Goal: Task Accomplishment & Management: Manage account settings

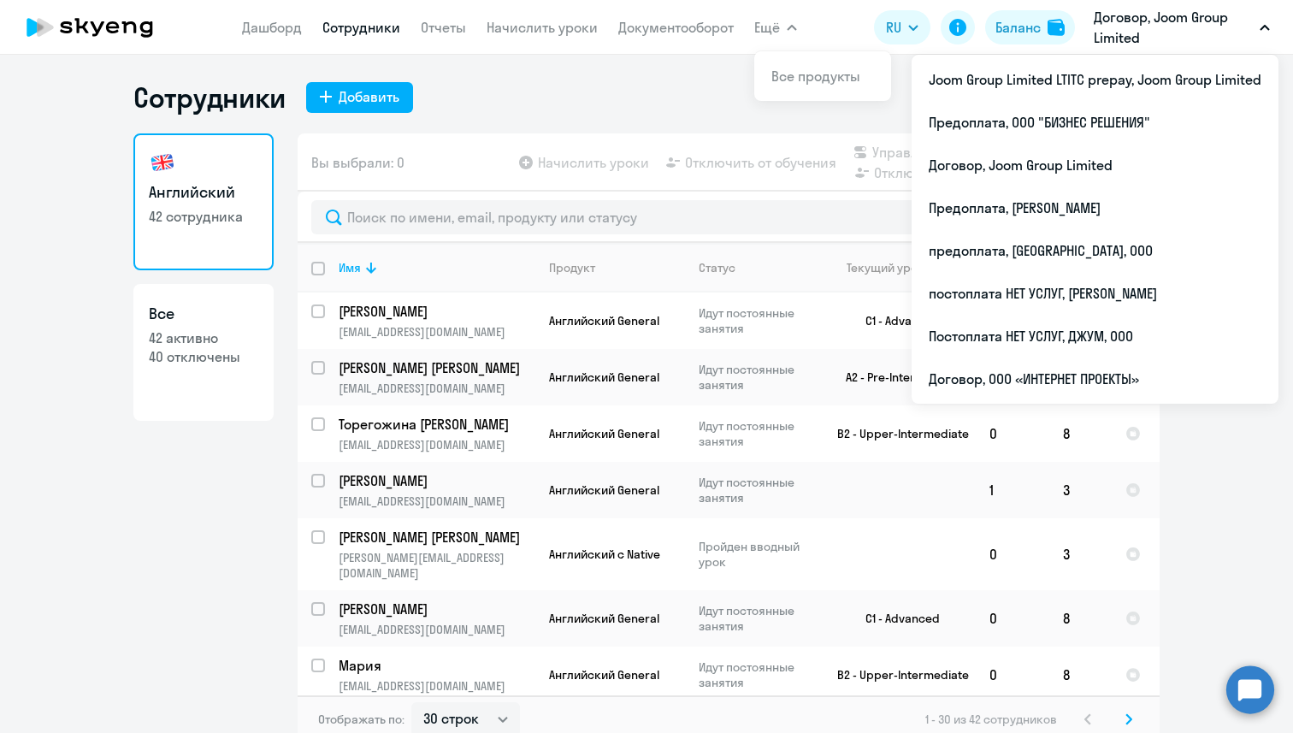
select select "30"
click at [557, 82] on div "Сотрудники Добавить" at bounding box center [646, 97] width 1027 height 34
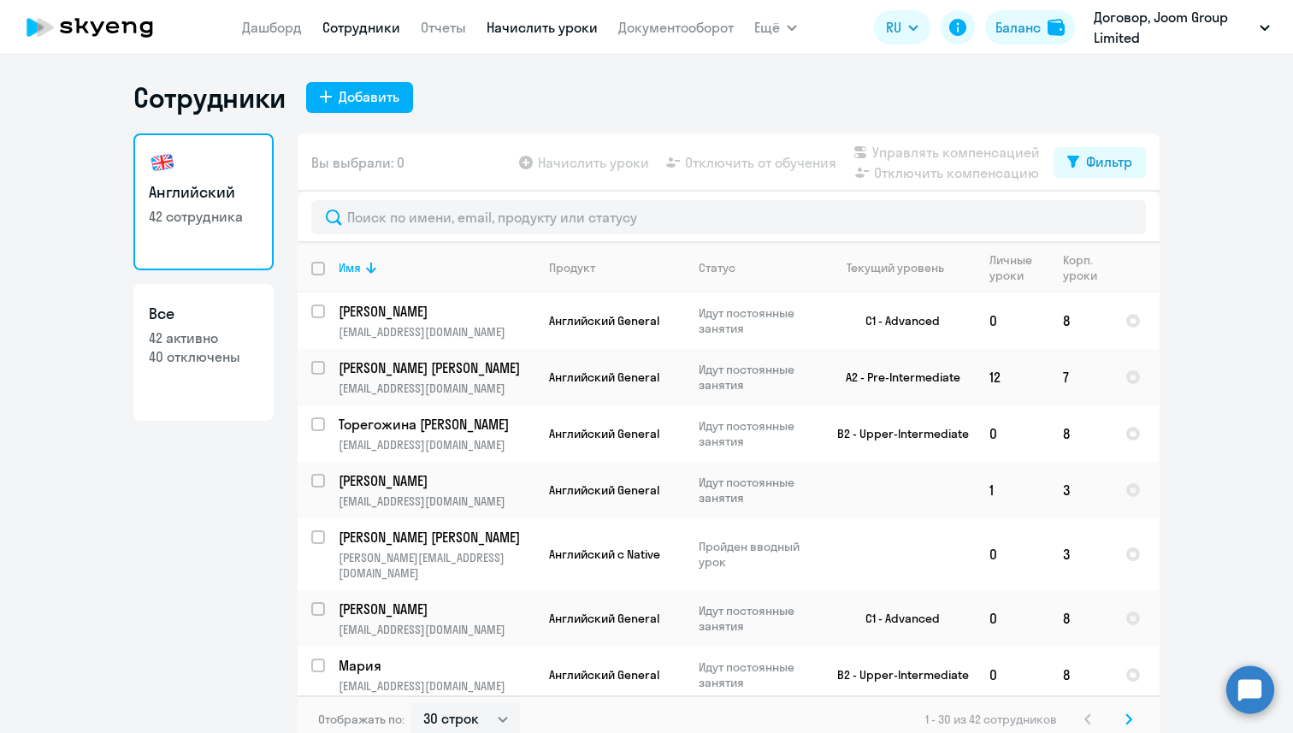
click at [555, 27] on link "Начислить уроки" at bounding box center [542, 27] width 111 height 17
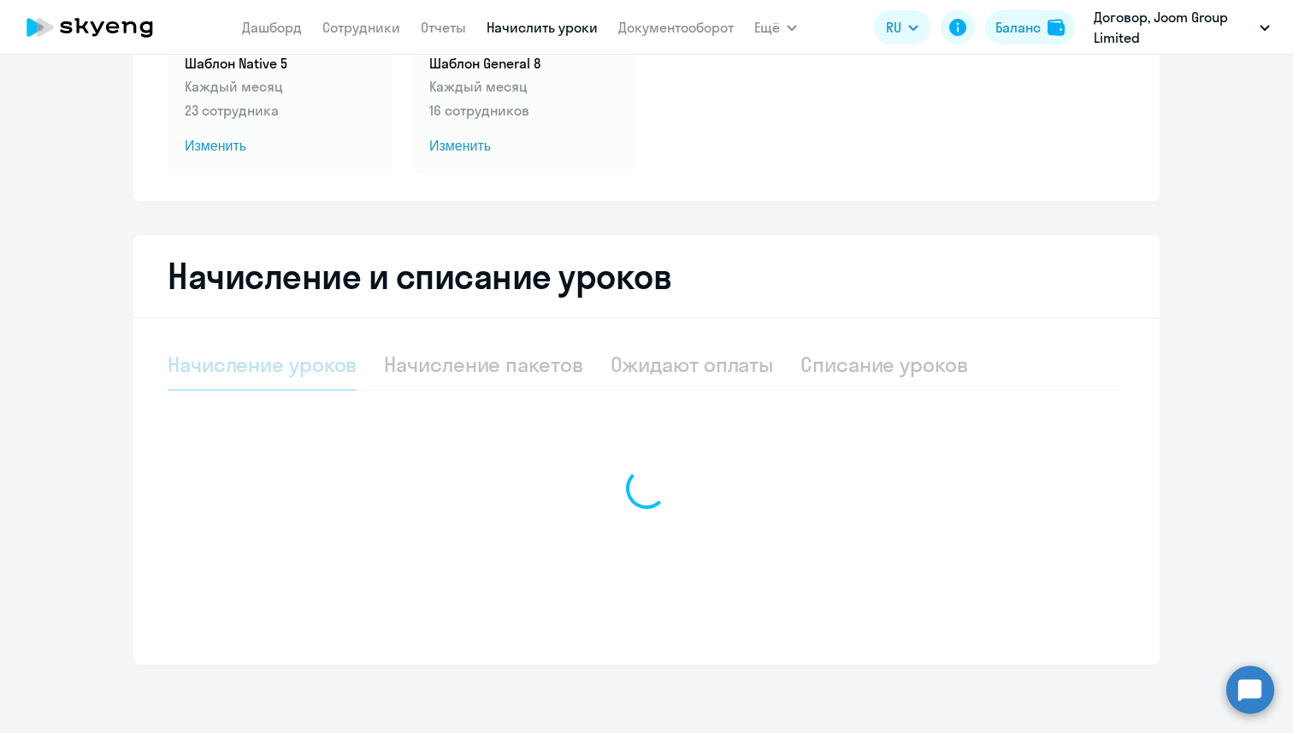
select select "10"
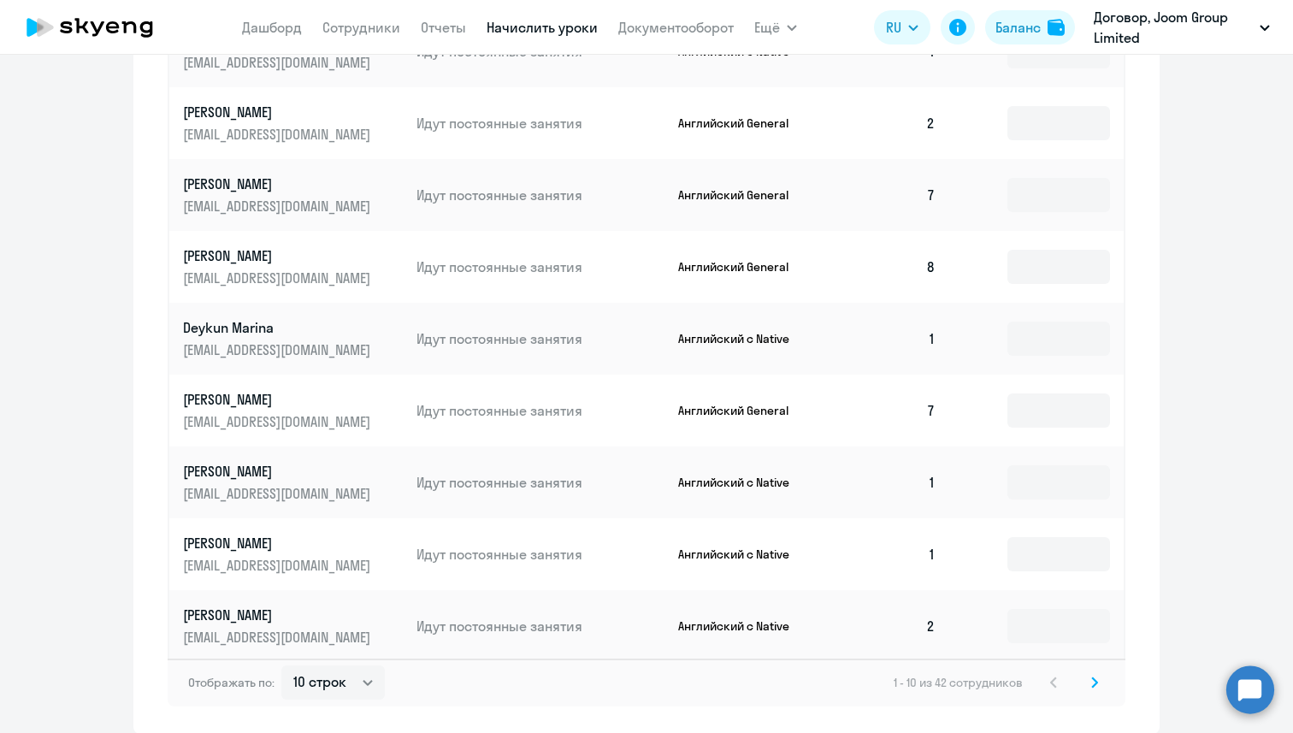
scroll to position [921, 0]
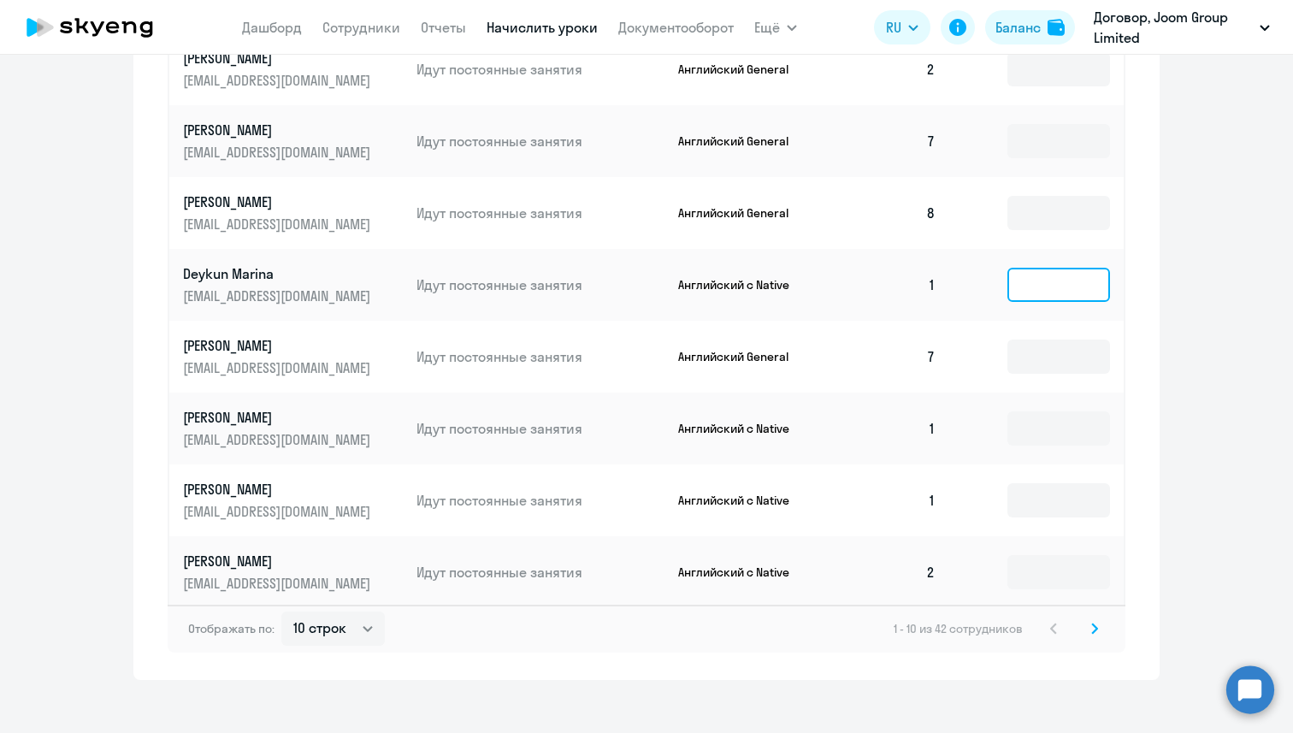
click at [1067, 274] on input at bounding box center [1059, 285] width 103 height 34
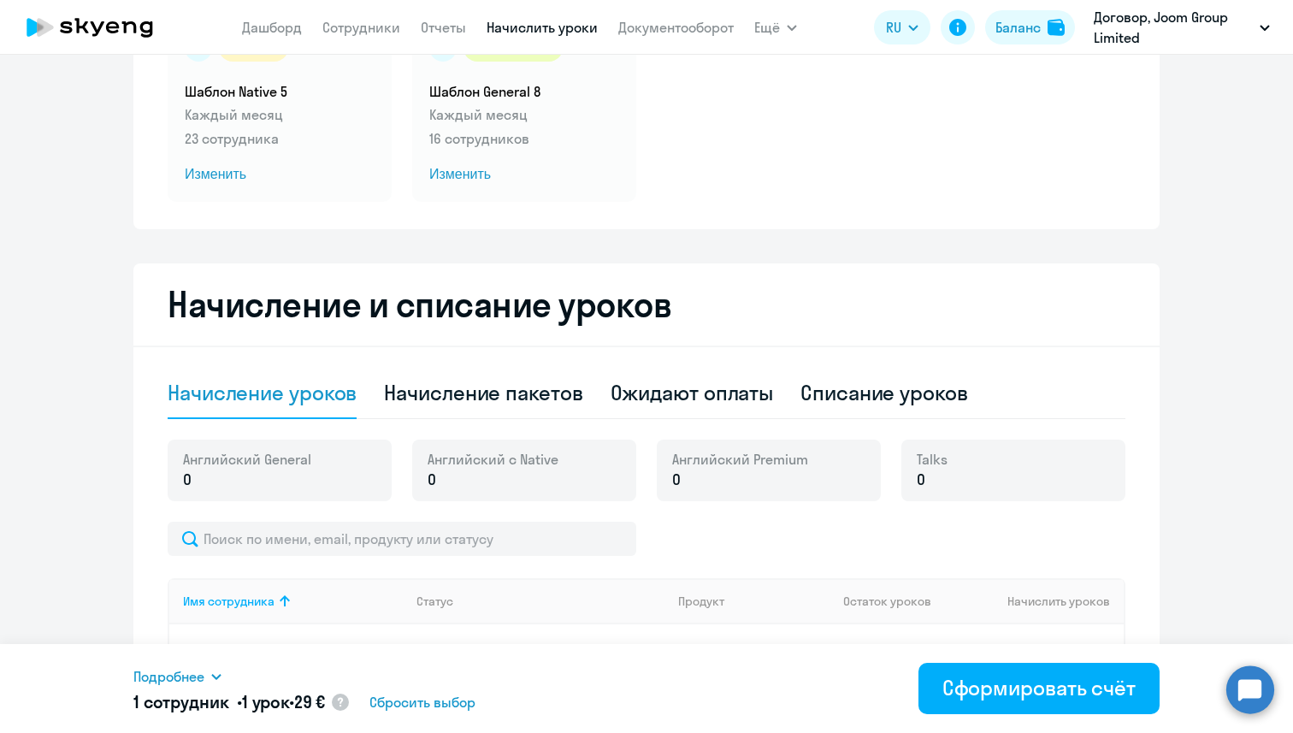
scroll to position [0, 0]
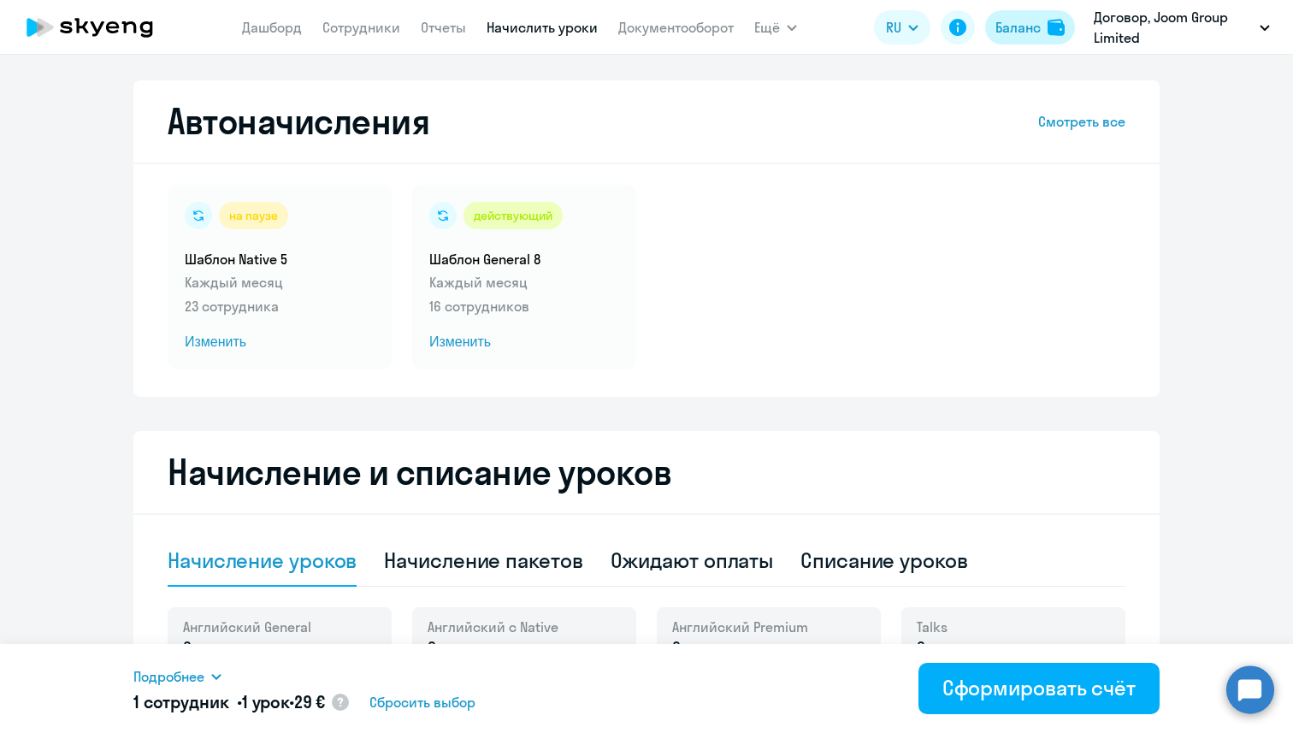
type input "1"
click at [1044, 33] on button "Баланс" at bounding box center [1030, 27] width 90 height 34
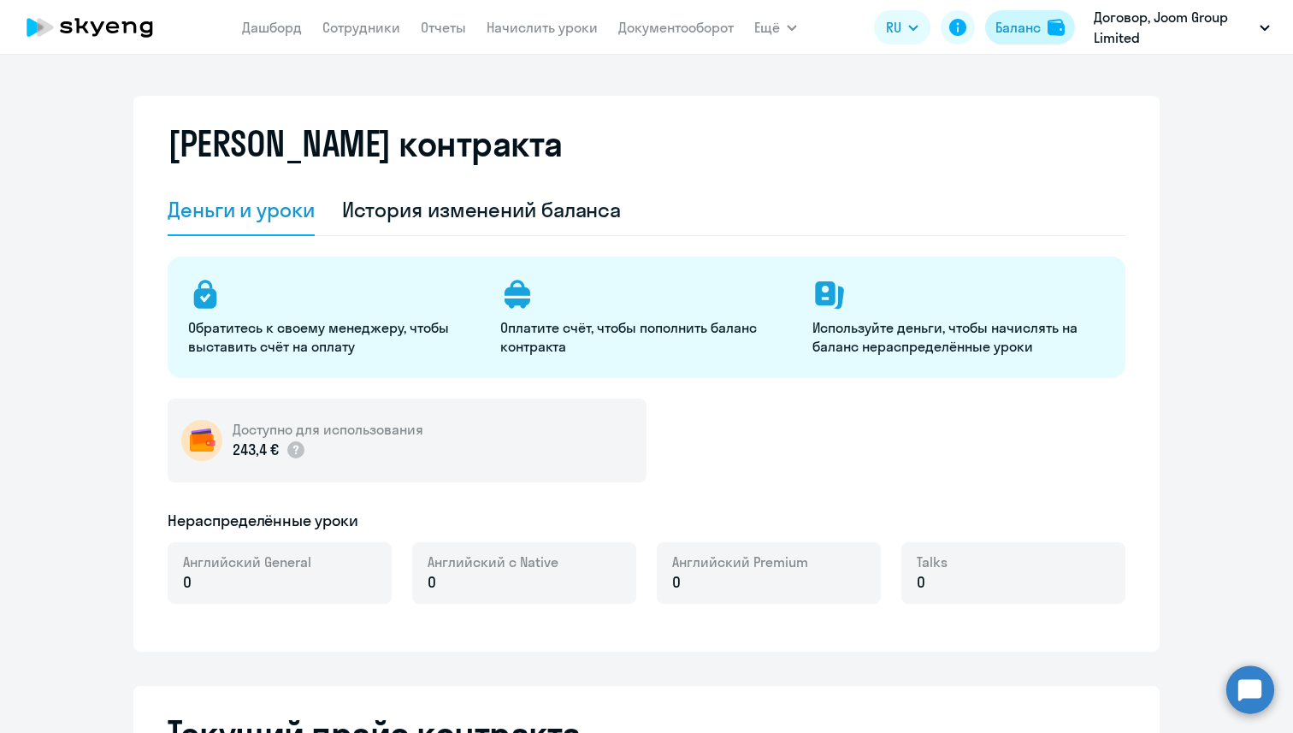
select select "english_adult_not_native_speaker"
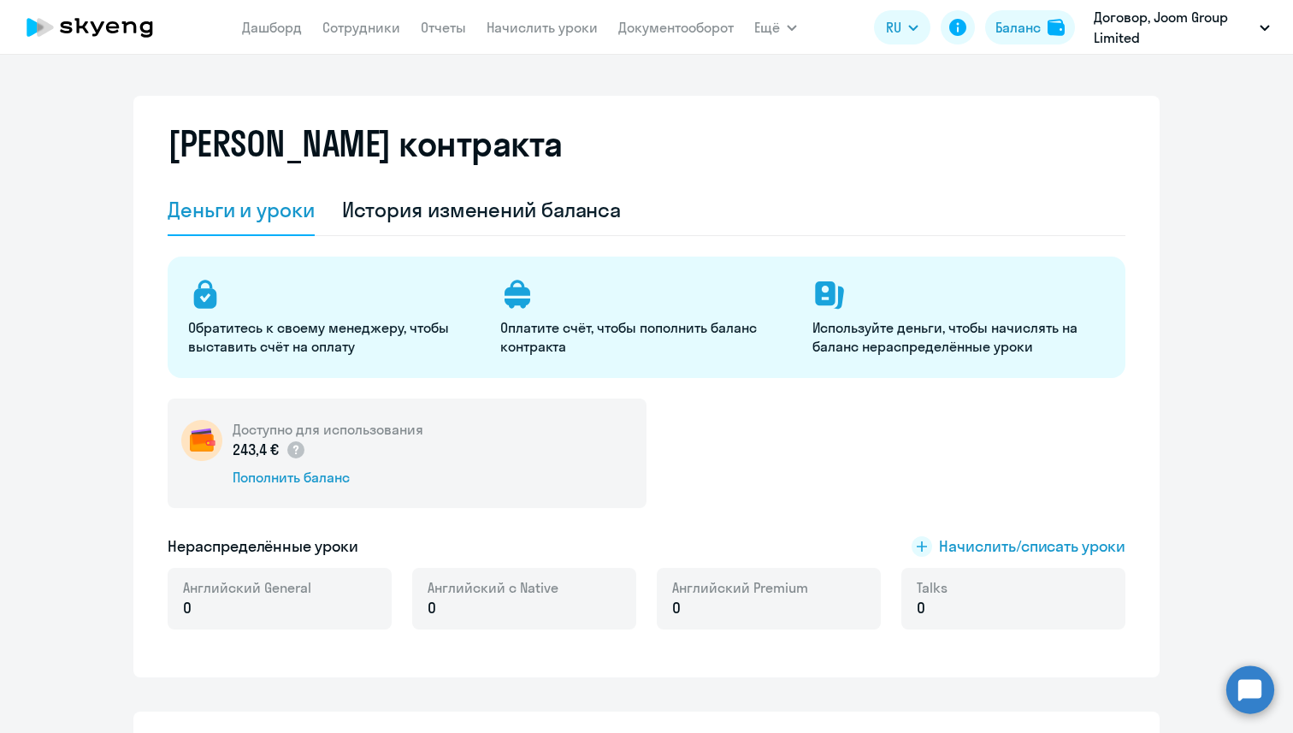
click at [347, 14] on nav "[PERSON_NAME] Отчеты Начислить уроки Документооборот" at bounding box center [488, 27] width 492 height 34
click at [347, 21] on link "Сотрудники" at bounding box center [362, 27] width 78 height 17
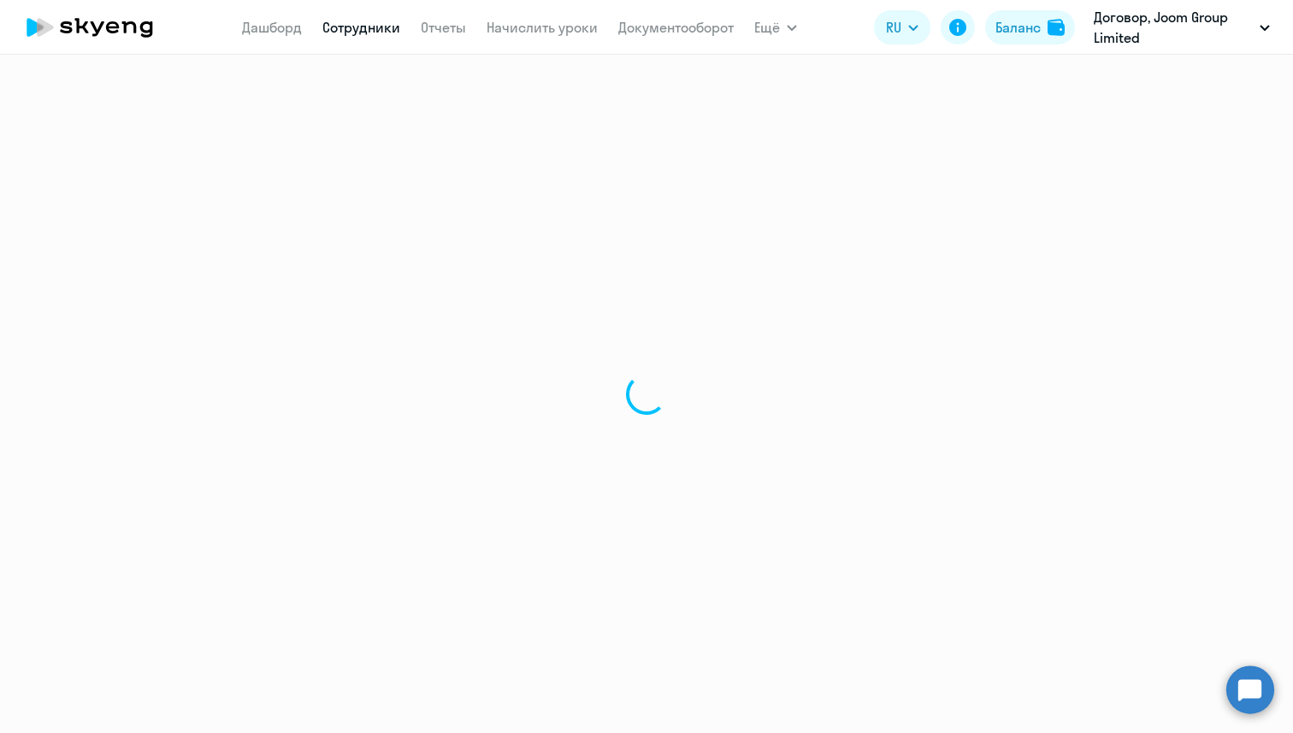
select select "30"
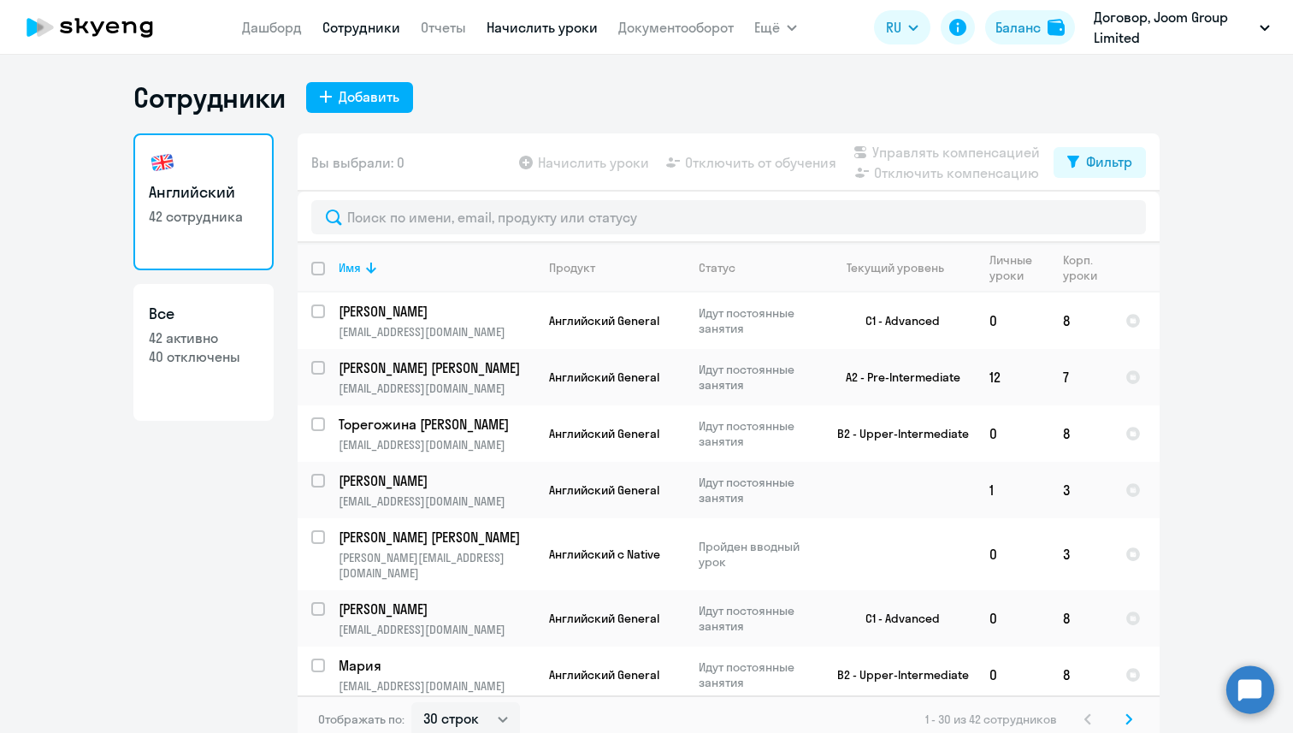
click at [567, 35] on link "Начислить уроки" at bounding box center [542, 27] width 111 height 17
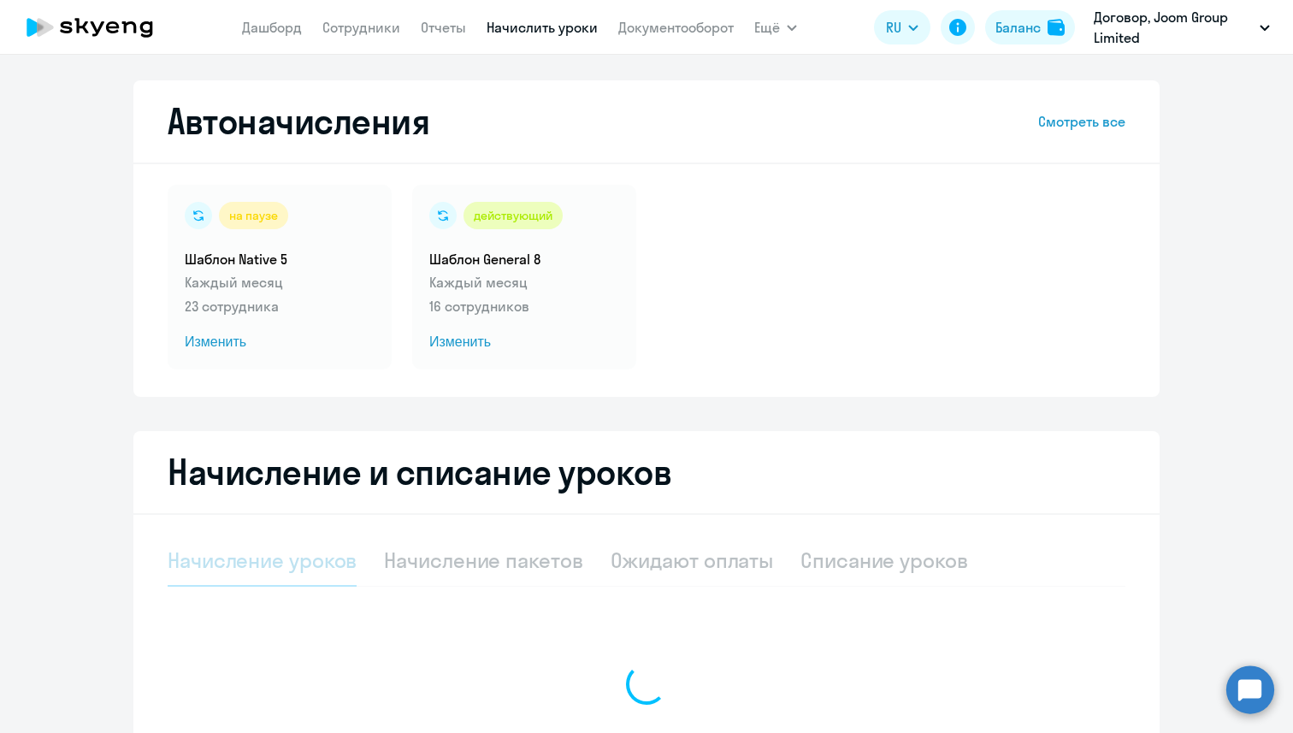
select select "10"
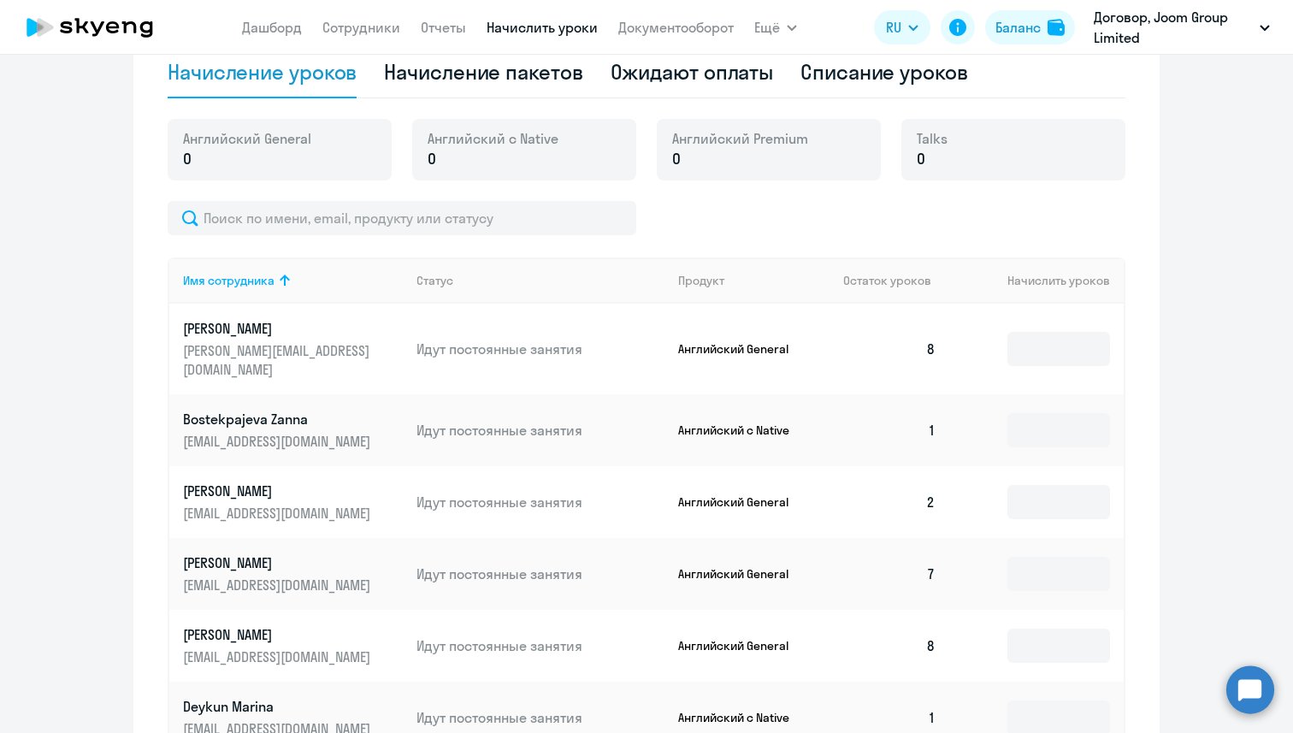
scroll to position [494, 0]
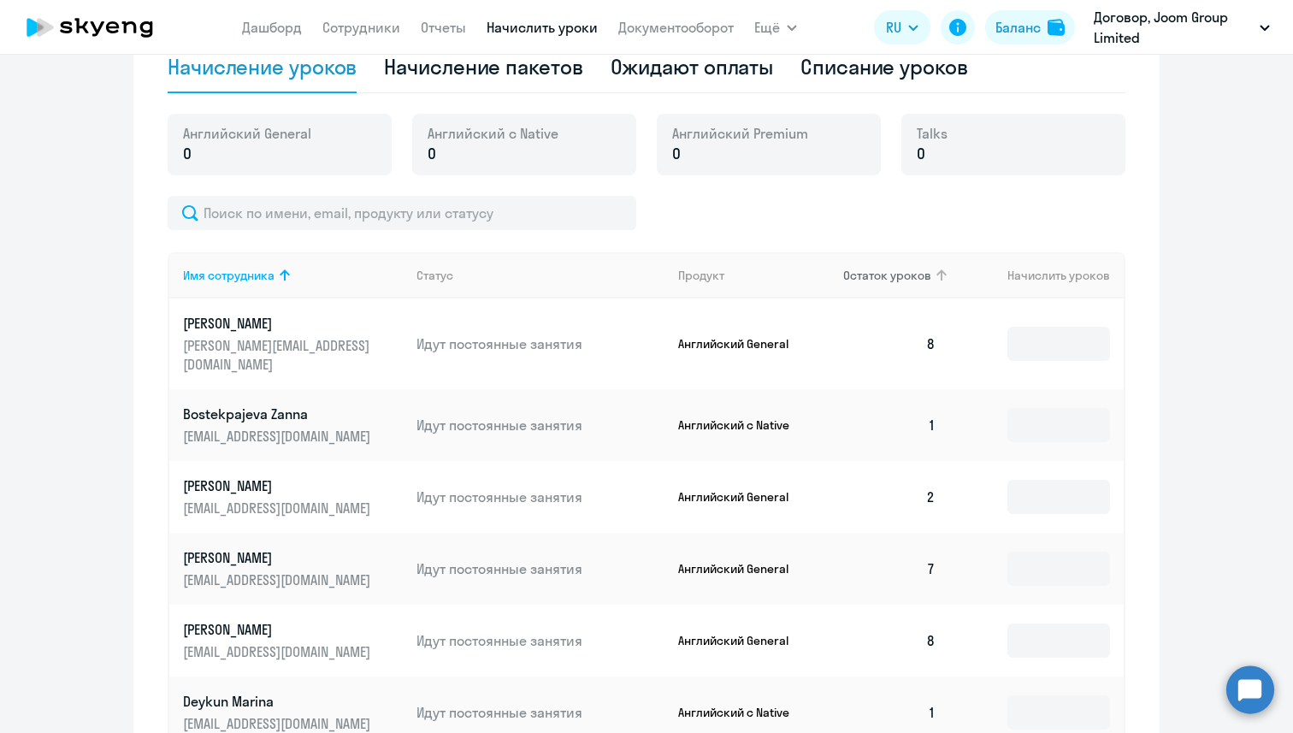
click at [904, 283] on th "Остаток уроков" at bounding box center [890, 275] width 120 height 46
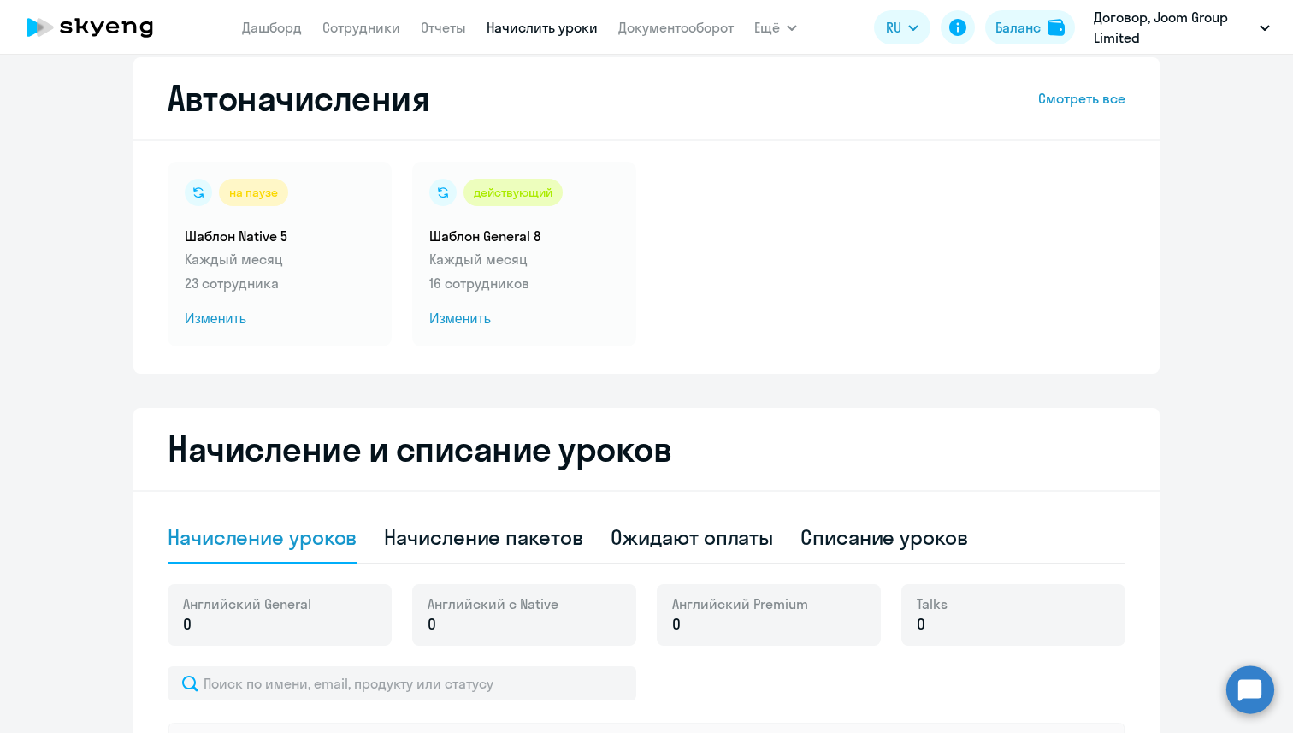
scroll to position [37, 0]
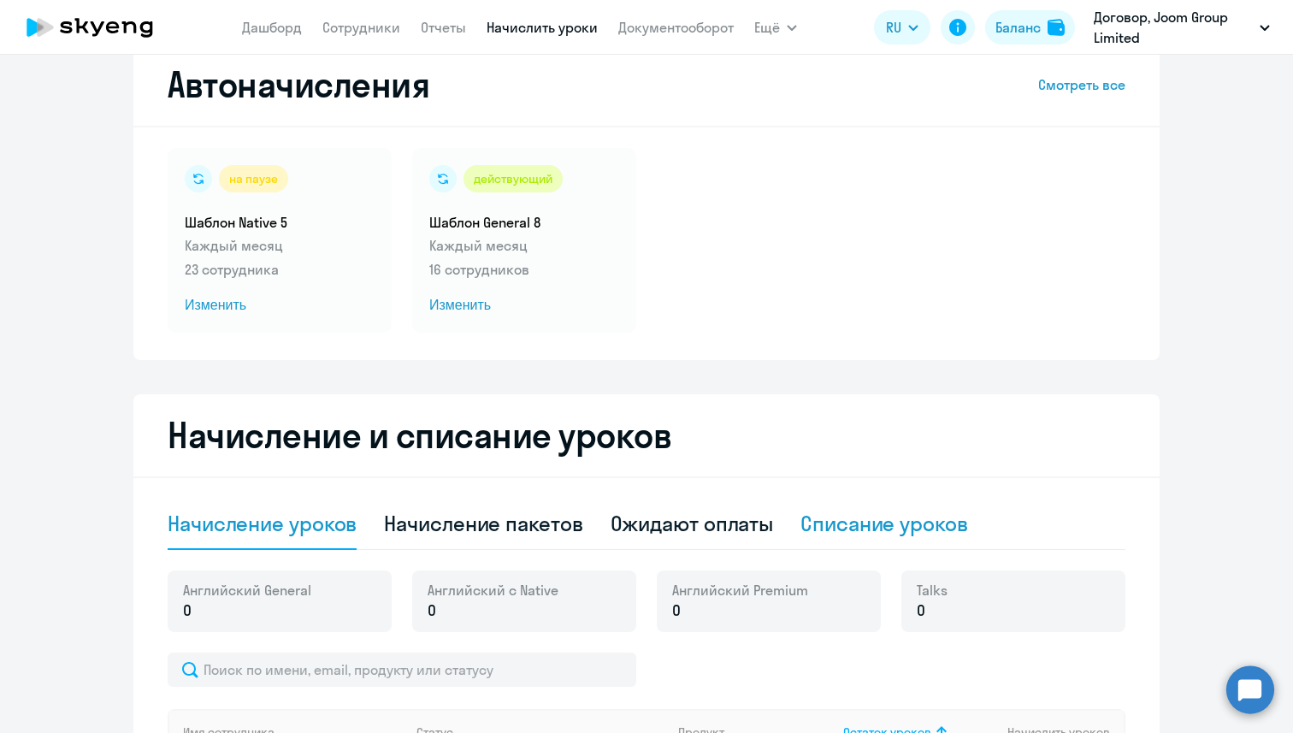
click at [837, 500] on div "Списание уроков" at bounding box center [885, 524] width 168 height 51
select select "10"
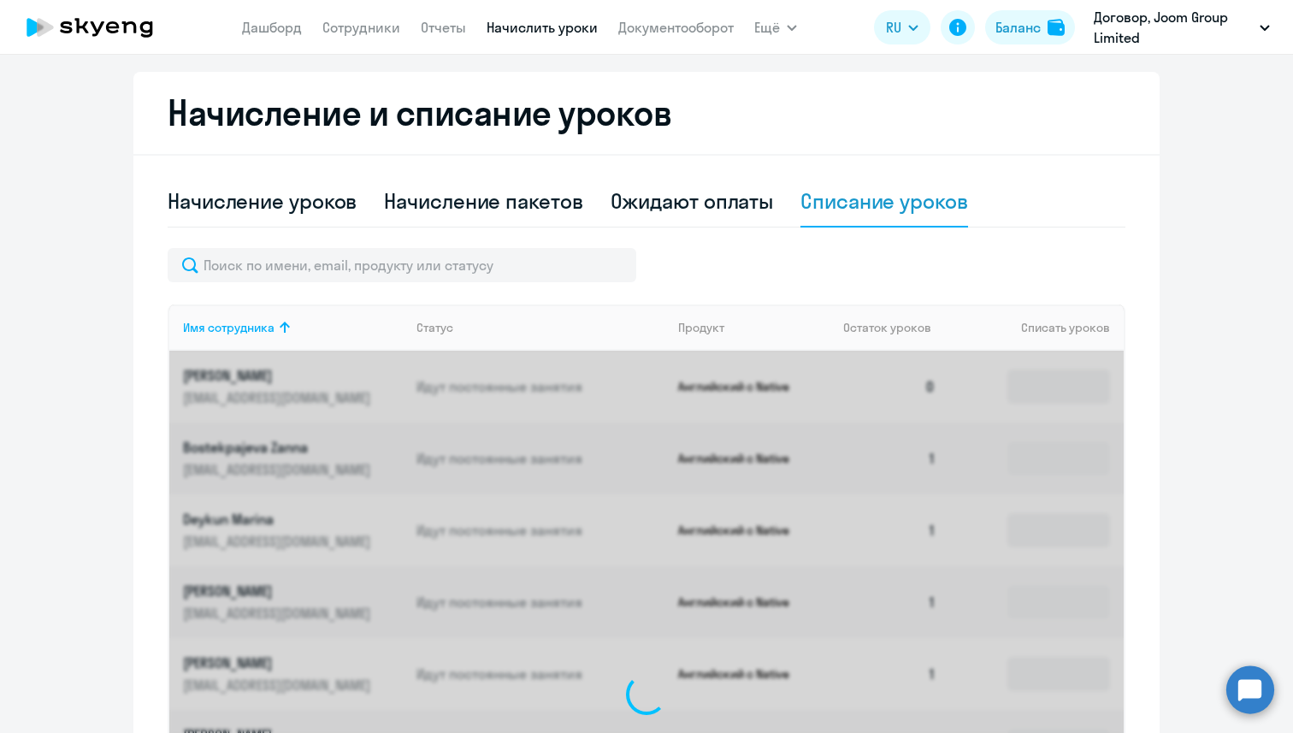
scroll to position [381, 0]
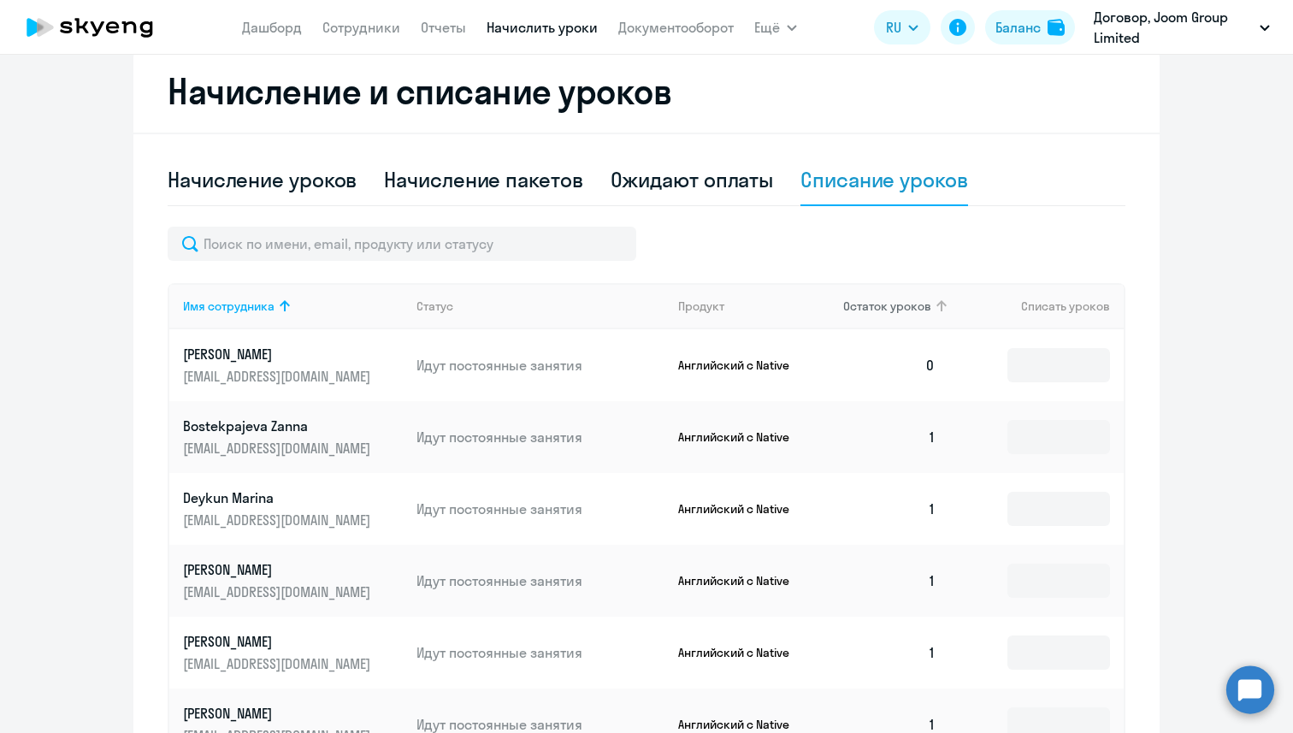
click at [890, 304] on span "Остаток уроков" at bounding box center [887, 306] width 88 height 15
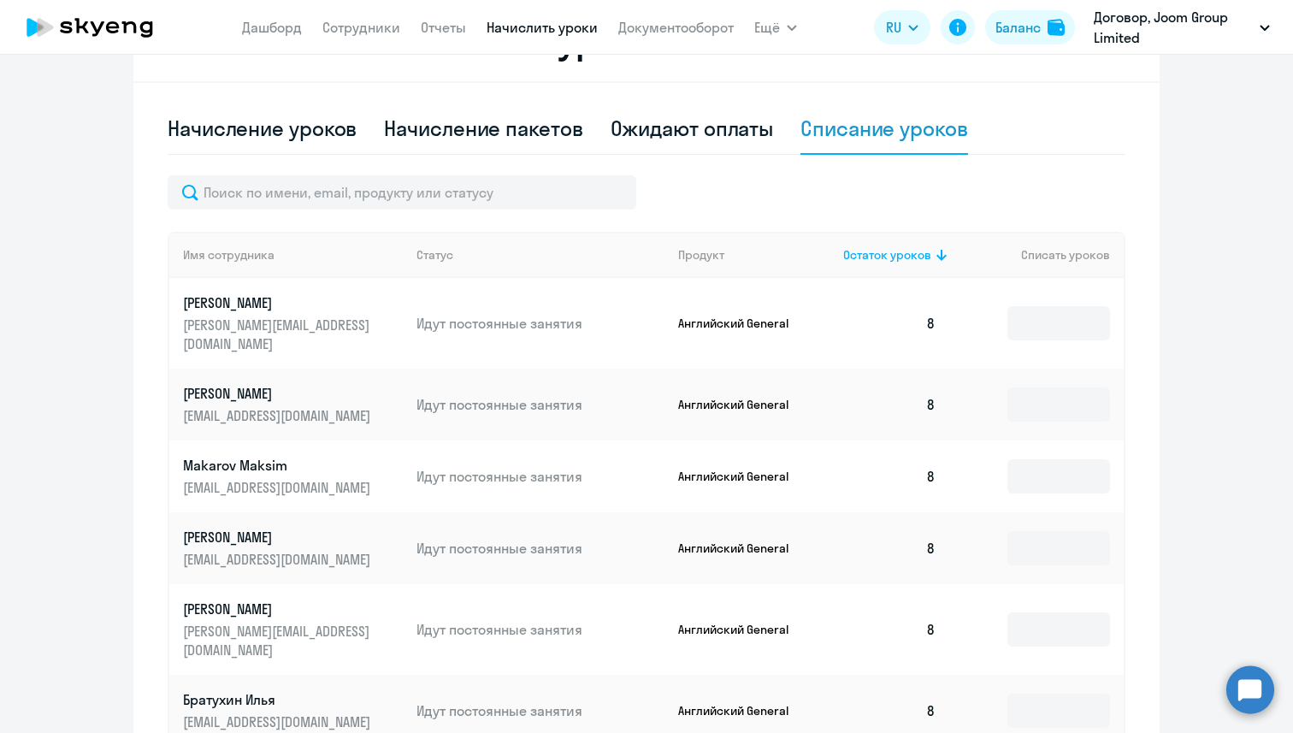
scroll to position [434, 0]
click at [1051, 310] on input at bounding box center [1059, 322] width 103 height 34
type input "4"
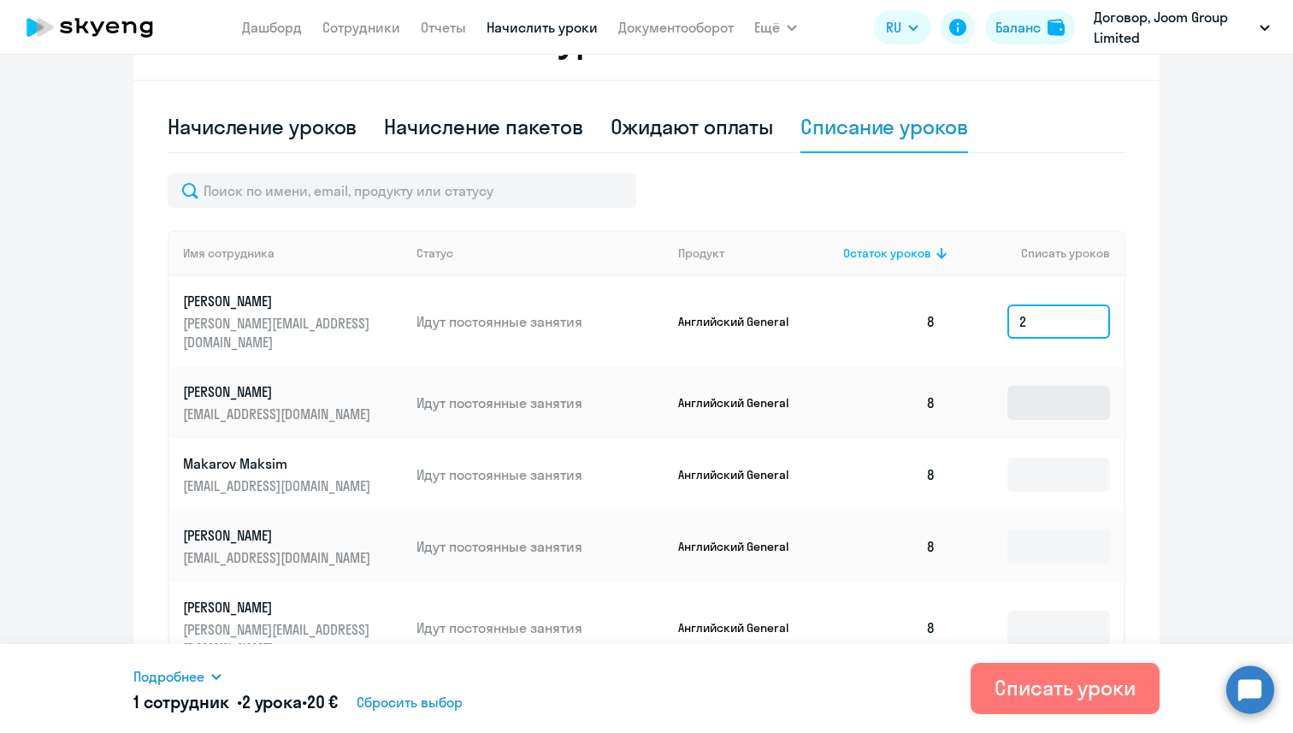
type input "2"
click at [1048, 393] on input at bounding box center [1059, 403] width 103 height 34
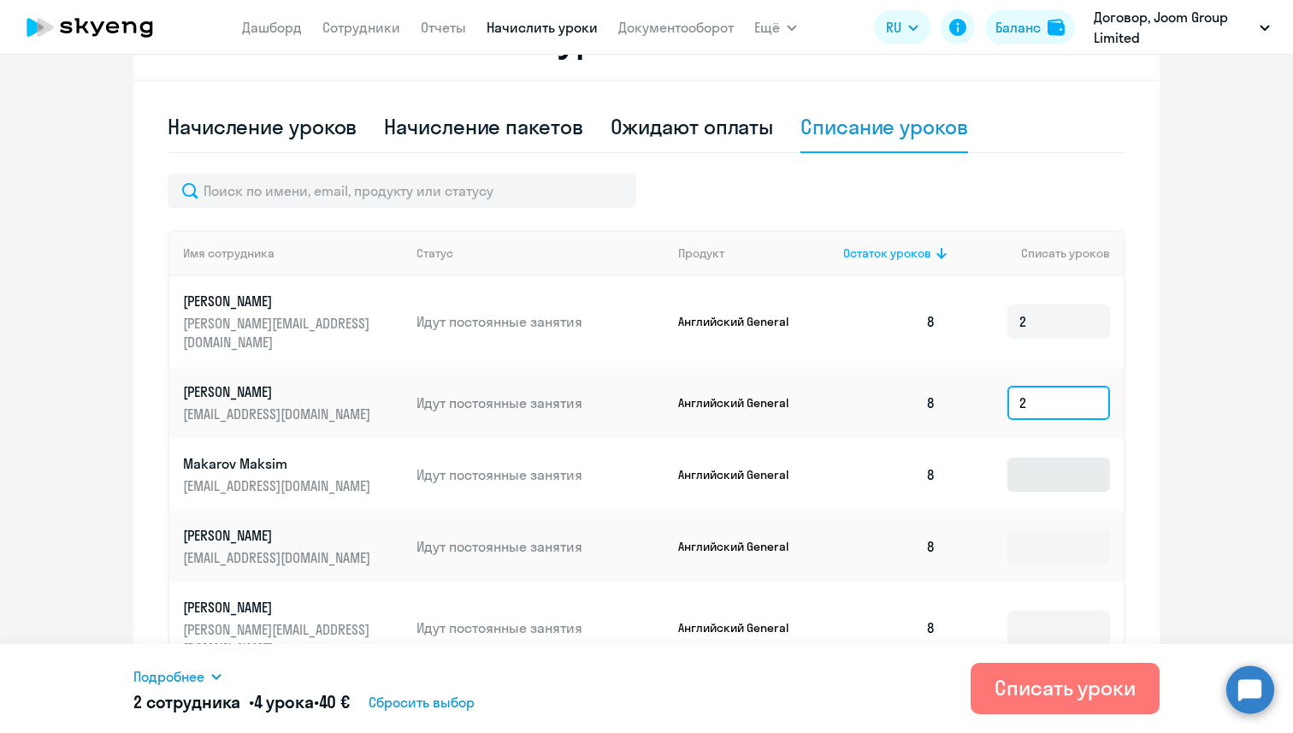
type input "2"
click at [1046, 459] on input at bounding box center [1059, 475] width 103 height 34
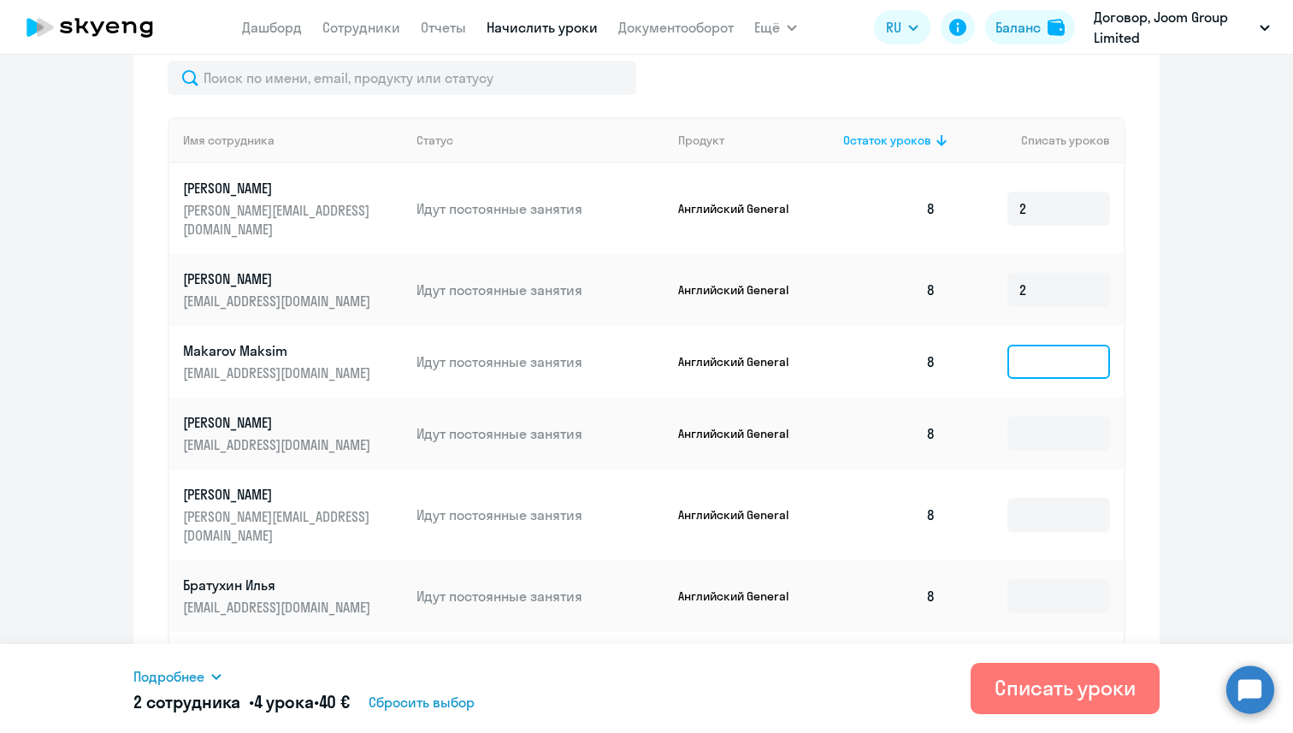
scroll to position [554, 0]
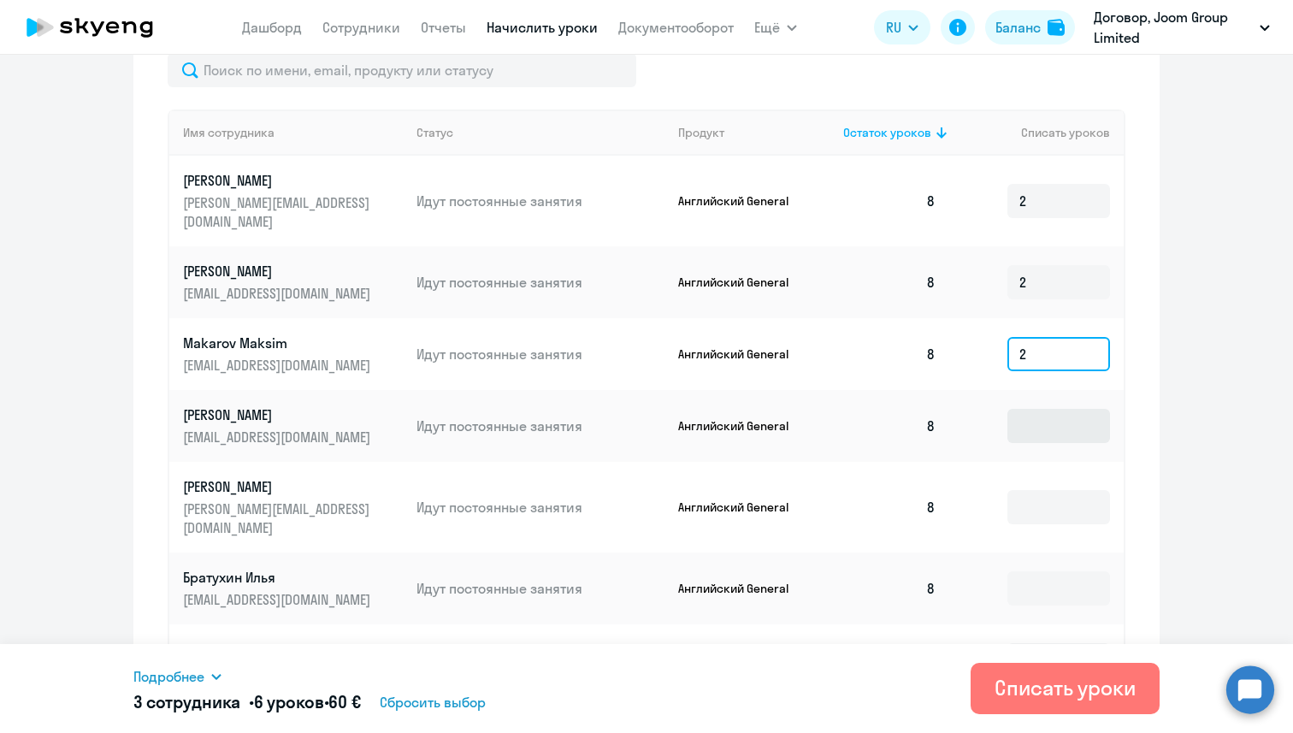
type input "2"
click at [1045, 413] on input at bounding box center [1059, 426] width 103 height 34
type input "2"
click at [1048, 490] on input at bounding box center [1059, 507] width 103 height 34
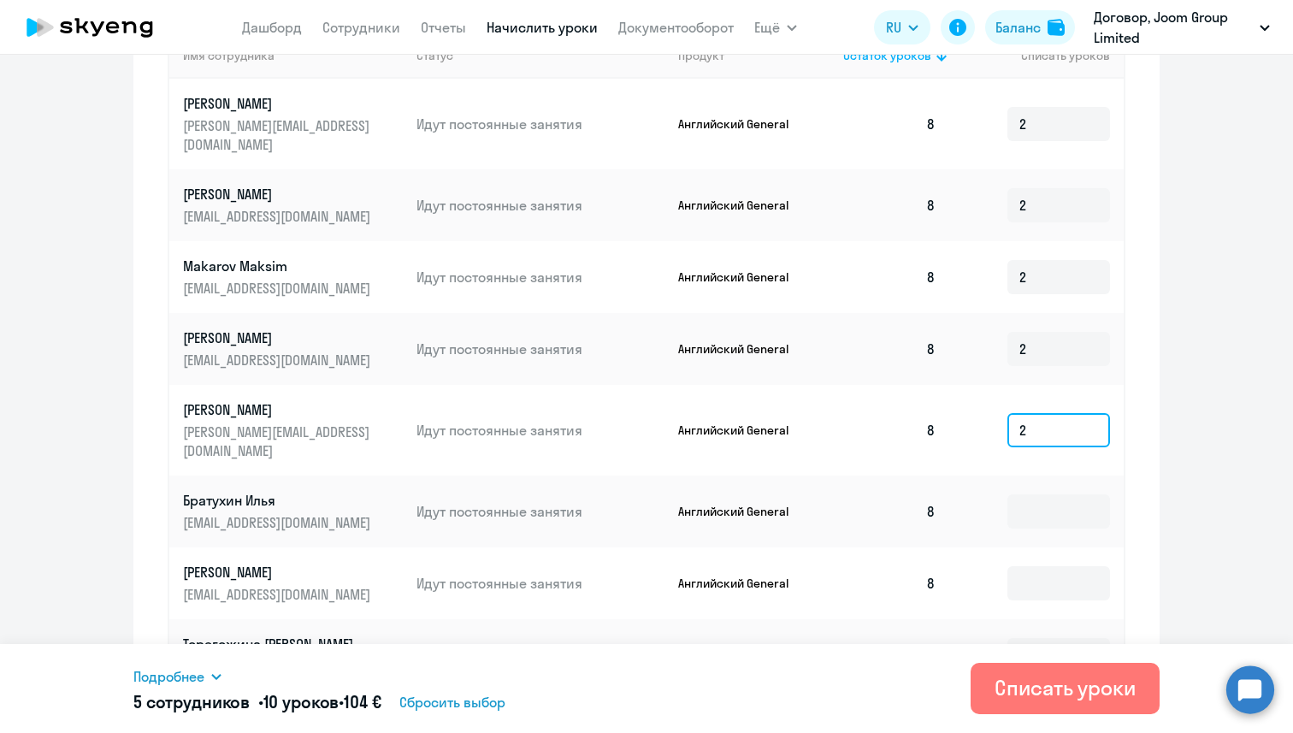
scroll to position [649, 0]
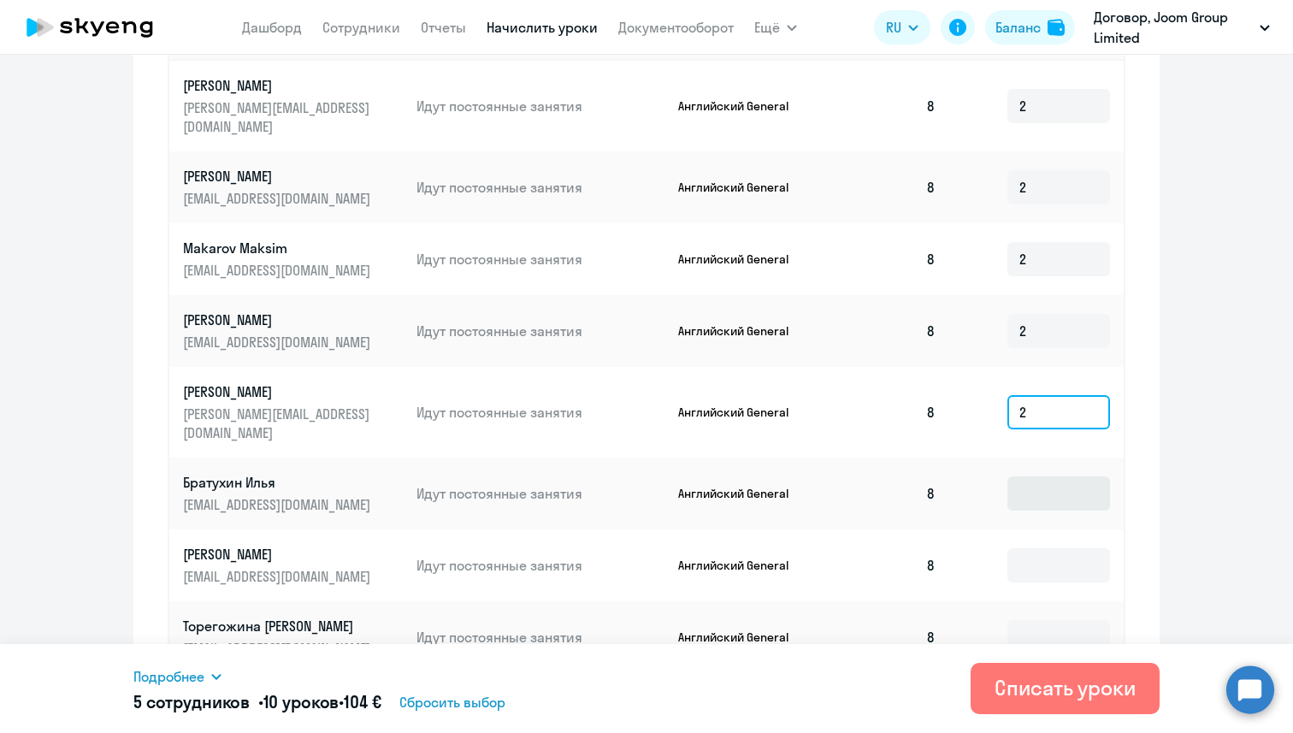
type input "2"
click at [1046, 476] on input at bounding box center [1059, 493] width 103 height 34
type input "2"
click at [1042, 548] on input at bounding box center [1059, 565] width 103 height 34
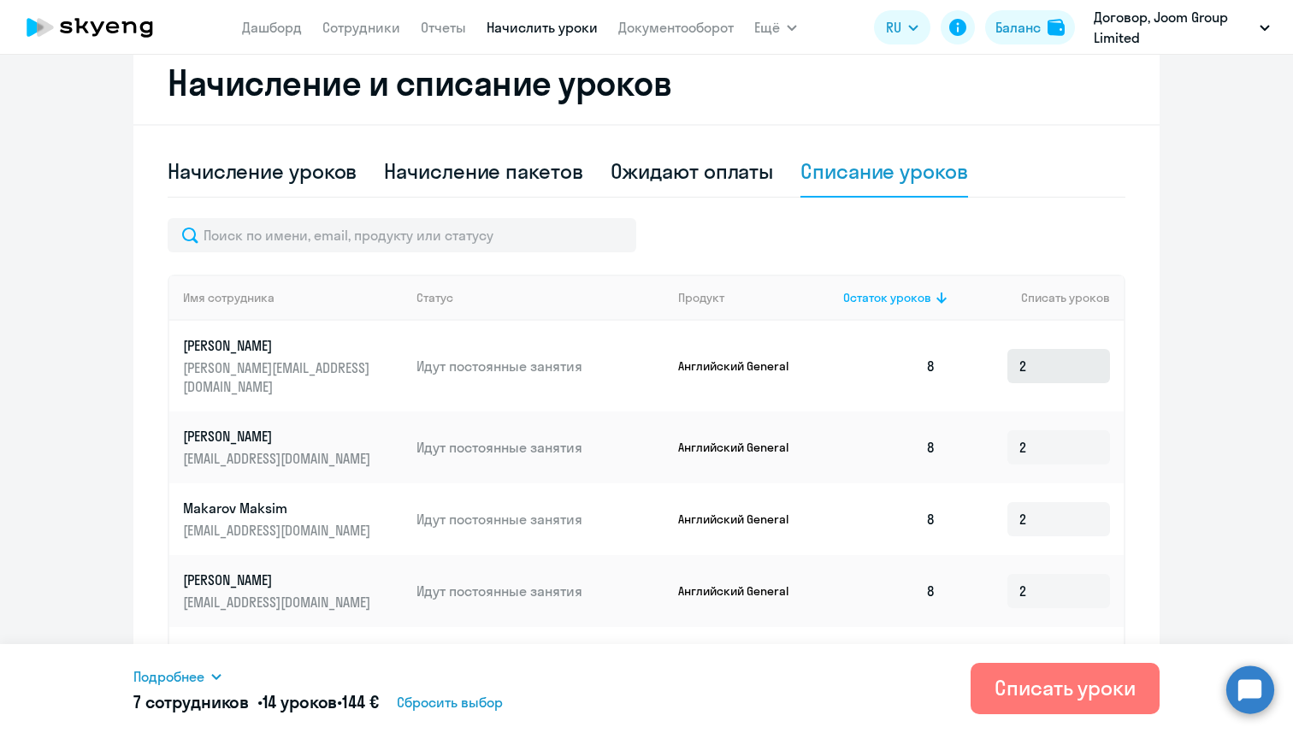
scroll to position [411, 0]
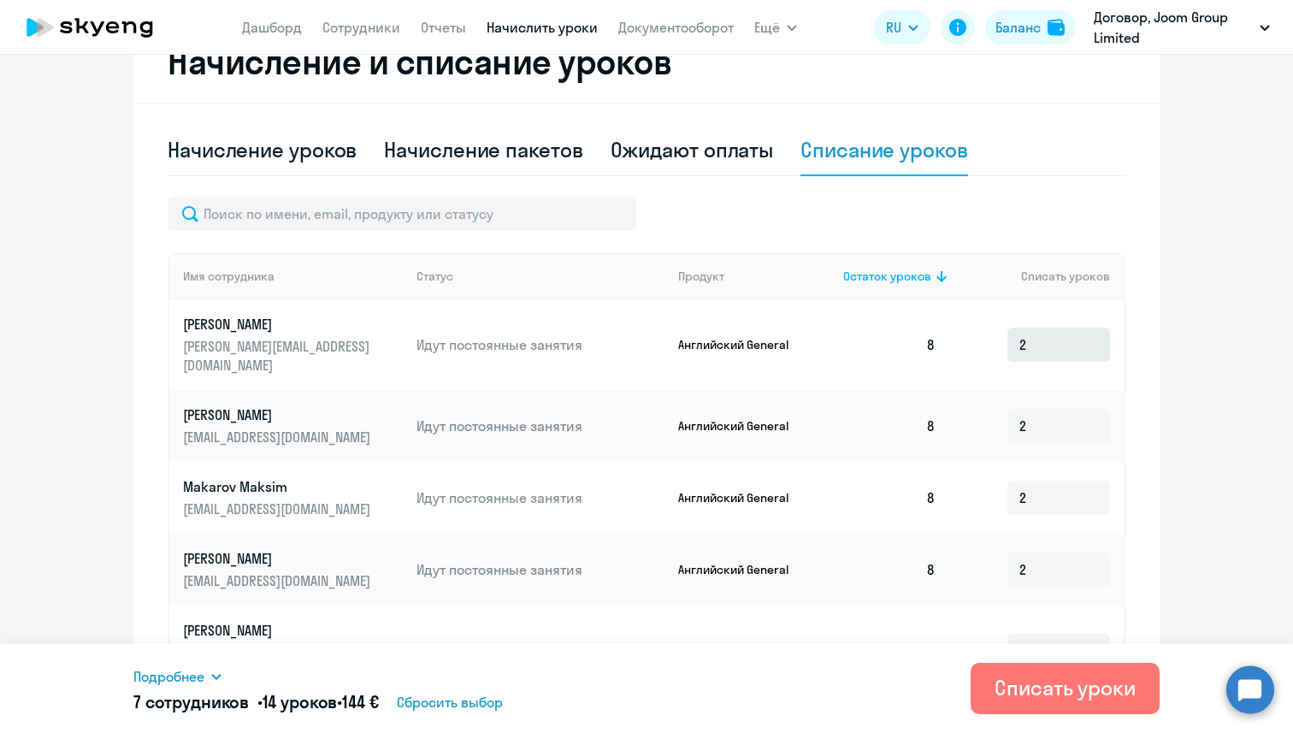
type input "2"
click at [1040, 338] on input "2" at bounding box center [1059, 345] width 103 height 34
type input "1"
click at [1051, 409] on input "2" at bounding box center [1059, 426] width 103 height 34
click at [1026, 337] on input "1" at bounding box center [1059, 345] width 103 height 34
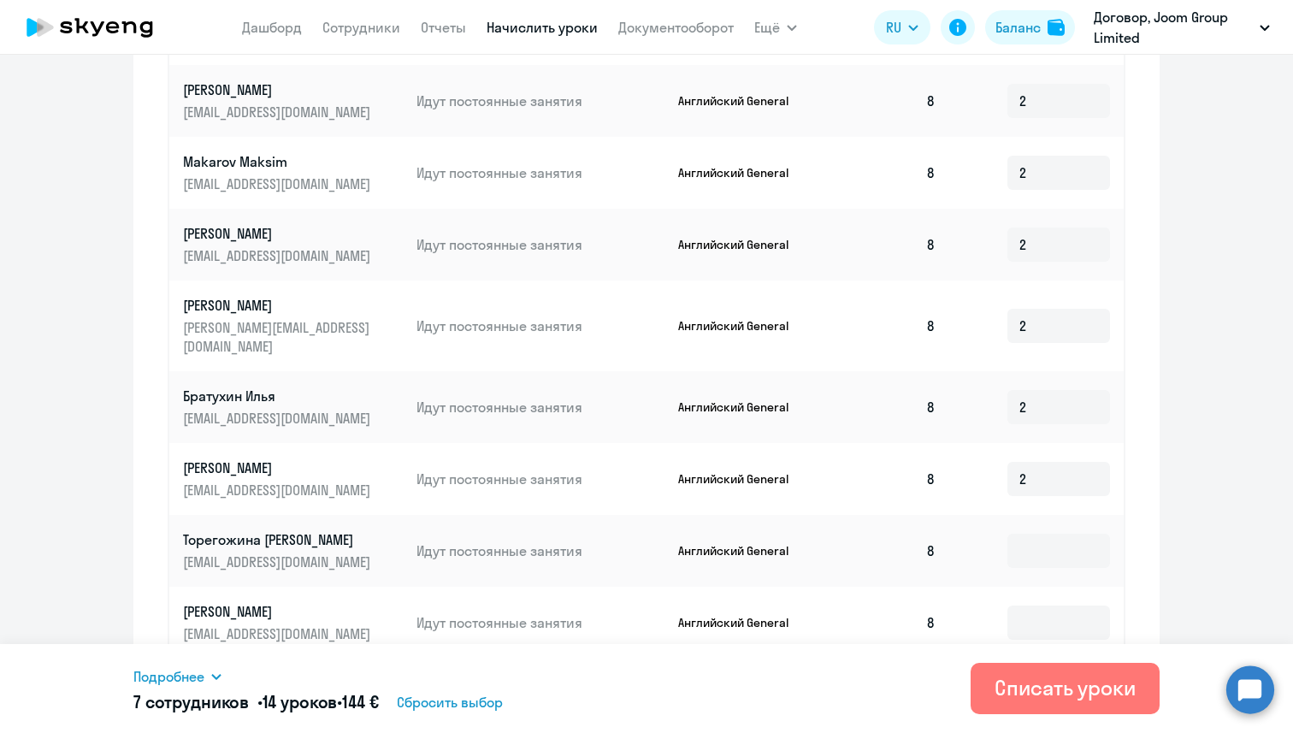
scroll to position [744, 0]
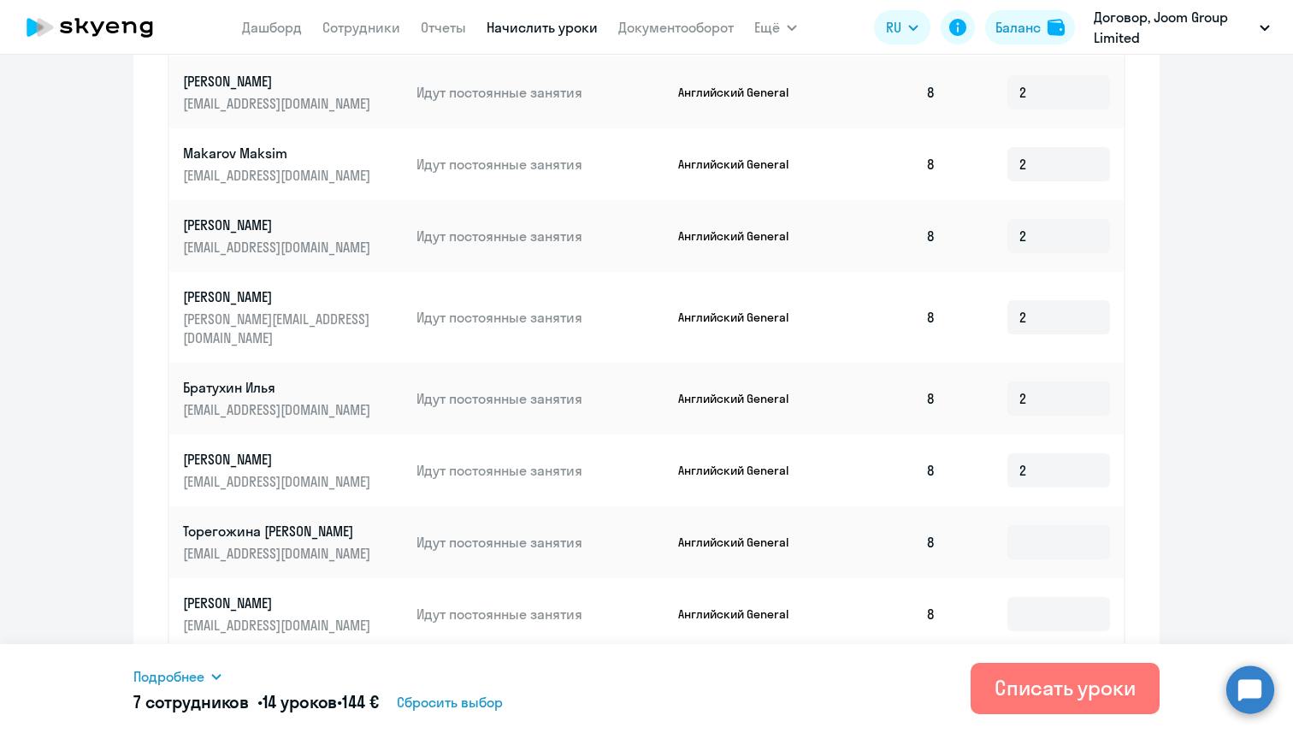
type input "2"
click at [1029, 525] on td at bounding box center [1037, 542] width 175 height 72
click at [1033, 525] on input at bounding box center [1059, 542] width 103 height 34
click at [1035, 453] on input "2" at bounding box center [1059, 470] width 103 height 34
type input "1"
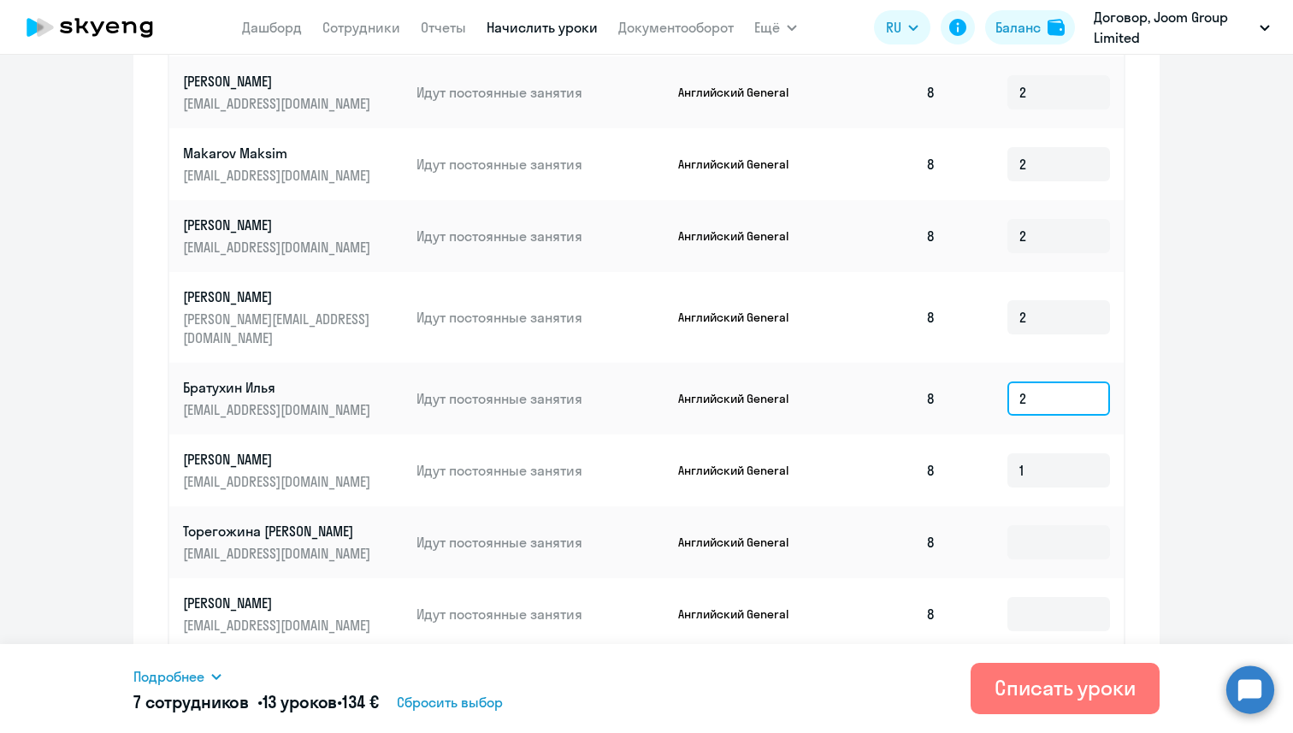
click at [1041, 382] on input "2" at bounding box center [1059, 399] width 103 height 34
type input "1"
click at [1036, 305] on input "2" at bounding box center [1059, 317] width 103 height 34
type input "1"
click at [1039, 219] on input "2" at bounding box center [1059, 236] width 103 height 34
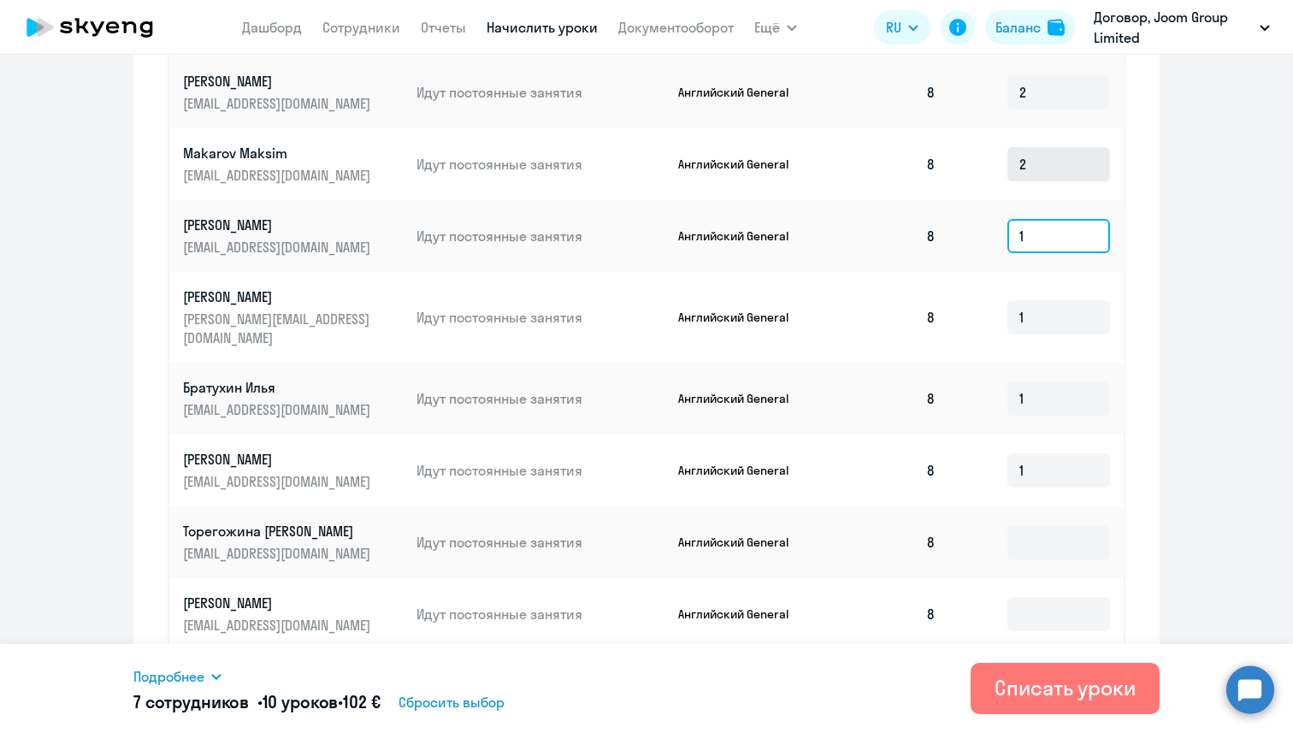
type input "1"
click at [1034, 147] on input "2" at bounding box center [1059, 164] width 103 height 34
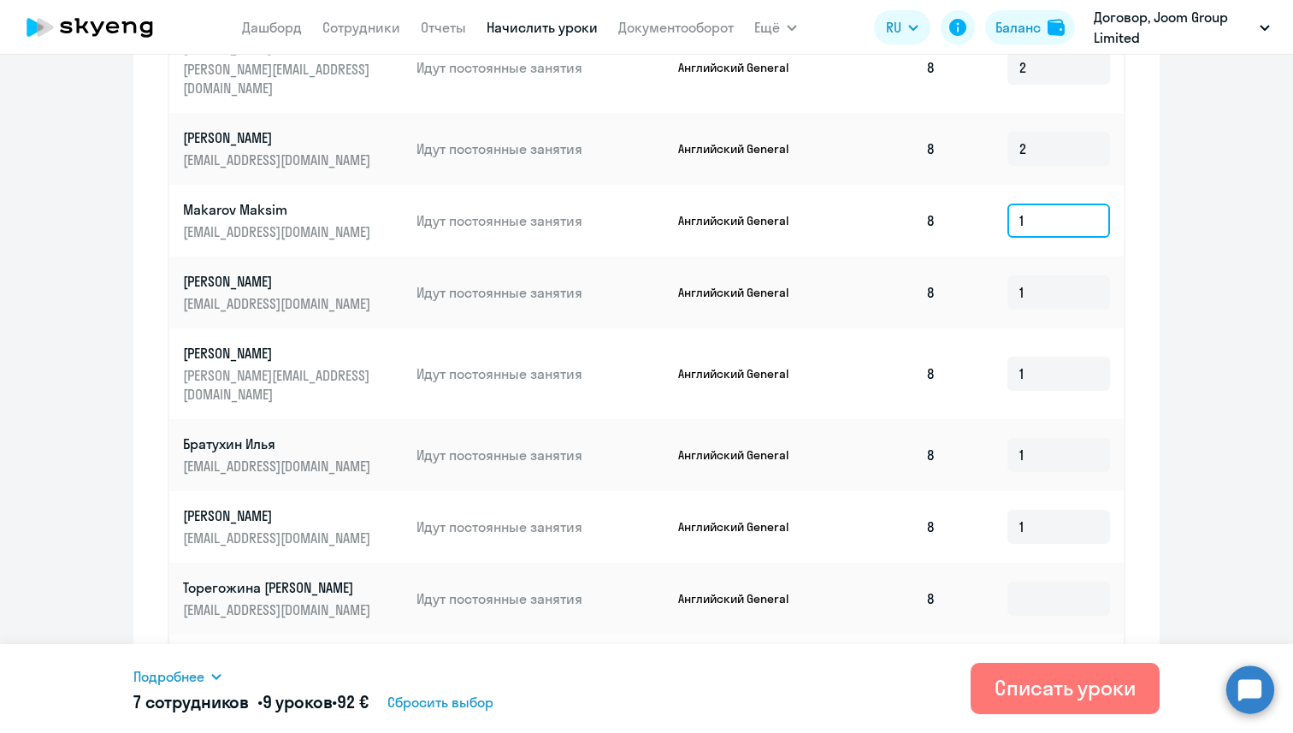
scroll to position [681, 0]
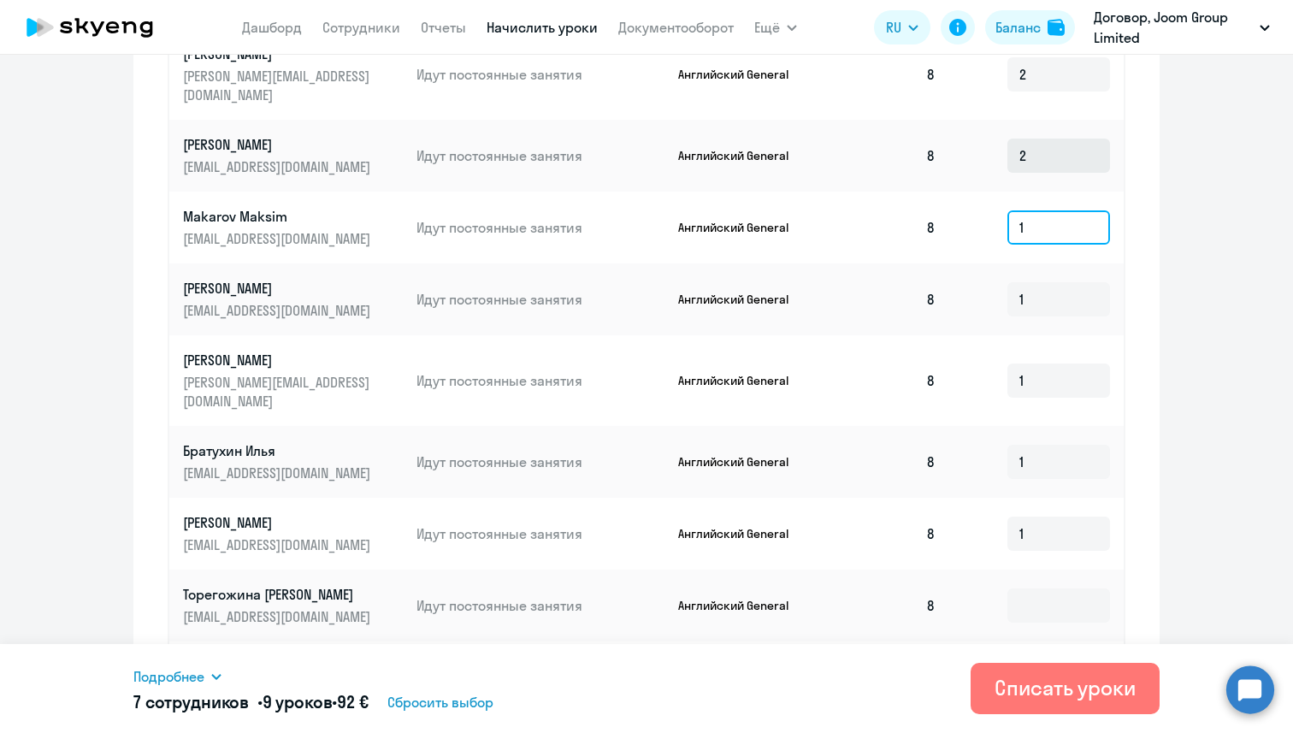
type input "1"
click at [1048, 139] on input "2" at bounding box center [1059, 156] width 103 height 34
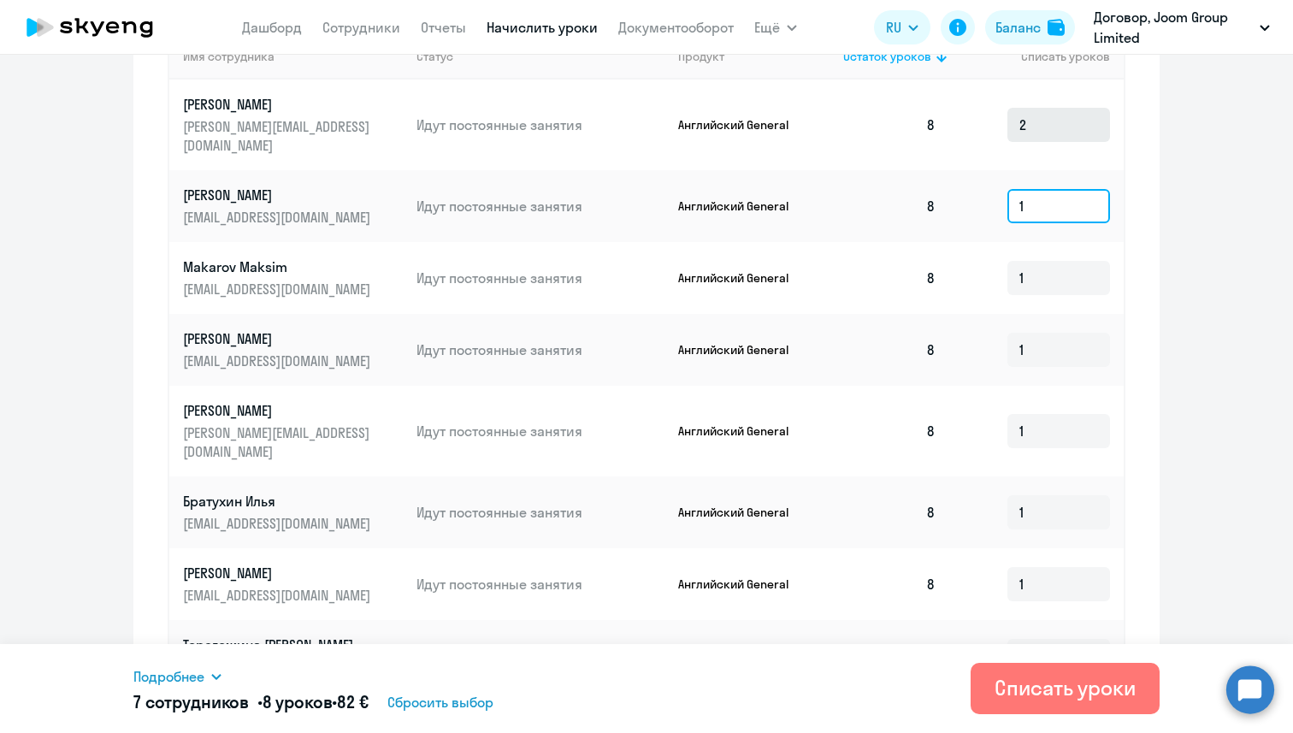
type input "1"
click at [1051, 109] on input "2" at bounding box center [1059, 125] width 103 height 34
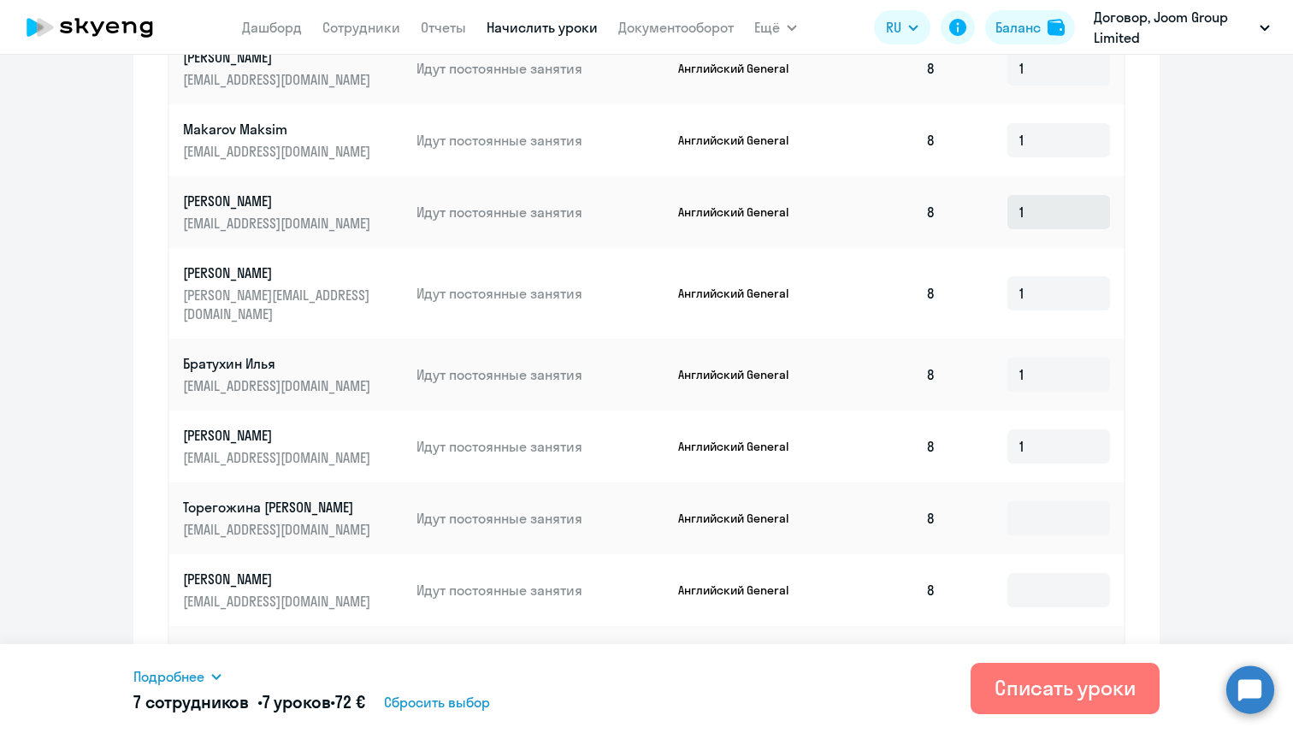
scroll to position [839, 0]
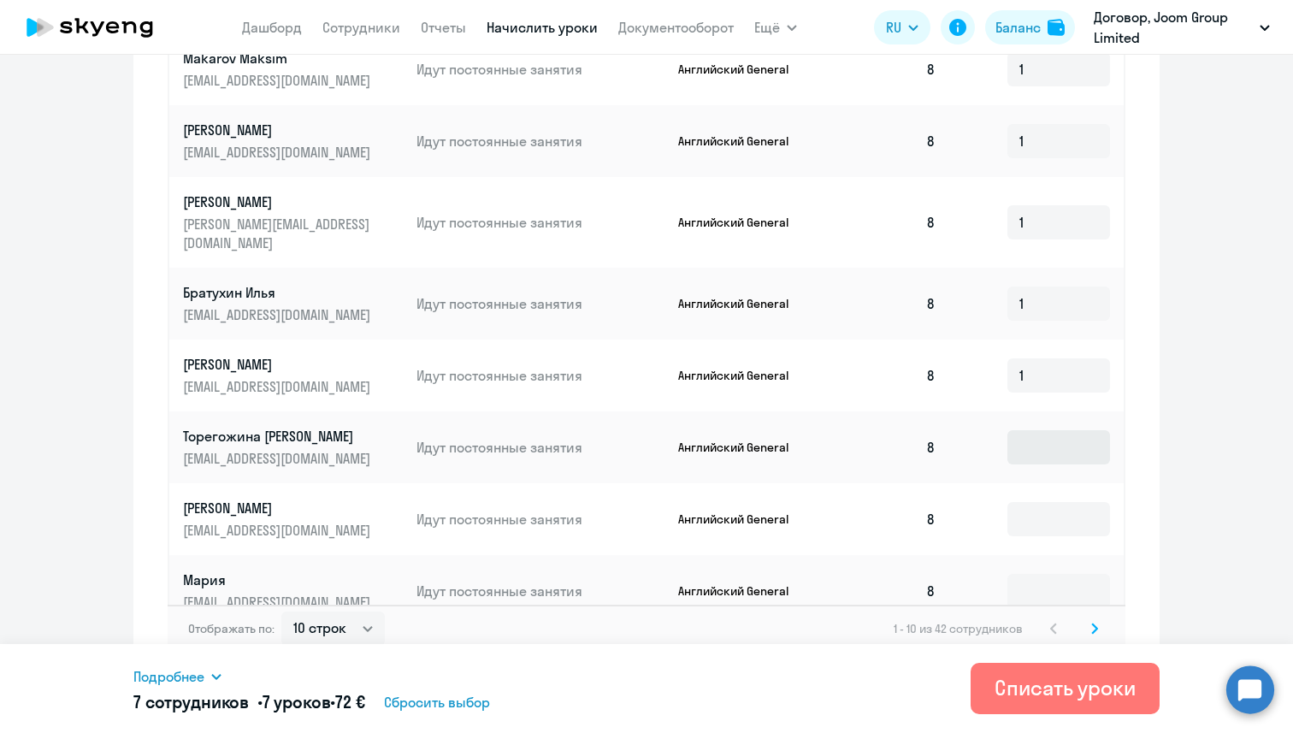
type input "1"
click at [1035, 430] on input at bounding box center [1059, 447] width 103 height 34
type input "1"
click at [1031, 502] on input at bounding box center [1059, 519] width 103 height 34
type input "1"
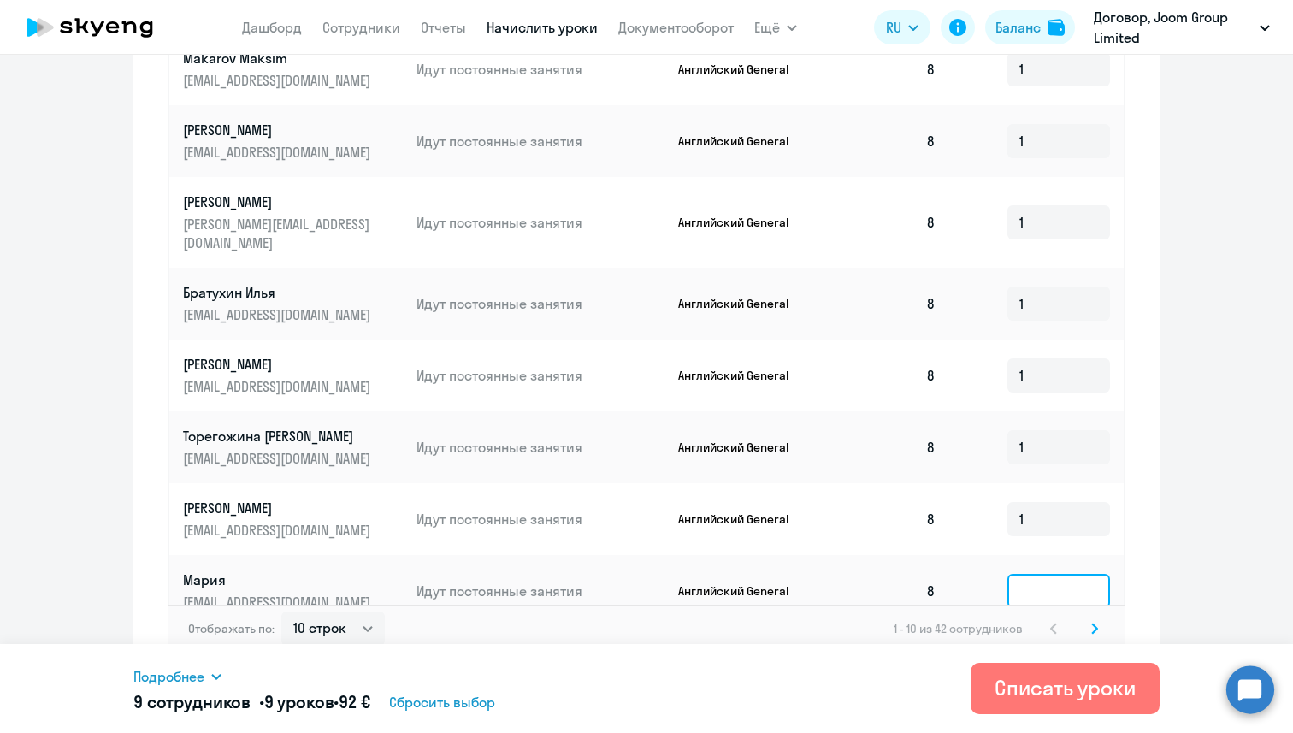
click at [1032, 574] on input at bounding box center [1059, 591] width 103 height 34
type input "1"
click at [1092, 618] on svg-icon at bounding box center [1095, 628] width 21 height 21
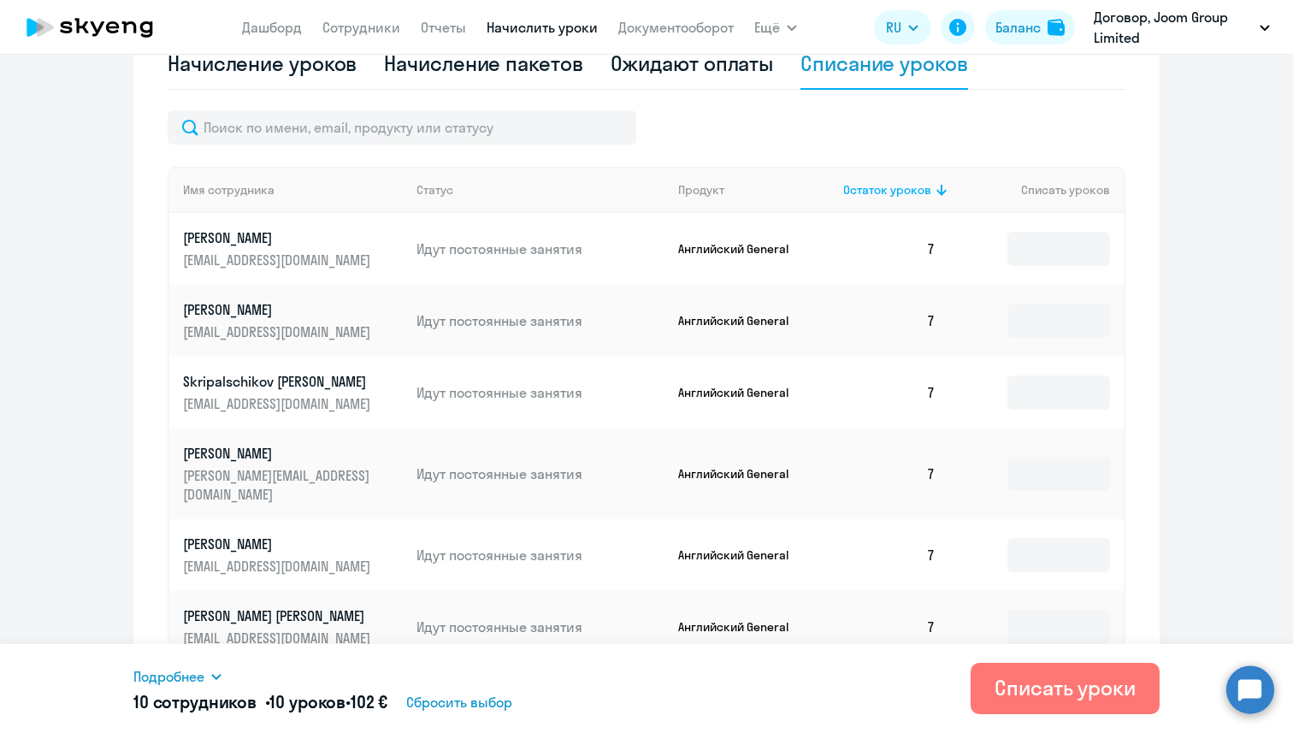
scroll to position [495, 0]
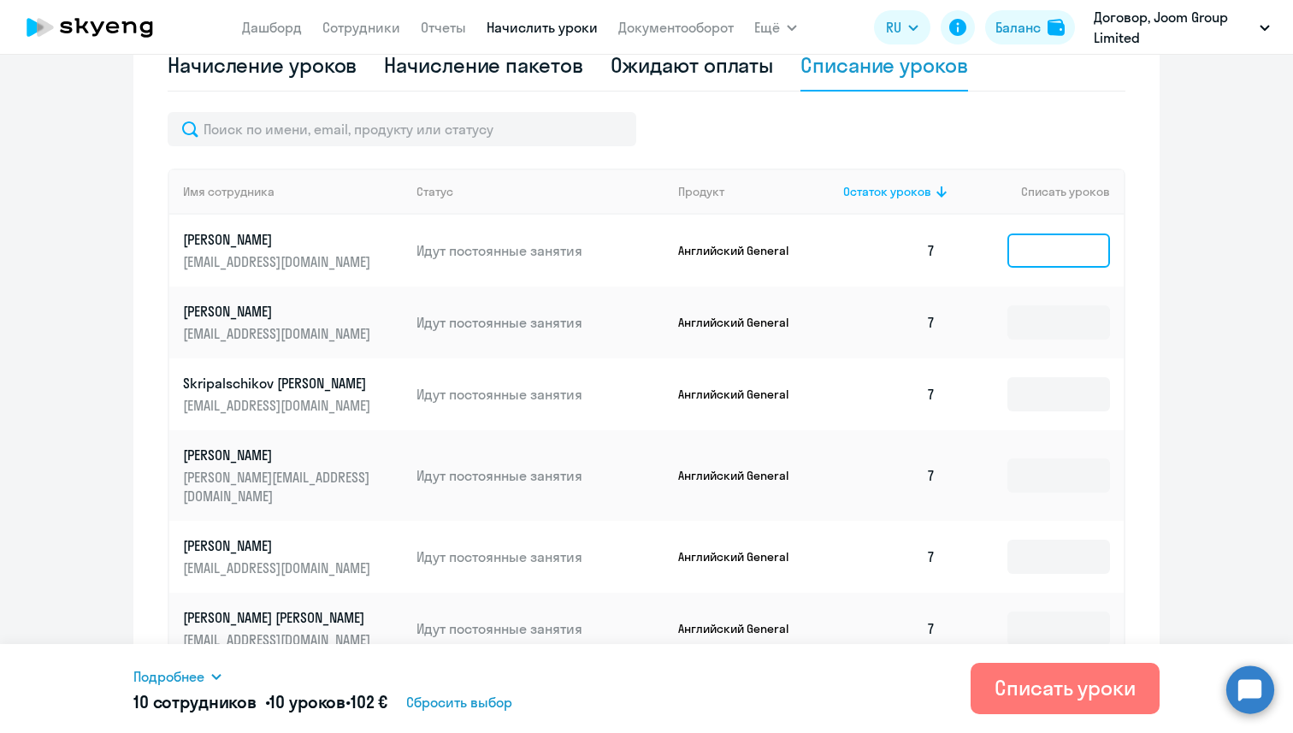
click at [1052, 243] on input at bounding box center [1059, 251] width 103 height 34
type input "1"
click at [1047, 309] on input at bounding box center [1059, 322] width 103 height 34
type input "1"
click at [1047, 382] on input at bounding box center [1059, 394] width 103 height 34
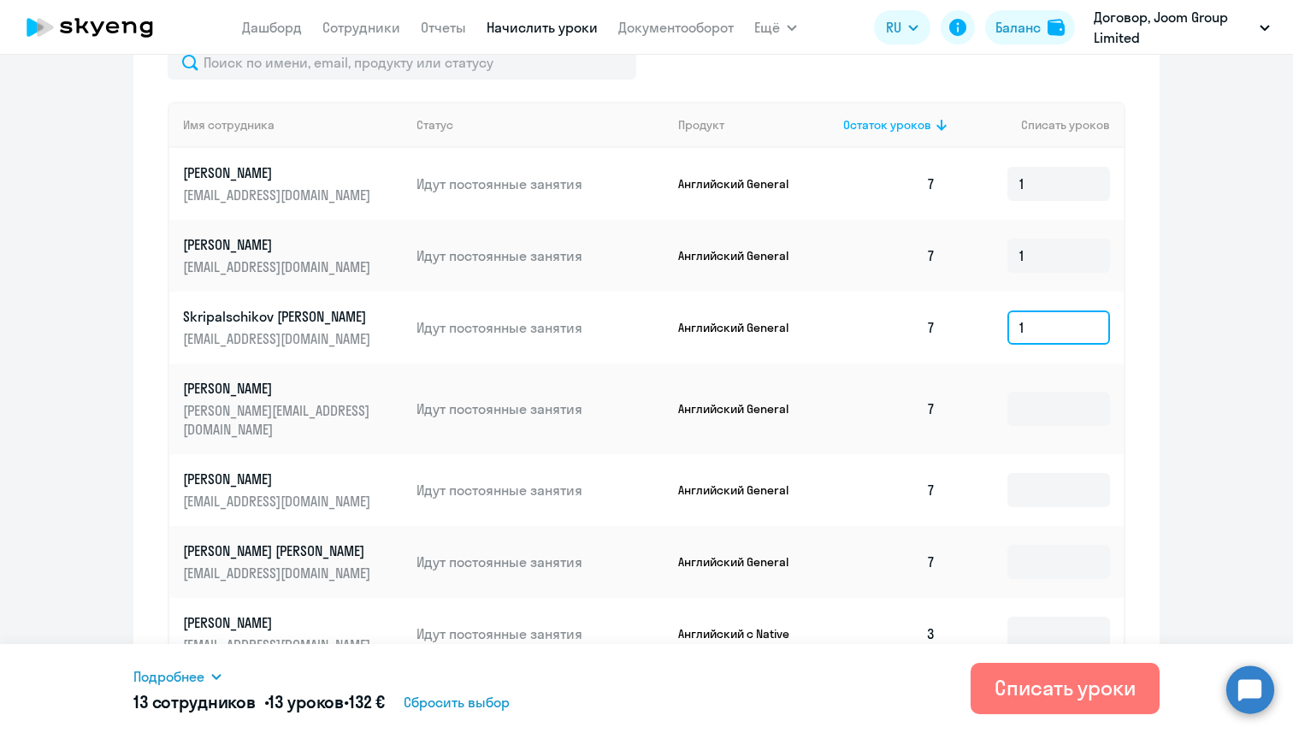
scroll to position [566, 0]
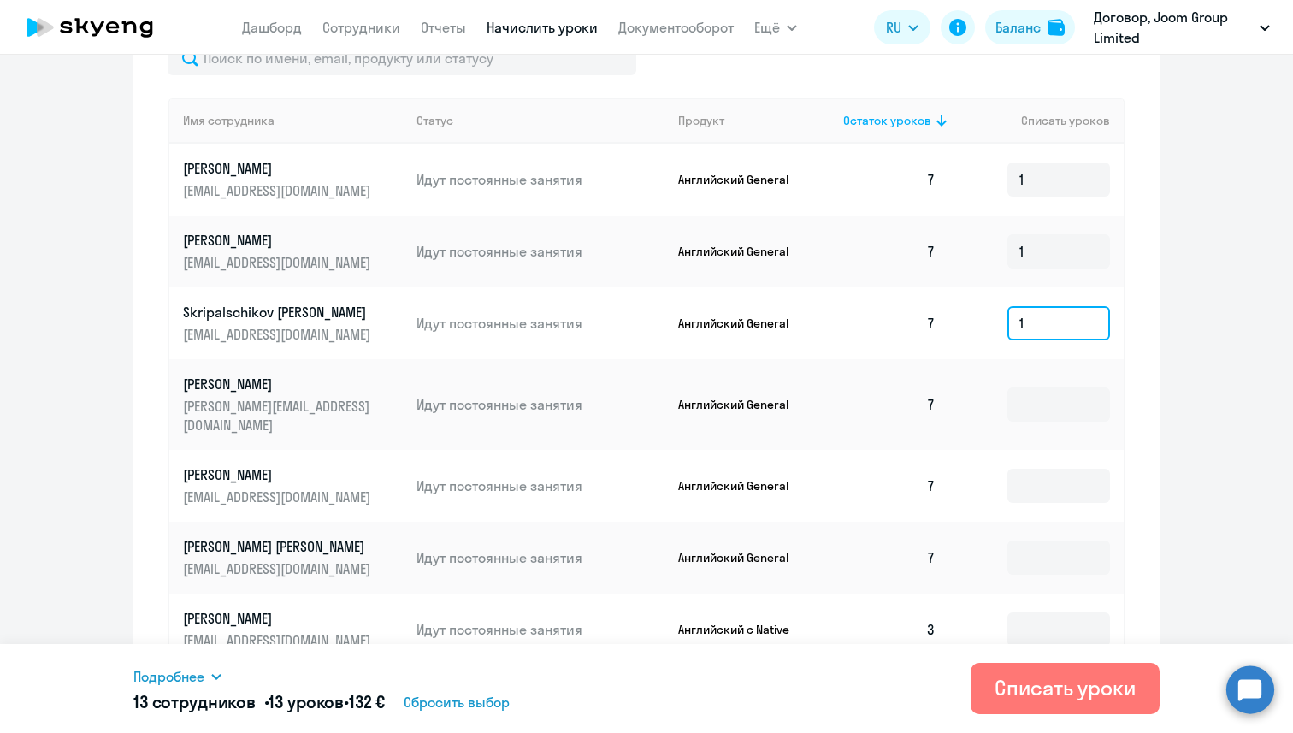
type input "1"
click at [1047, 388] on input at bounding box center [1059, 405] width 103 height 34
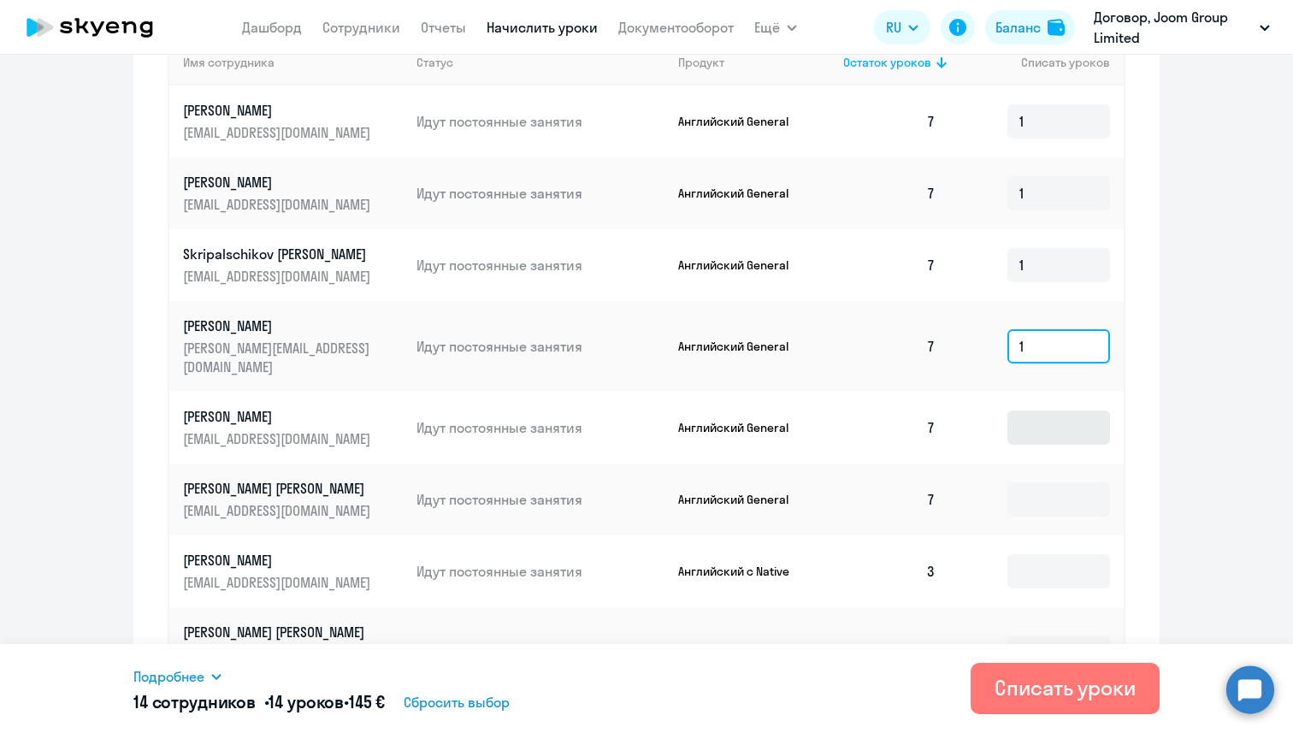
type input "1"
click at [1043, 411] on input at bounding box center [1059, 428] width 103 height 34
type input "1"
click at [1043, 482] on input at bounding box center [1059, 499] width 103 height 34
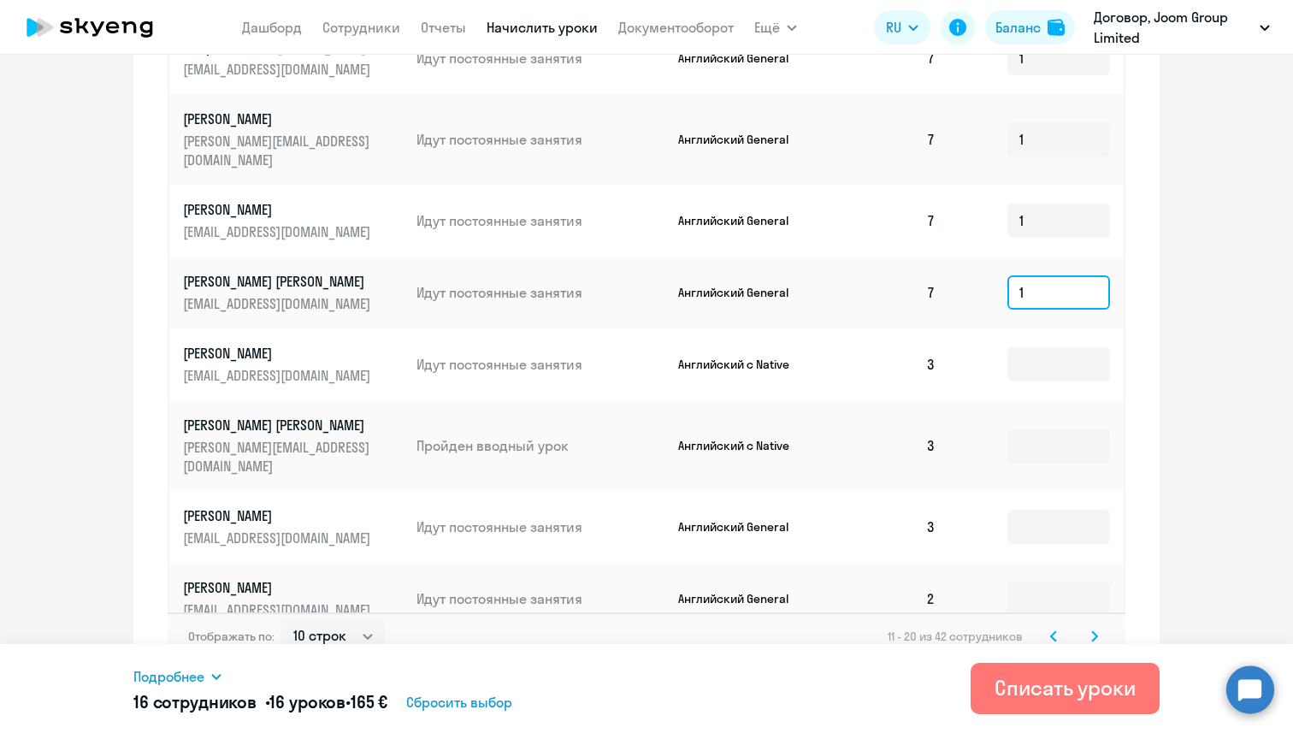
scroll to position [839, 0]
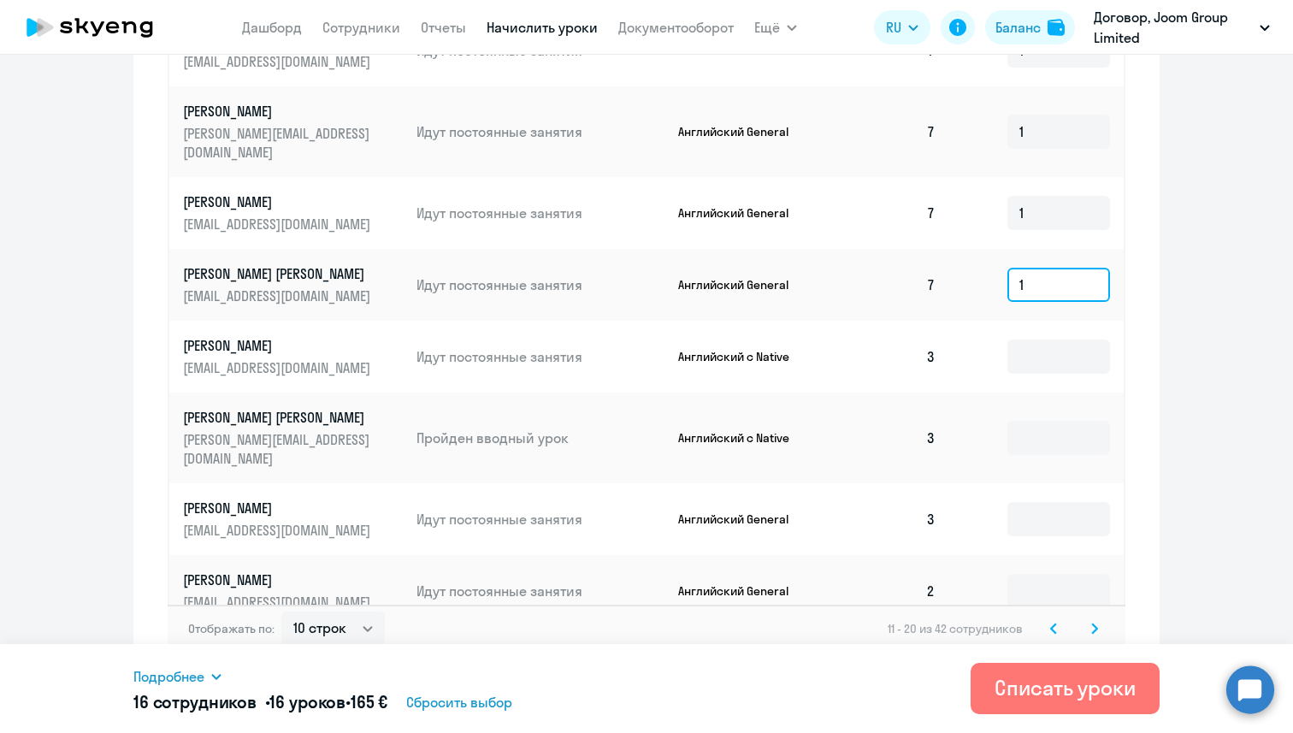
type input "1"
click at [1092, 623] on icon at bounding box center [1095, 629] width 7 height 12
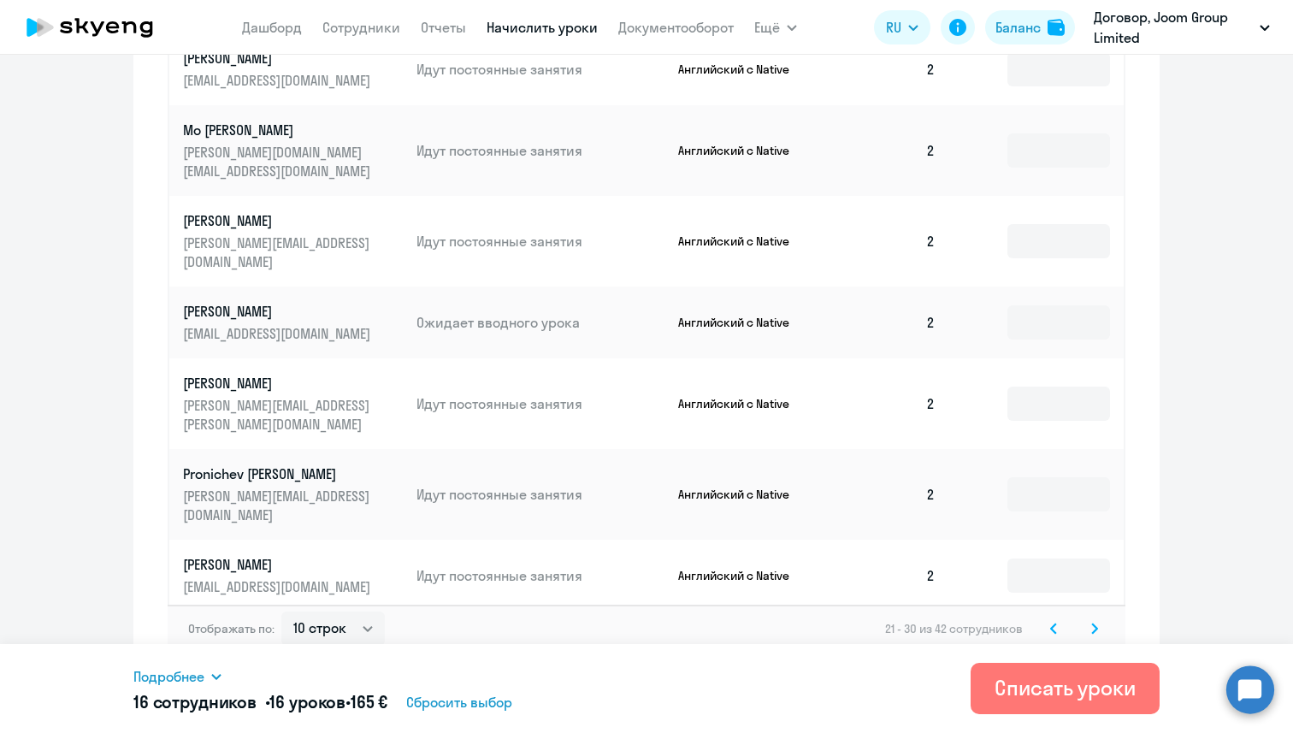
click at [1093, 621] on svg-icon at bounding box center [1095, 628] width 21 height 21
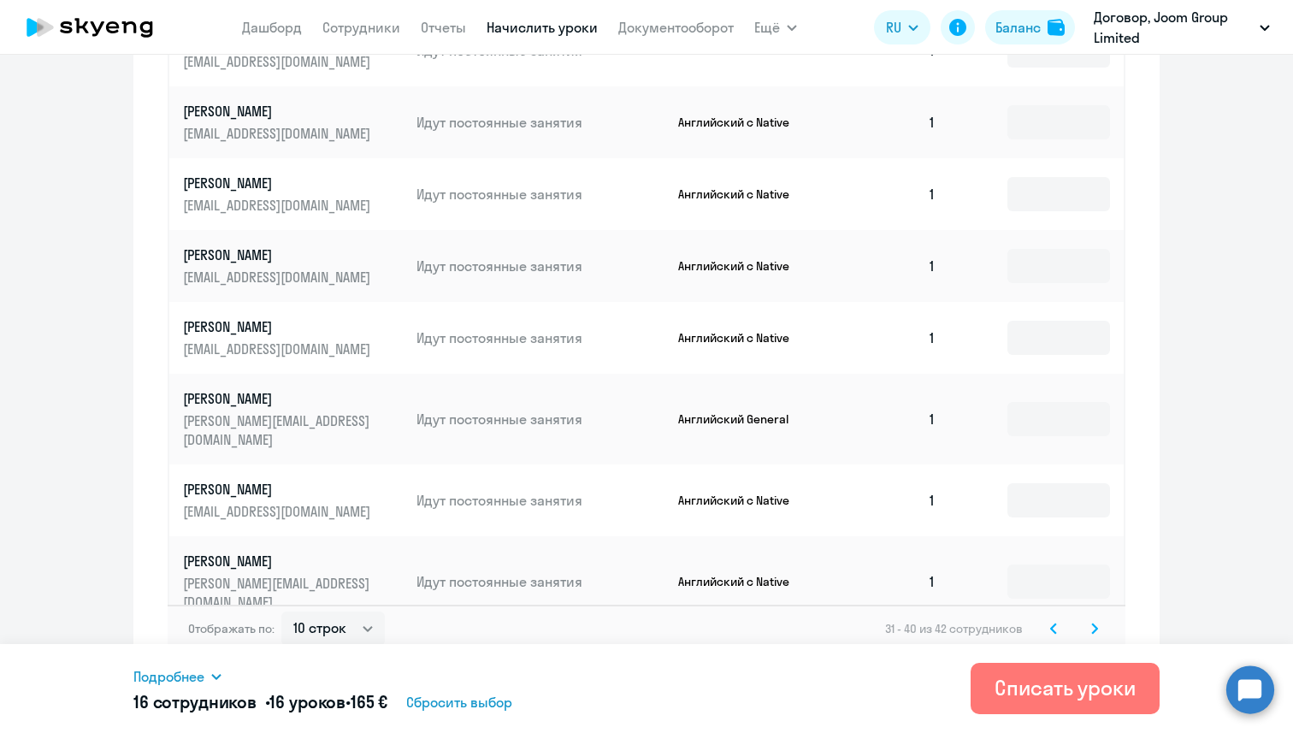
click at [1054, 623] on icon at bounding box center [1054, 629] width 7 height 12
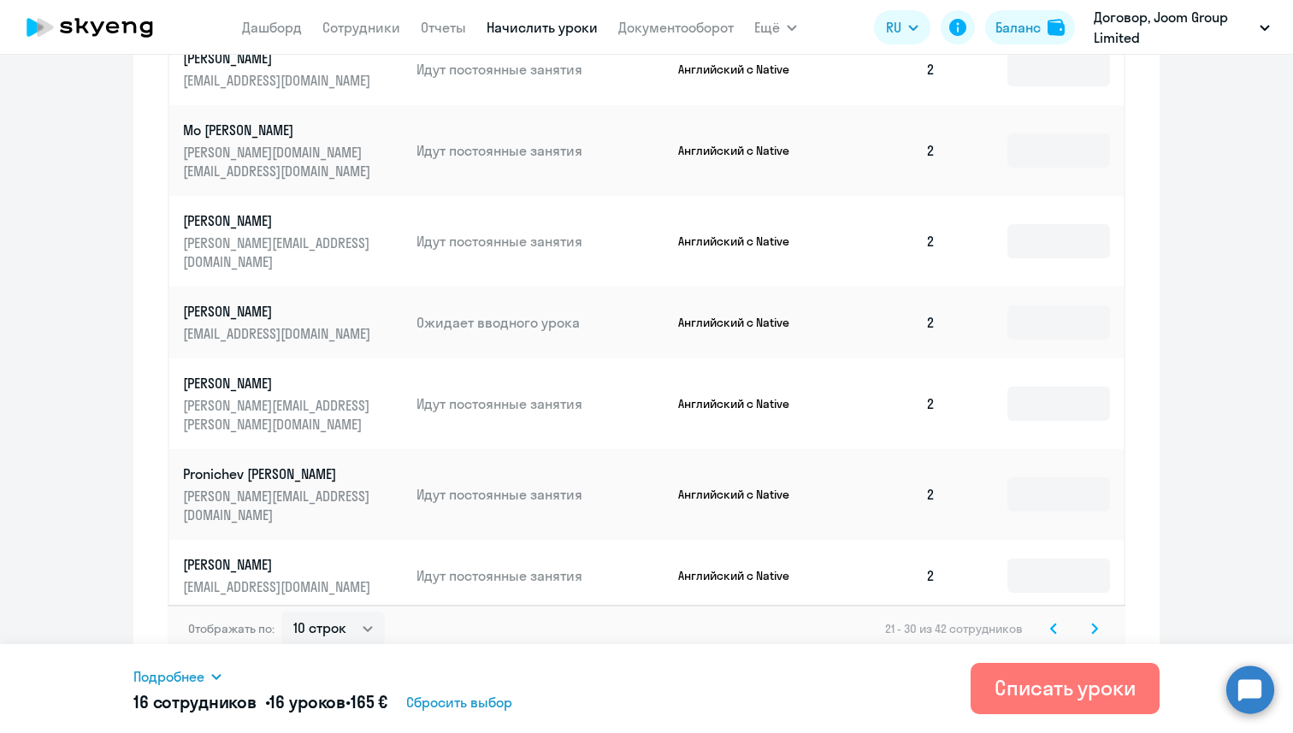
click at [1054, 623] on icon at bounding box center [1054, 629] width 7 height 12
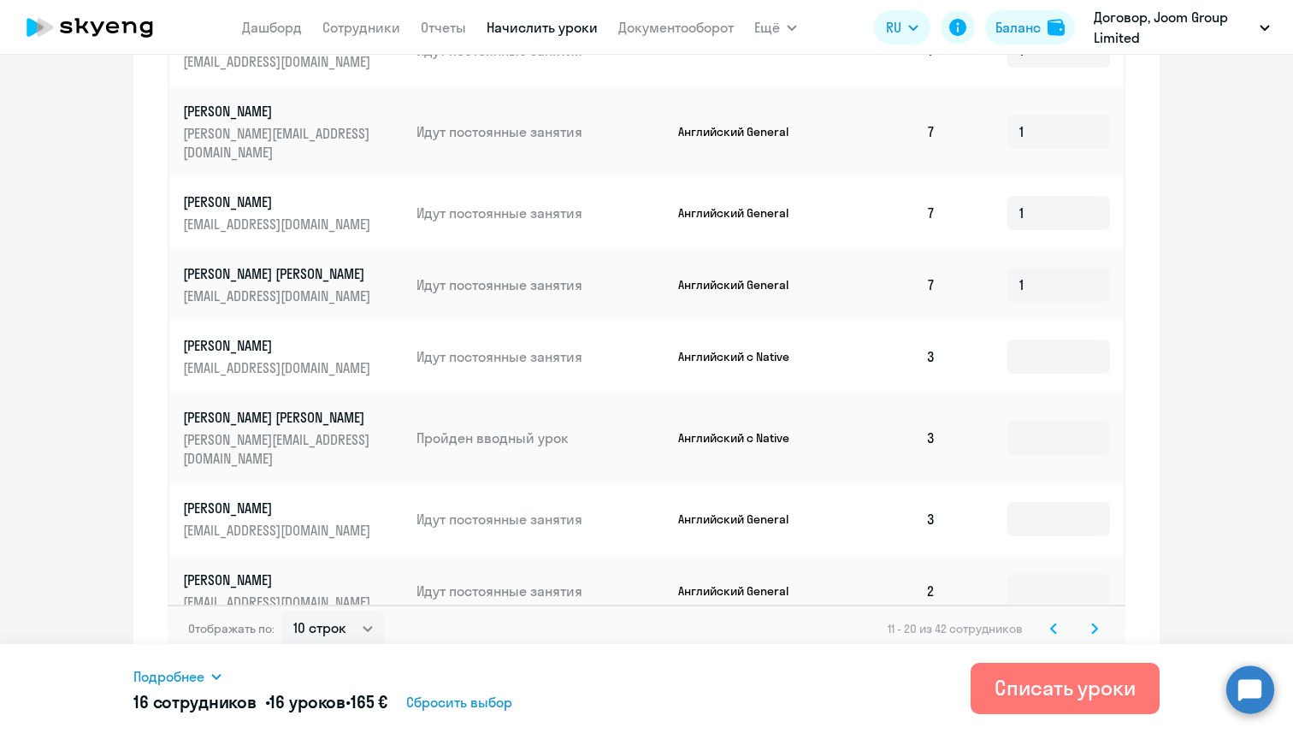
click at [1054, 623] on icon at bounding box center [1054, 629] width 7 height 12
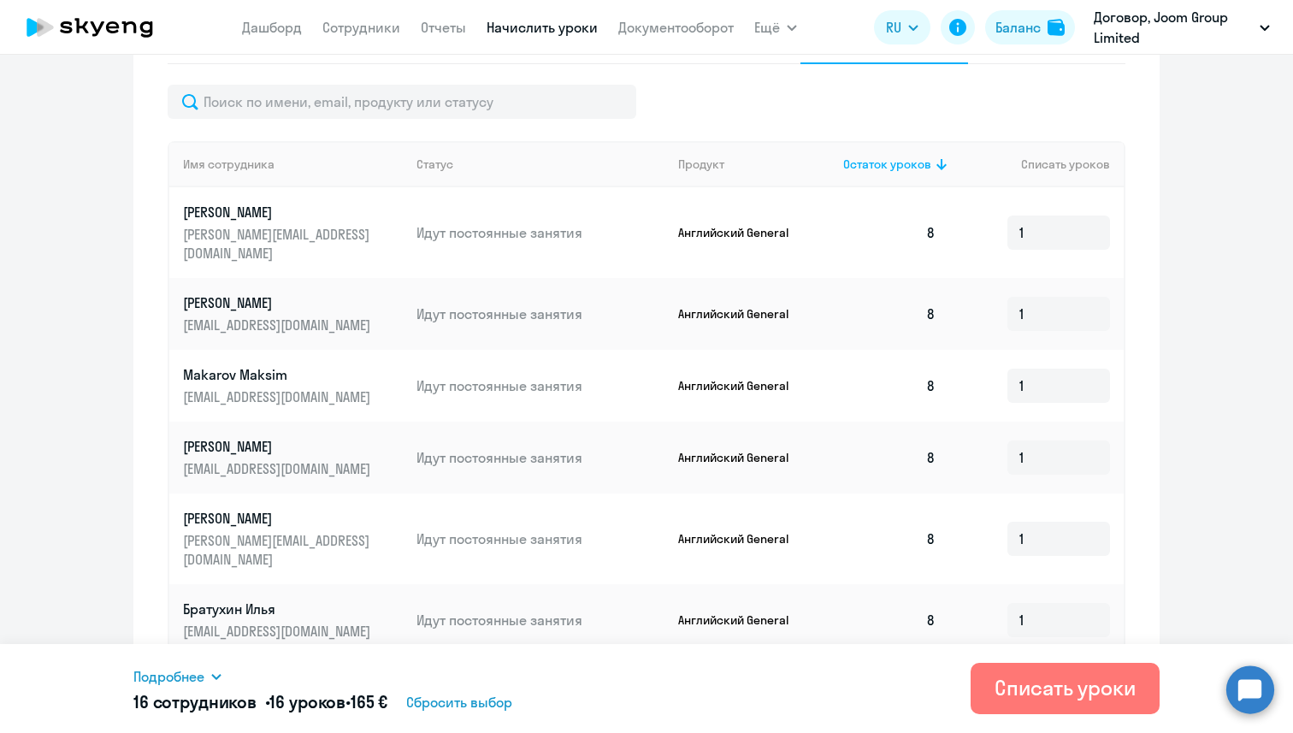
scroll to position [518, 0]
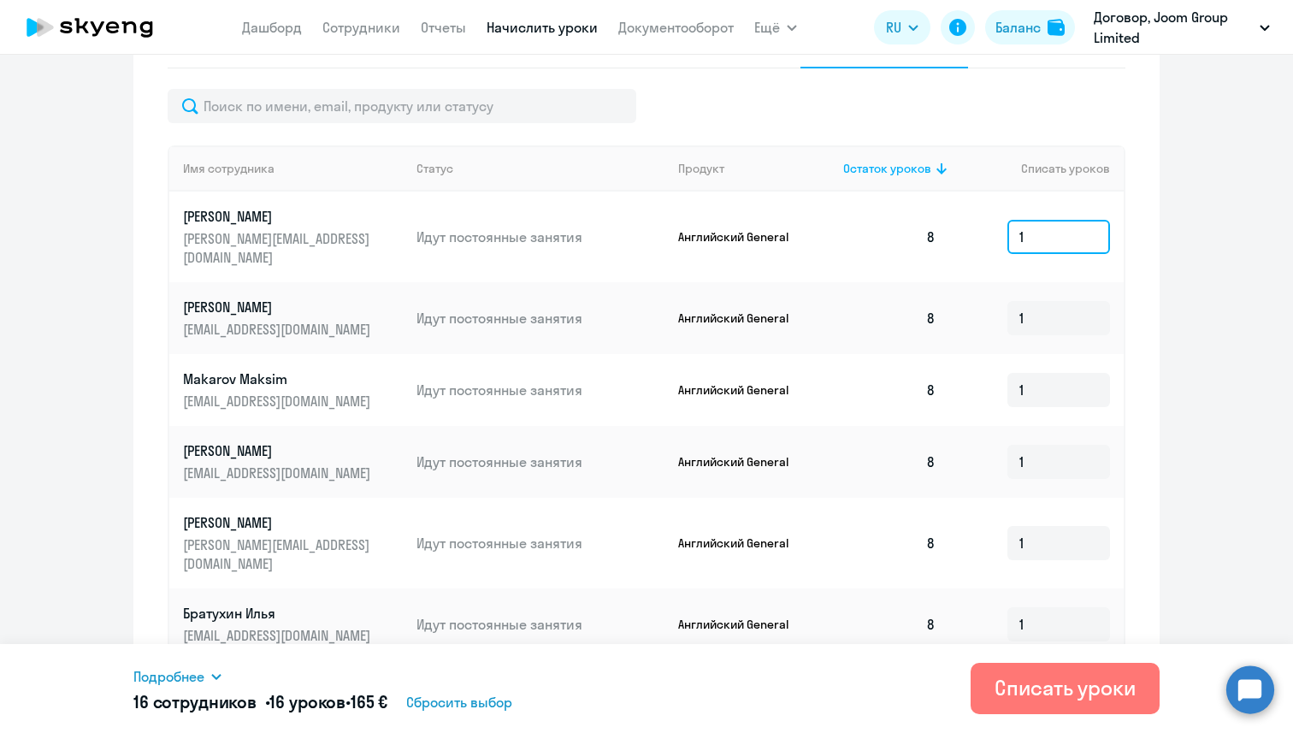
click at [1055, 228] on input "1" at bounding box center [1059, 237] width 103 height 34
type input "2"
click at [1054, 301] on input "1" at bounding box center [1059, 318] width 103 height 34
type input "2"
click at [1050, 376] on input "1" at bounding box center [1059, 390] width 103 height 34
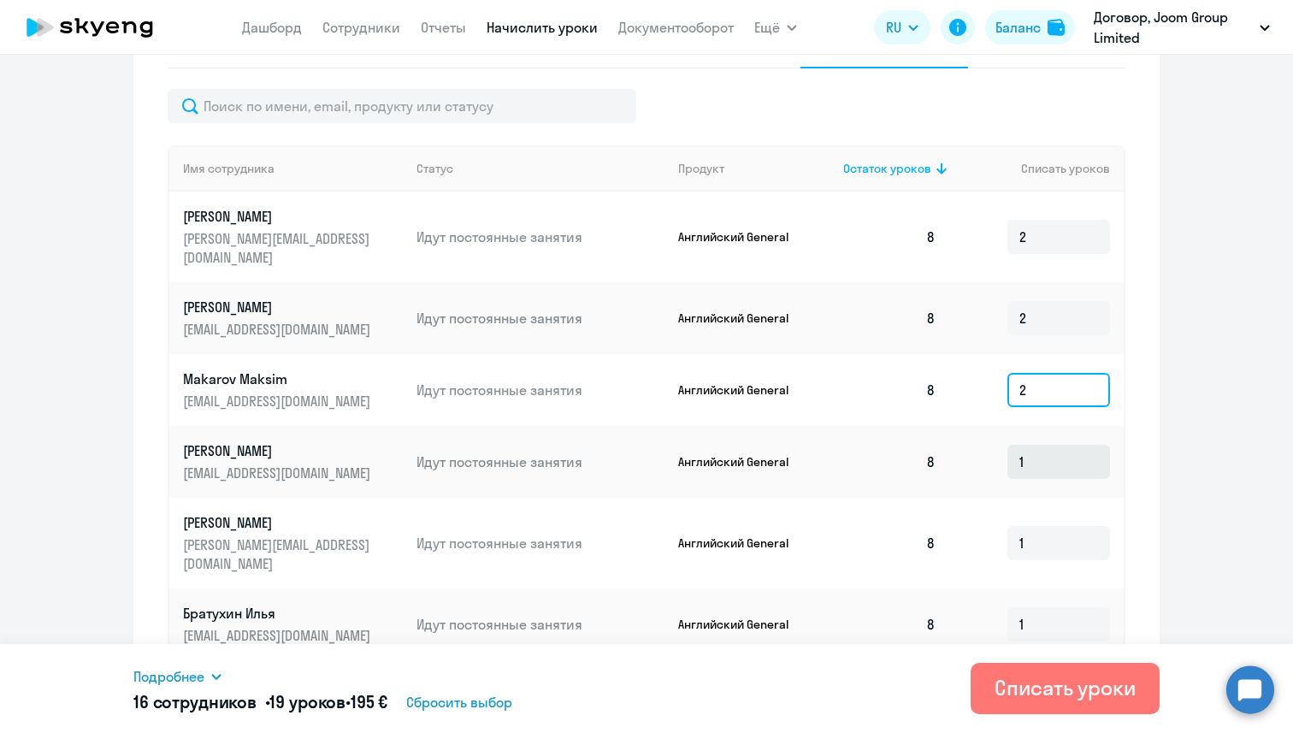
type input "2"
click at [1054, 445] on input "1" at bounding box center [1059, 462] width 103 height 34
type input "2"
click at [1046, 526] on input "1" at bounding box center [1059, 543] width 103 height 34
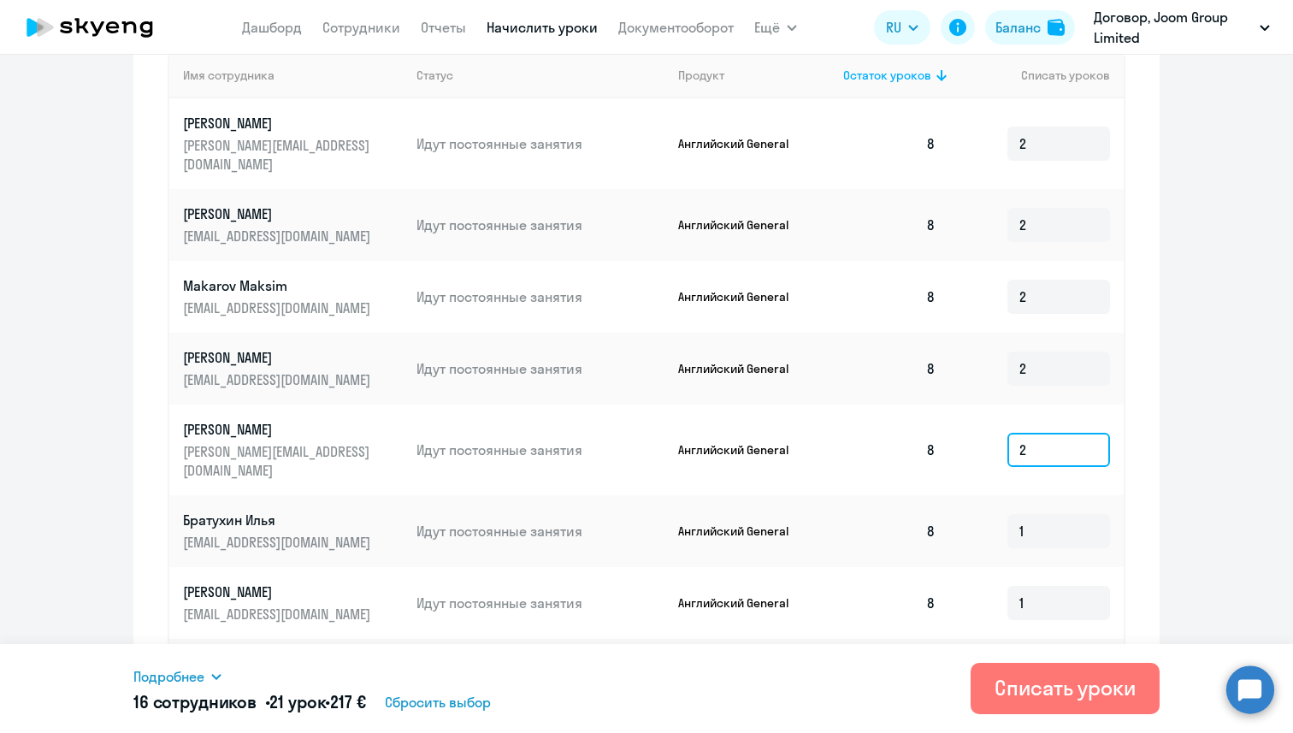
scroll to position [618, 0]
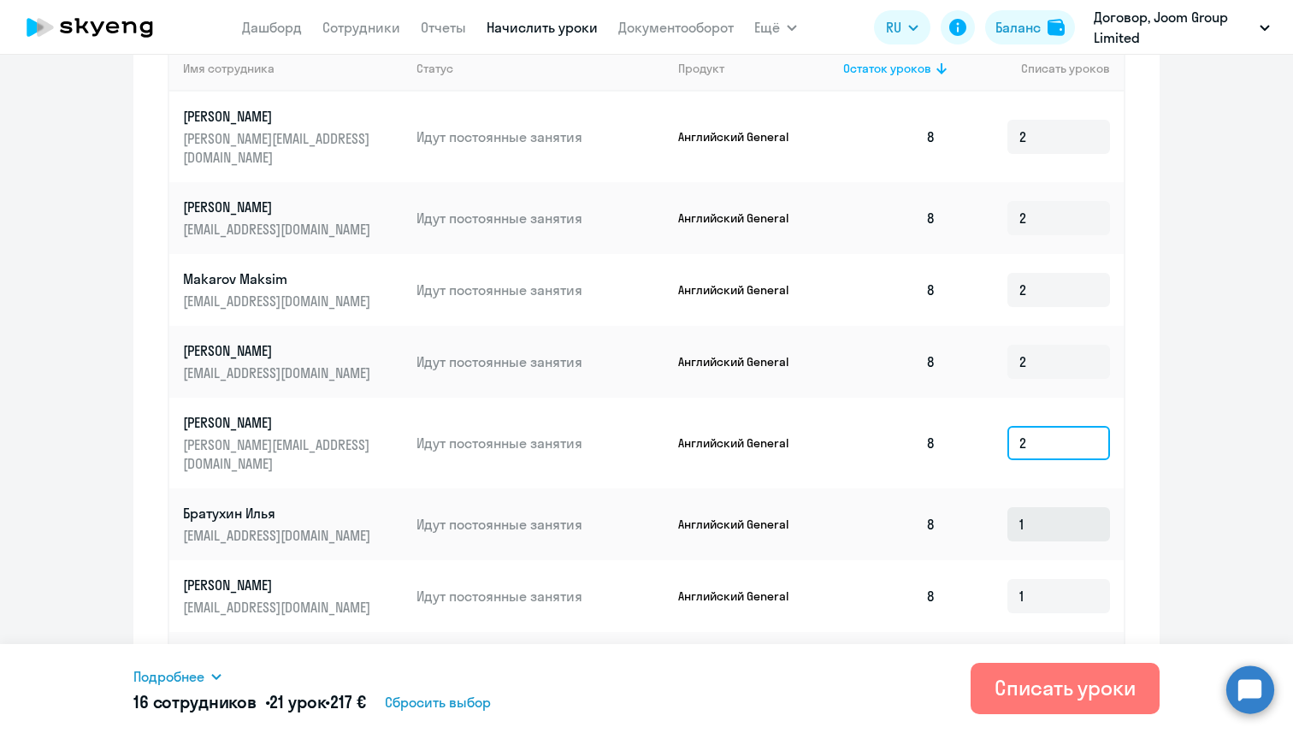
type input "2"
click at [1047, 507] on input "1" at bounding box center [1059, 524] width 103 height 34
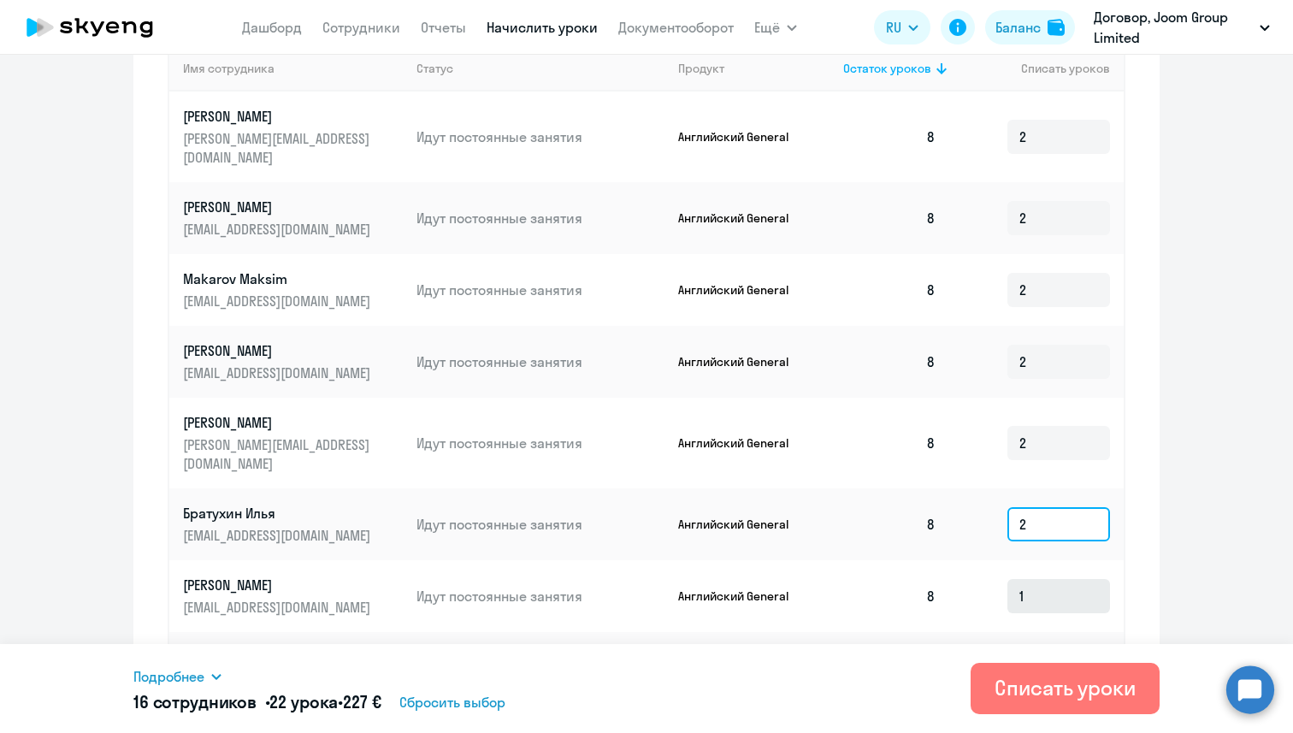
type input "2"
click at [1044, 579] on input "1" at bounding box center [1059, 596] width 103 height 34
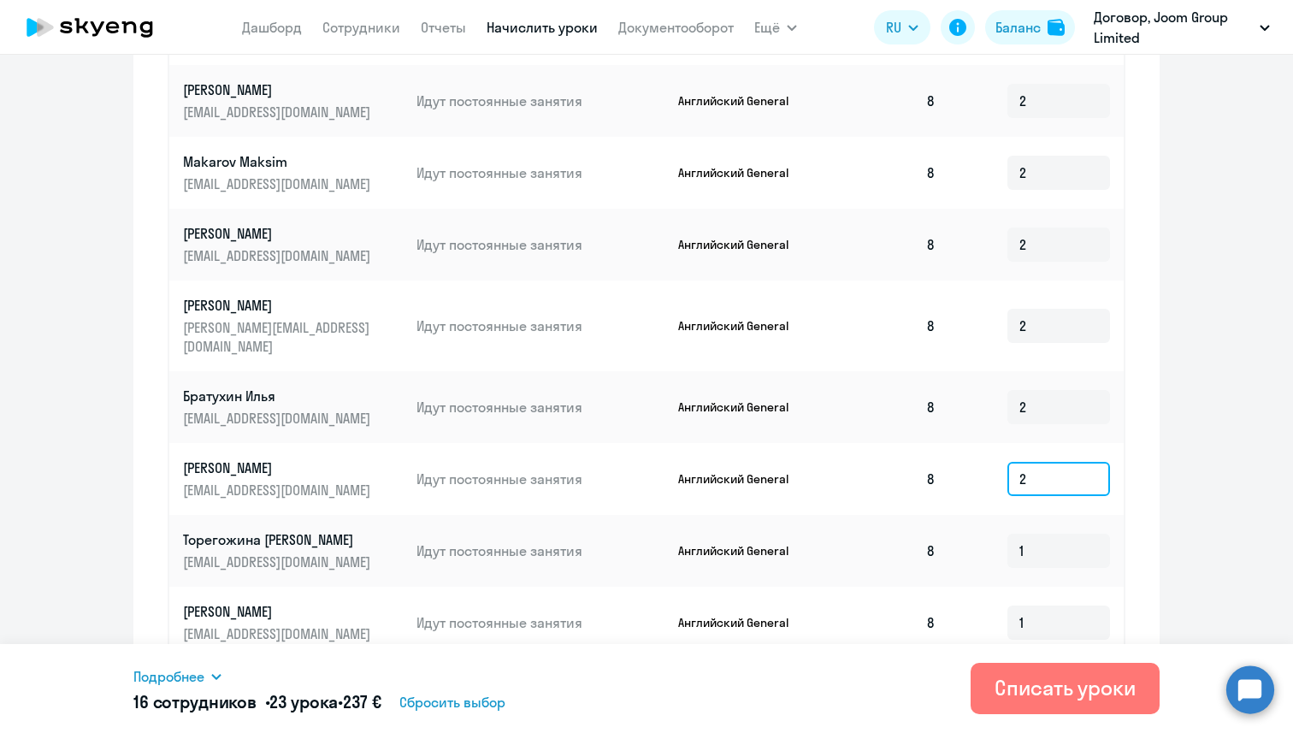
scroll to position [745, 0]
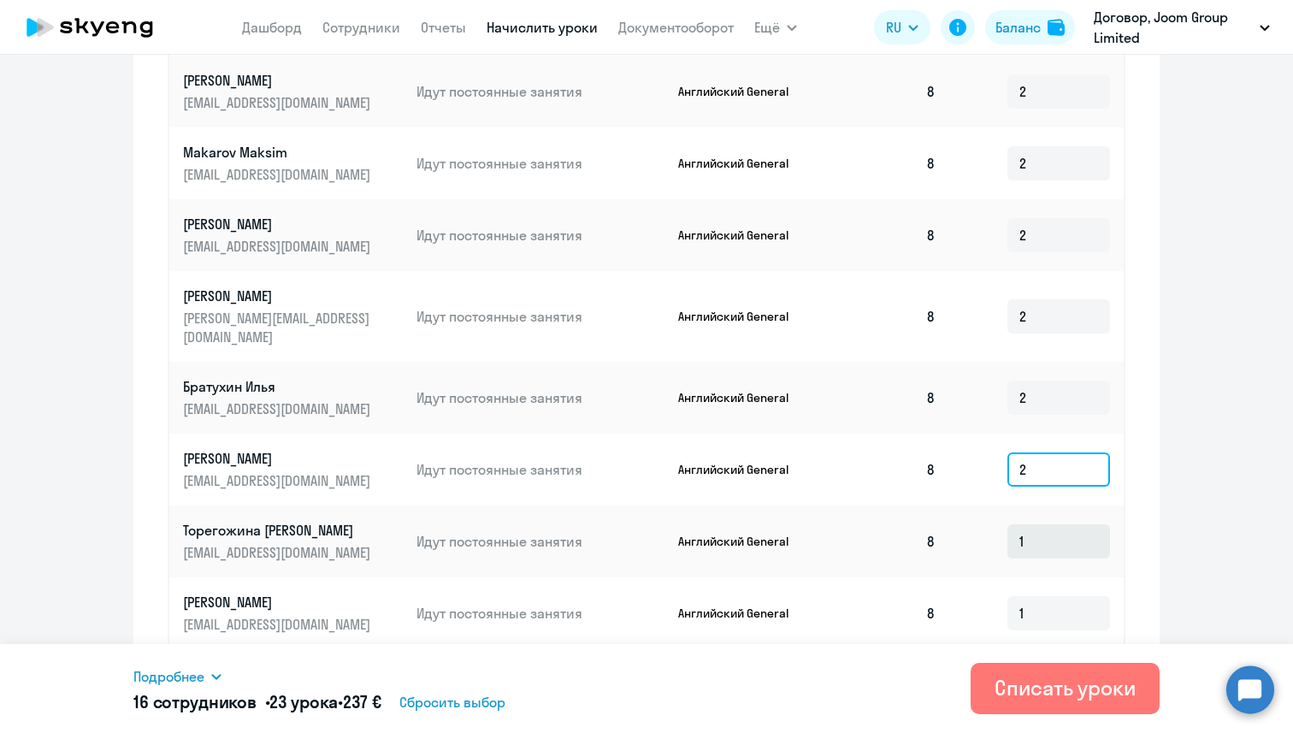
type input "2"
click at [1051, 524] on input "1" at bounding box center [1059, 541] width 103 height 34
type input "2"
click at [1051, 596] on input "1" at bounding box center [1059, 613] width 103 height 34
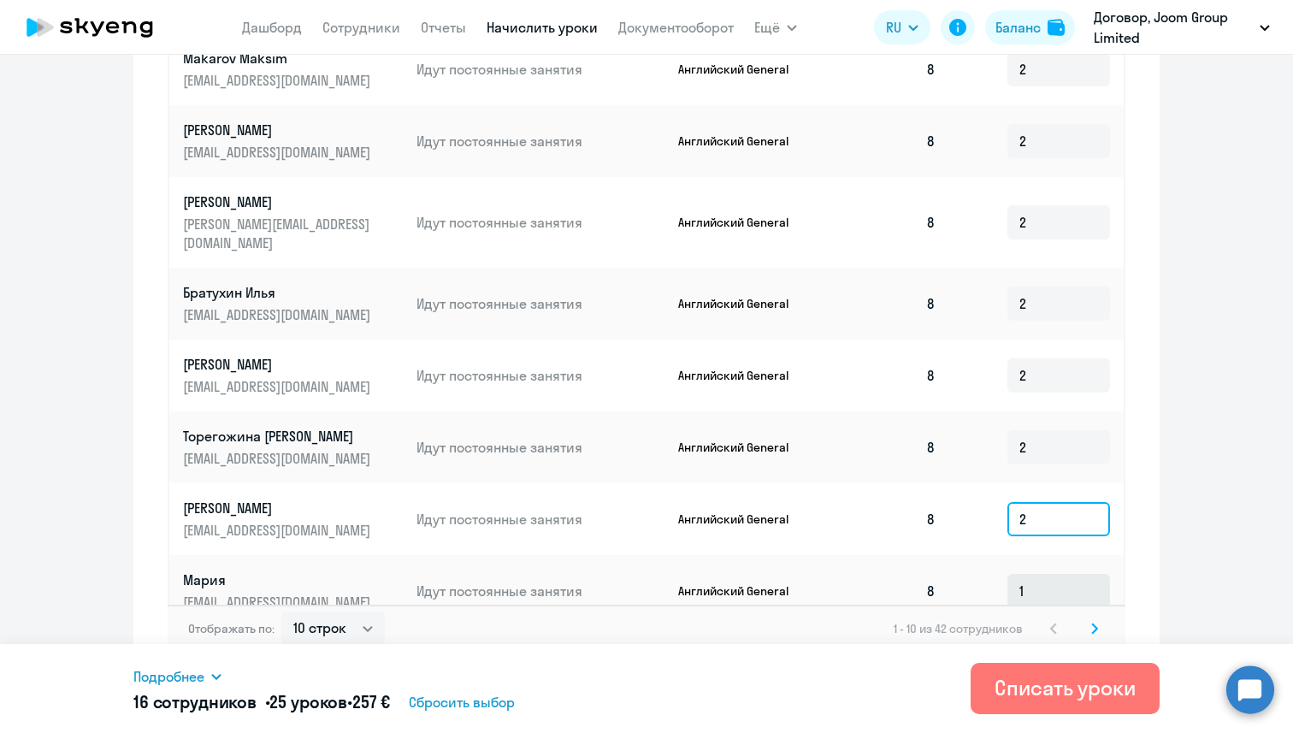
type input "2"
click at [1051, 574] on input "1" at bounding box center [1059, 591] width 103 height 34
type input "2"
click at [1092, 623] on icon at bounding box center [1095, 629] width 7 height 12
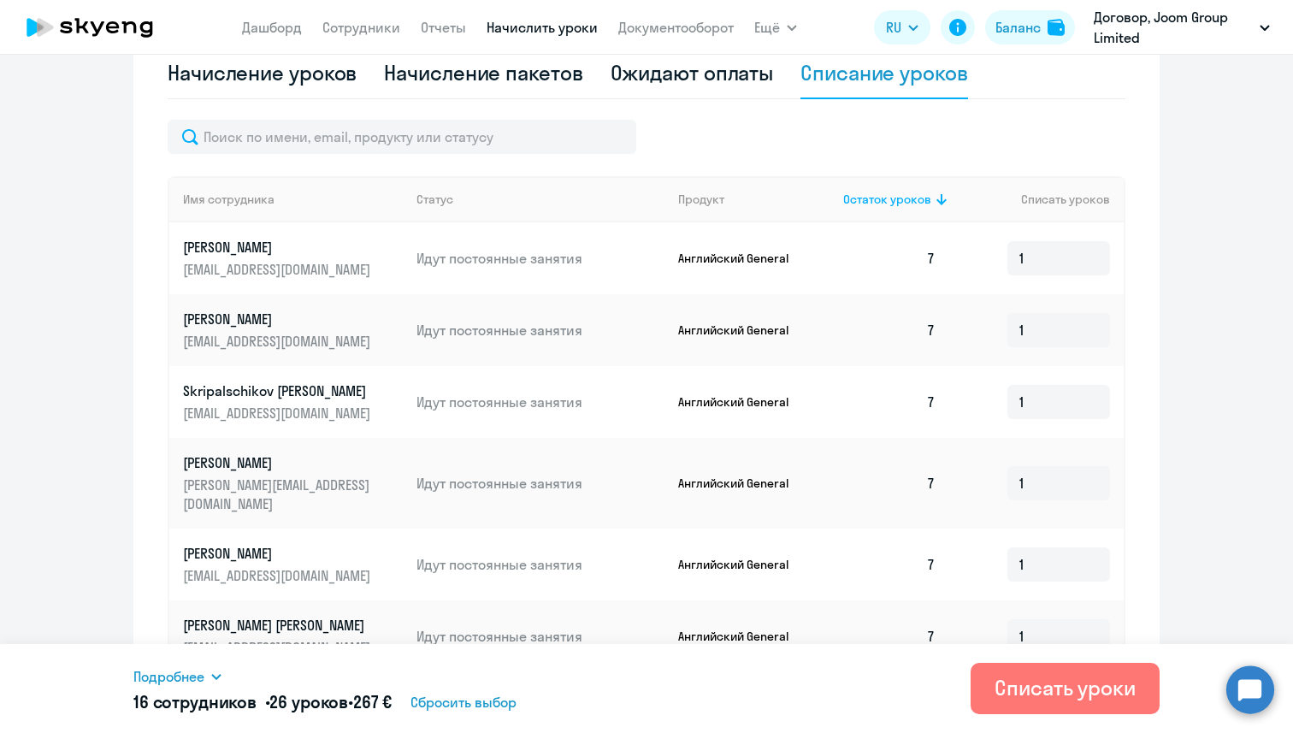
scroll to position [462, 0]
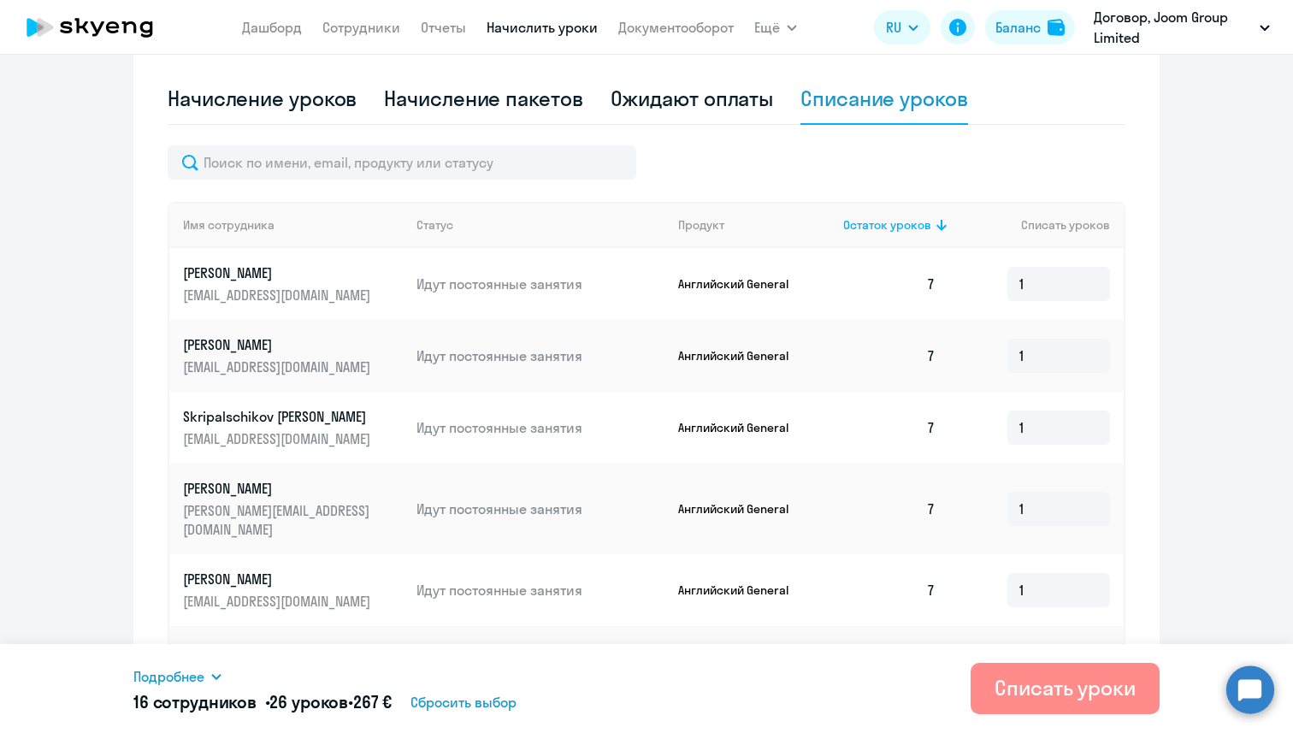
click at [1014, 689] on div "Списать уроки" at bounding box center [1065, 687] width 141 height 27
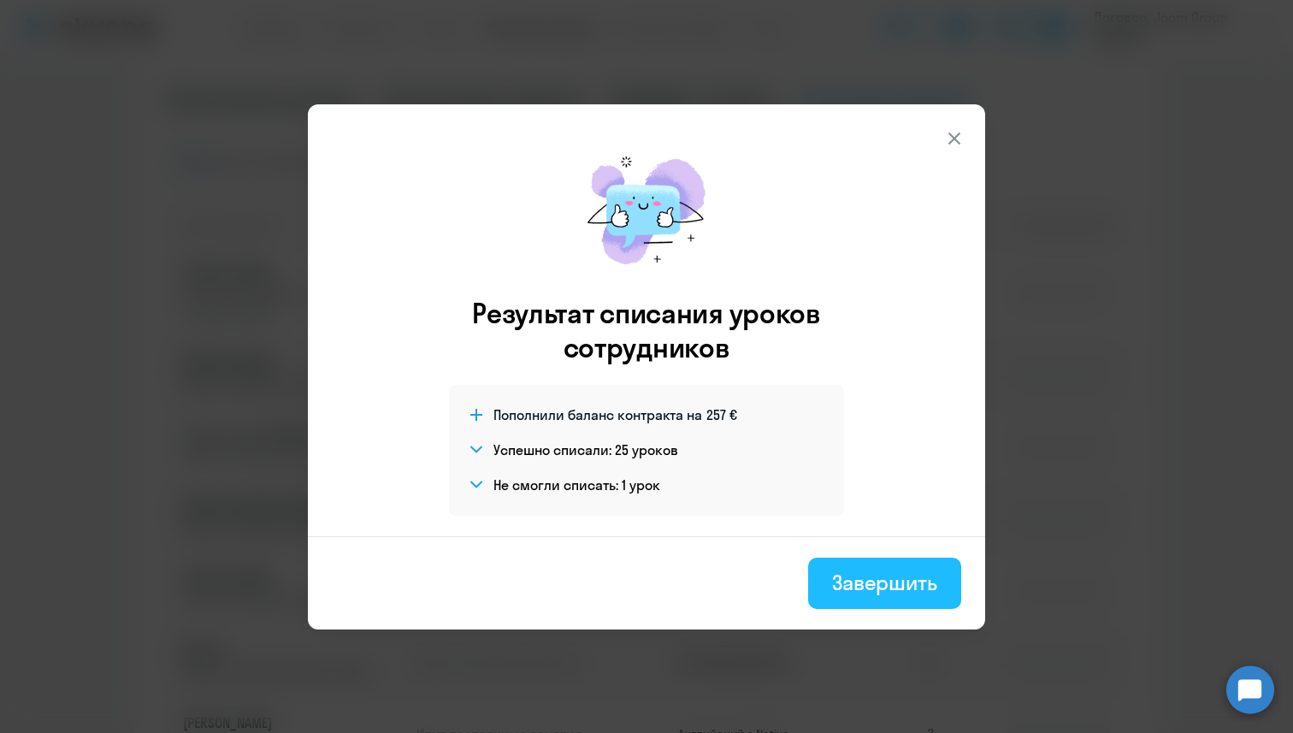
click at [871, 563] on button "Завершить" at bounding box center [884, 583] width 153 height 51
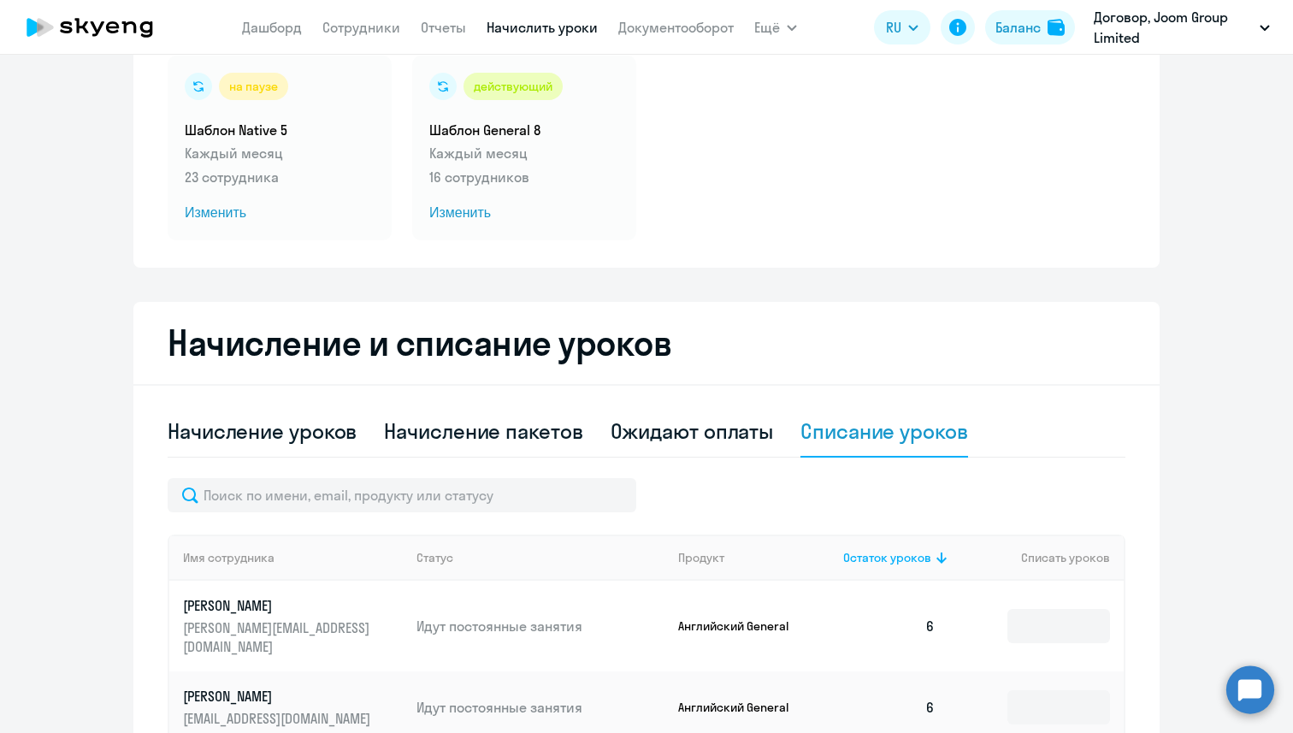
scroll to position [0, 0]
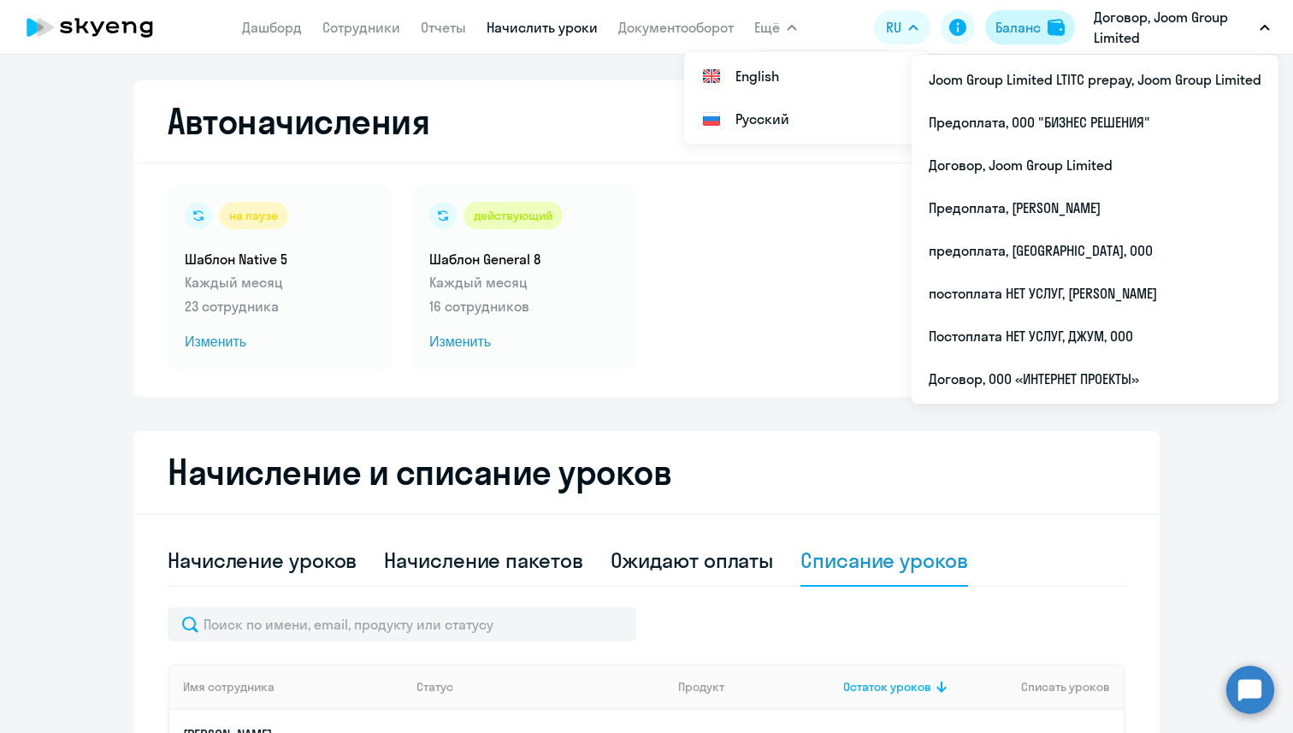
click at [1012, 32] on div "Баланс" at bounding box center [1018, 27] width 45 height 21
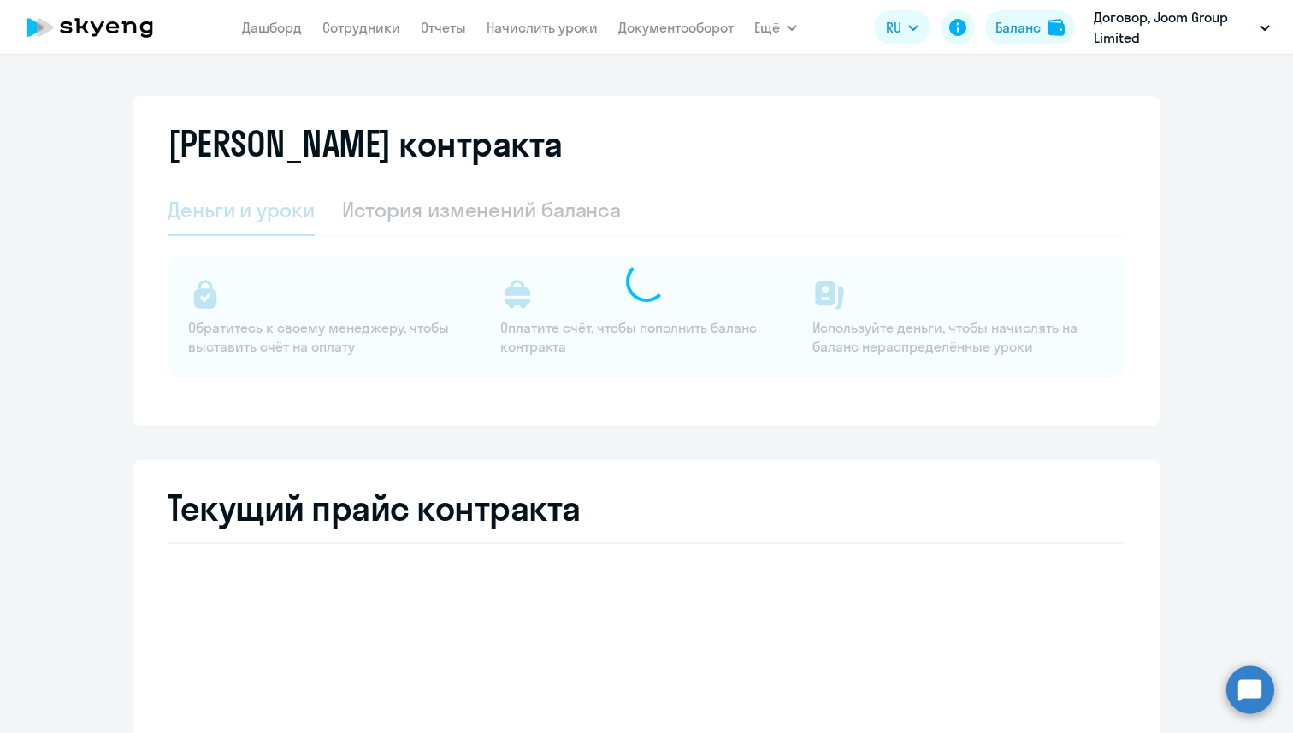
select select "english_adult_not_native_speaker"
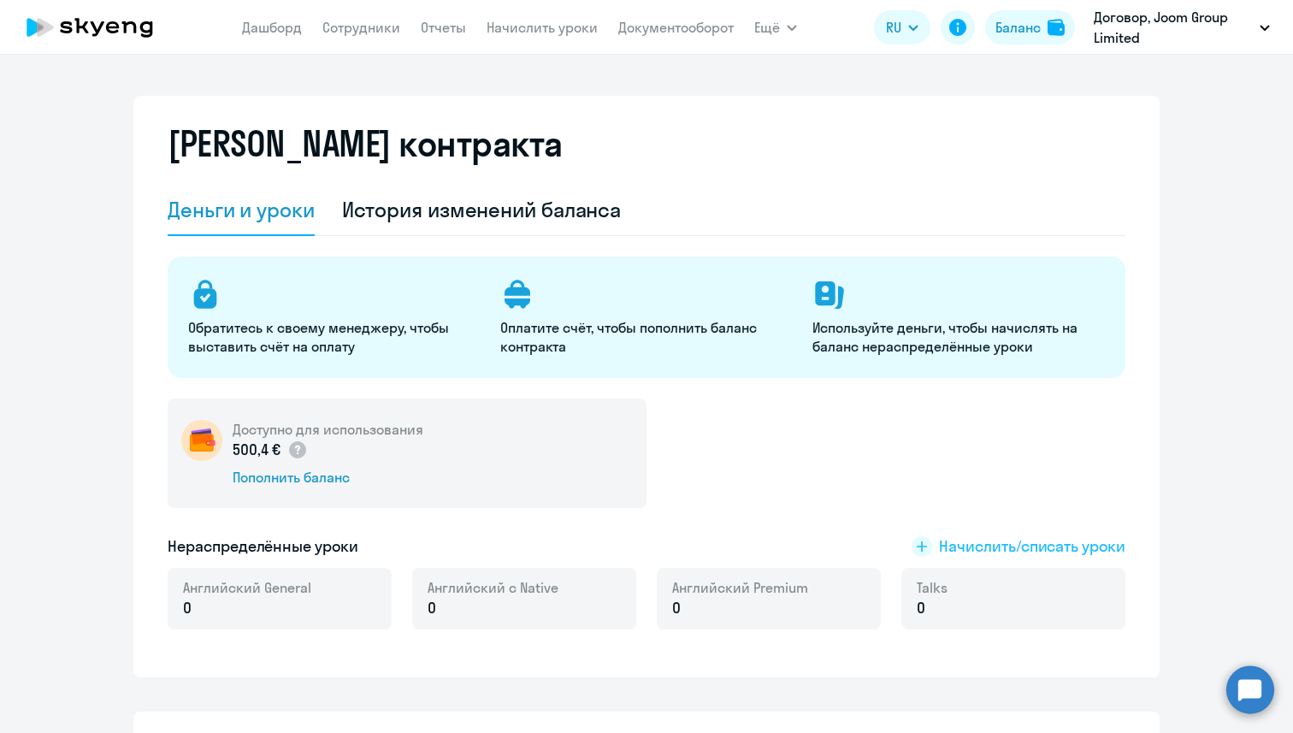
click at [985, 547] on span "Начислить/списать уроки" at bounding box center [1032, 547] width 186 height 22
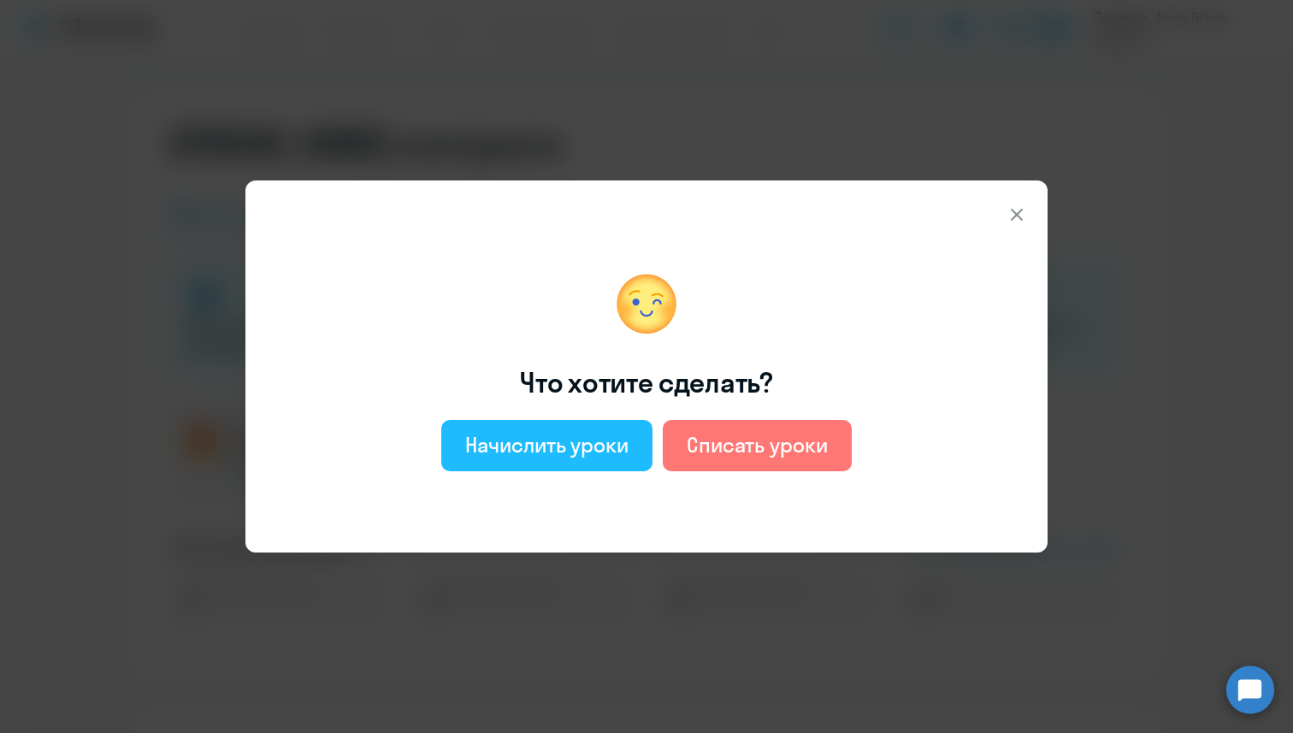
click at [583, 442] on div "Начислить уроки" at bounding box center [546, 444] width 163 height 27
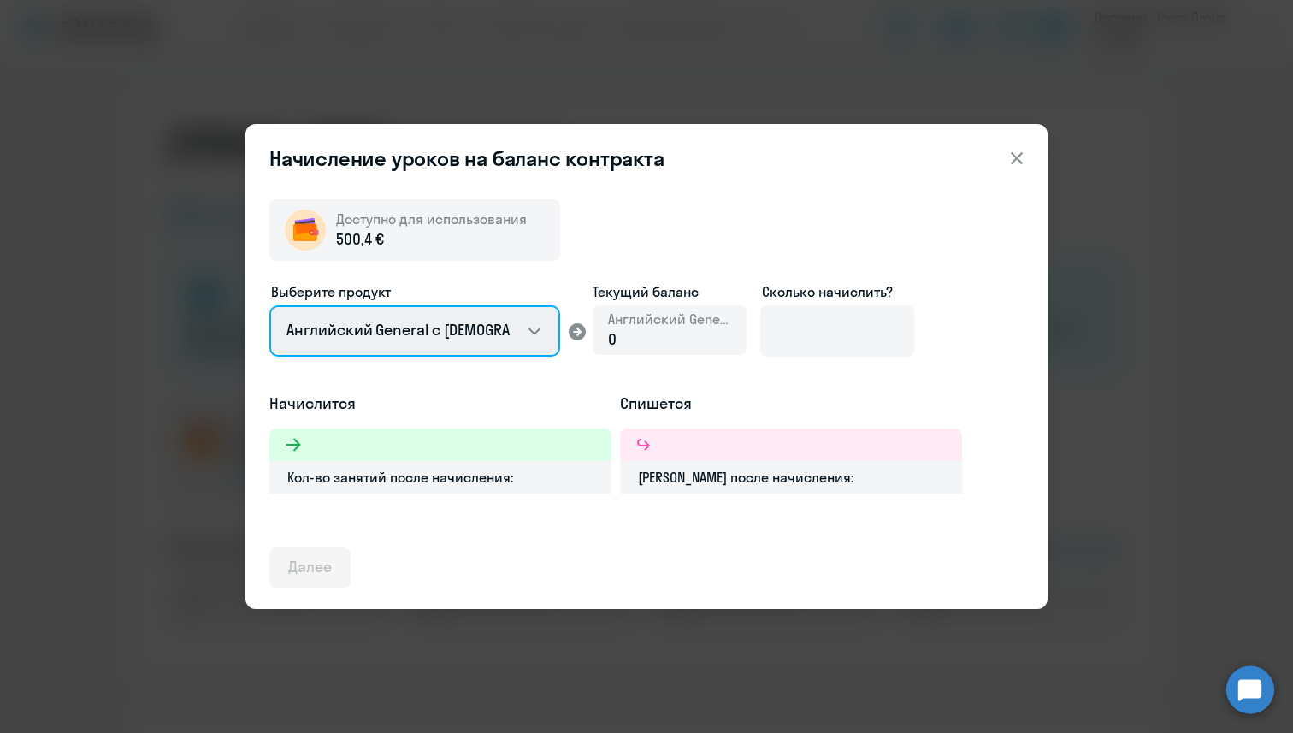
click at [506, 329] on select "Английский General с [DEMOGRAPHIC_DATA] преподавателем Английский General с [DE…" at bounding box center [414, 330] width 291 height 51
select select "english_adult_native_speaker"
click at [269, 305] on select "Английский General с [DEMOGRAPHIC_DATA] преподавателем Английский General с [DE…" at bounding box center [414, 330] width 291 height 51
click at [704, 340] on div "0" at bounding box center [669, 339] width 123 height 22
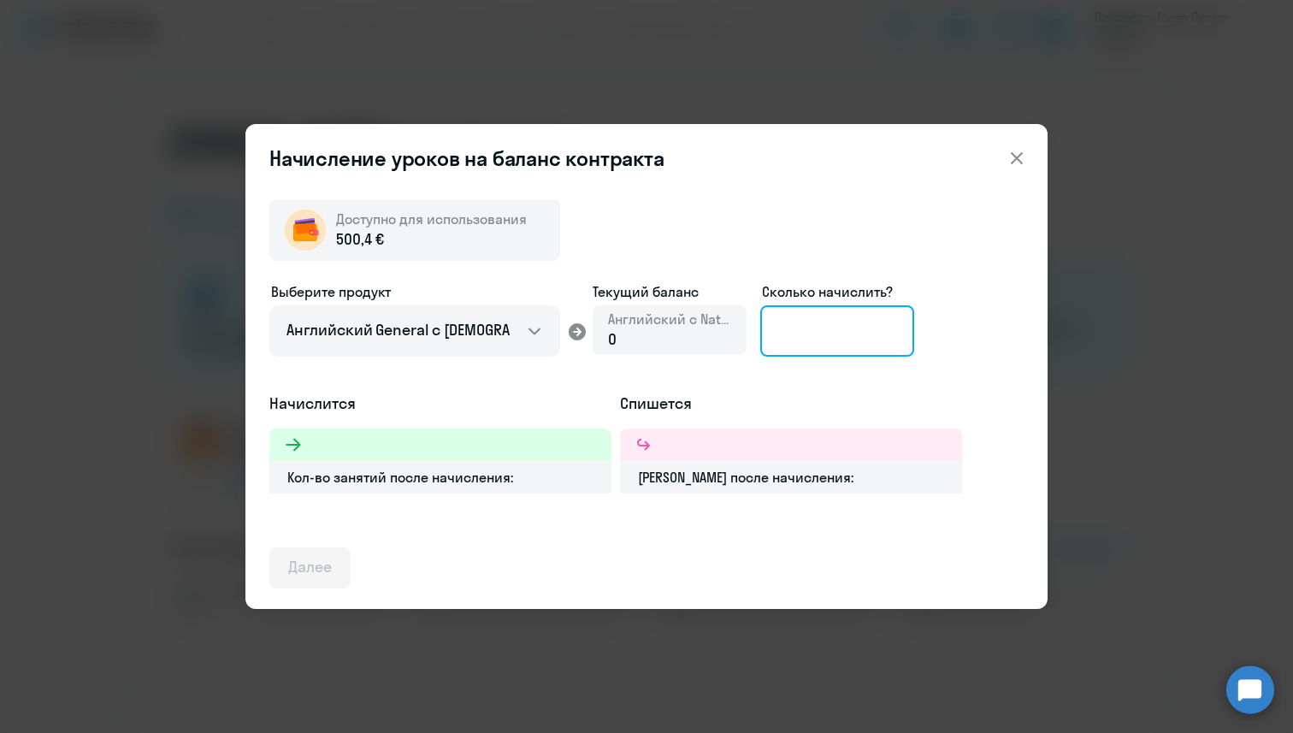
drag, startPoint x: 522, startPoint y: 351, endPoint x: 808, endPoint y: 348, distance: 286.6
click at [808, 348] on input at bounding box center [838, 330] width 154 height 51
type input "2"
type input "1"
type input "8"
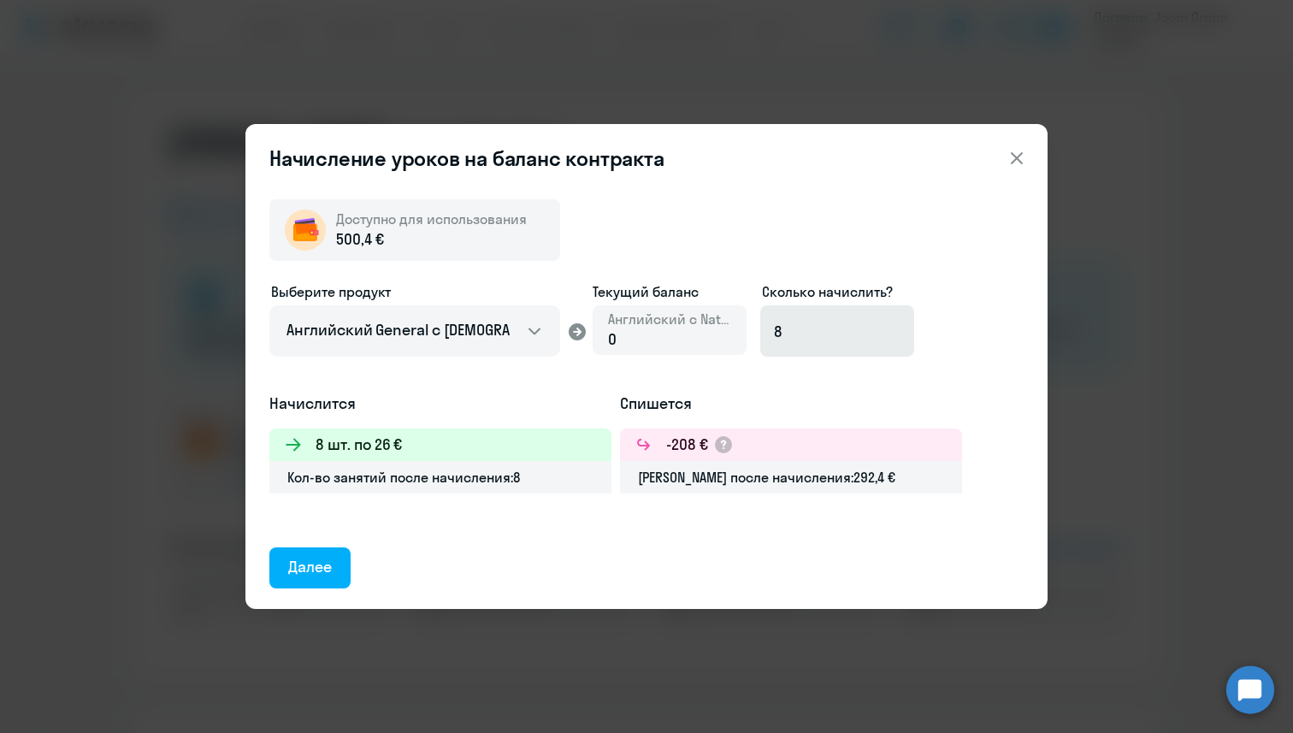
click at [301, 582] on button "Далее" at bounding box center [309, 567] width 81 height 41
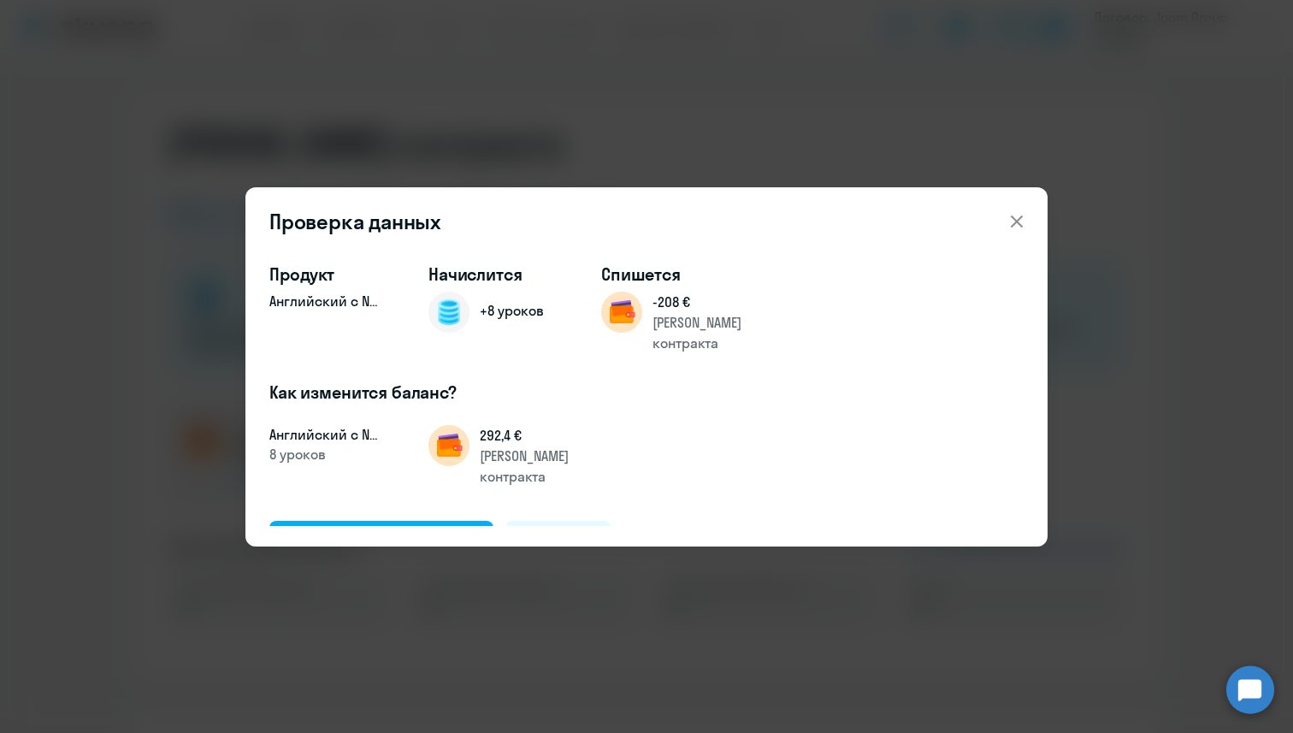
click at [387, 530] on div "Подтвердить и начислить" at bounding box center [381, 541] width 186 height 22
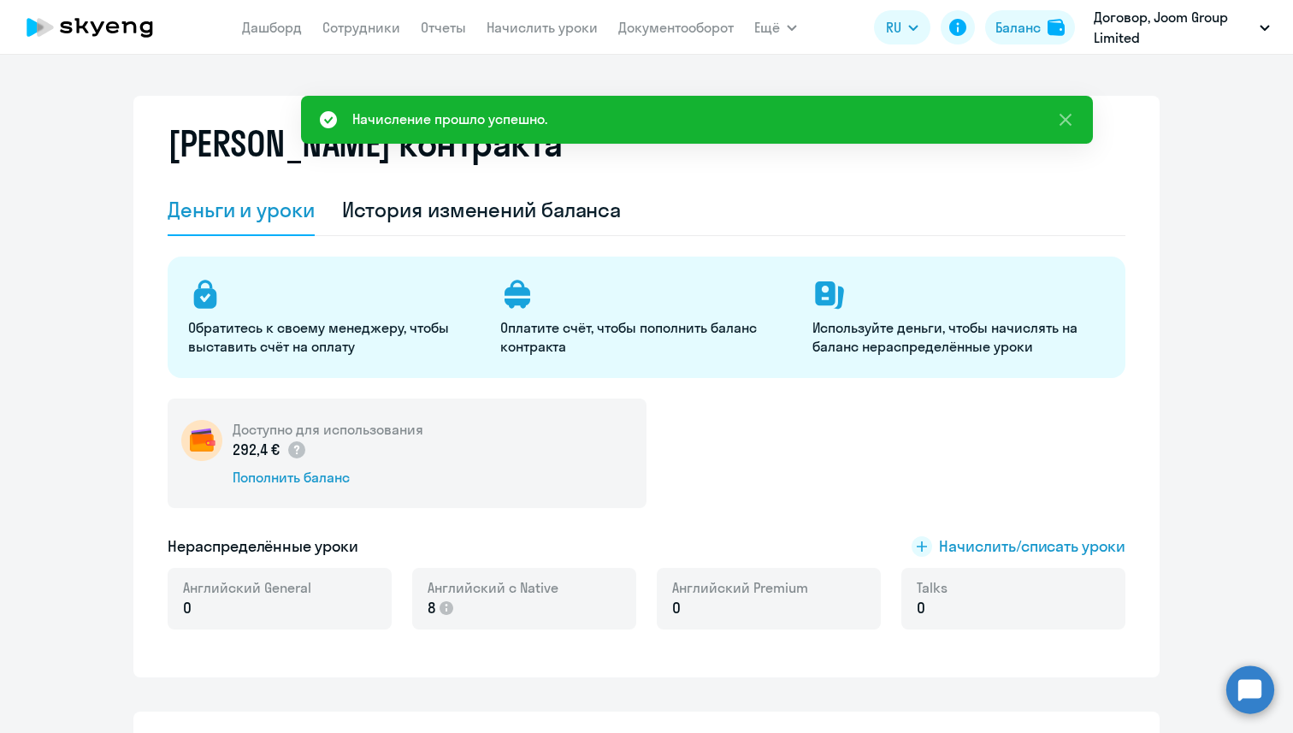
click at [379, 25] on link "Сотрудники" at bounding box center [362, 27] width 78 height 17
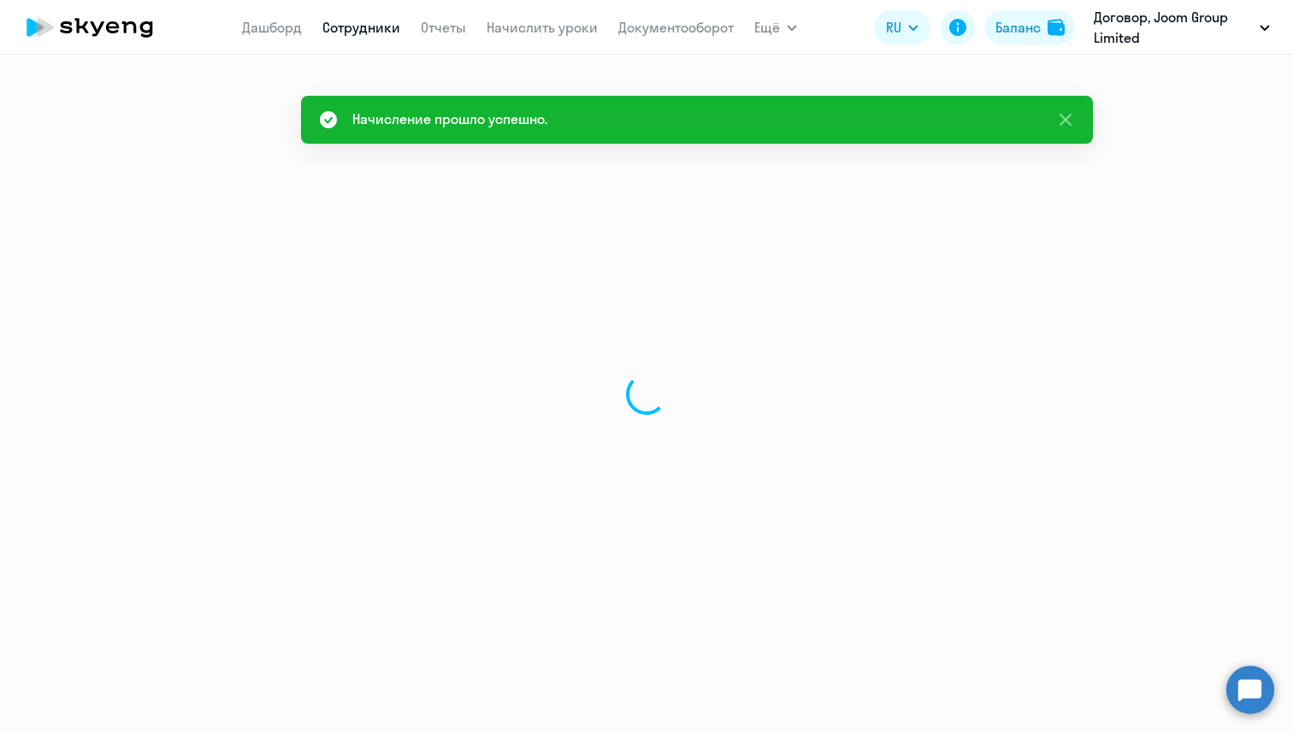
select select "30"
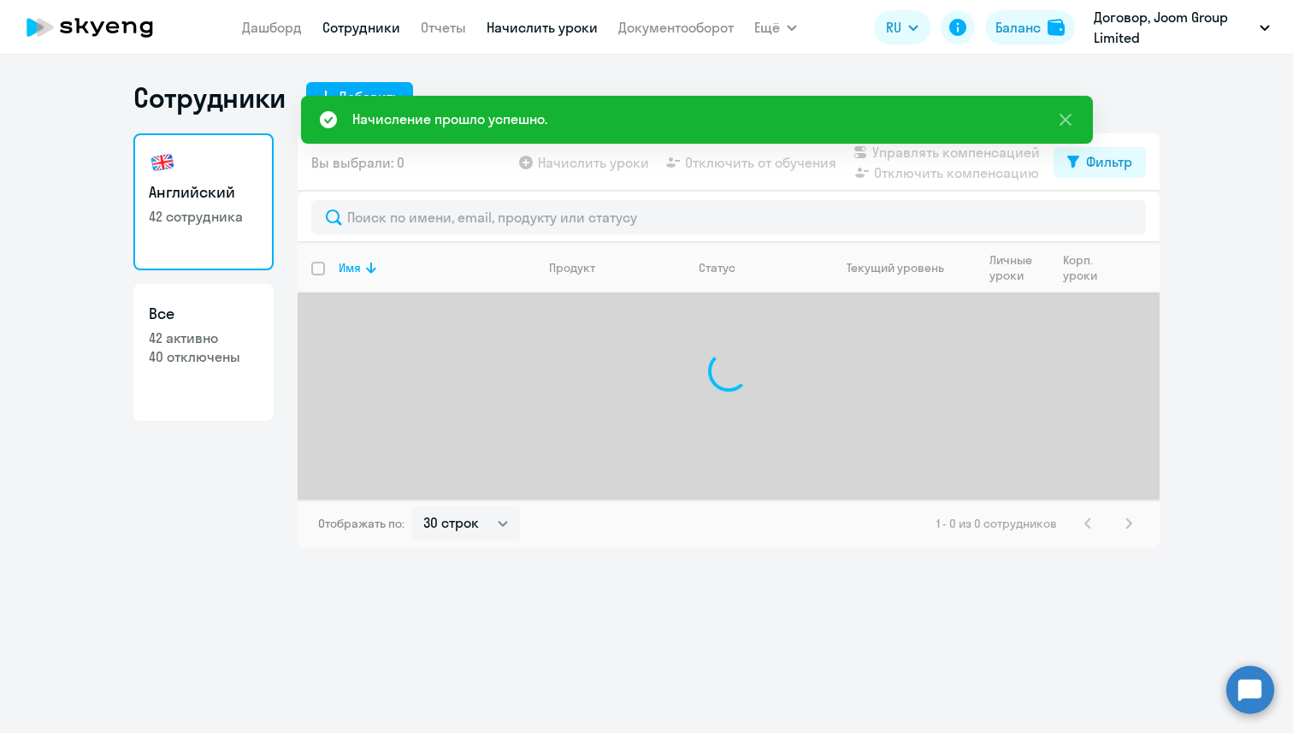
drag, startPoint x: 808, startPoint y: 348, endPoint x: 571, endPoint y: 29, distance: 398.0
click at [571, 29] on link "Начислить уроки" at bounding box center [542, 27] width 111 height 17
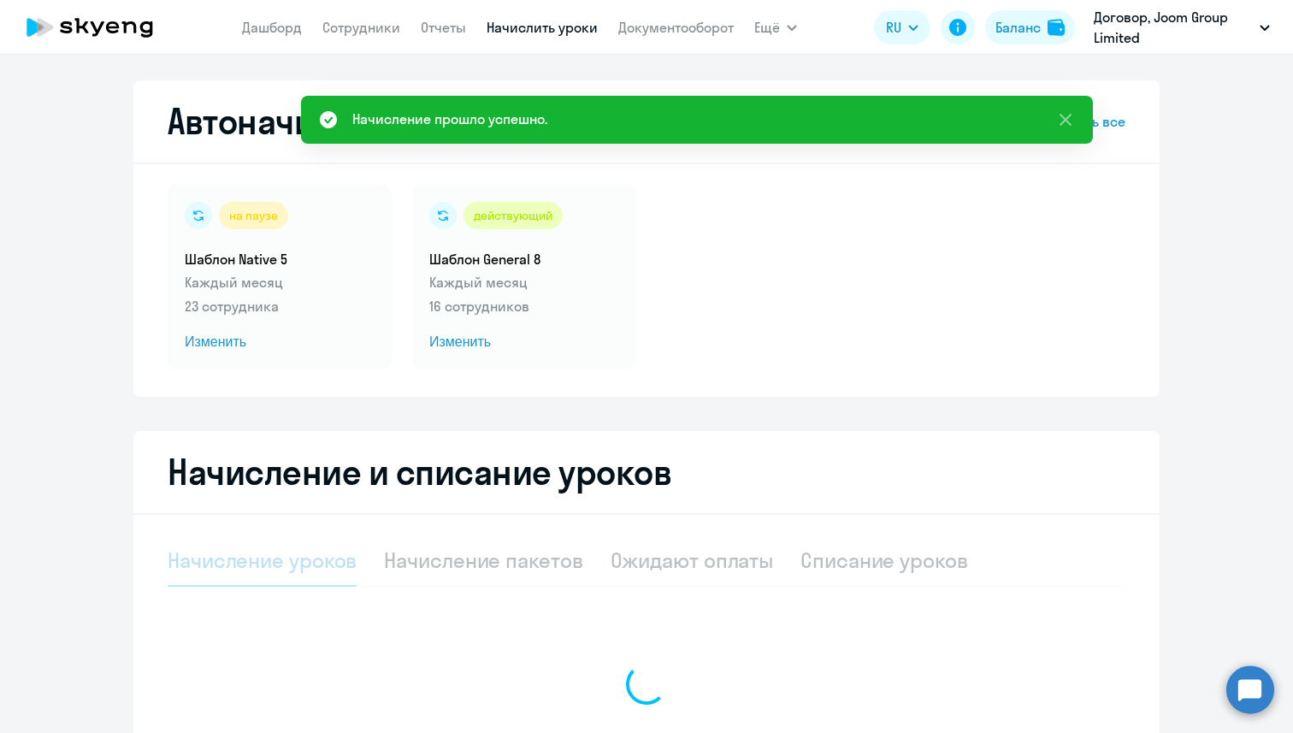
select select "10"
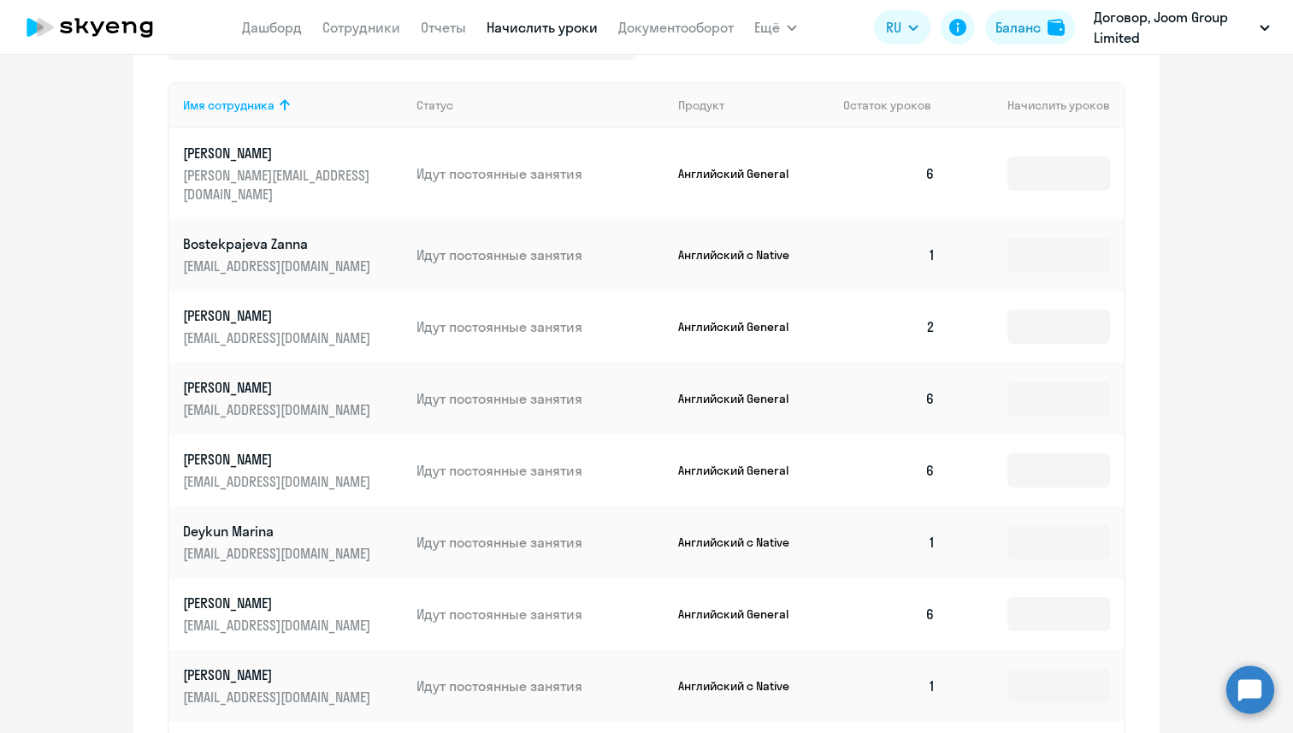
scroll to position [588, 0]
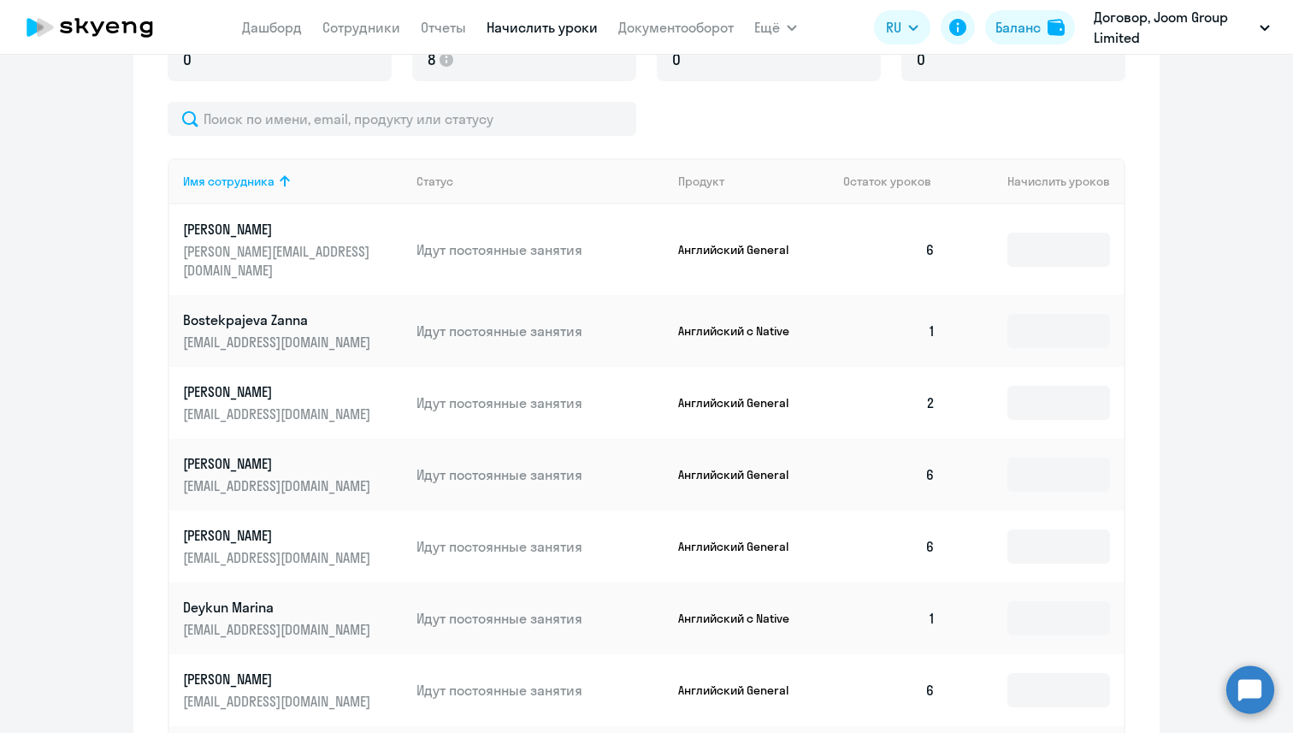
click at [874, 183] on span "Остаток уроков" at bounding box center [887, 181] width 88 height 15
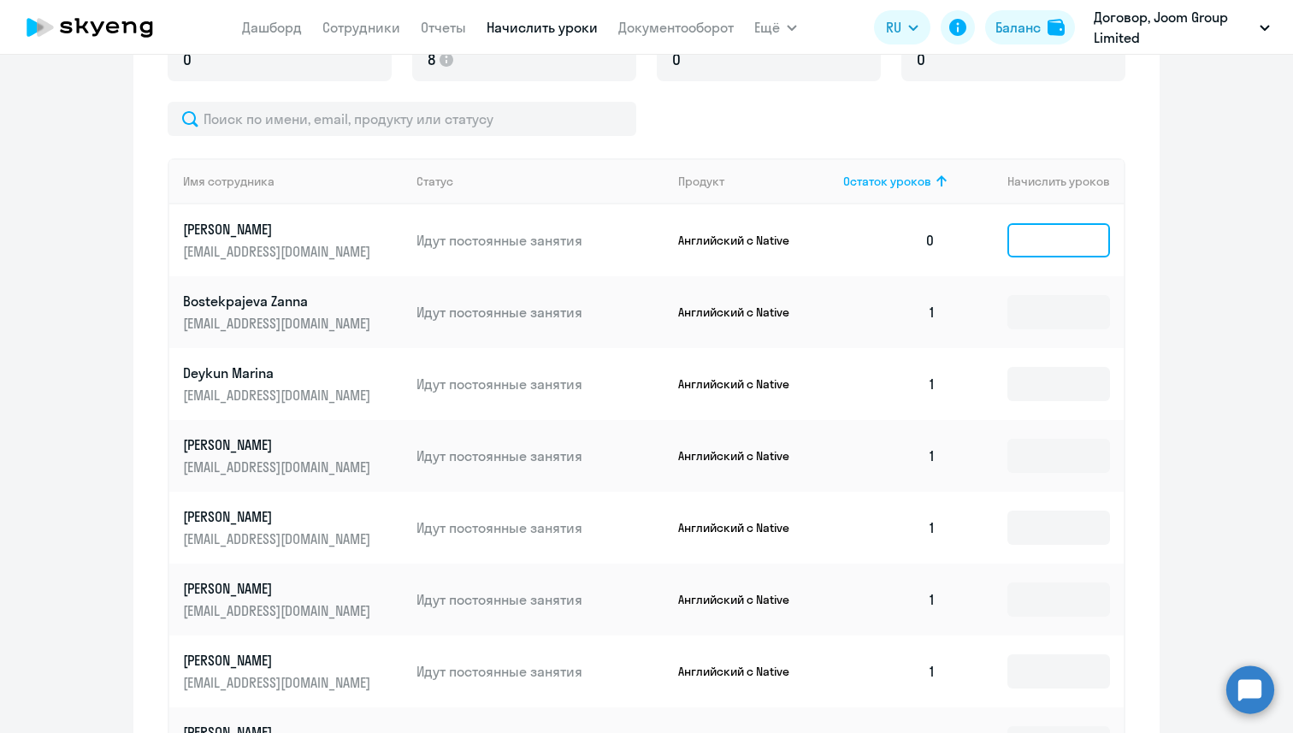
click at [1058, 228] on input at bounding box center [1059, 240] width 103 height 34
type input "1"
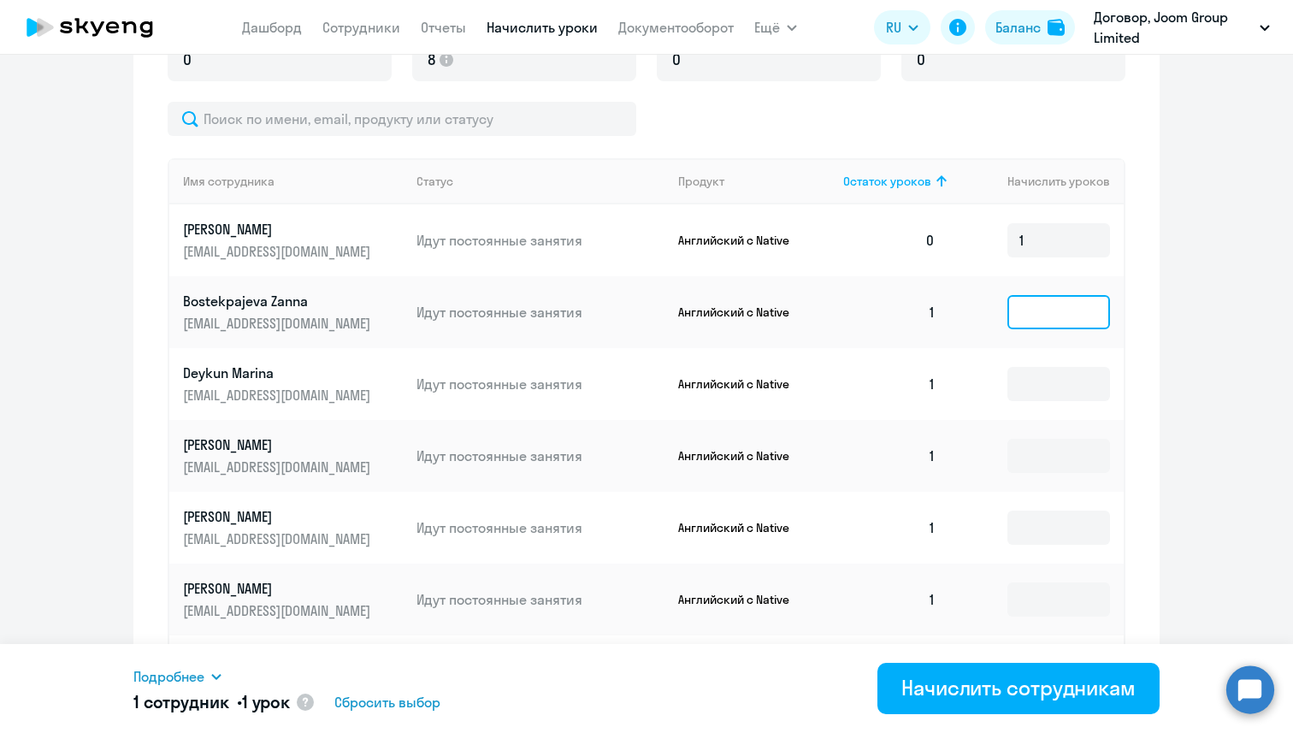
click at [1049, 308] on input at bounding box center [1059, 312] width 103 height 34
type input "1"
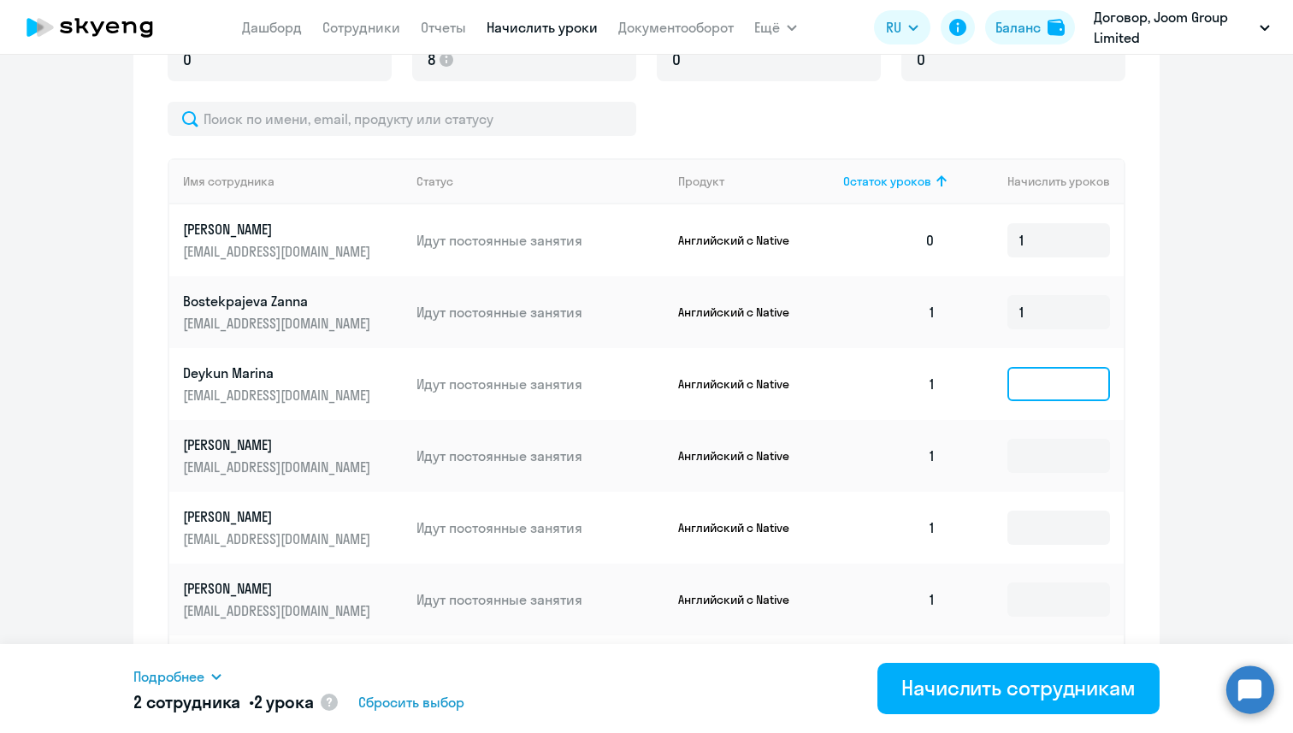
drag, startPoint x: 571, startPoint y: 29, endPoint x: 1048, endPoint y: 367, distance: 584.8
click at [1048, 367] on input at bounding box center [1059, 384] width 103 height 34
type input "1"
click at [1048, 452] on input at bounding box center [1059, 456] width 103 height 34
type input "1"
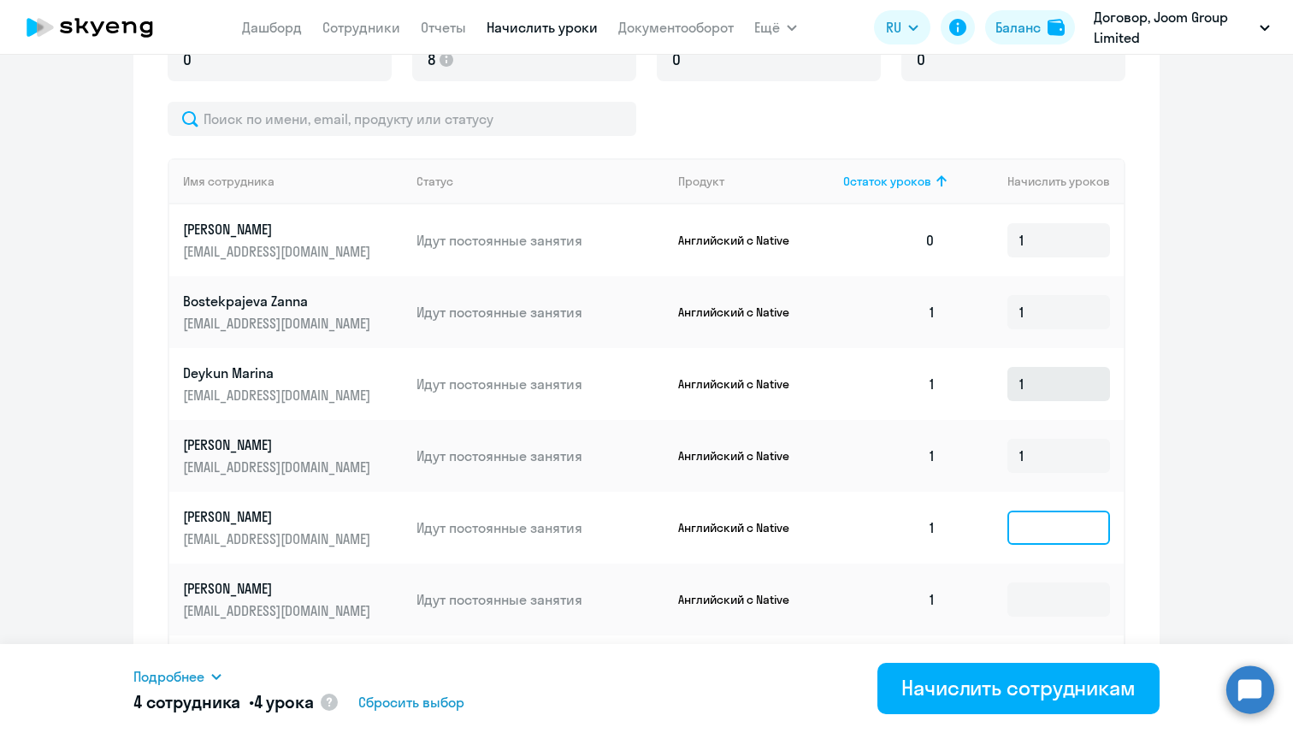
click at [1046, 521] on input at bounding box center [1059, 528] width 103 height 34
type input "1"
click at [1046, 591] on input at bounding box center [1059, 600] width 103 height 34
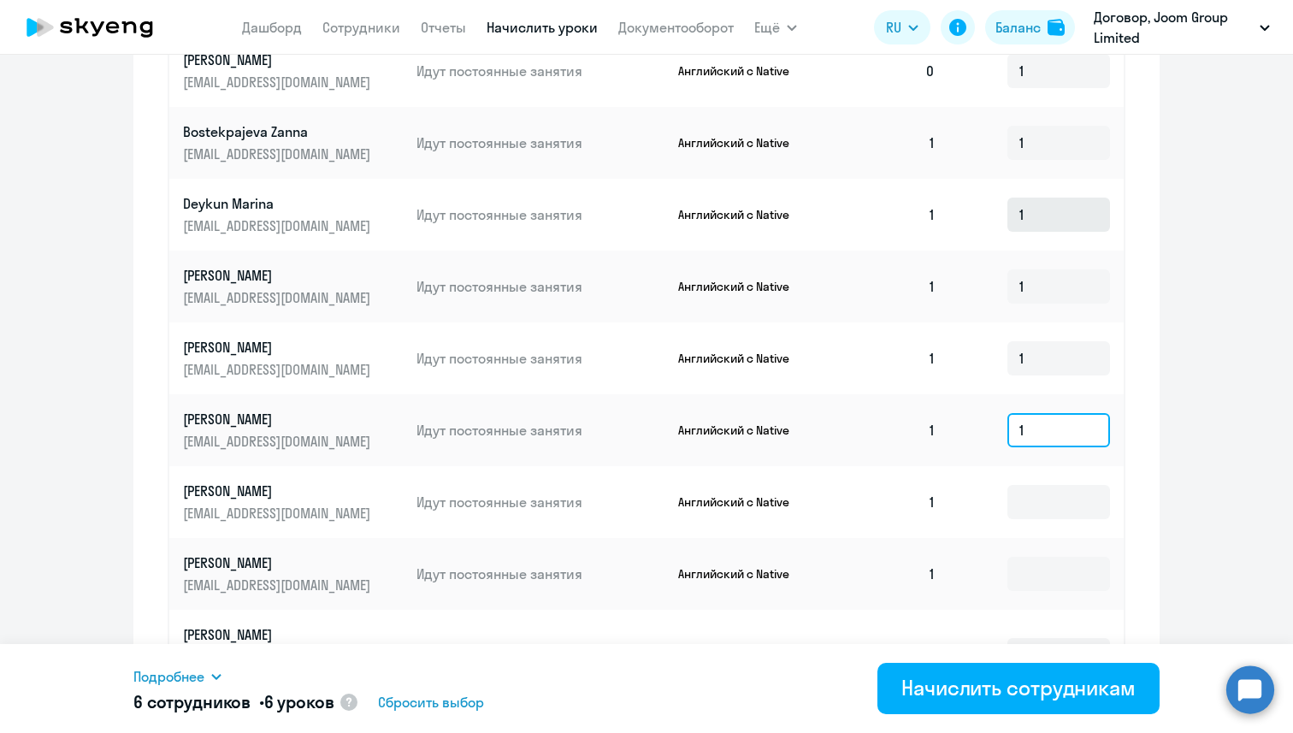
scroll to position [761, 0]
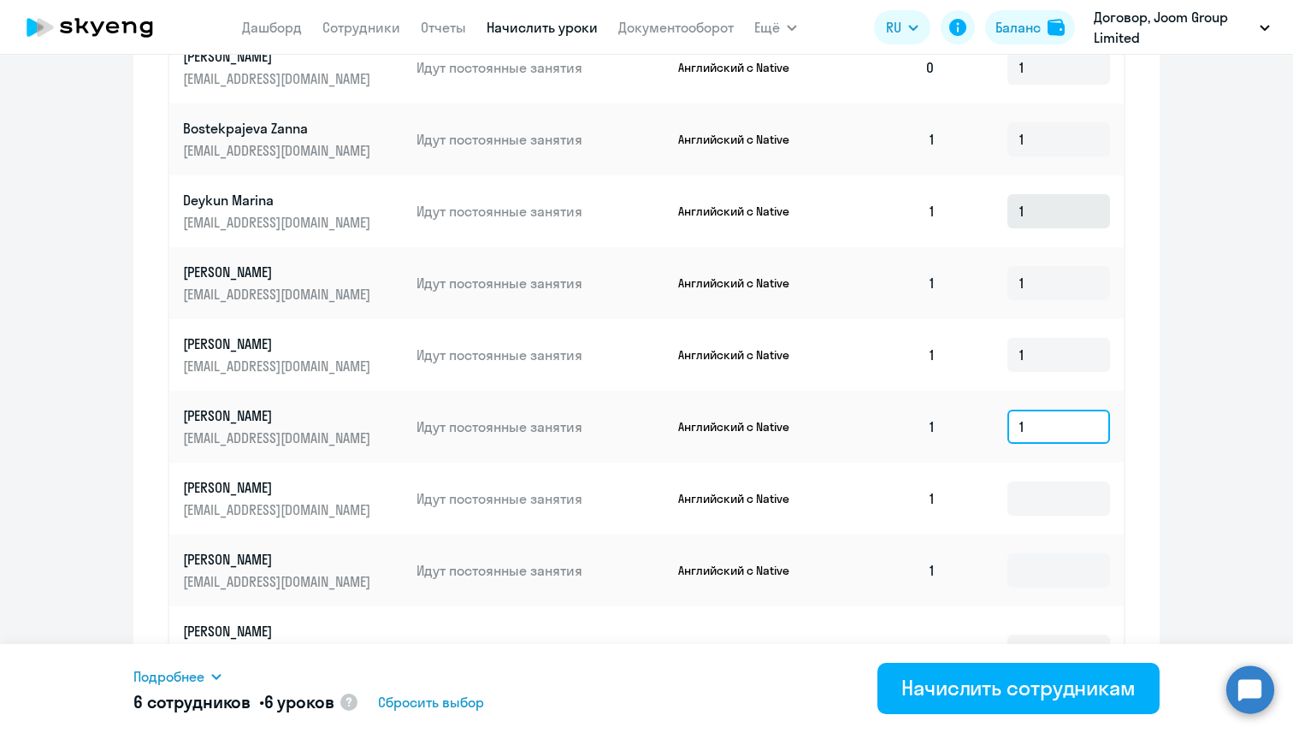
type input "1"
click at [1046, 501] on input at bounding box center [1059, 499] width 103 height 34
type input "1"
drag, startPoint x: 1048, startPoint y: 367, endPoint x: 1046, endPoint y: 570, distance: 202.8
click at [1046, 570] on input at bounding box center [1059, 570] width 103 height 34
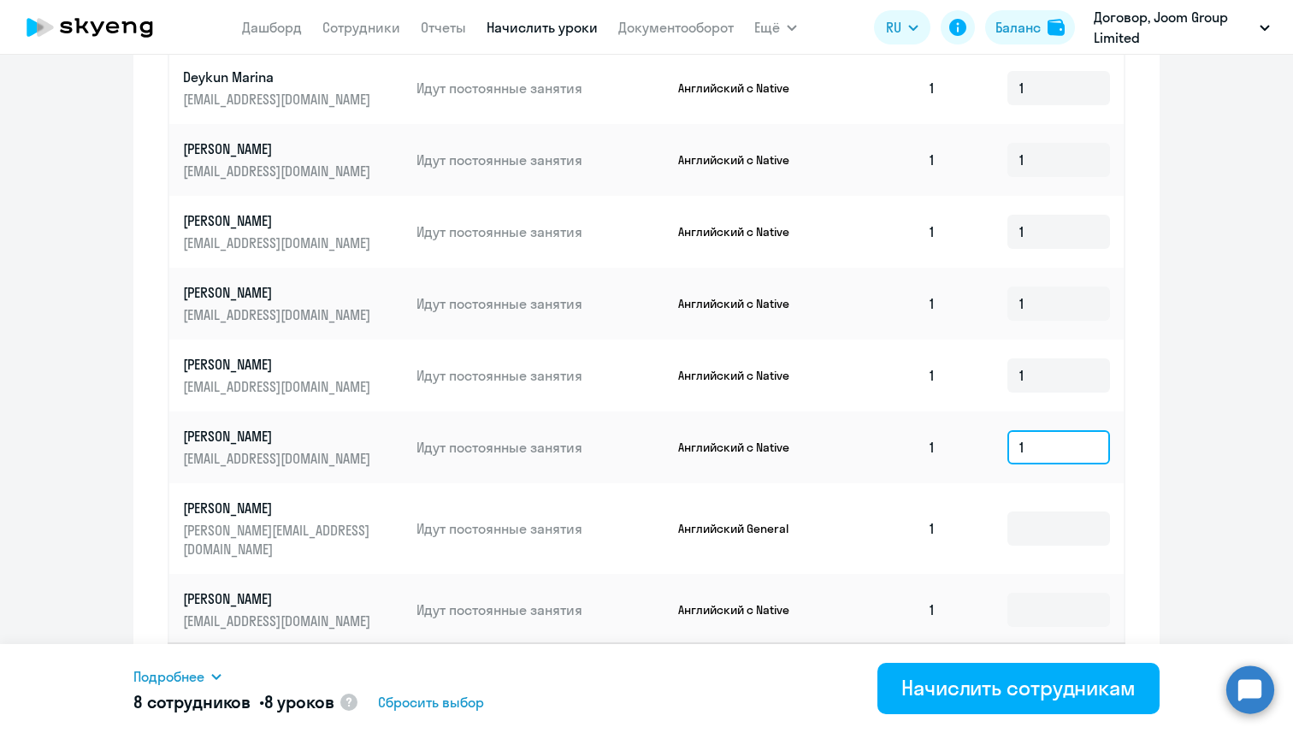
scroll to position [891, 0]
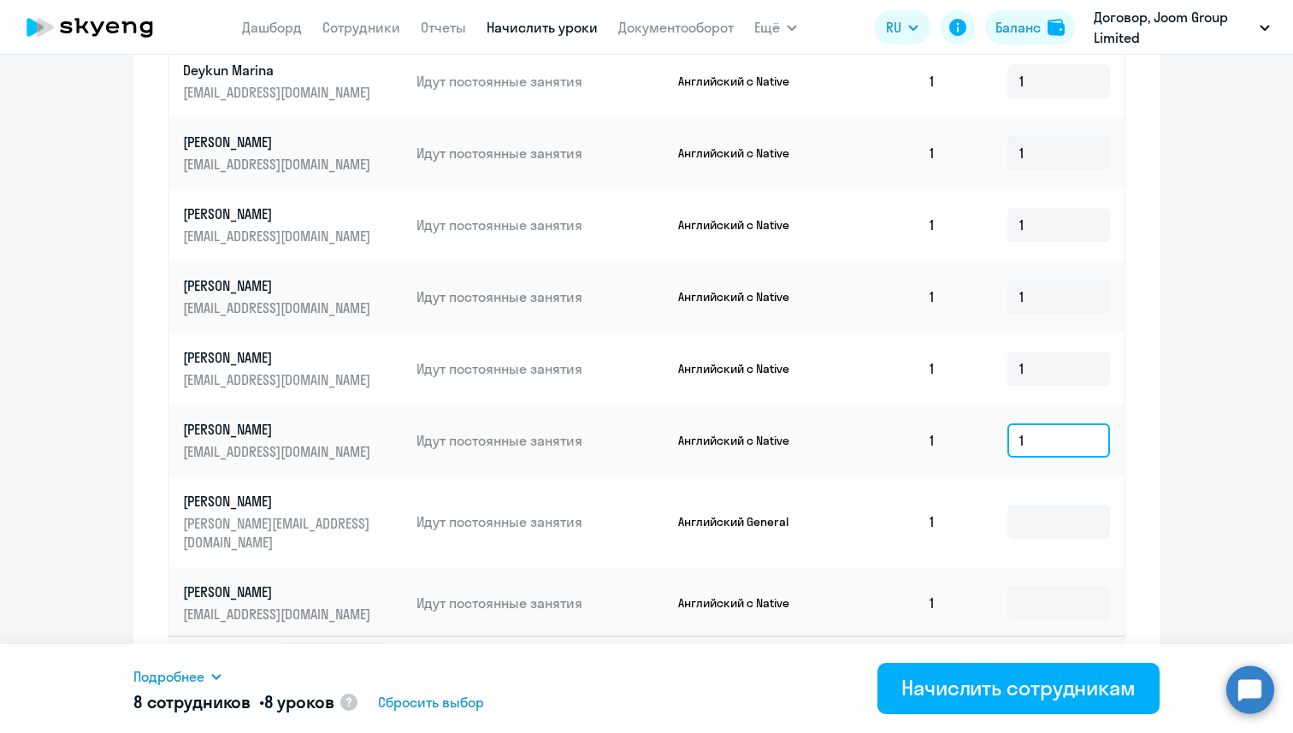
type input "1"
click at [1049, 507] on input at bounding box center [1059, 522] width 103 height 34
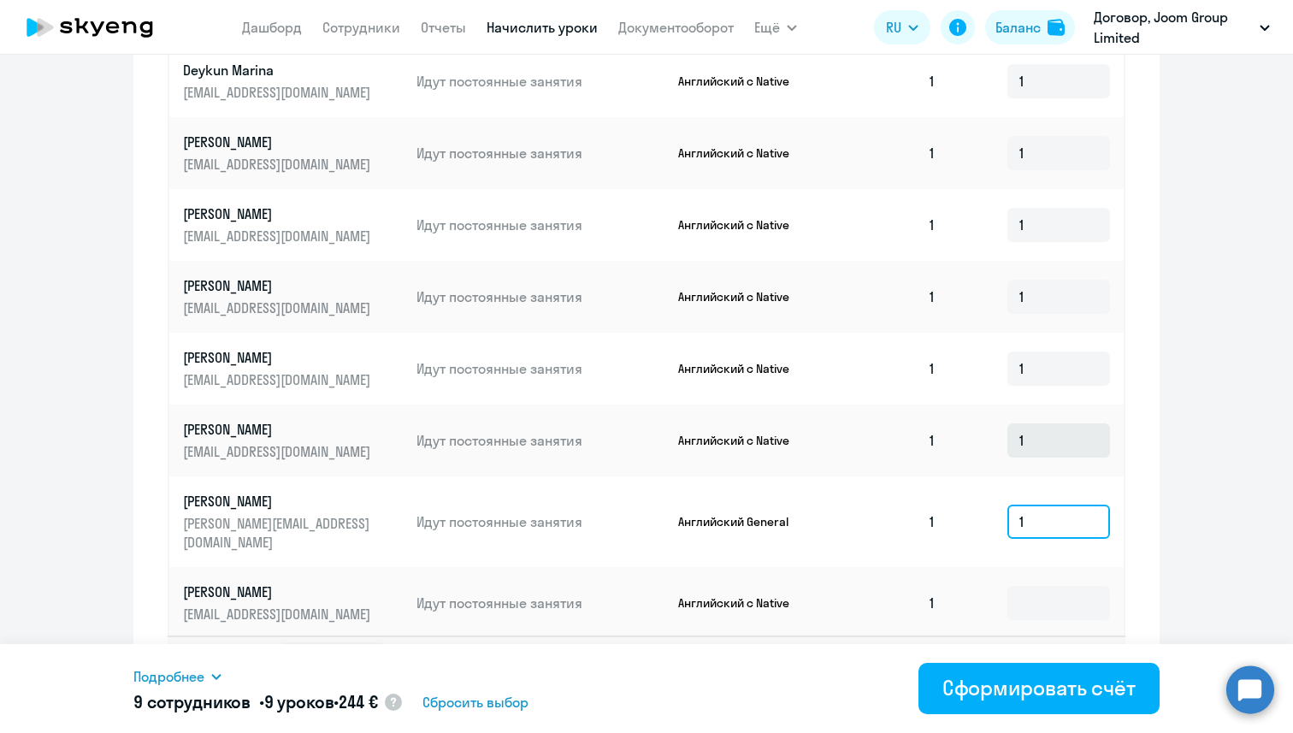
type input "1"
click at [1049, 586] on input at bounding box center [1059, 603] width 103 height 34
type input "1"
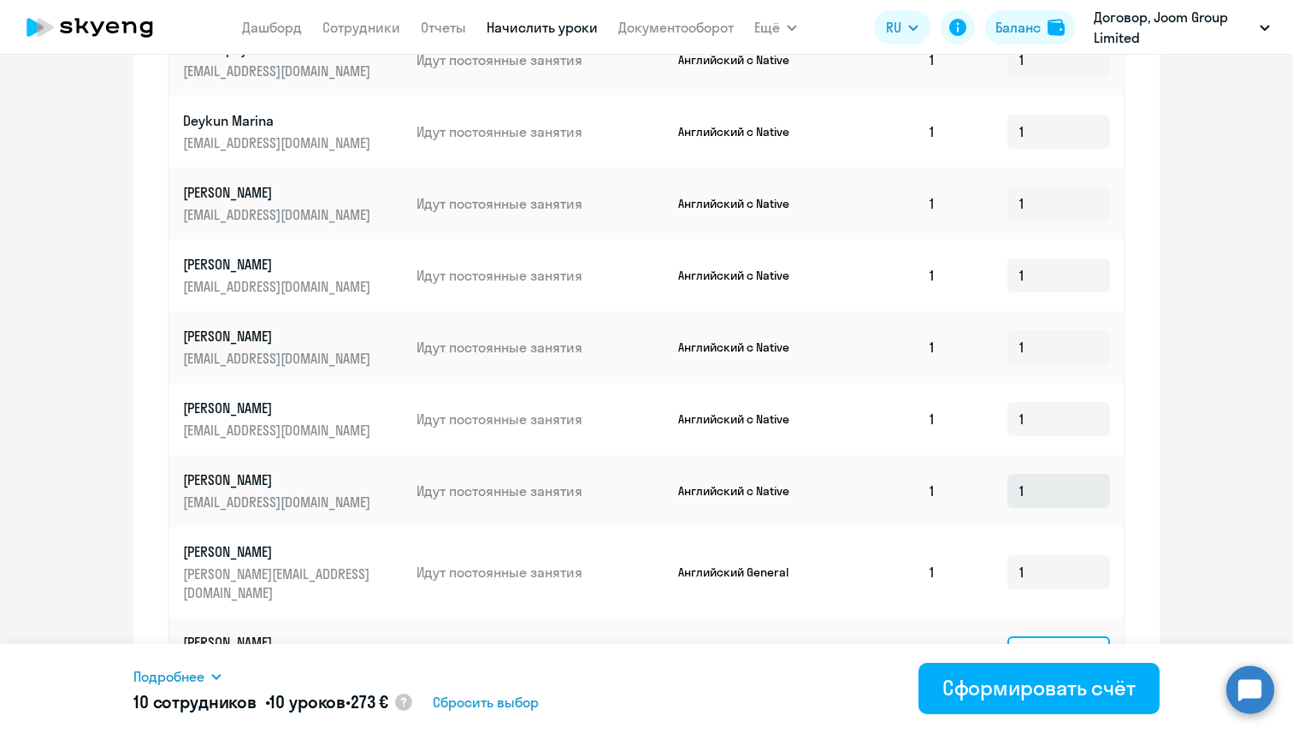
scroll to position [921, 0]
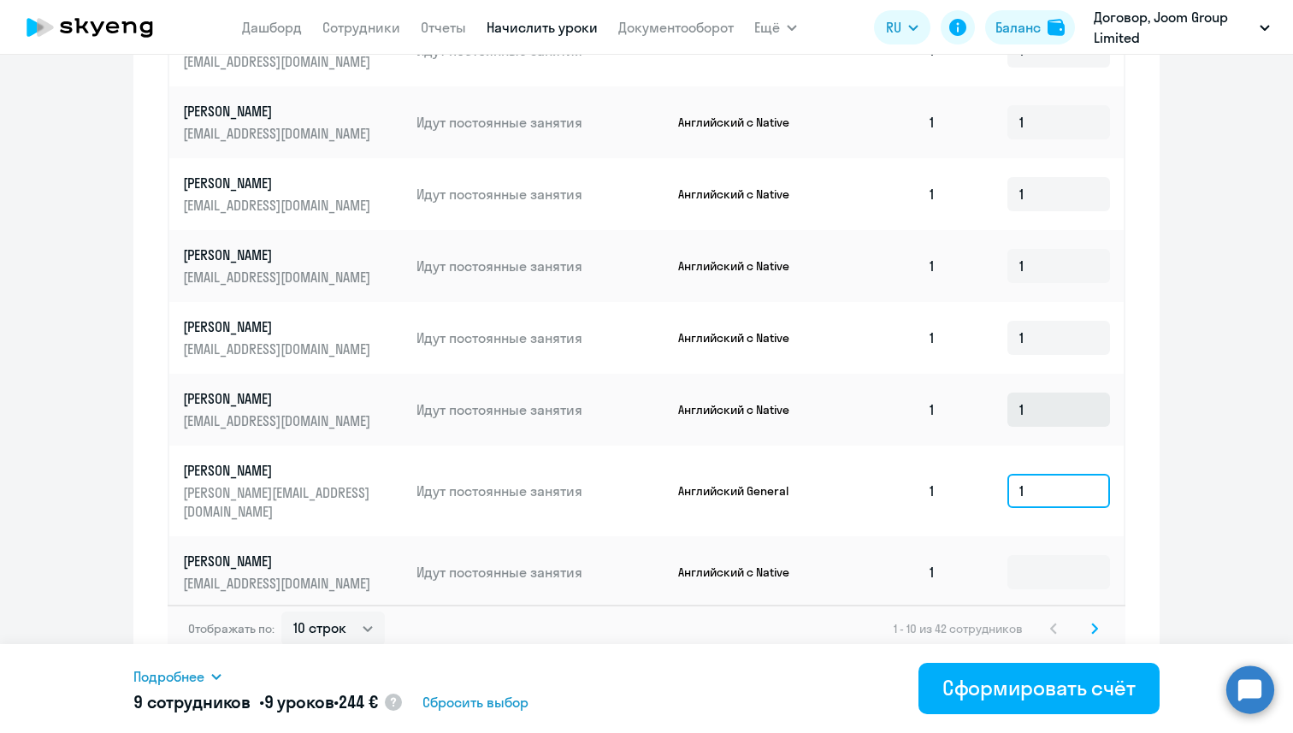
click at [1034, 482] on input "1" at bounding box center [1059, 491] width 103 height 34
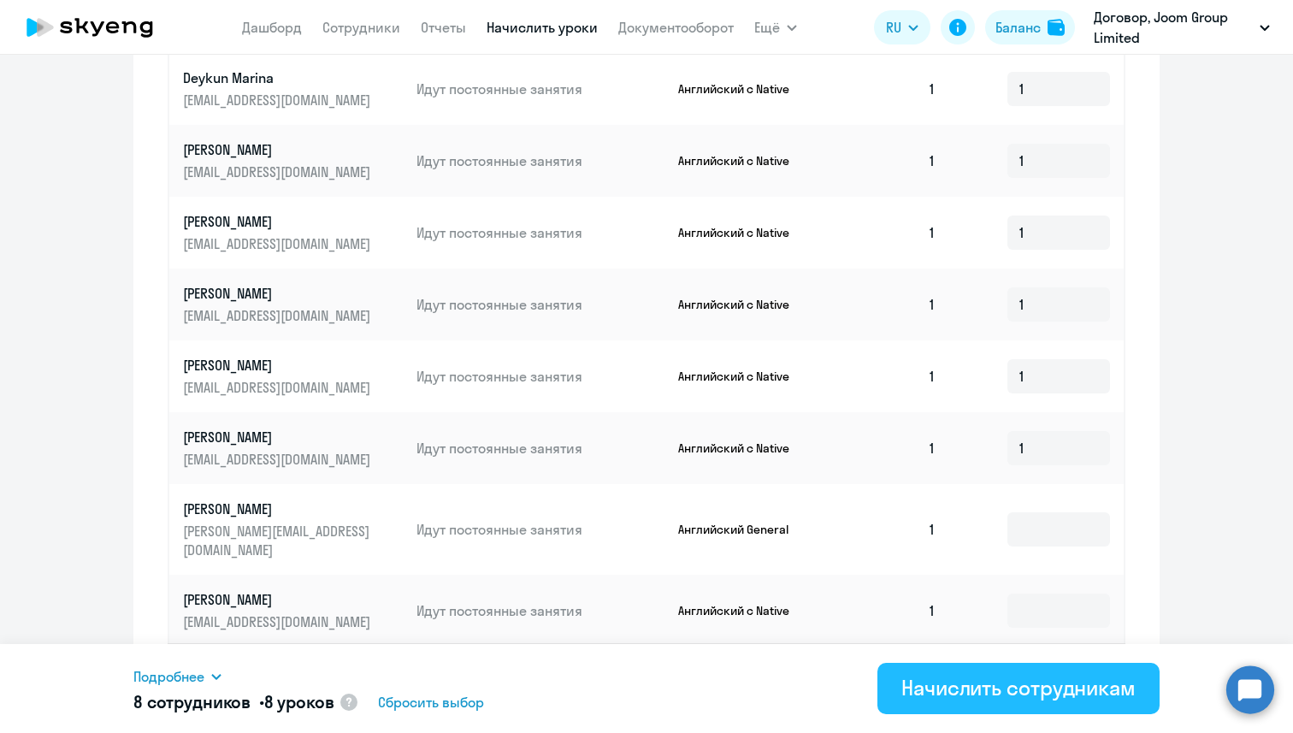
drag, startPoint x: 1046, startPoint y: 570, endPoint x: 961, endPoint y: 701, distance: 156.4
click at [961, 701] on div "Начислить сотрудникам" at bounding box center [1019, 687] width 234 height 27
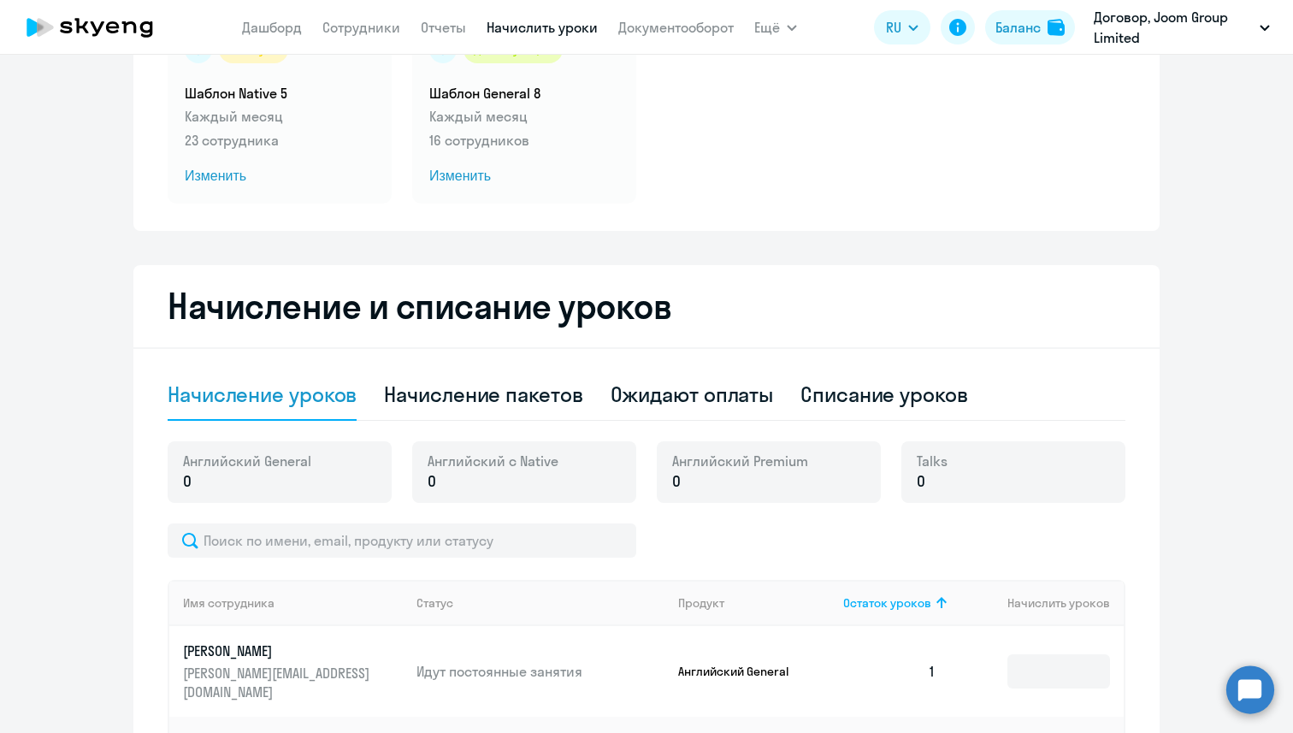
scroll to position [208, 0]
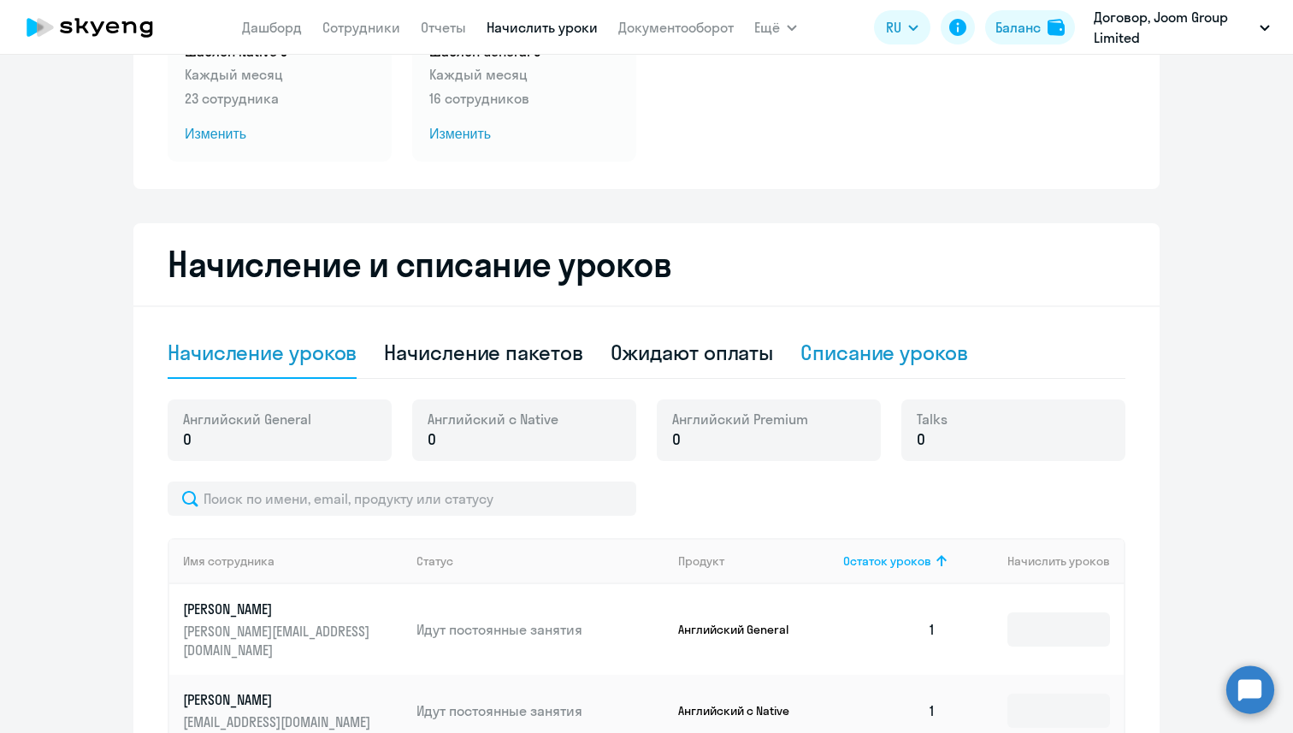
drag, startPoint x: 961, startPoint y: 701, endPoint x: 868, endPoint y: 357, distance: 356.1
click at [868, 357] on div "Списание уроков" at bounding box center [885, 352] width 168 height 27
select select "10"
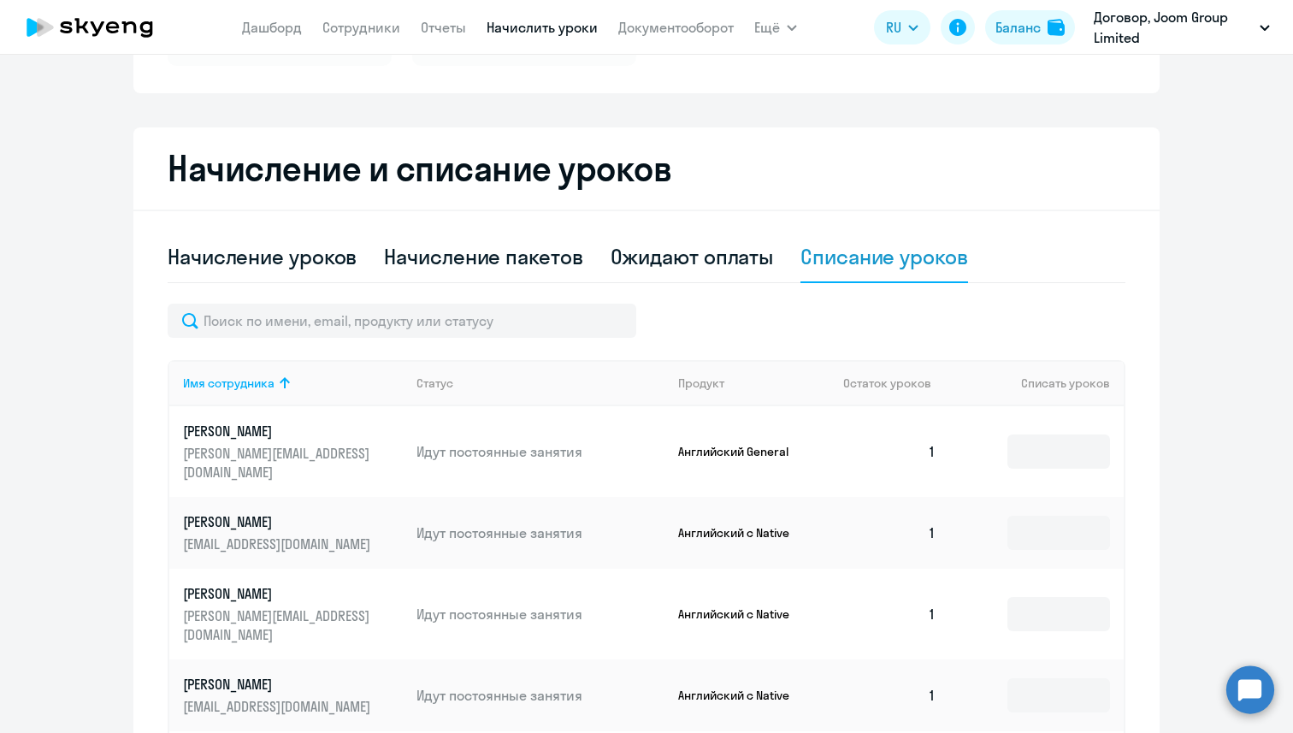
scroll to position [322, 0]
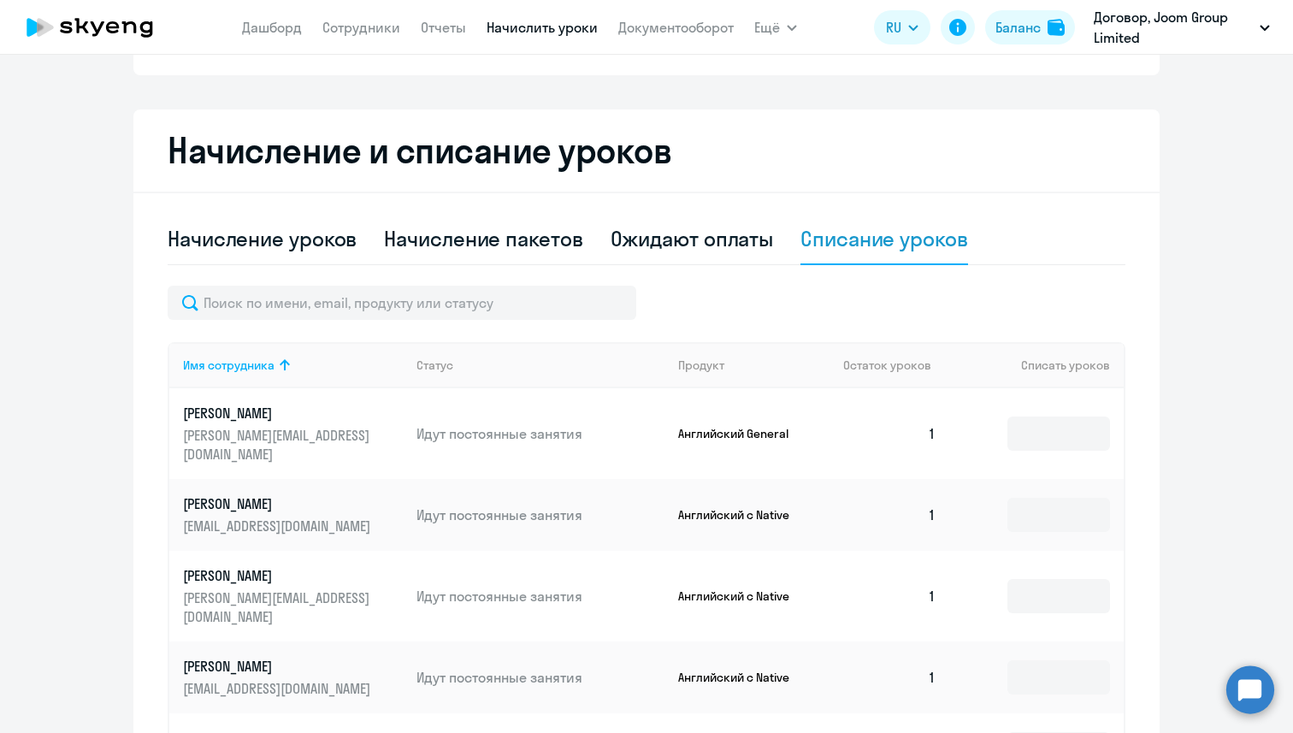
click at [903, 352] on th "Остаток уроков" at bounding box center [890, 365] width 120 height 46
click at [933, 353] on th "Остаток уроков" at bounding box center [890, 365] width 120 height 46
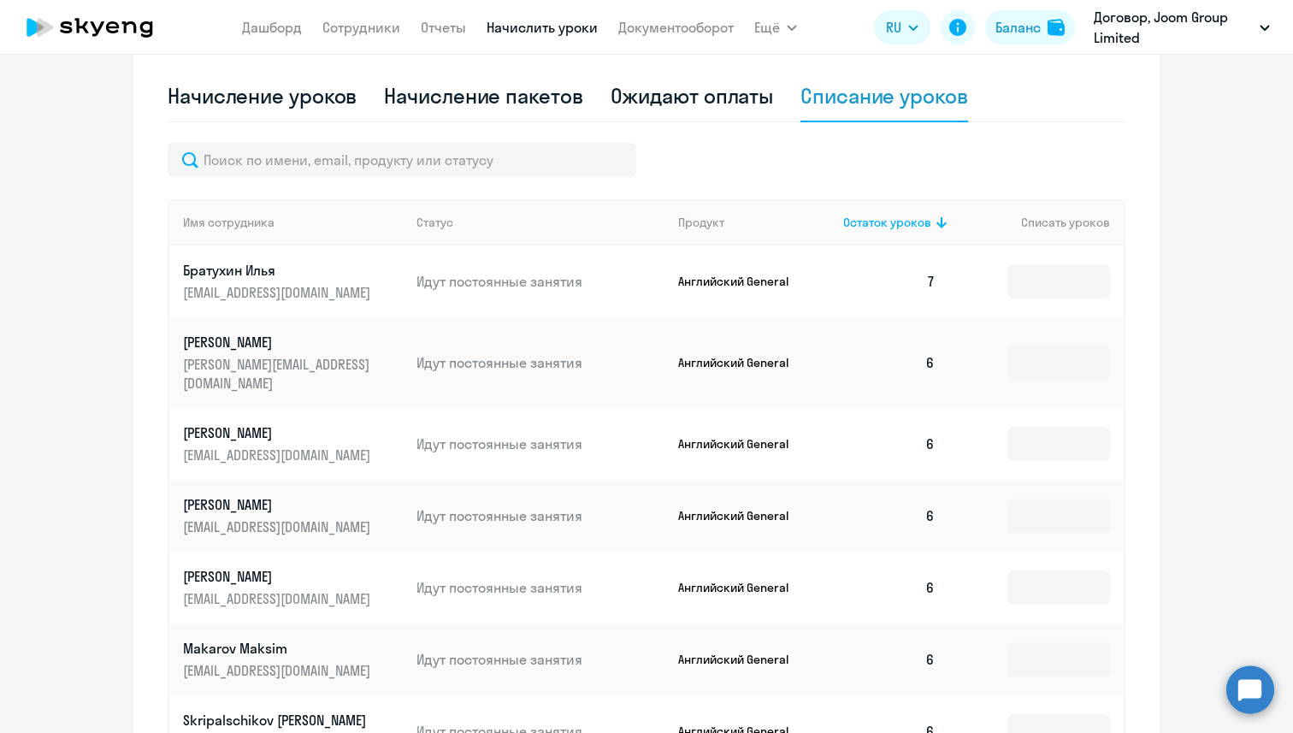
scroll to position [476, 0]
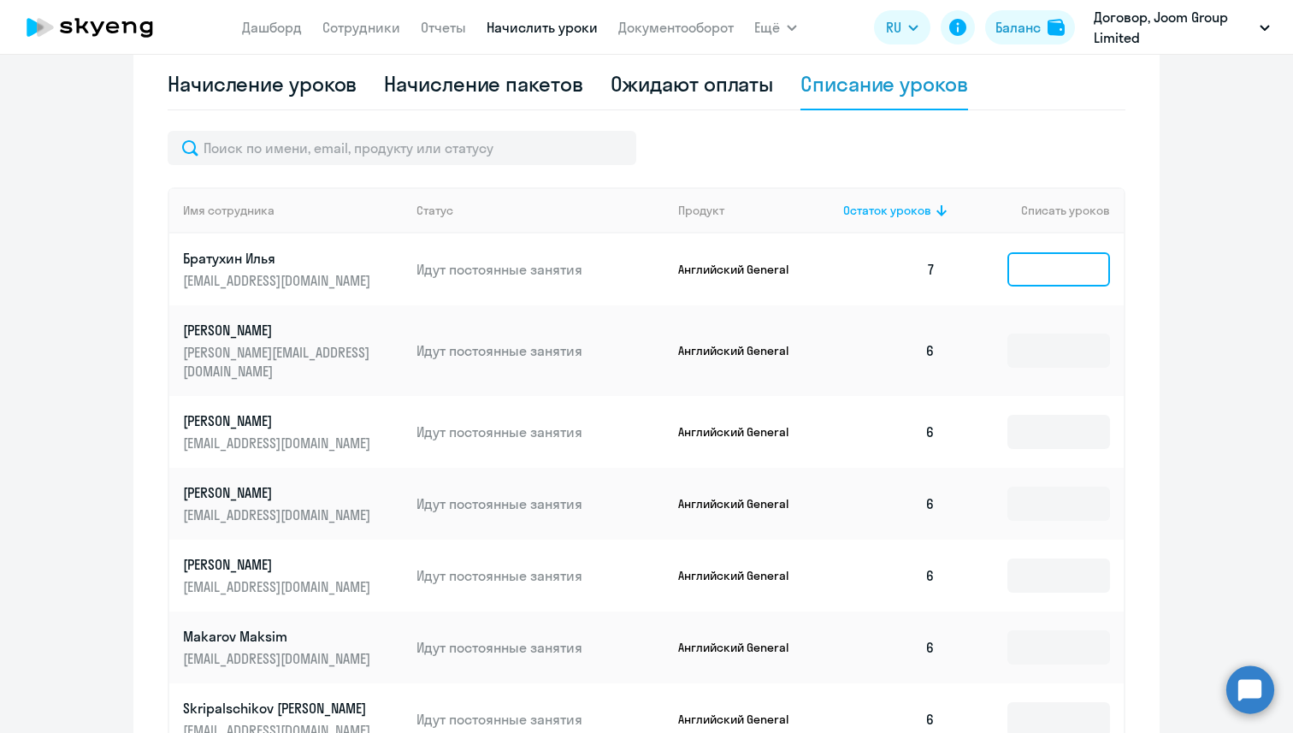
click at [1027, 270] on input at bounding box center [1059, 269] width 103 height 34
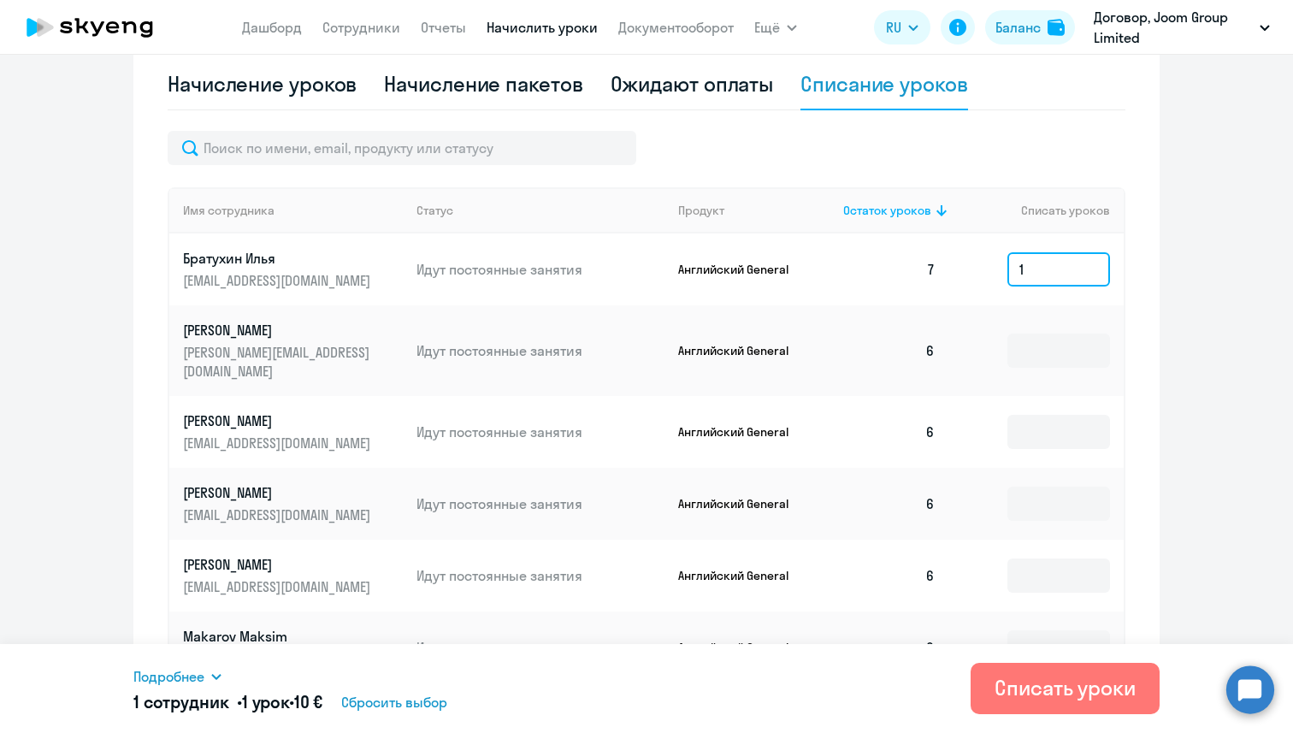
type input "1"
click at [1038, 334] on input at bounding box center [1059, 351] width 103 height 34
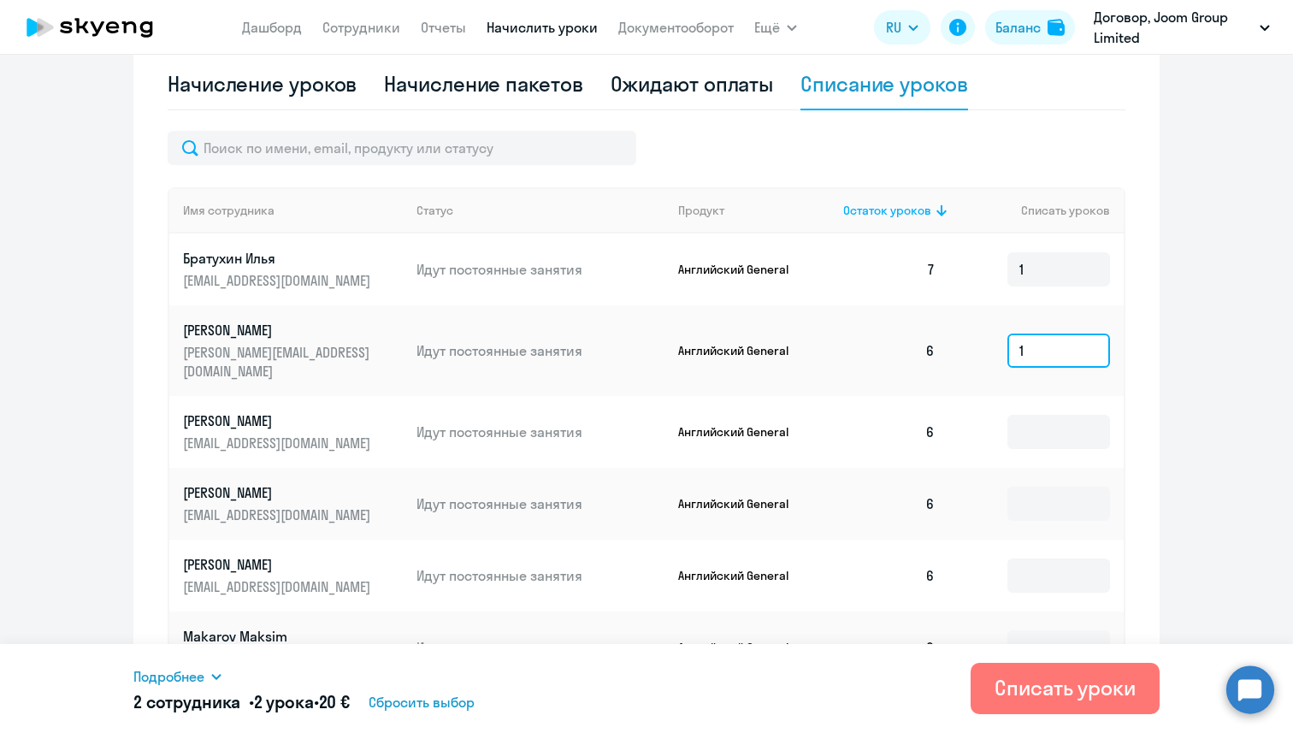
type input "1"
click at [1038, 415] on input at bounding box center [1059, 432] width 103 height 34
type input "1"
click at [1040, 346] on input "1" at bounding box center [1059, 351] width 103 height 34
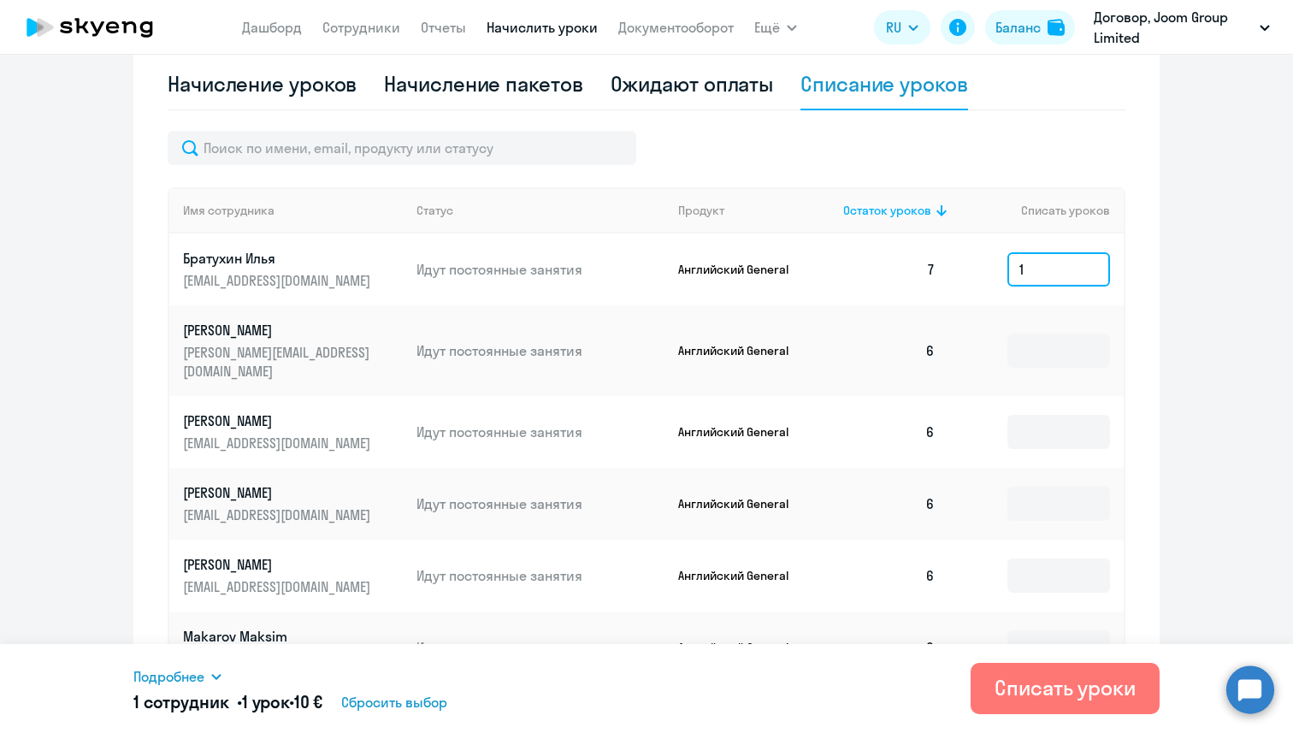
click at [1039, 273] on input "1" at bounding box center [1059, 269] width 103 height 34
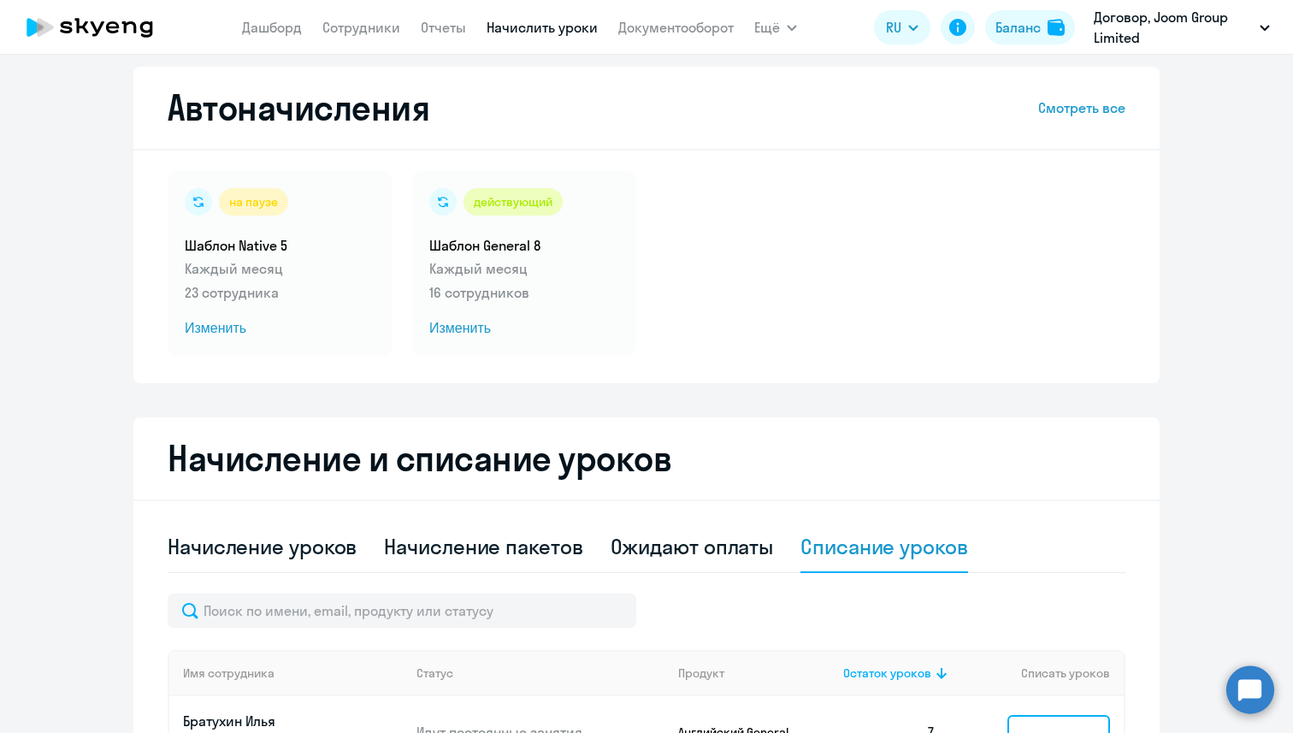
scroll to position [0, 0]
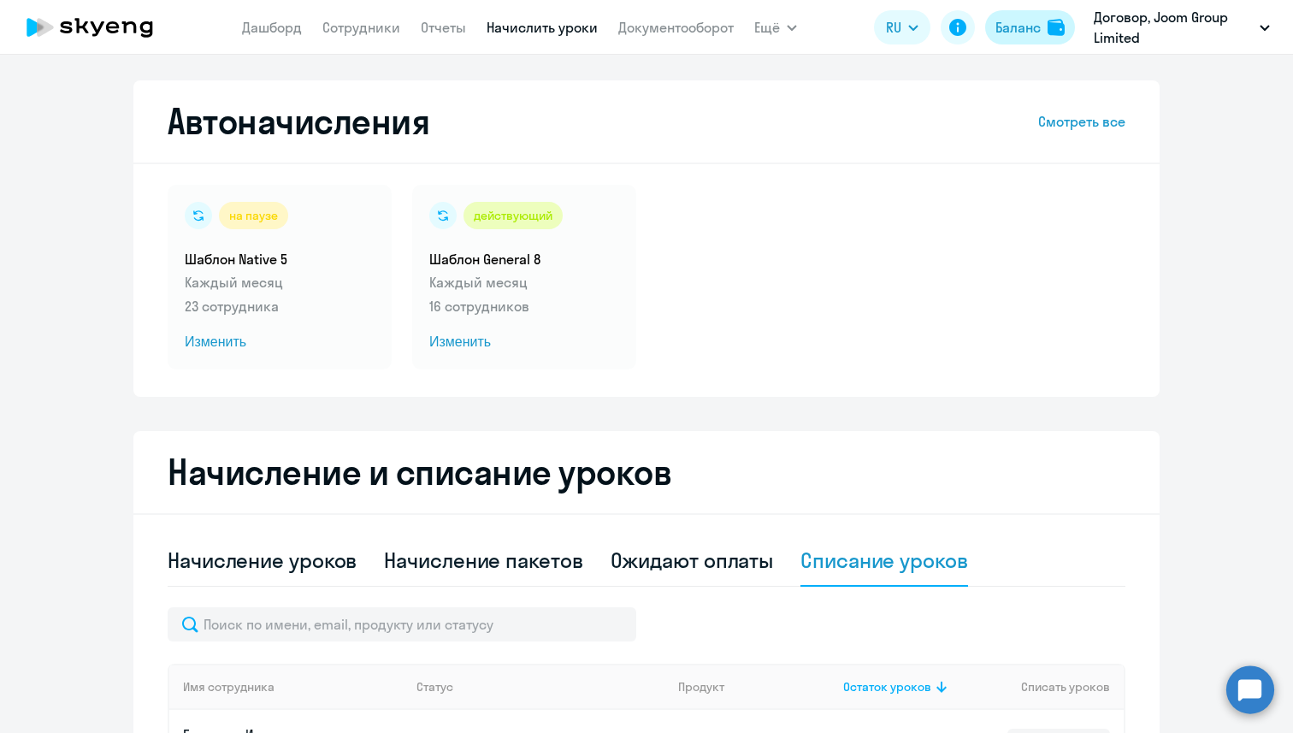
drag, startPoint x: 868, startPoint y: 357, endPoint x: 1032, endPoint y: 25, distance: 370.0
click at [1032, 25] on div "Баланс" at bounding box center [1018, 27] width 45 height 21
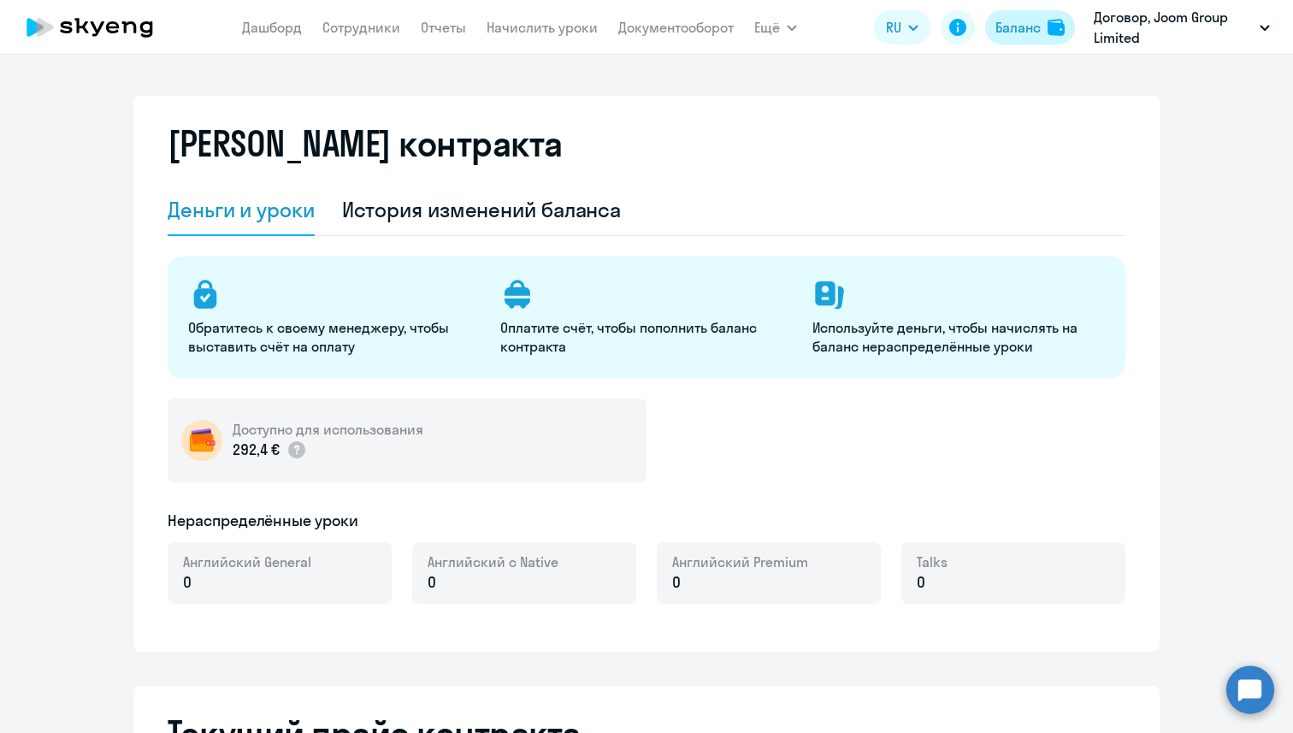
select select "english_adult_not_native_speaker"
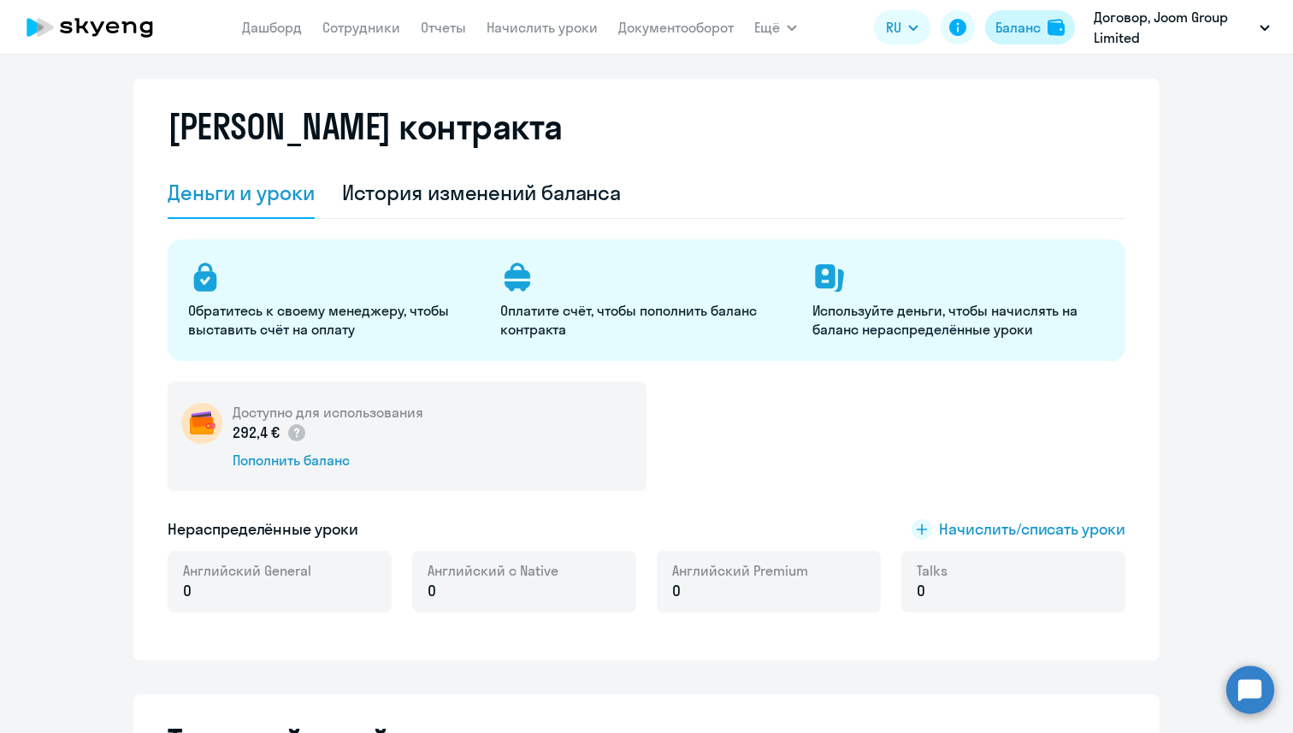
scroll to position [22, 0]
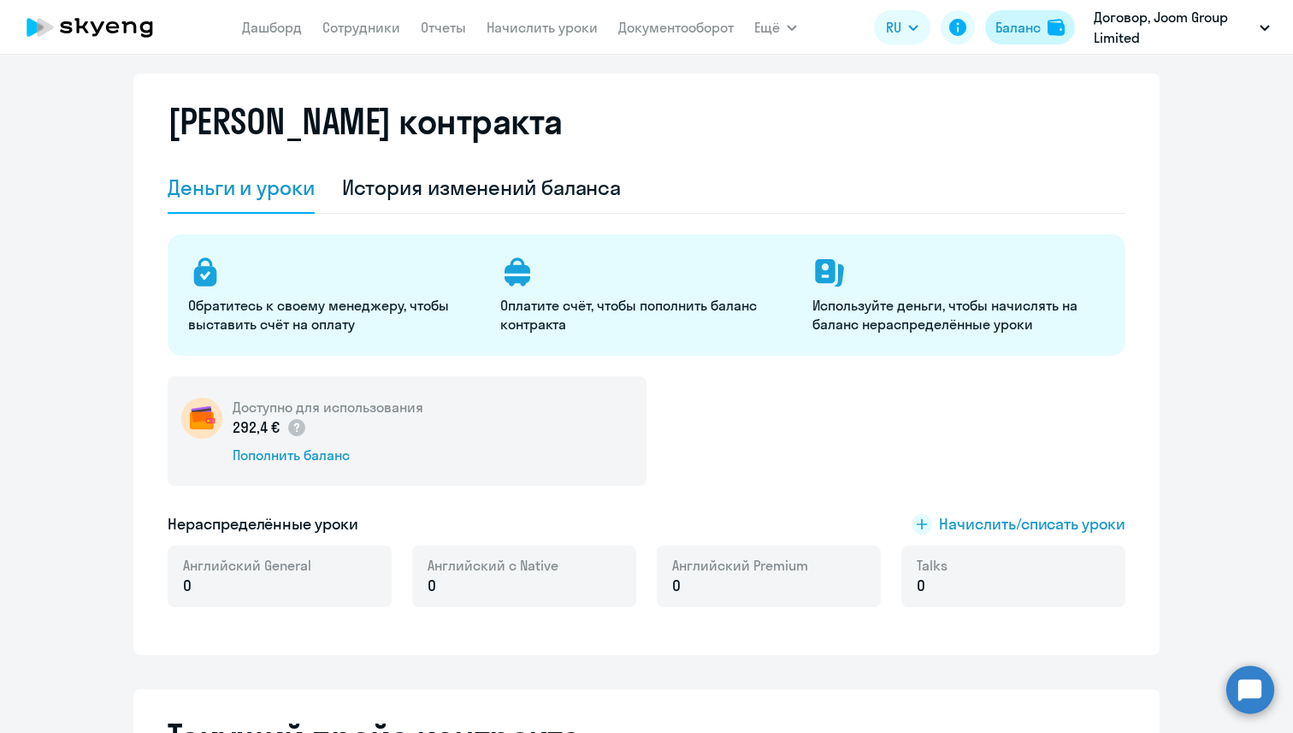
click at [987, 529] on span "Начислить/списать уроки" at bounding box center [1032, 524] width 186 height 22
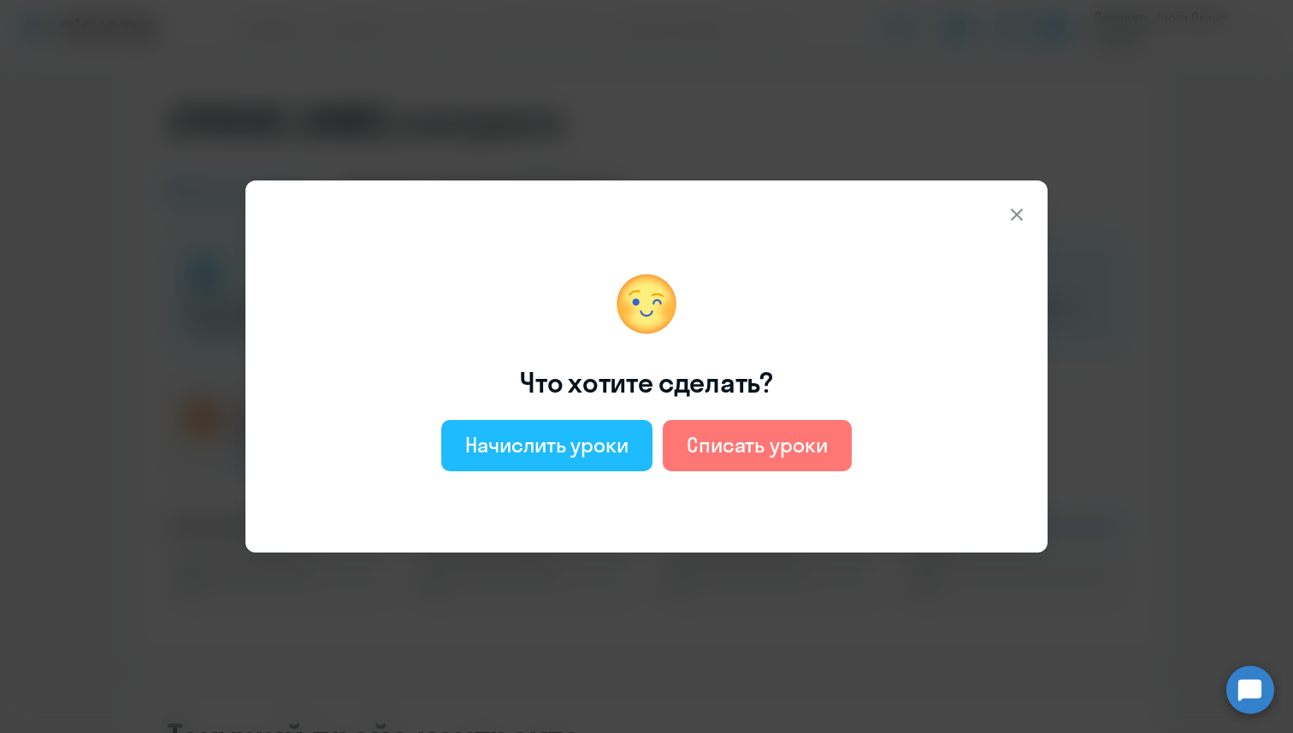
drag, startPoint x: 1032, startPoint y: 25, endPoint x: 610, endPoint y: 451, distance: 599.5
click at [610, 451] on div "Начислить уроки" at bounding box center [546, 444] width 163 height 27
select select "english_adult_not_native_speaker"
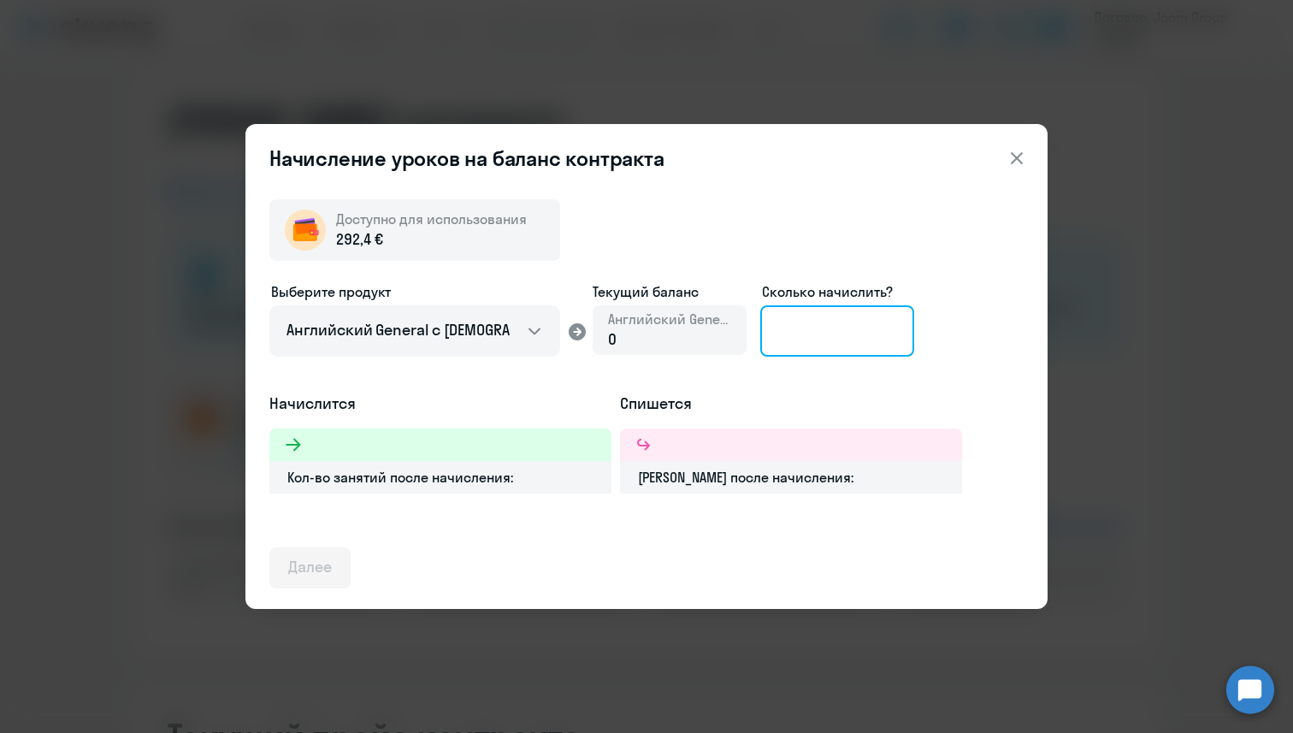
click at [832, 341] on input at bounding box center [838, 330] width 154 height 51
type input "10"
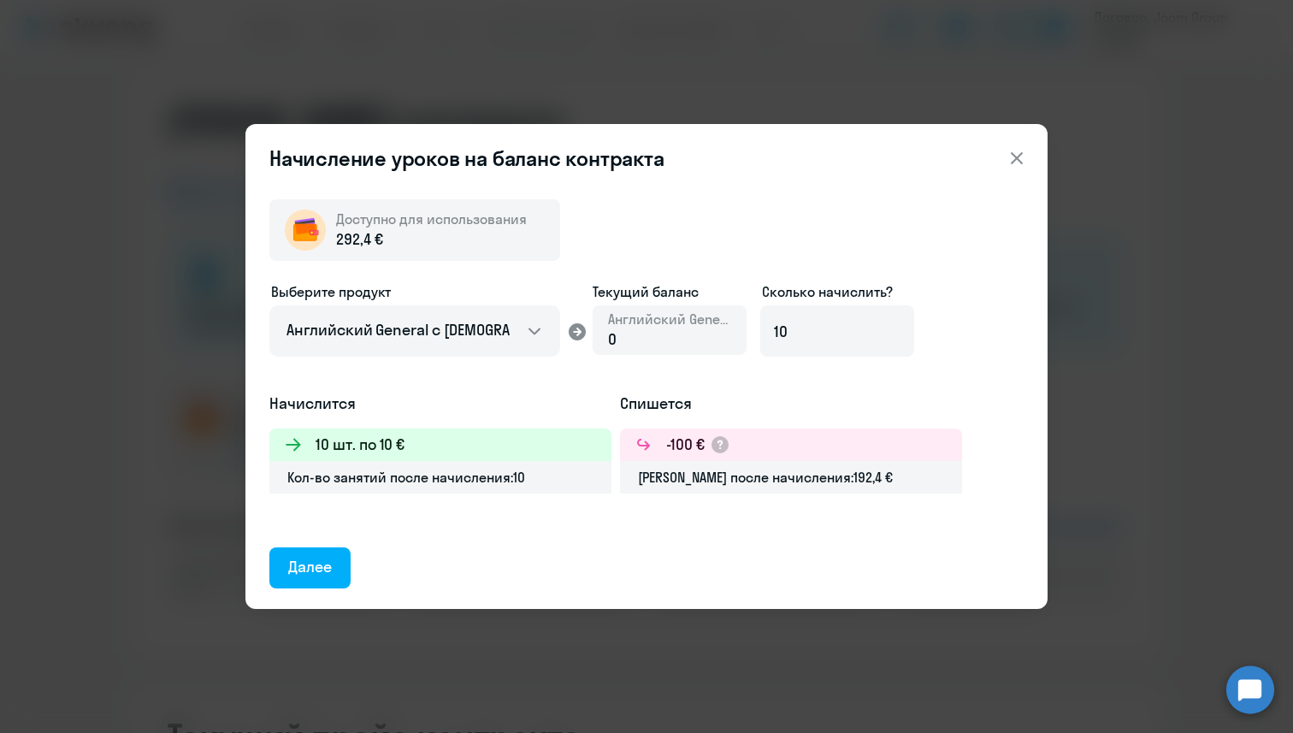
click at [329, 570] on div "Далее" at bounding box center [310, 567] width 44 height 22
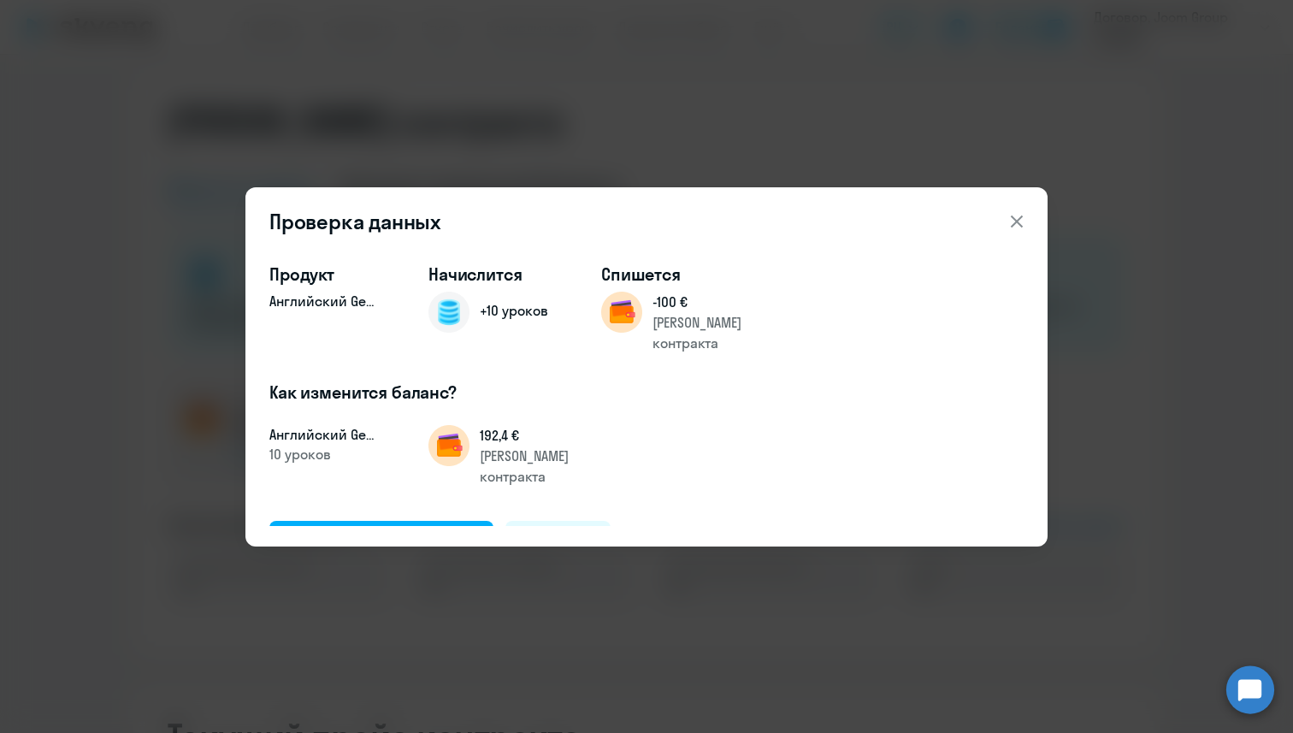
click at [389, 530] on div "Подтвердить и начислить" at bounding box center [381, 541] width 186 height 22
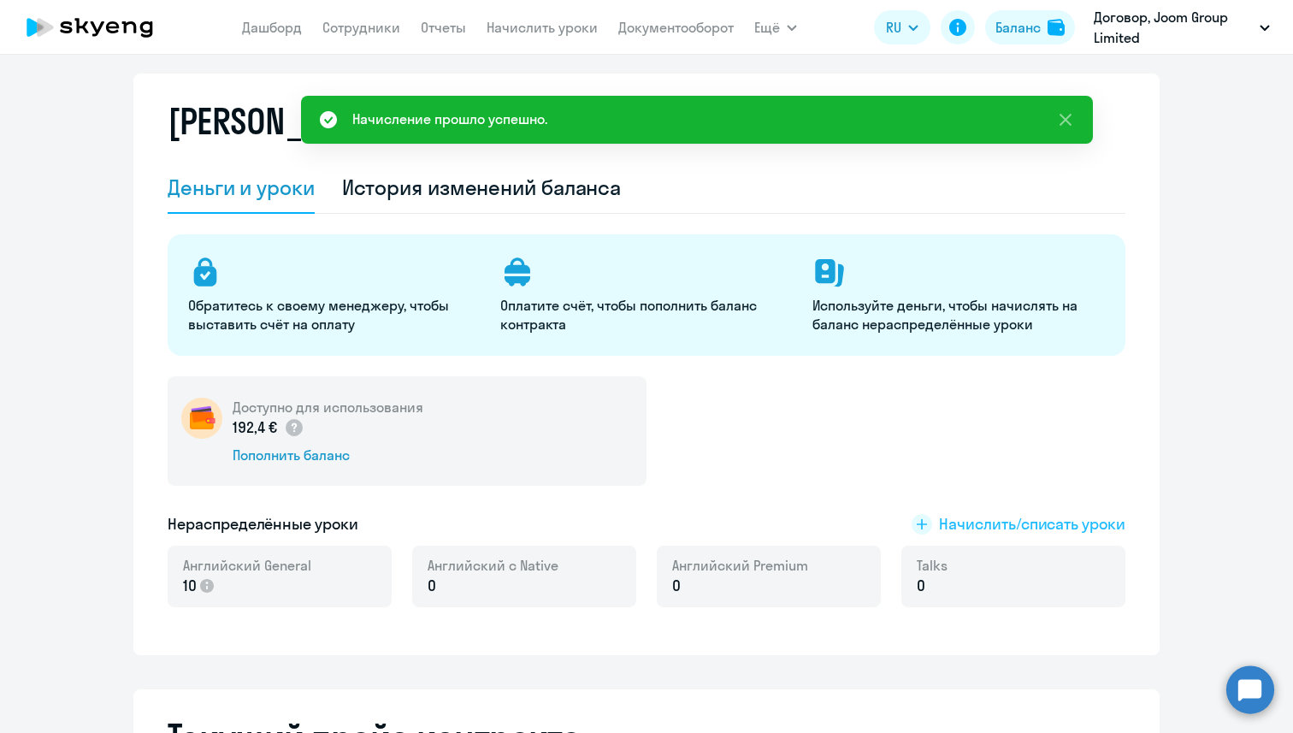
drag, startPoint x: 610, startPoint y: 451, endPoint x: 956, endPoint y: 523, distance: 353.8
click at [956, 523] on span "Начислить/списать уроки" at bounding box center [1032, 524] width 186 height 22
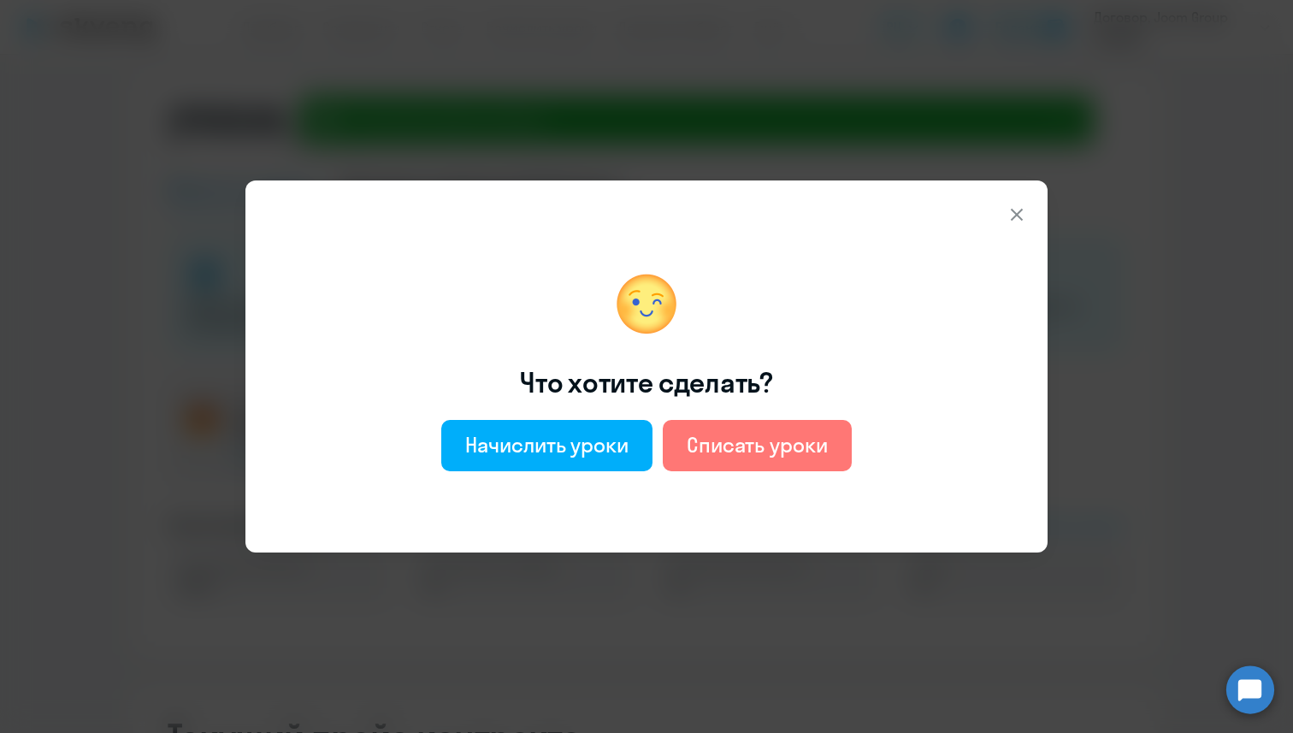
click at [589, 448] on div "Начислить уроки" at bounding box center [546, 444] width 163 height 27
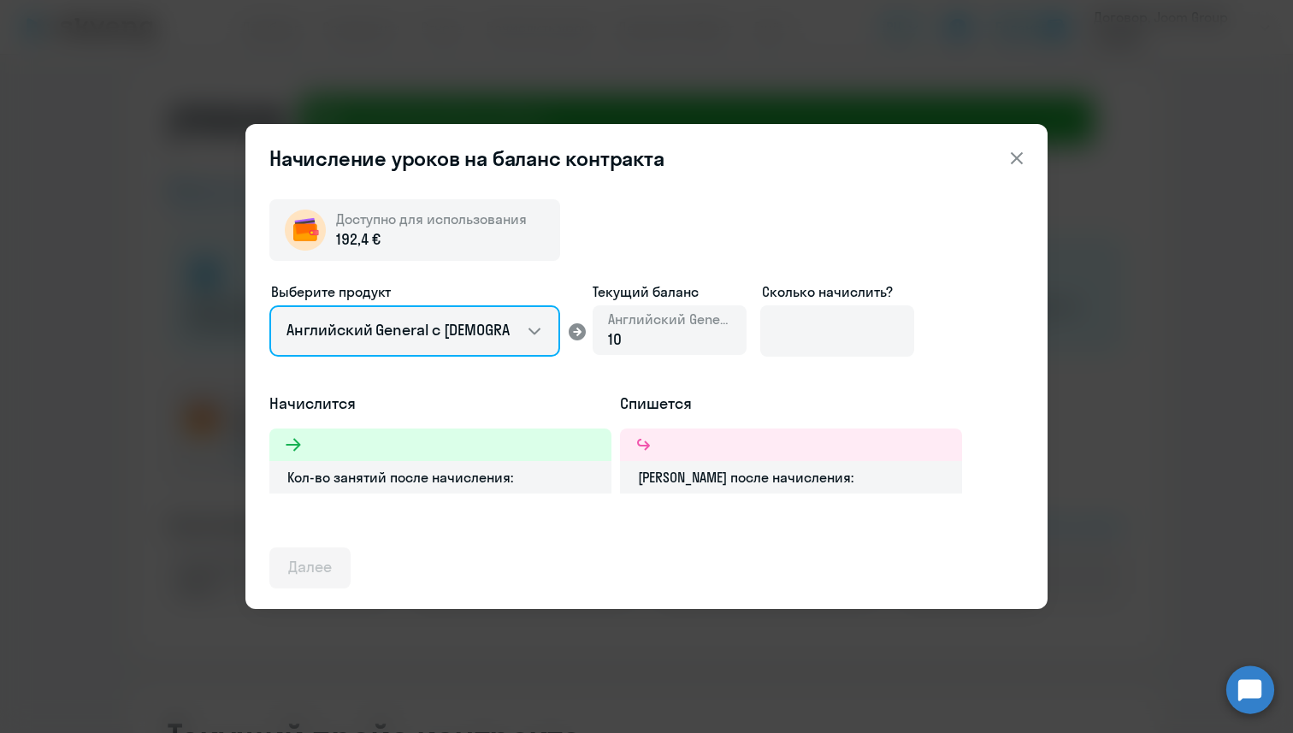
click at [539, 329] on select "Английский General с [DEMOGRAPHIC_DATA] преподавателем Английский General с [DE…" at bounding box center [414, 330] width 291 height 51
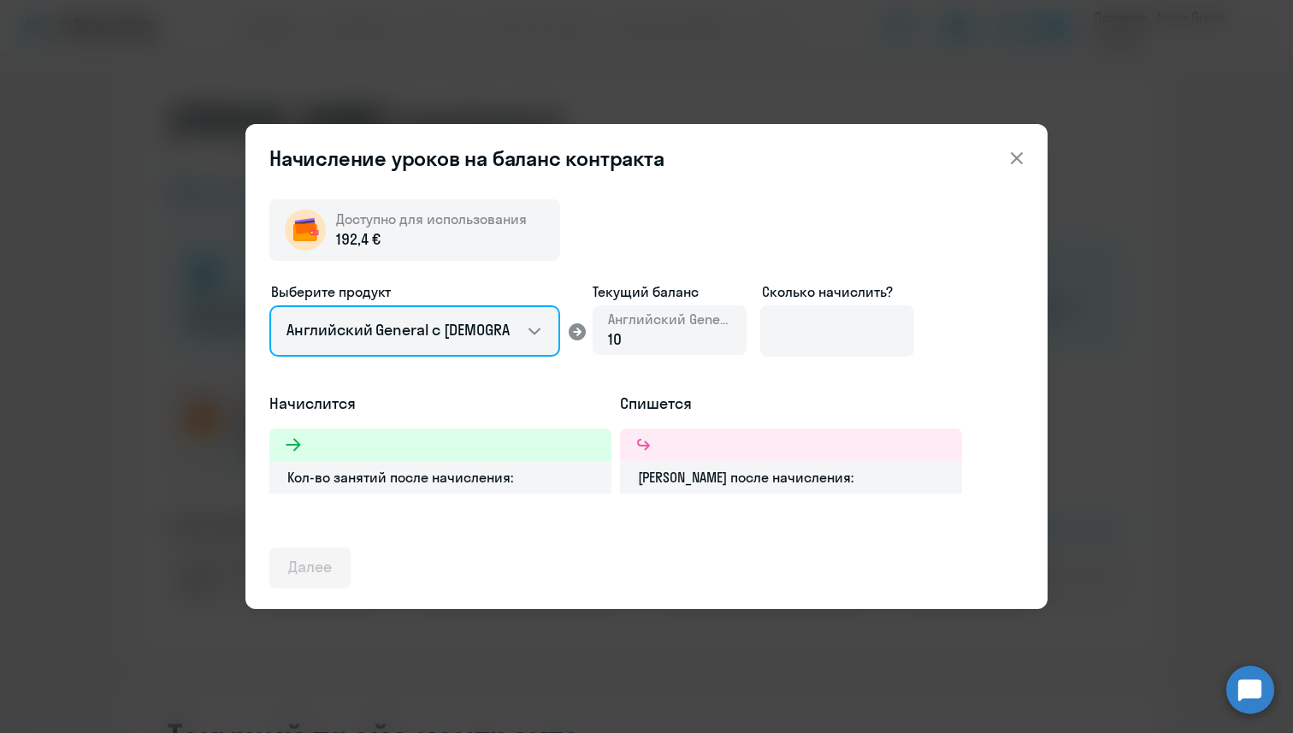
select select "english_adult_native_speaker"
click at [269, 305] on select "Английский General с [DEMOGRAPHIC_DATA] преподавателем Английский General с [DE…" at bounding box center [414, 330] width 291 height 51
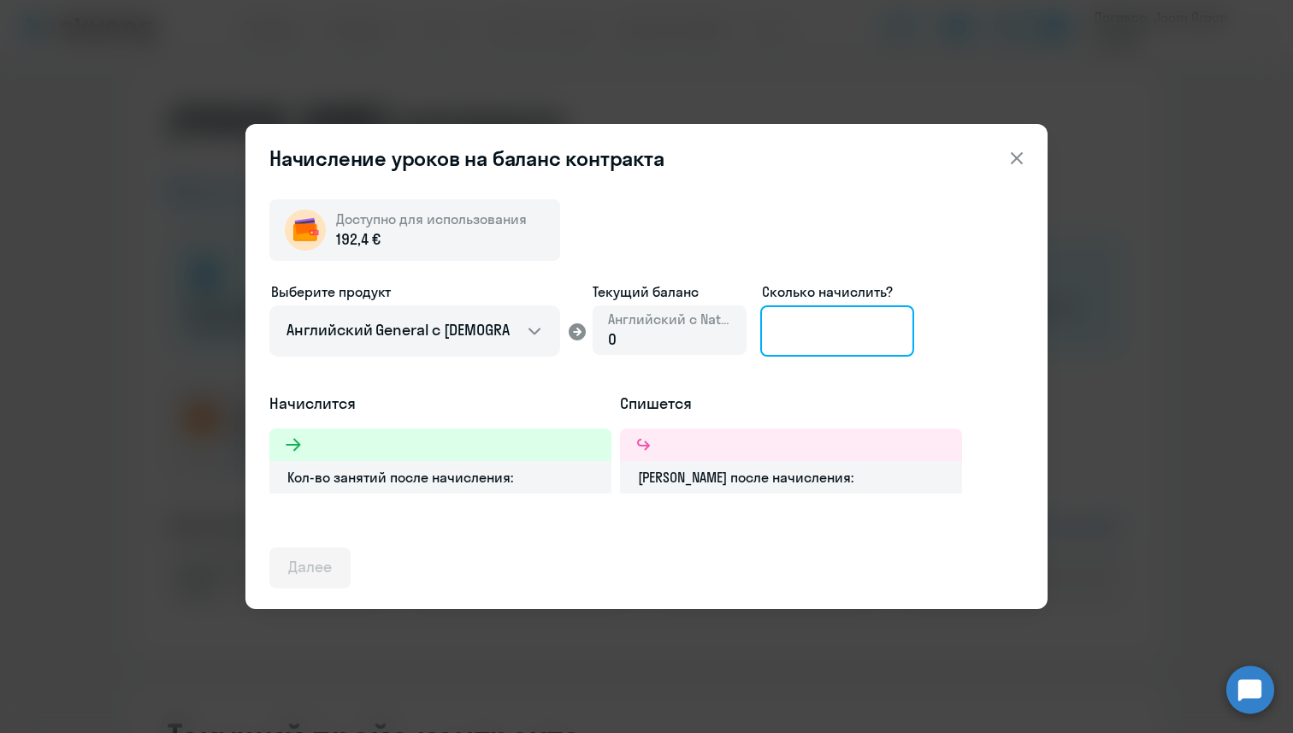
click at [839, 336] on input at bounding box center [838, 330] width 154 height 51
type input "5"
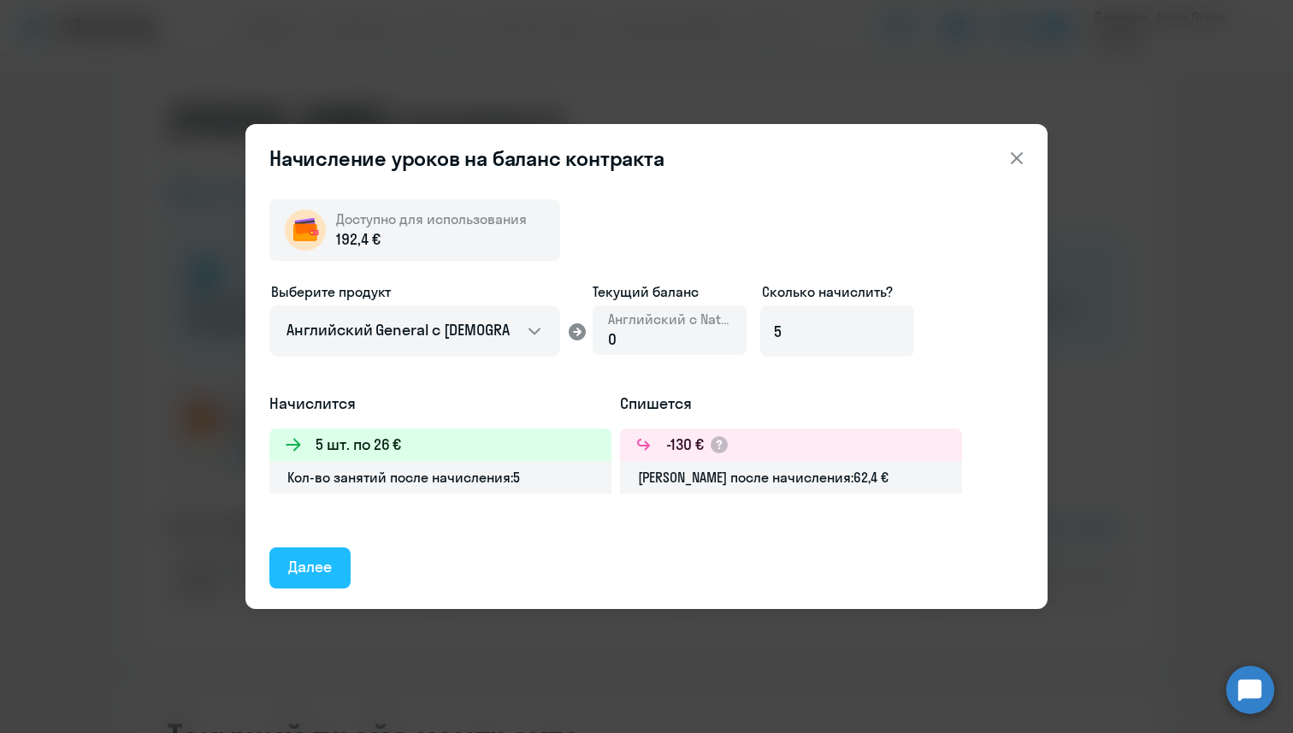
click at [334, 564] on button "Далее" at bounding box center [309, 567] width 81 height 41
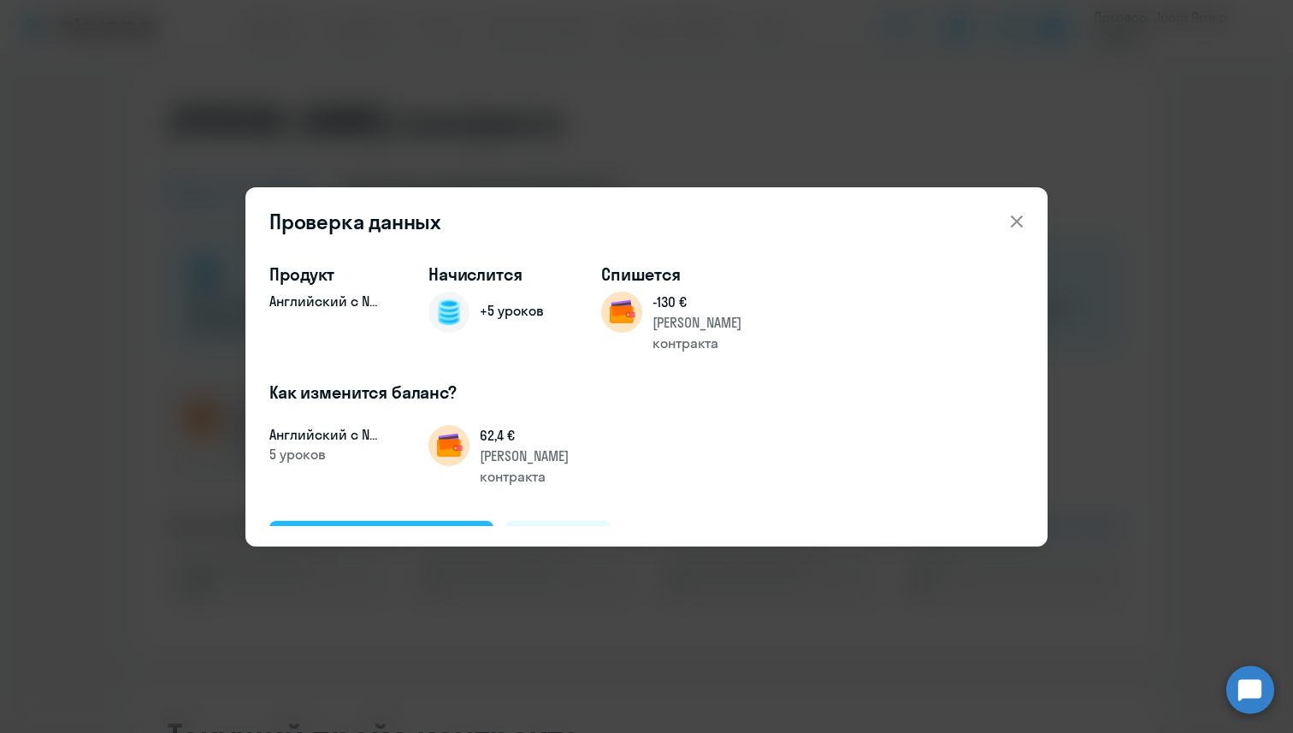
click at [429, 530] on div "Подтвердить и начислить" at bounding box center [381, 541] width 186 height 22
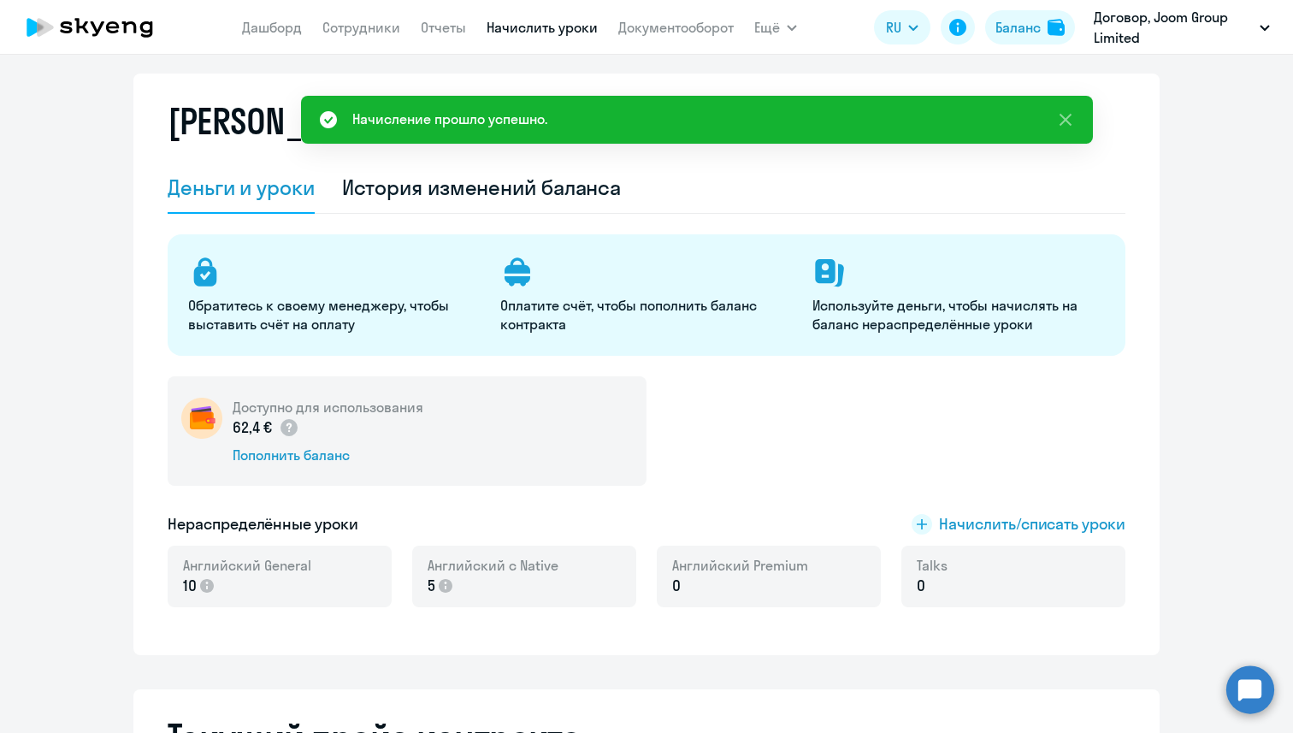
click at [511, 21] on link "Начислить уроки" at bounding box center [542, 27] width 111 height 17
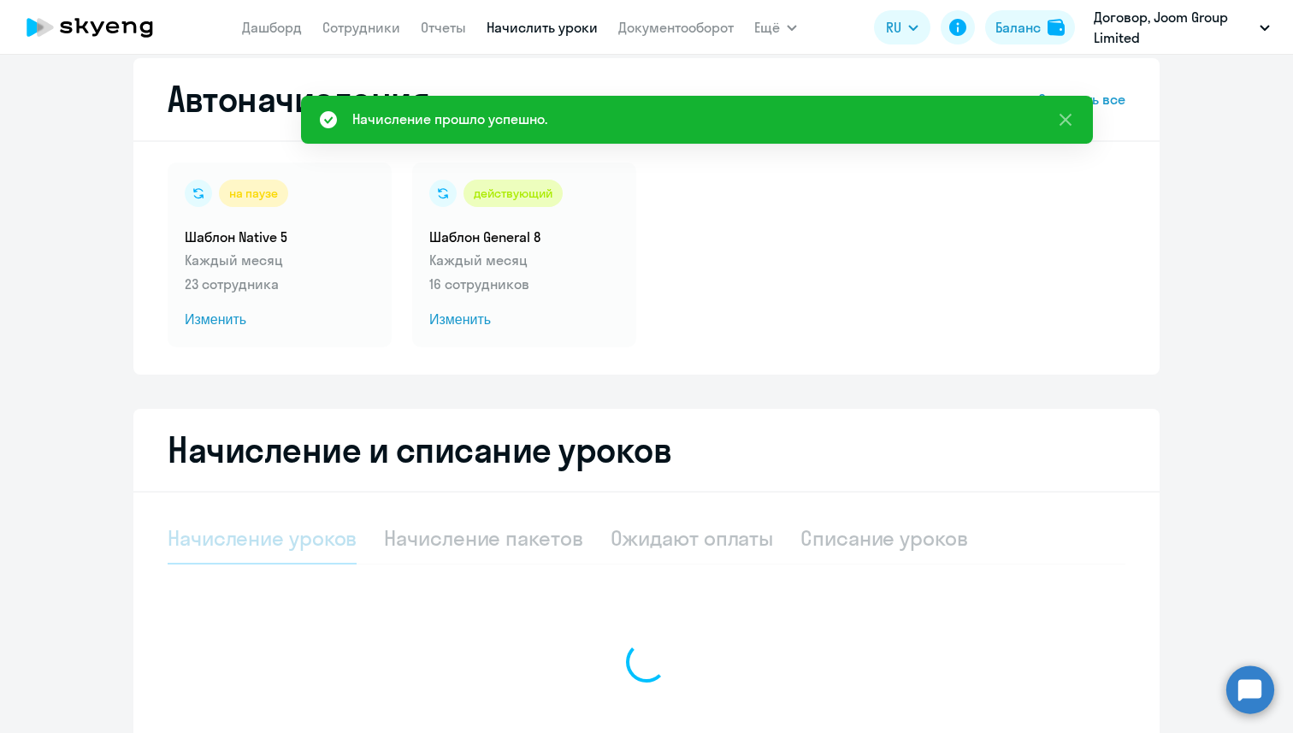
select select "10"
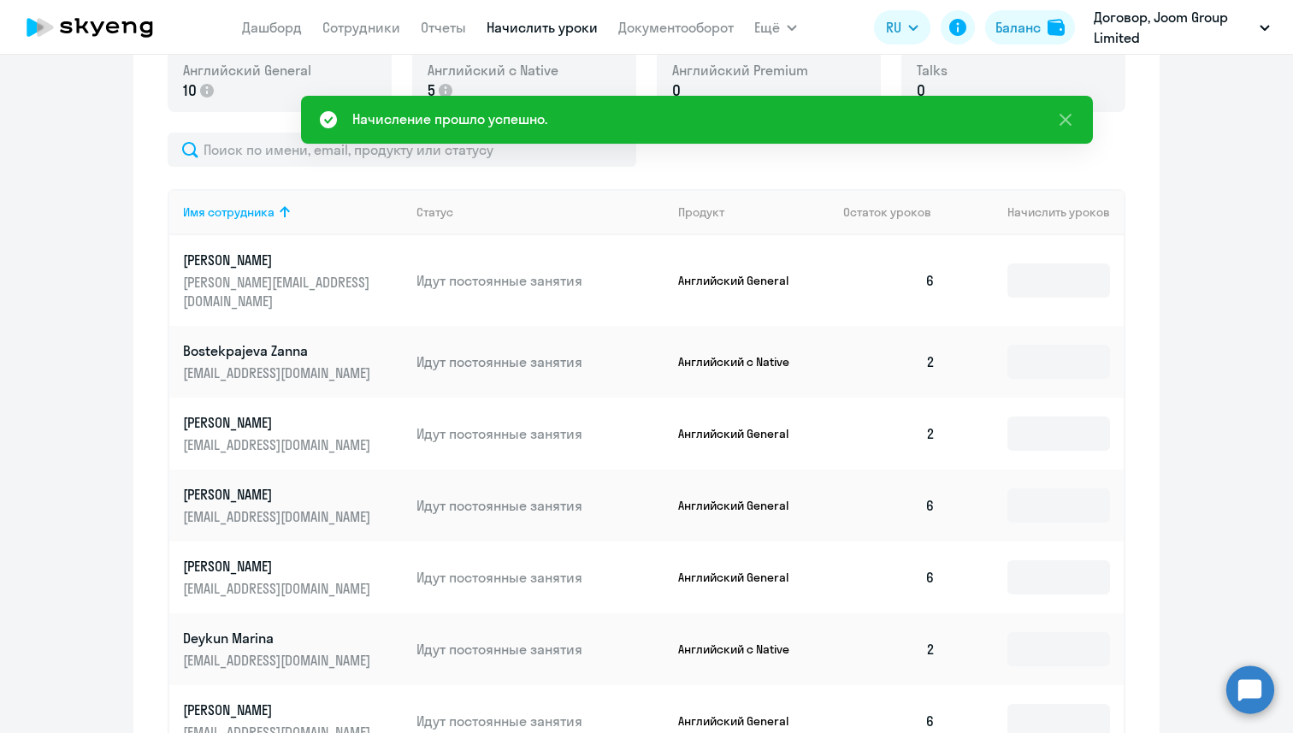
scroll to position [545, 0]
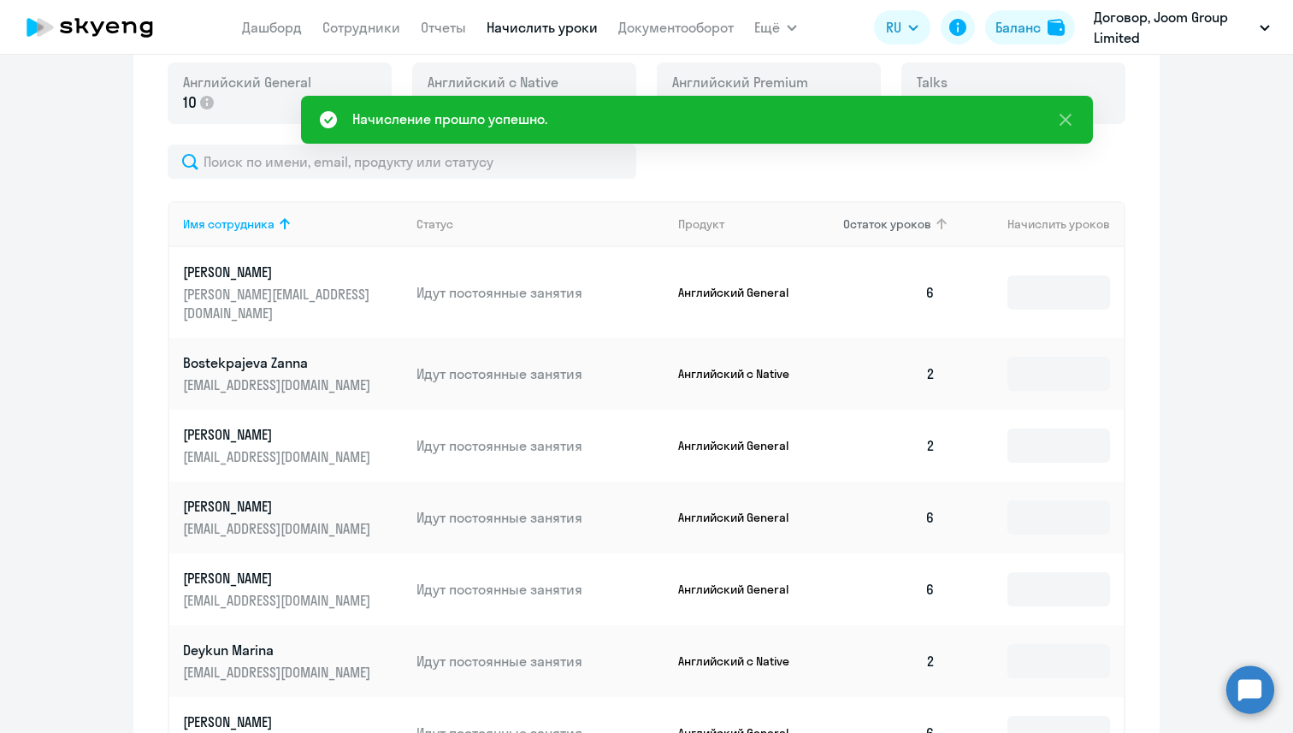
click at [862, 237] on th "Остаток уроков" at bounding box center [890, 224] width 120 height 46
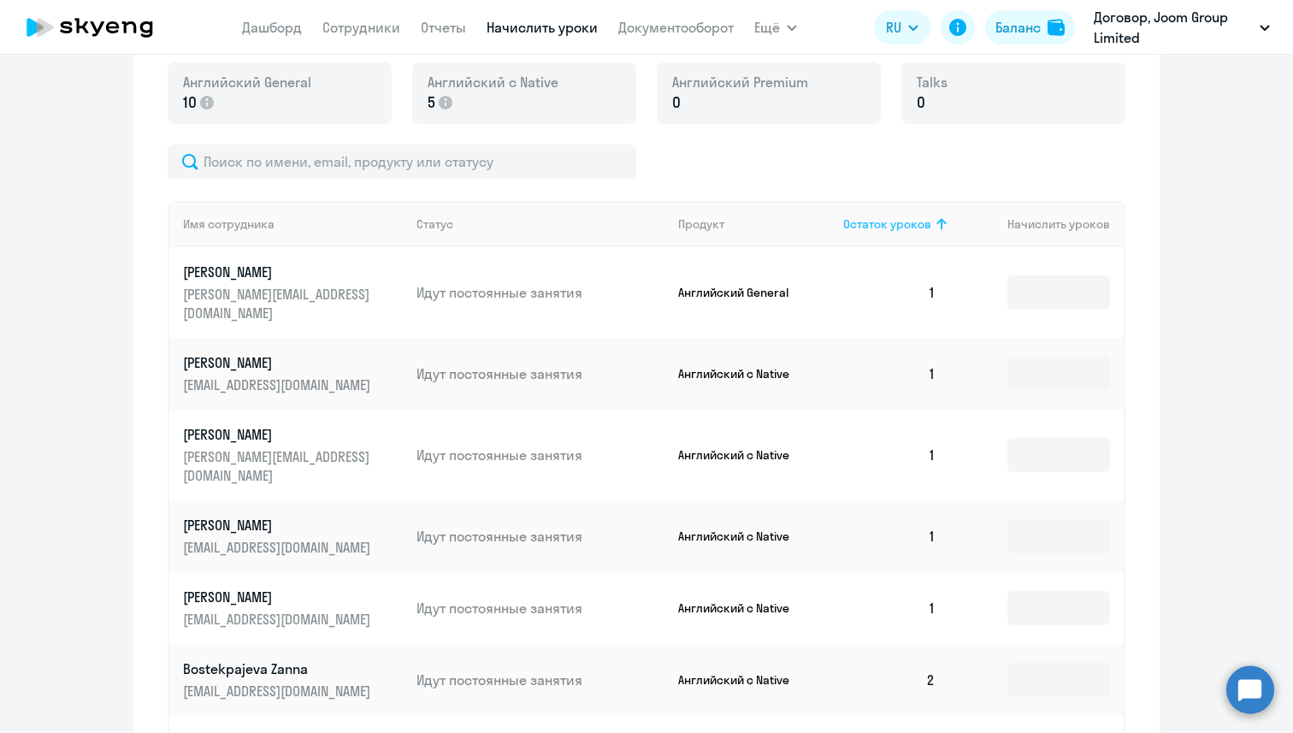
click at [862, 227] on span "Остаток уроков" at bounding box center [887, 223] width 88 height 15
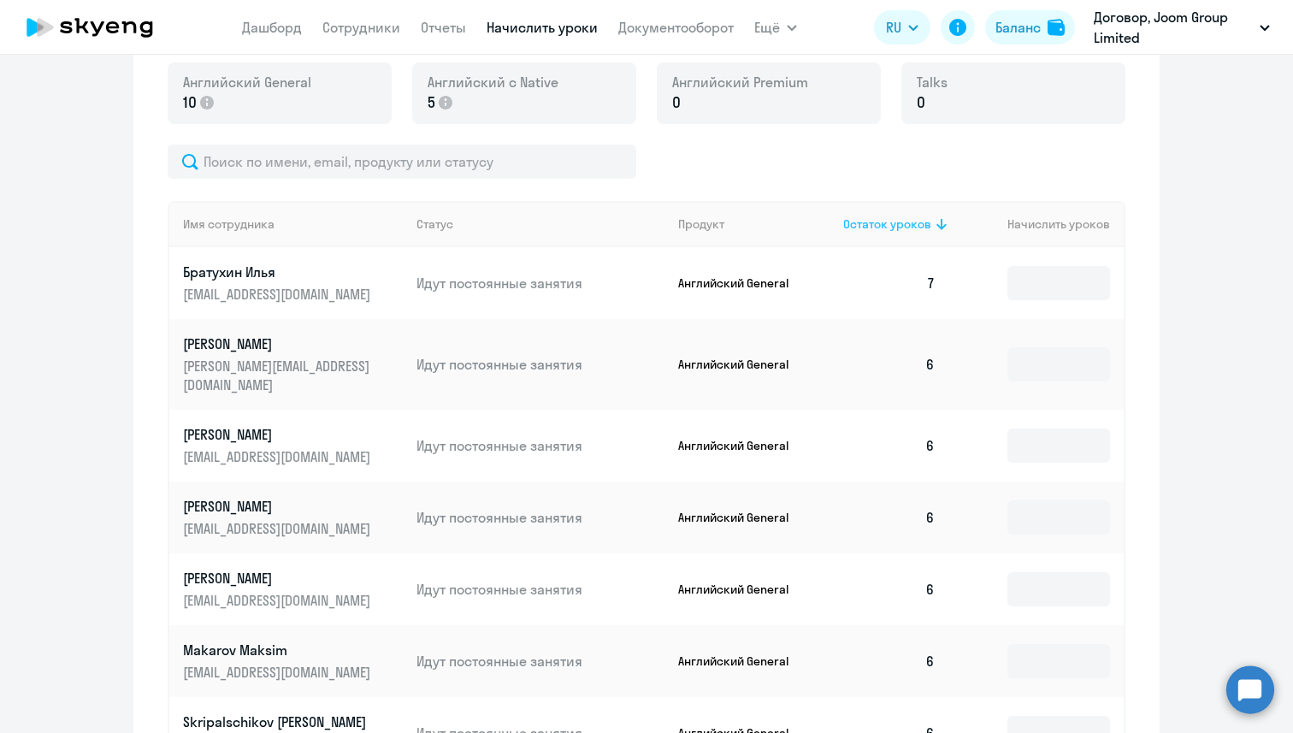
click at [862, 227] on span "Остаток уроков" at bounding box center [887, 223] width 88 height 15
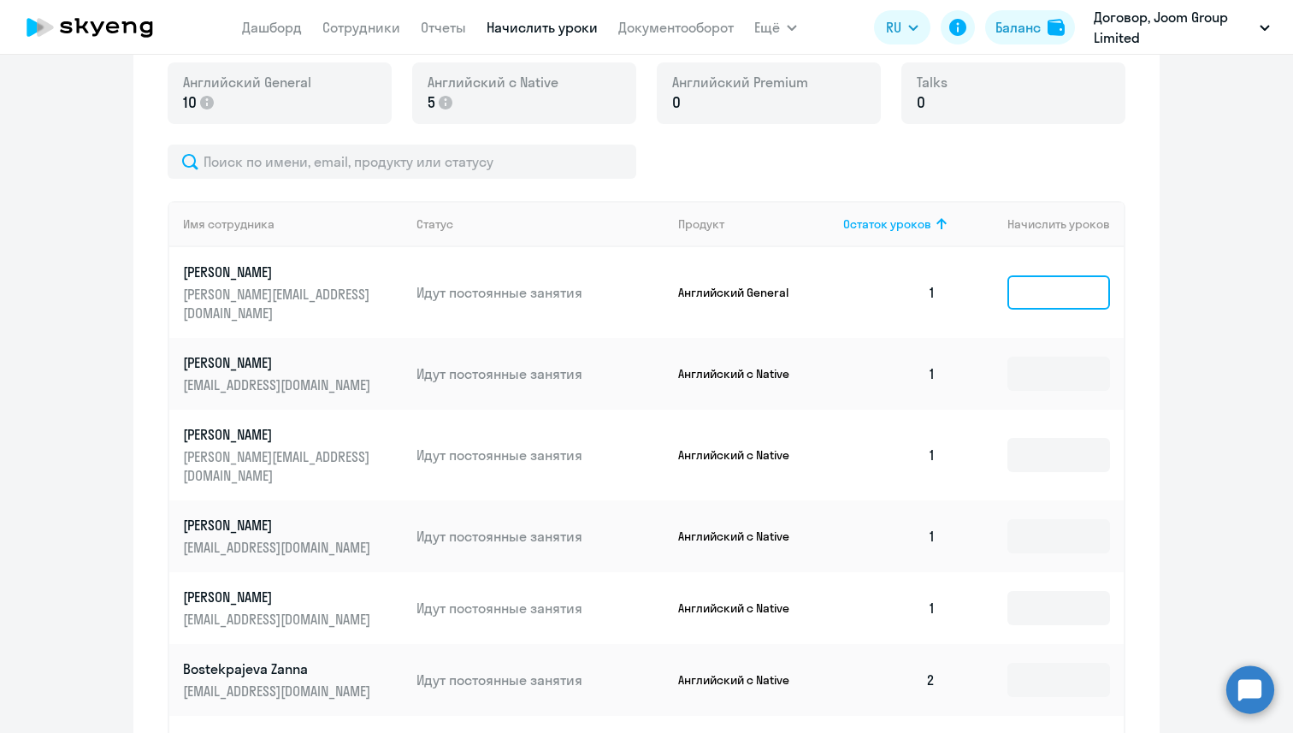
click at [1028, 280] on input at bounding box center [1059, 292] width 103 height 34
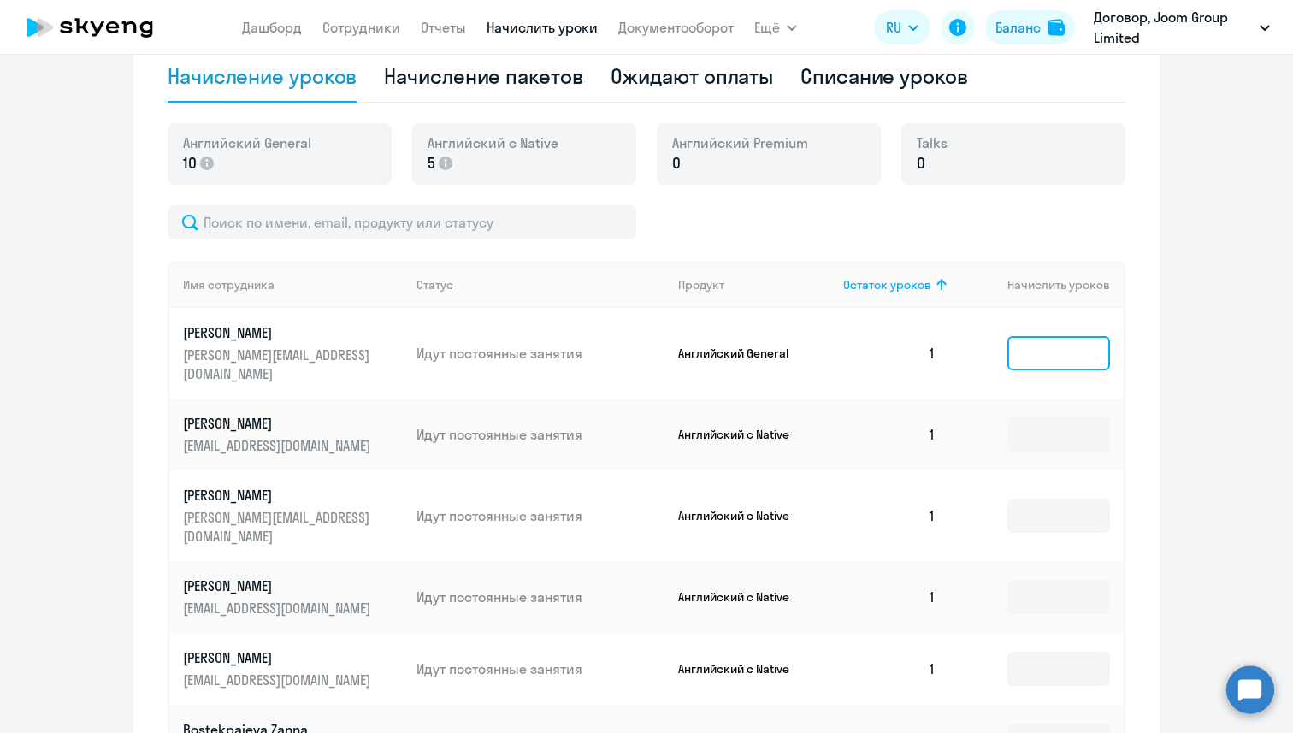
scroll to position [519, 0]
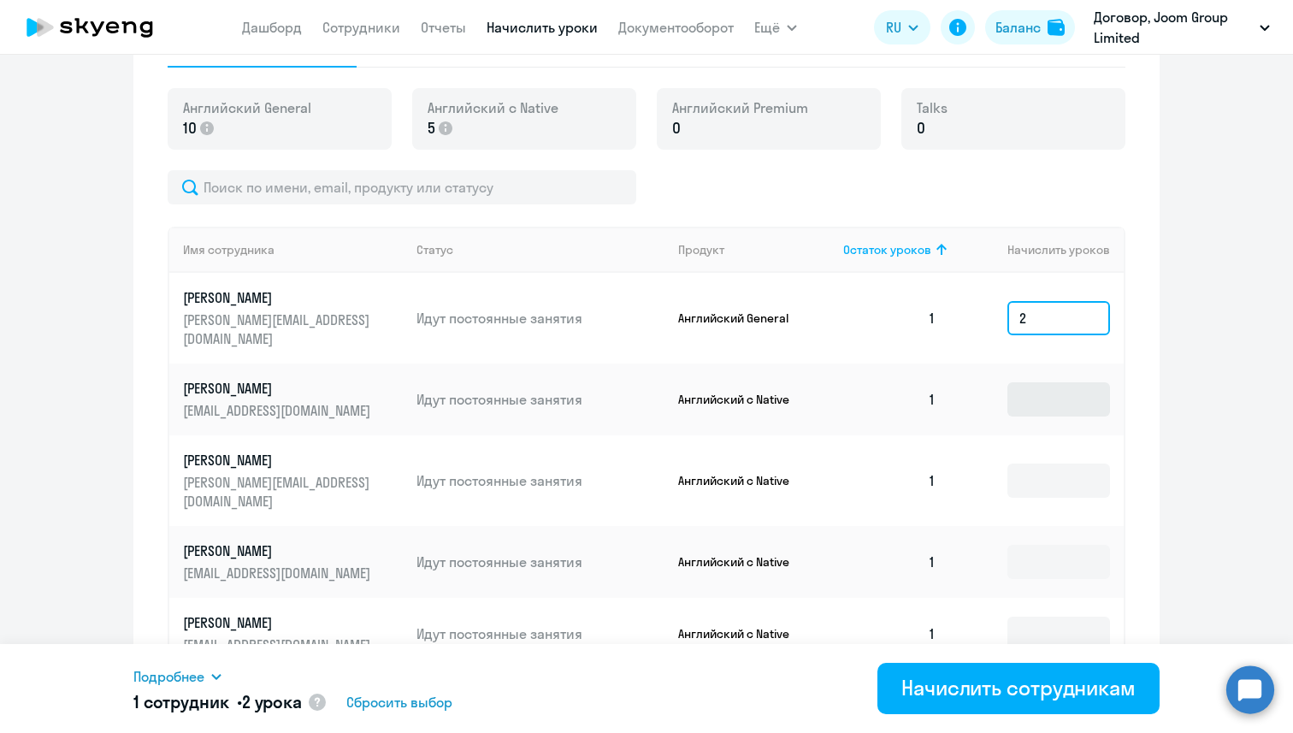
type input "2"
click at [1027, 382] on input at bounding box center [1059, 399] width 103 height 34
type input "2"
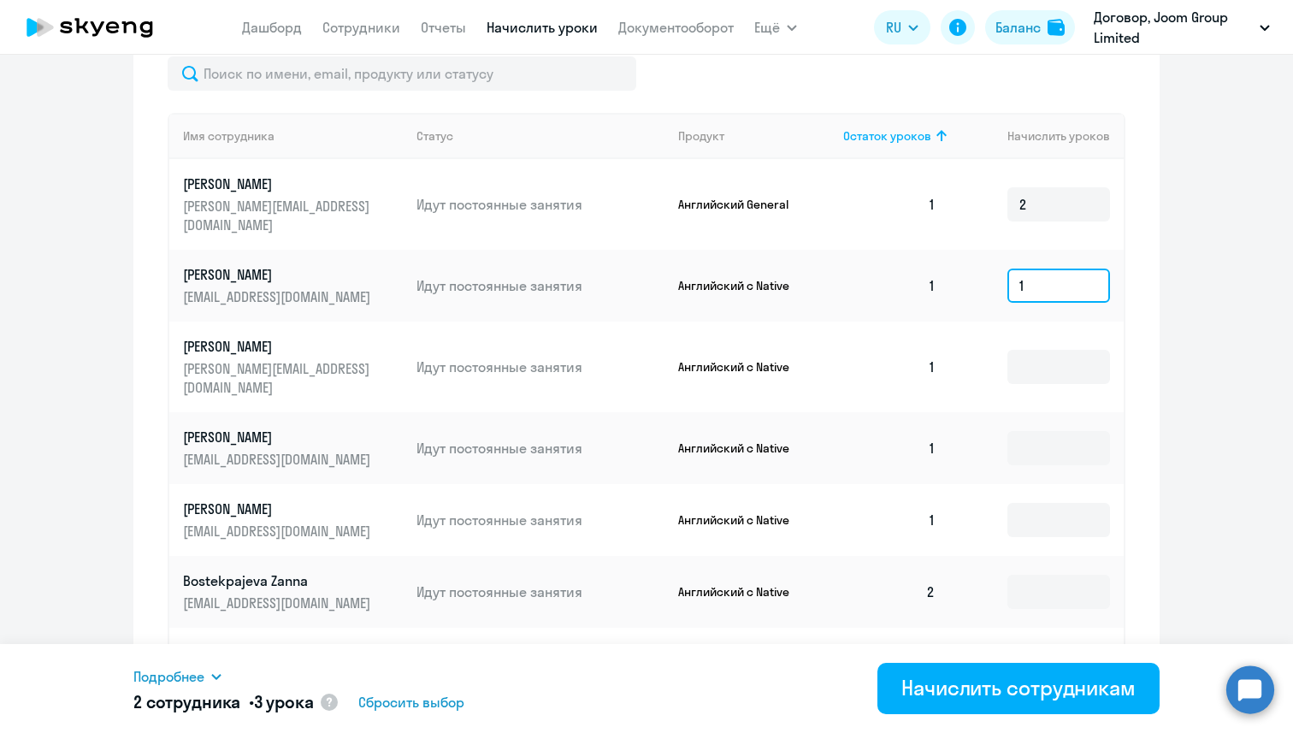
scroll to position [643, 0]
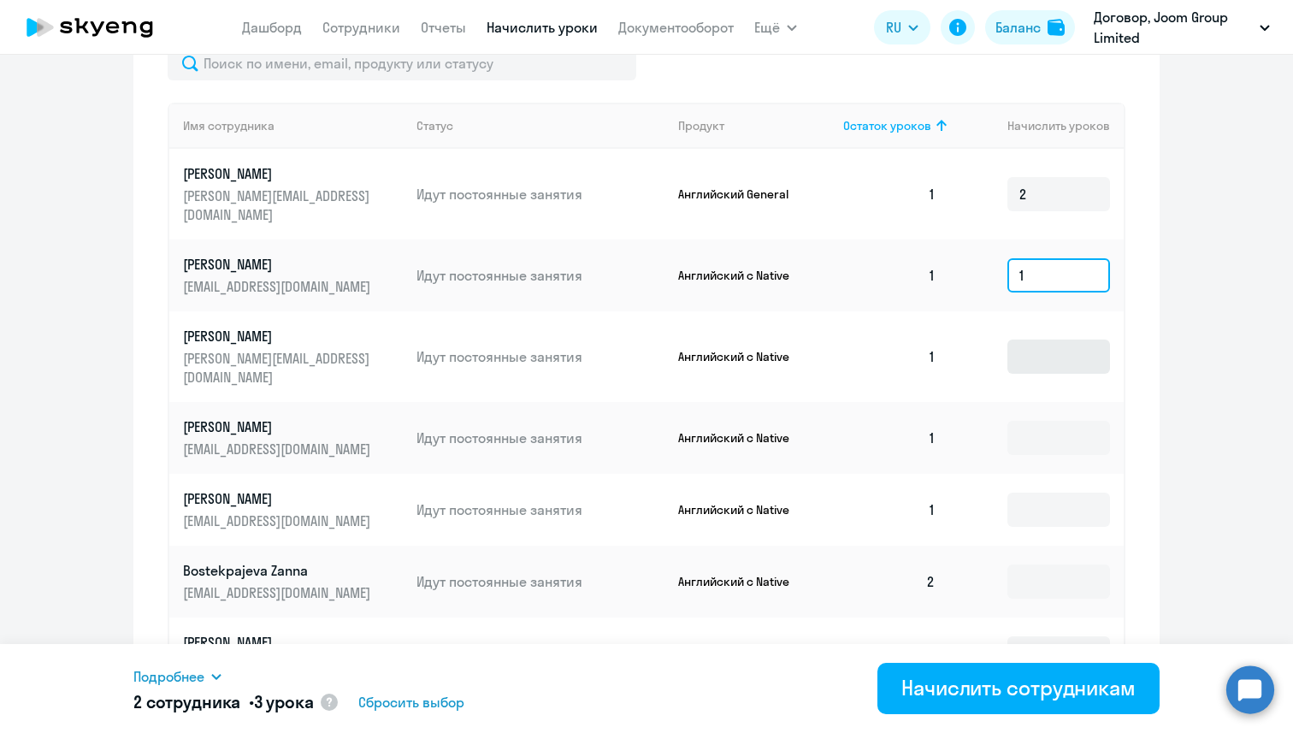
type input "1"
click at [1032, 343] on input at bounding box center [1059, 357] width 103 height 34
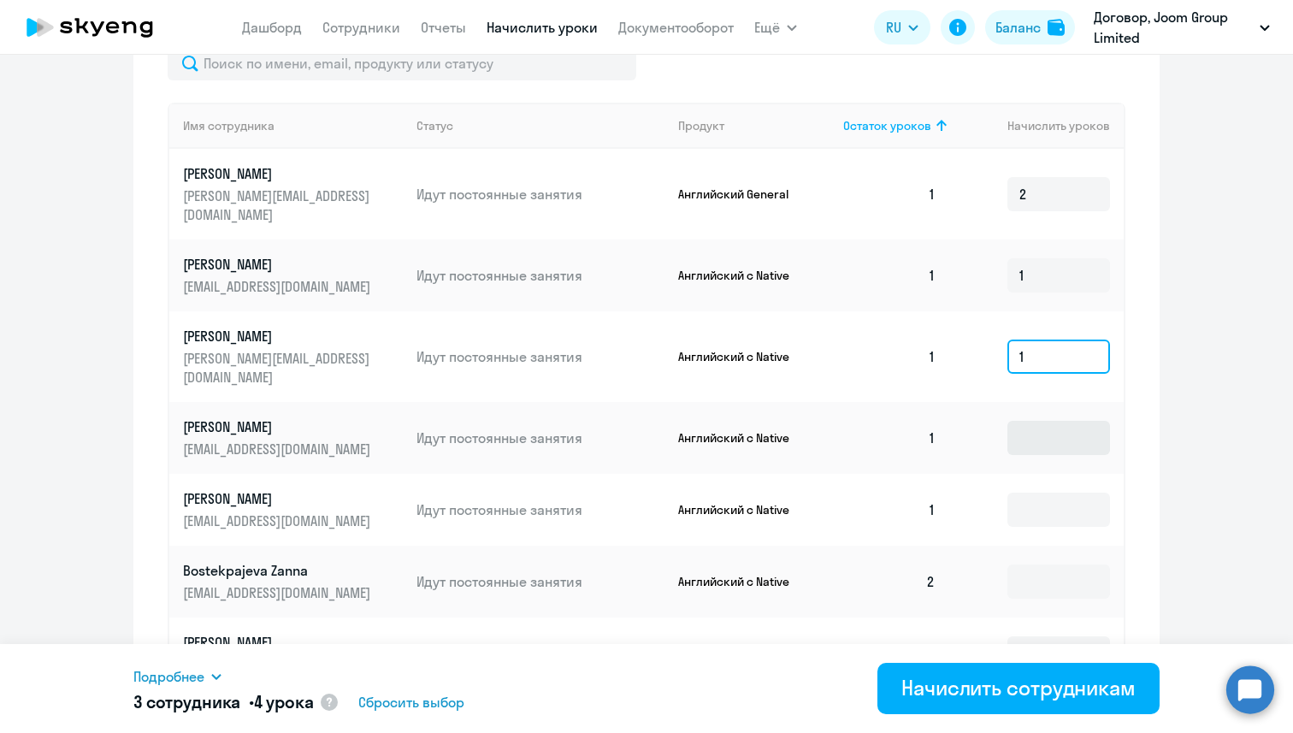
type input "1"
click at [1032, 421] on input at bounding box center [1059, 438] width 103 height 34
type input "1"
click at [1051, 493] on input at bounding box center [1059, 510] width 103 height 34
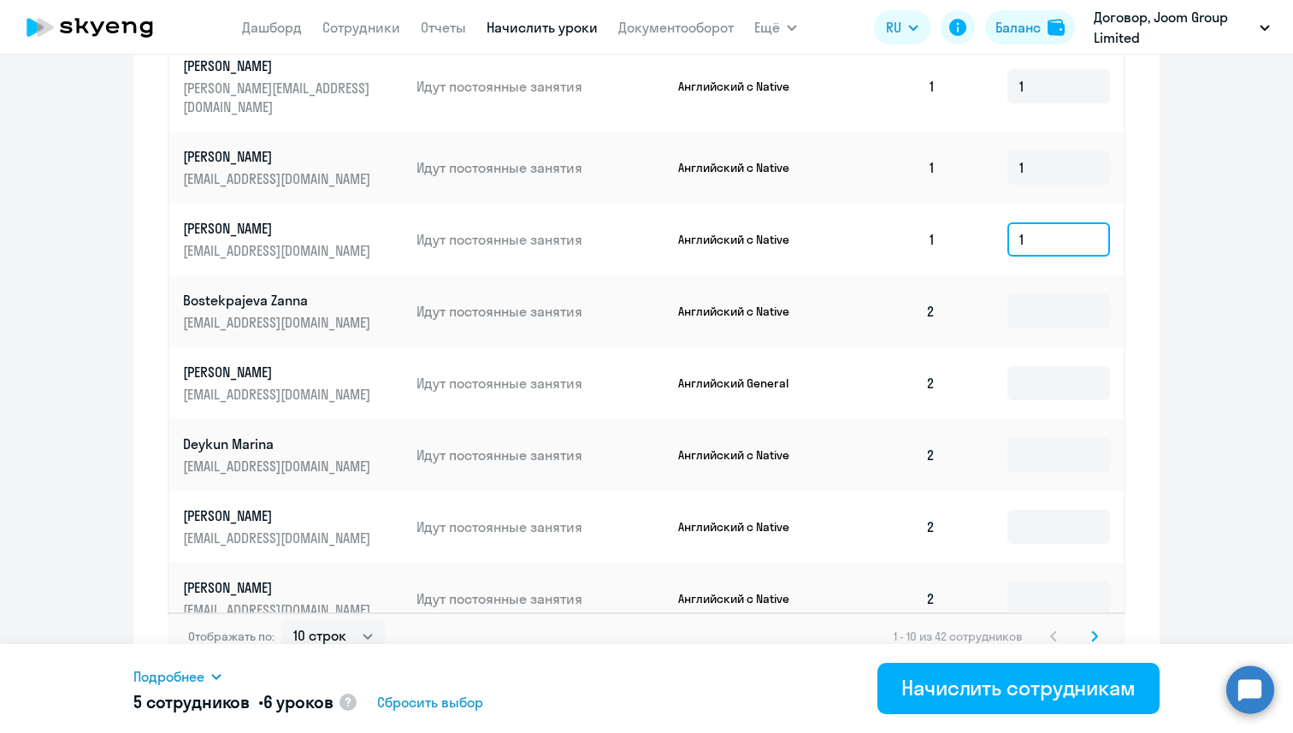
scroll to position [921, 0]
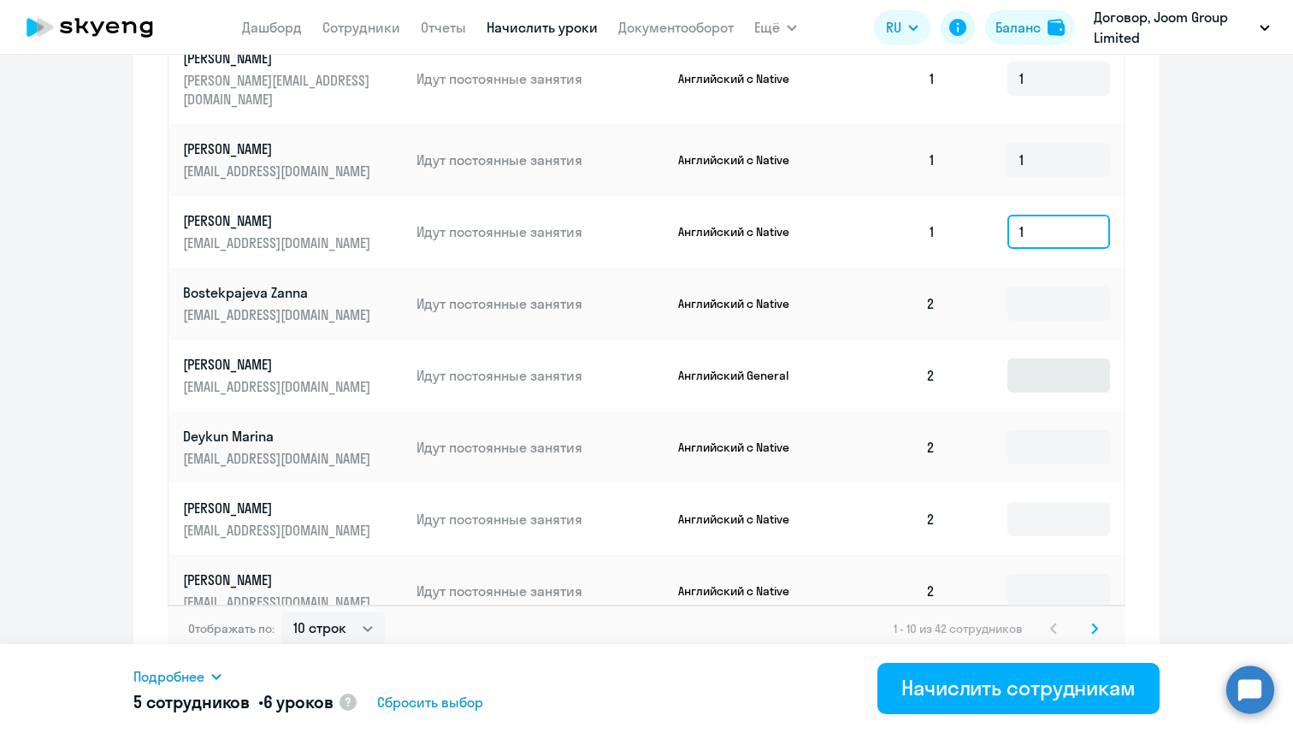
type input "1"
click at [1027, 358] on input at bounding box center [1059, 375] width 103 height 34
type input "2"
click at [1098, 618] on svg-icon at bounding box center [1095, 628] width 21 height 21
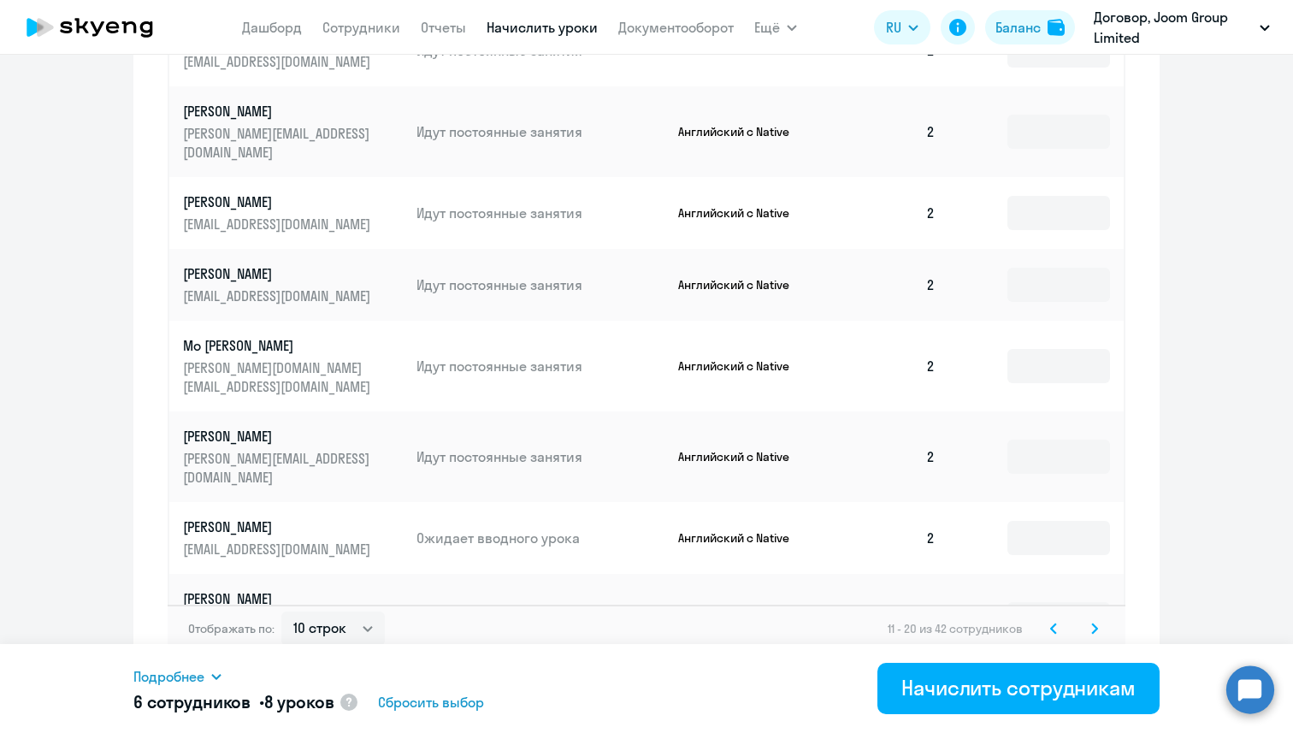
click at [1087, 618] on svg-icon at bounding box center [1095, 628] width 21 height 21
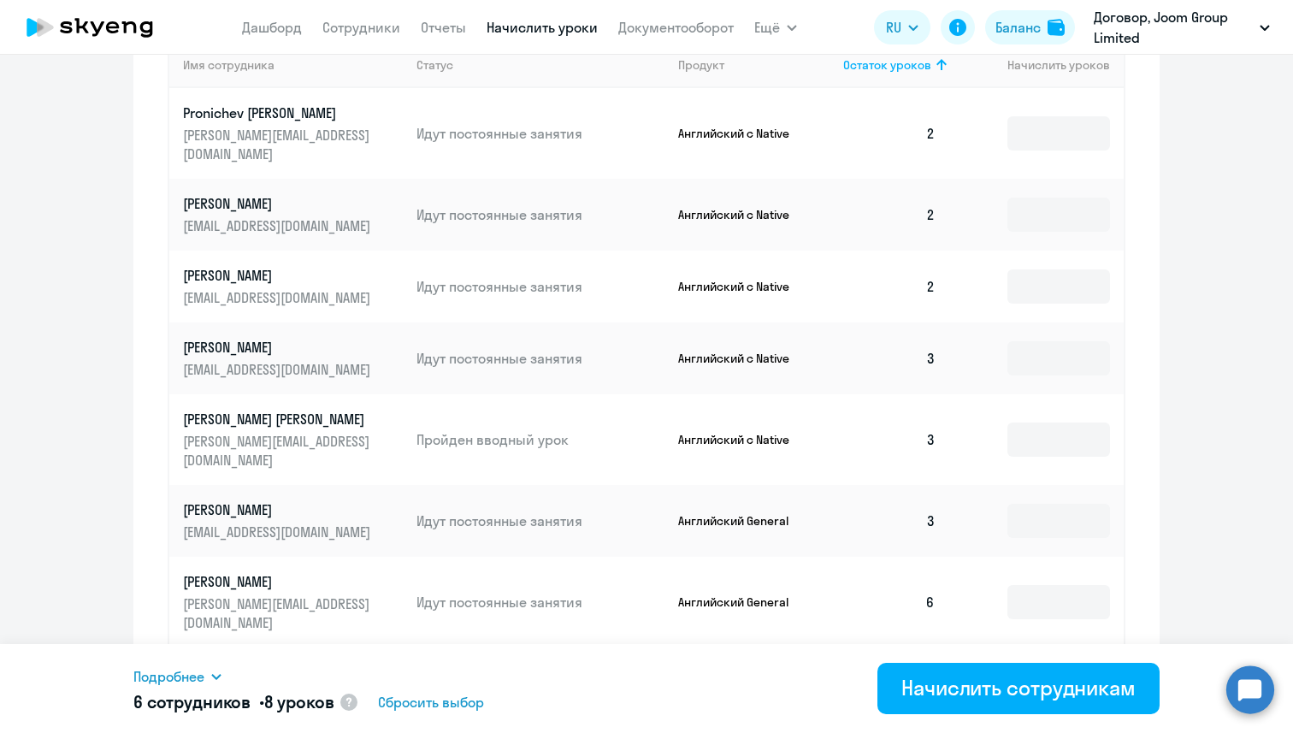
scroll to position [683, 0]
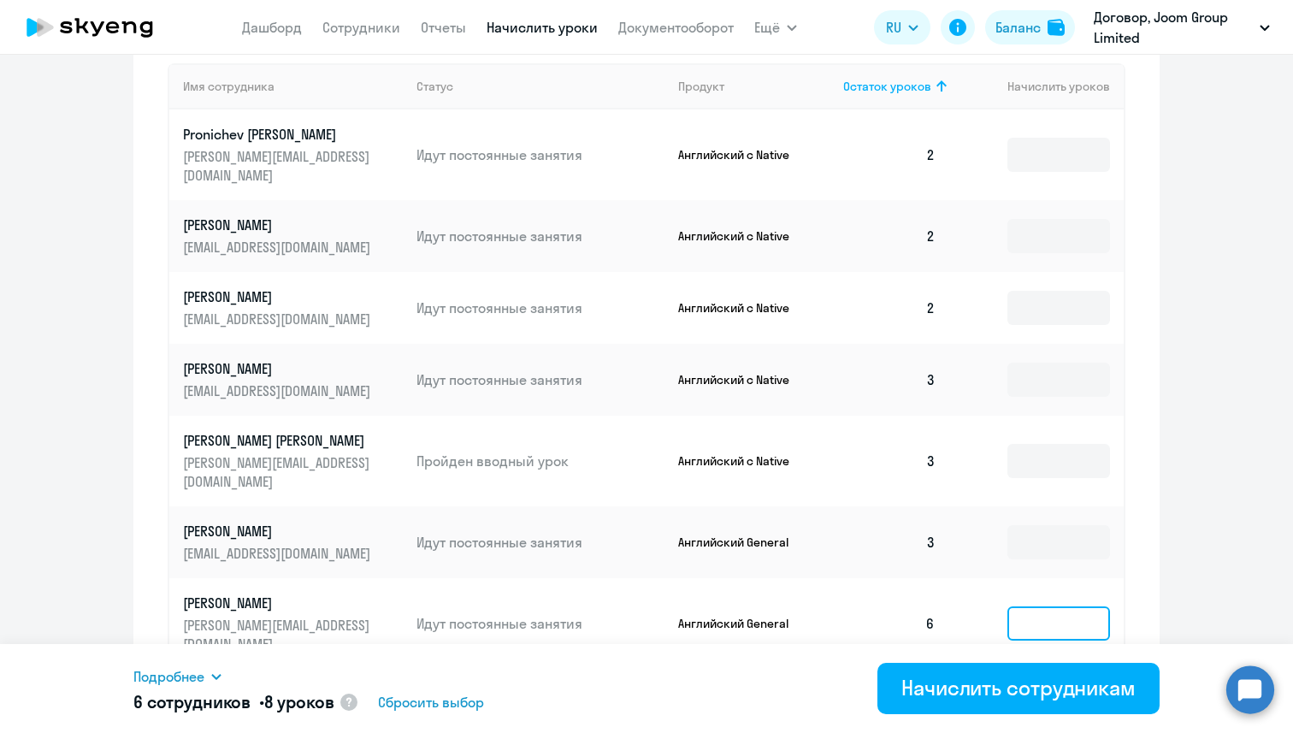
click at [1024, 607] on input at bounding box center [1059, 624] width 103 height 34
type input "2"
click at [1063, 525] on input at bounding box center [1059, 542] width 103 height 34
type input "2"
click at [967, 448] on td at bounding box center [1037, 461] width 175 height 91
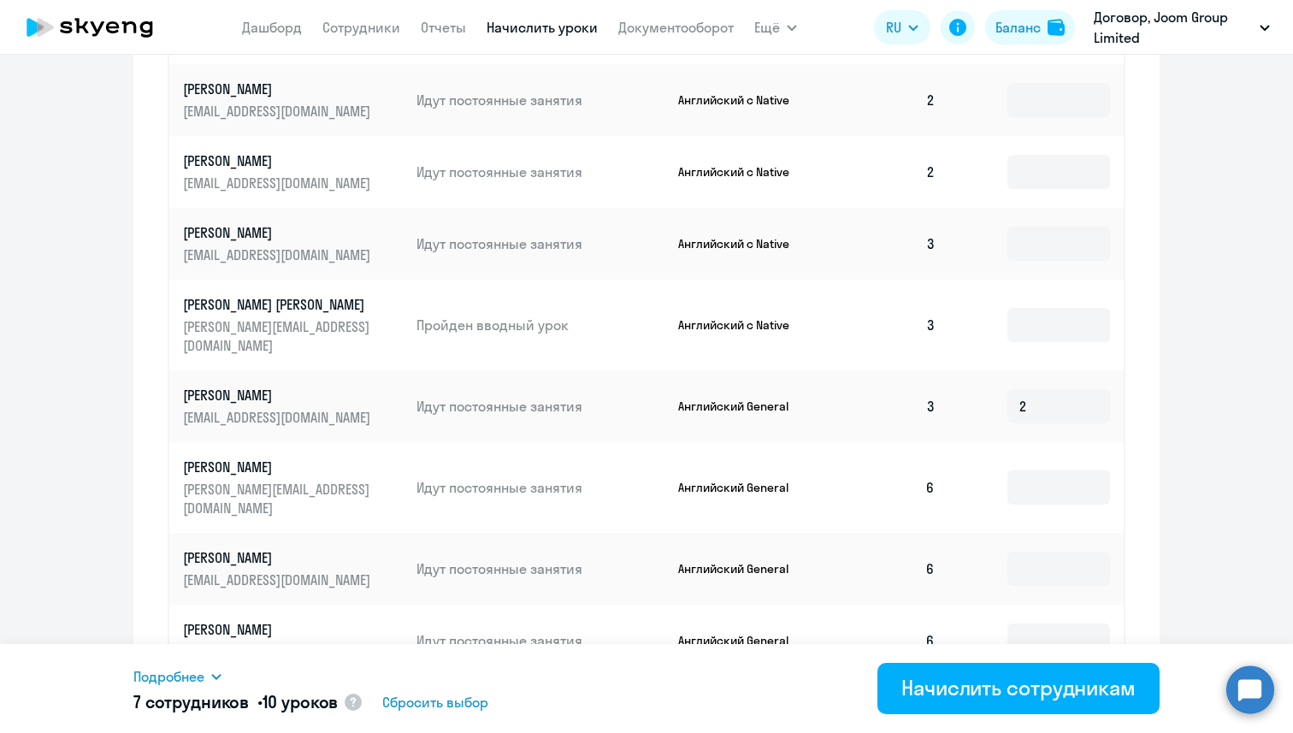
scroll to position [921, 0]
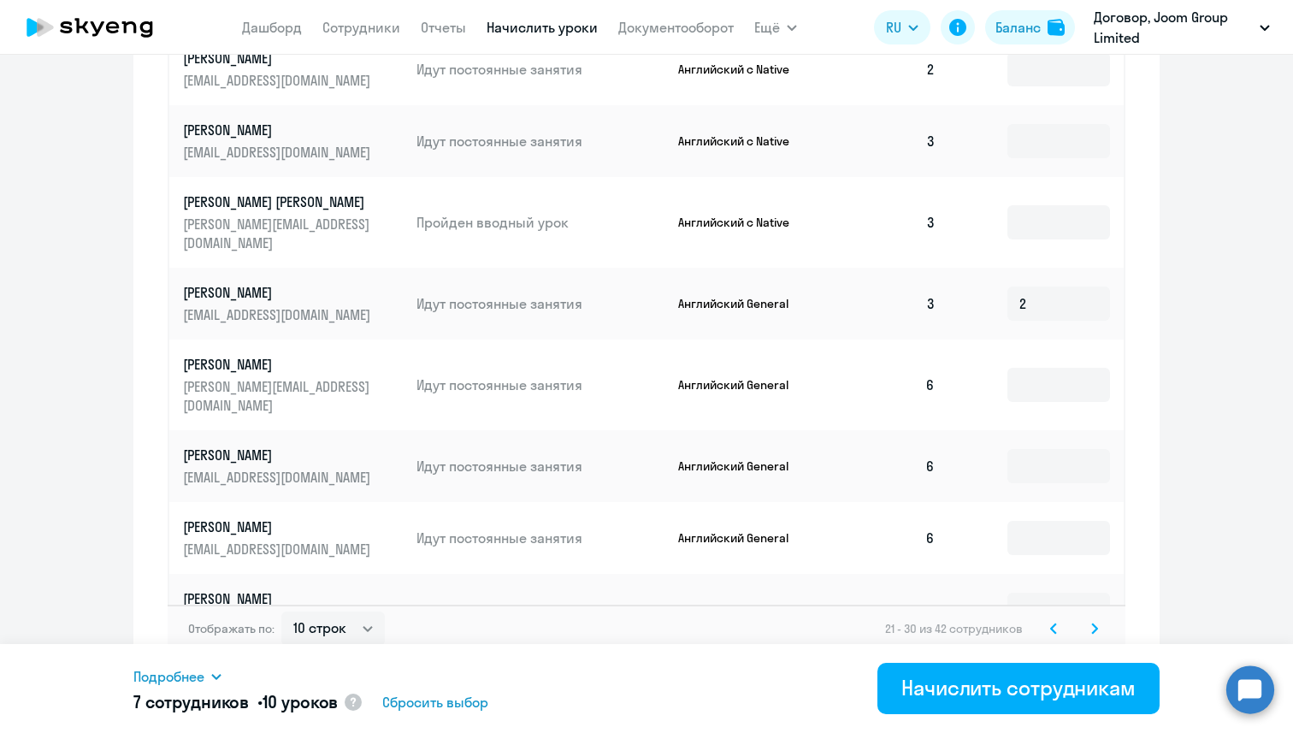
click at [1090, 622] on svg-icon at bounding box center [1095, 628] width 21 height 21
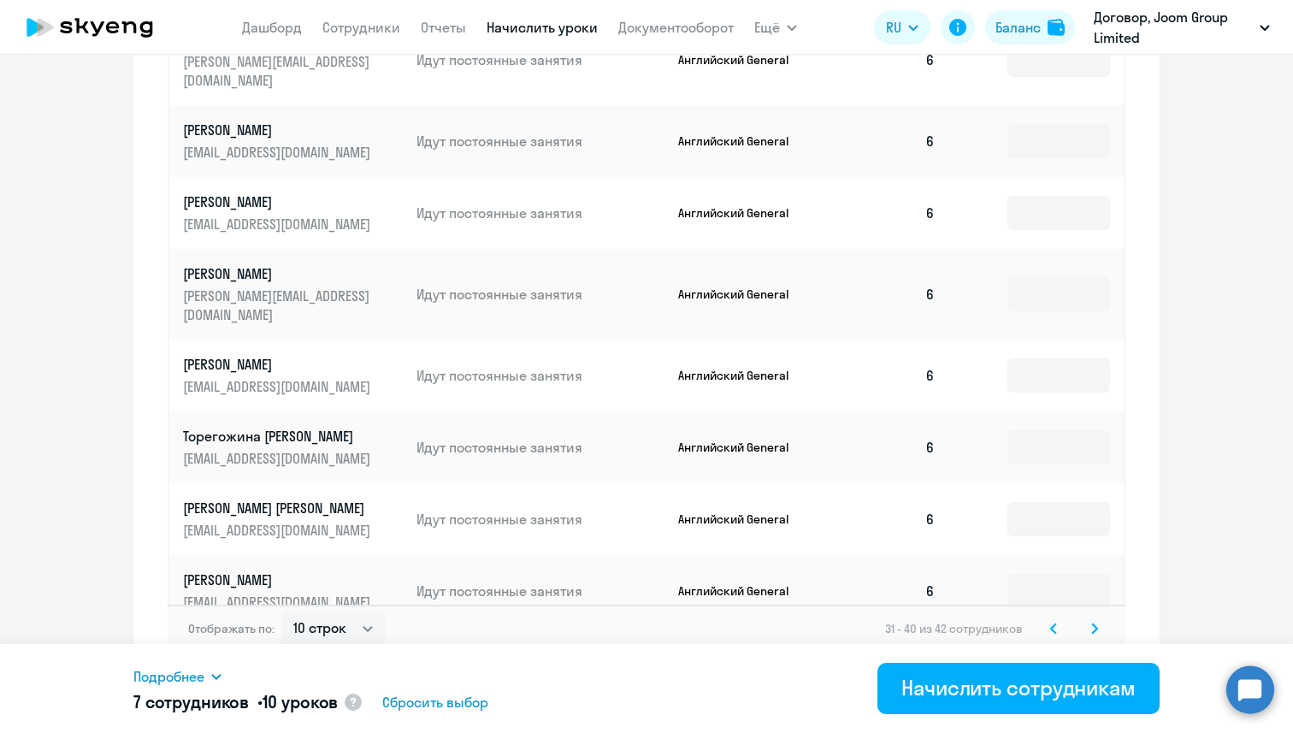
click at [1056, 621] on svg-icon at bounding box center [1054, 628] width 21 height 21
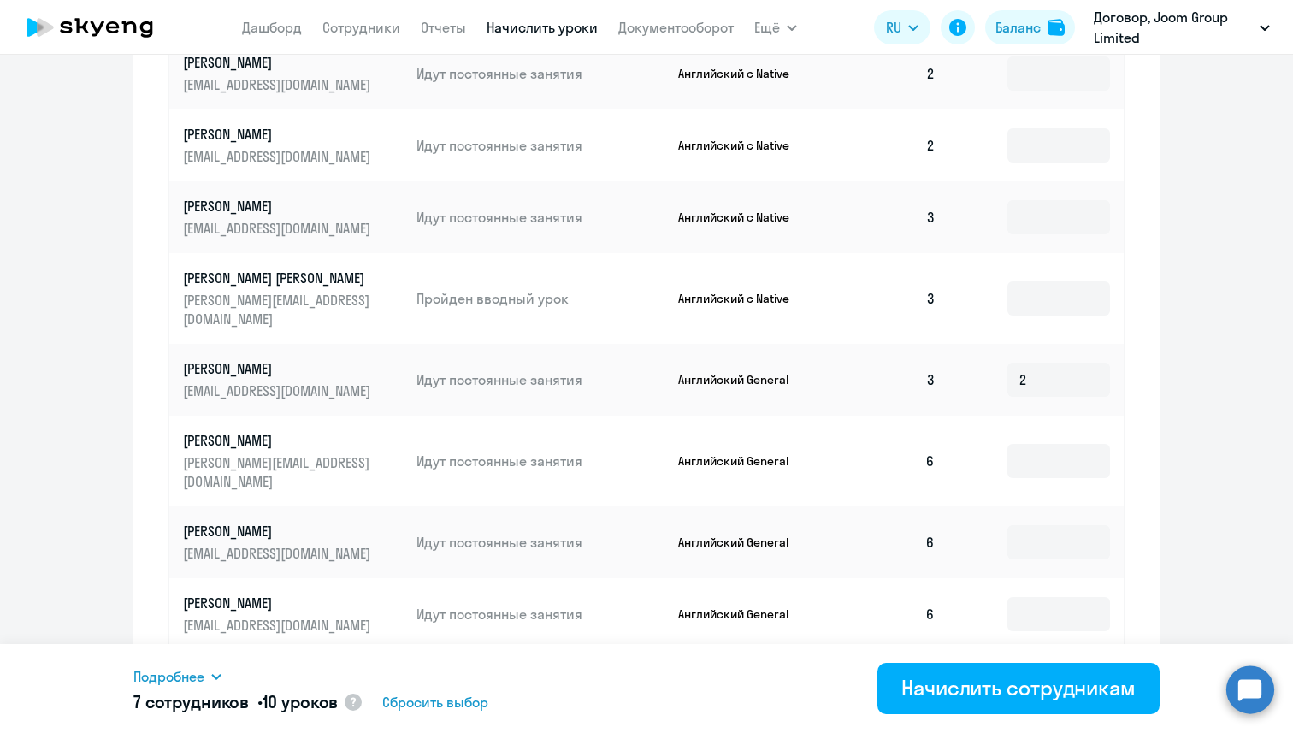
scroll to position [842, 0]
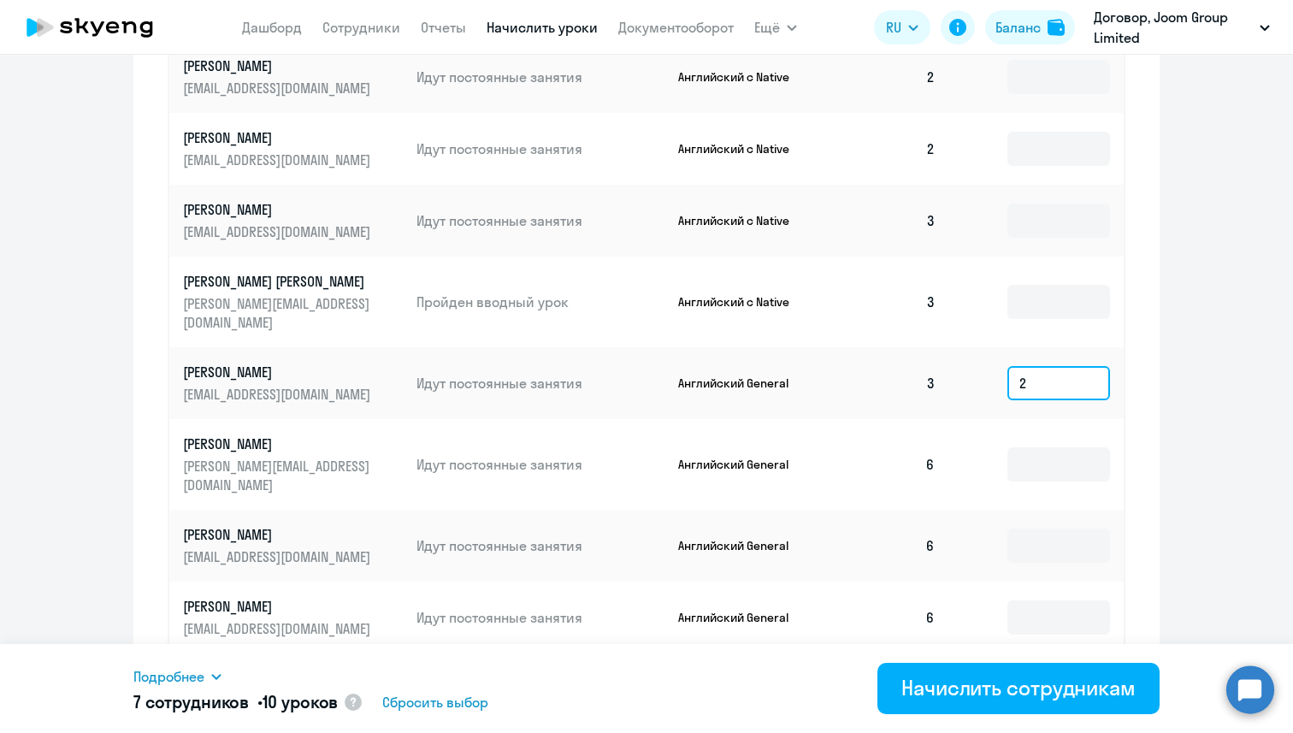
click at [1054, 366] on input "2" at bounding box center [1059, 383] width 103 height 34
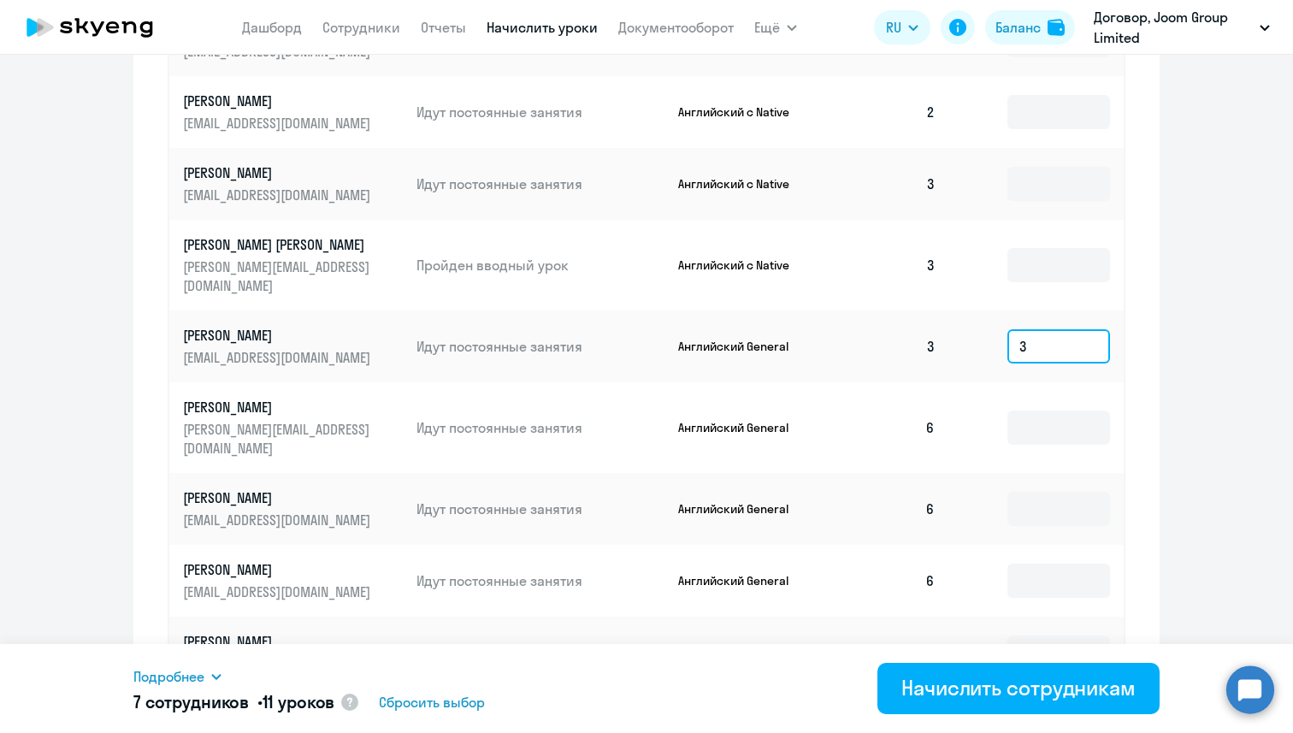
scroll to position [921, 0]
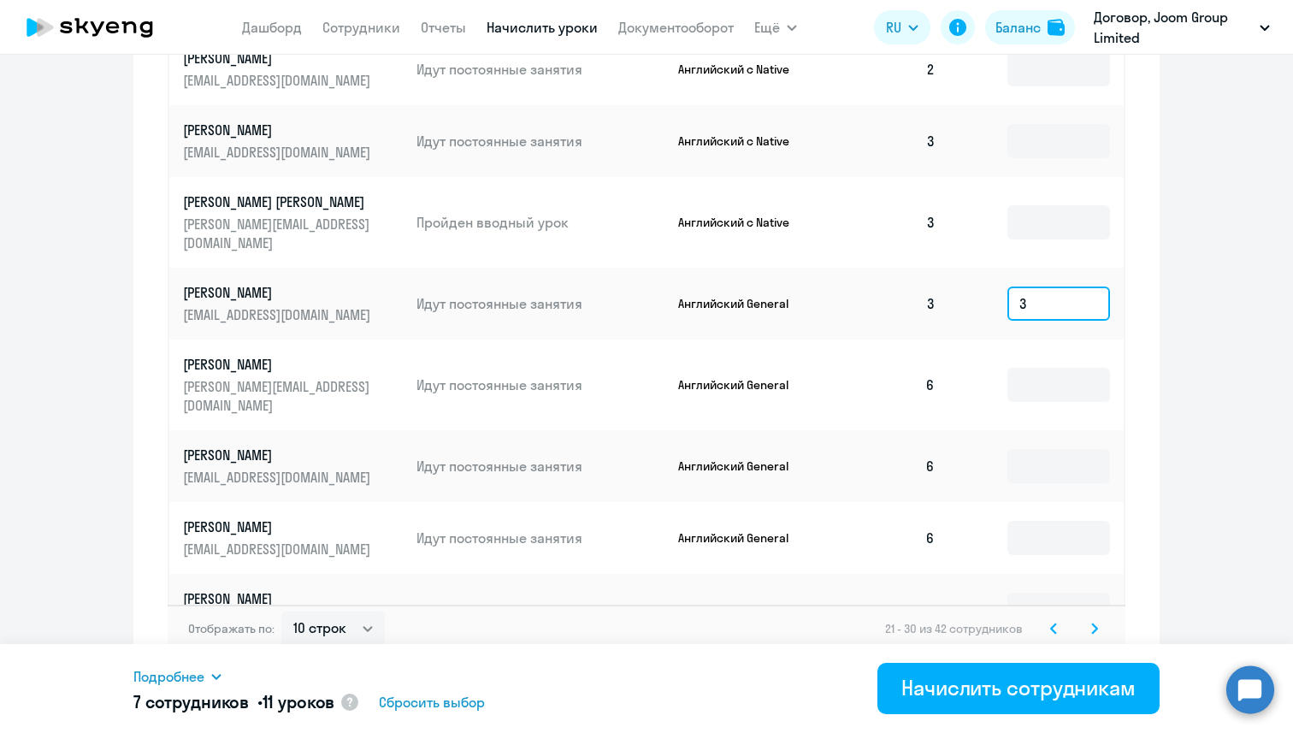
type input "3"
click at [1046, 618] on svg-icon at bounding box center [1054, 628] width 21 height 21
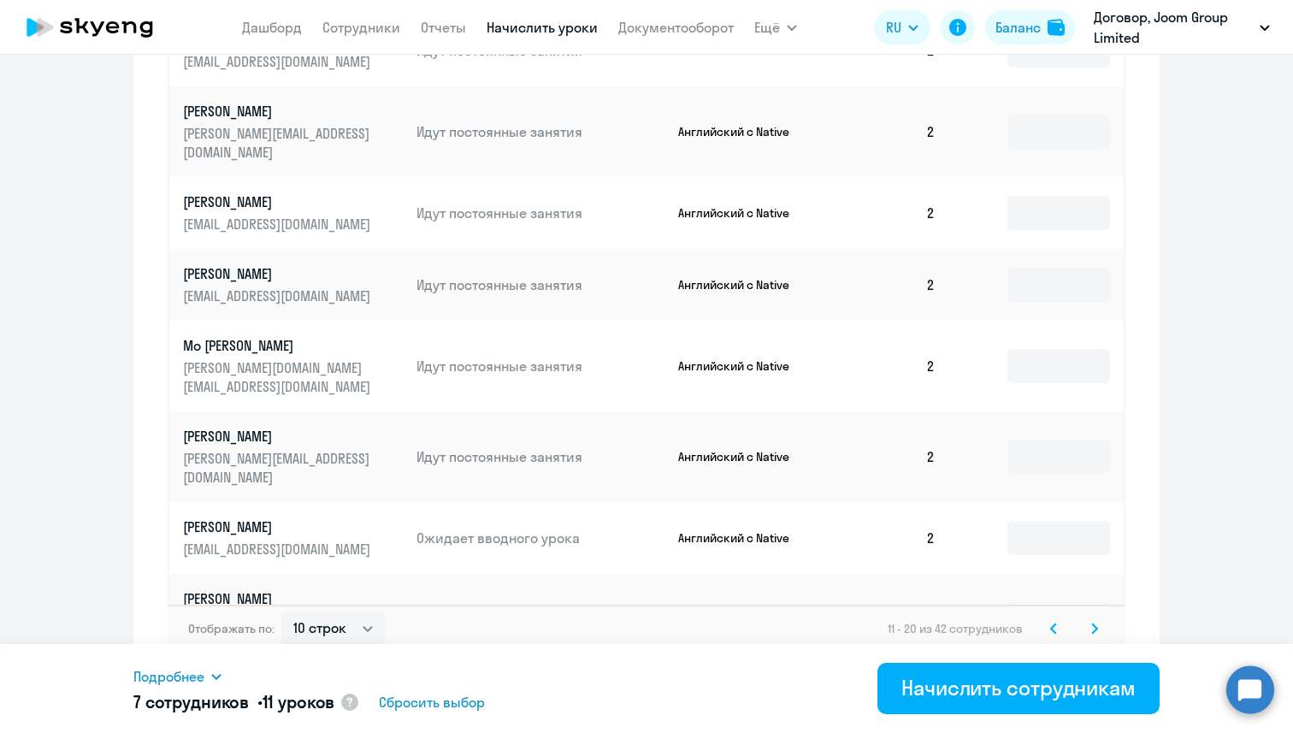
click at [1051, 623] on icon at bounding box center [1054, 629] width 7 height 12
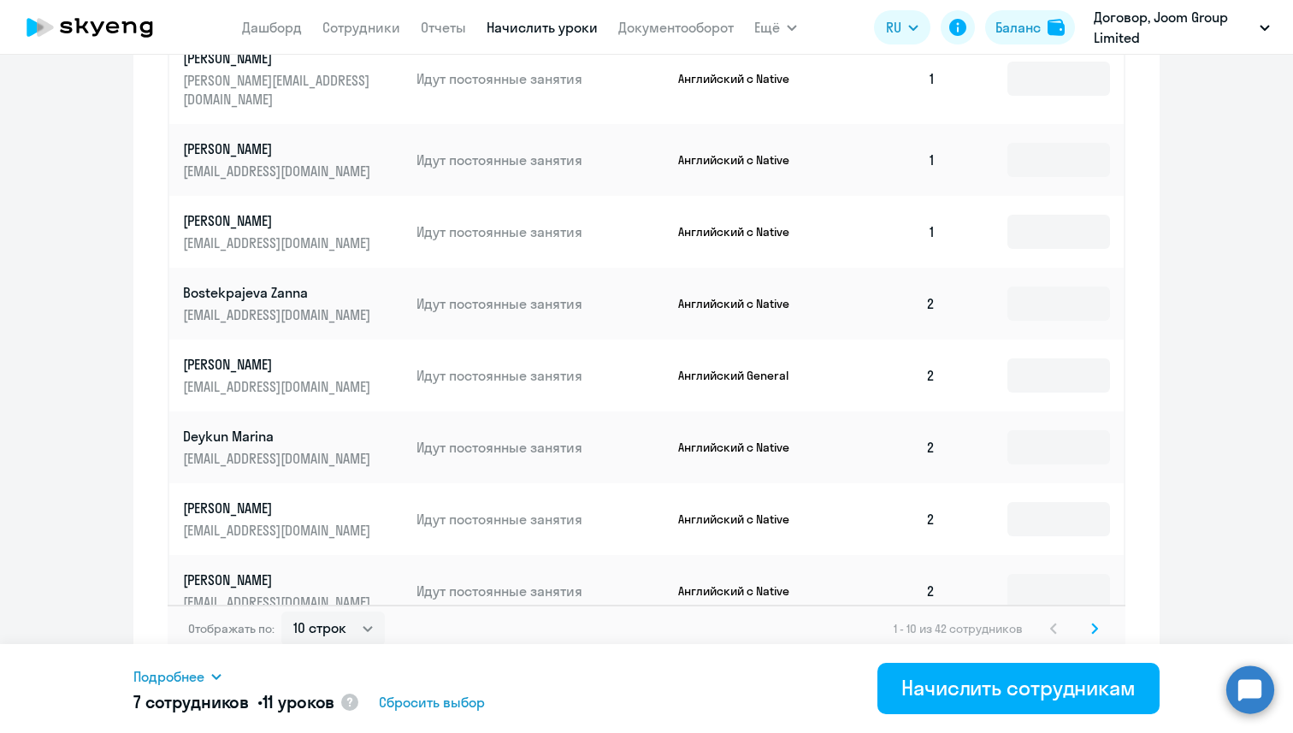
type input "2"
type input "1"
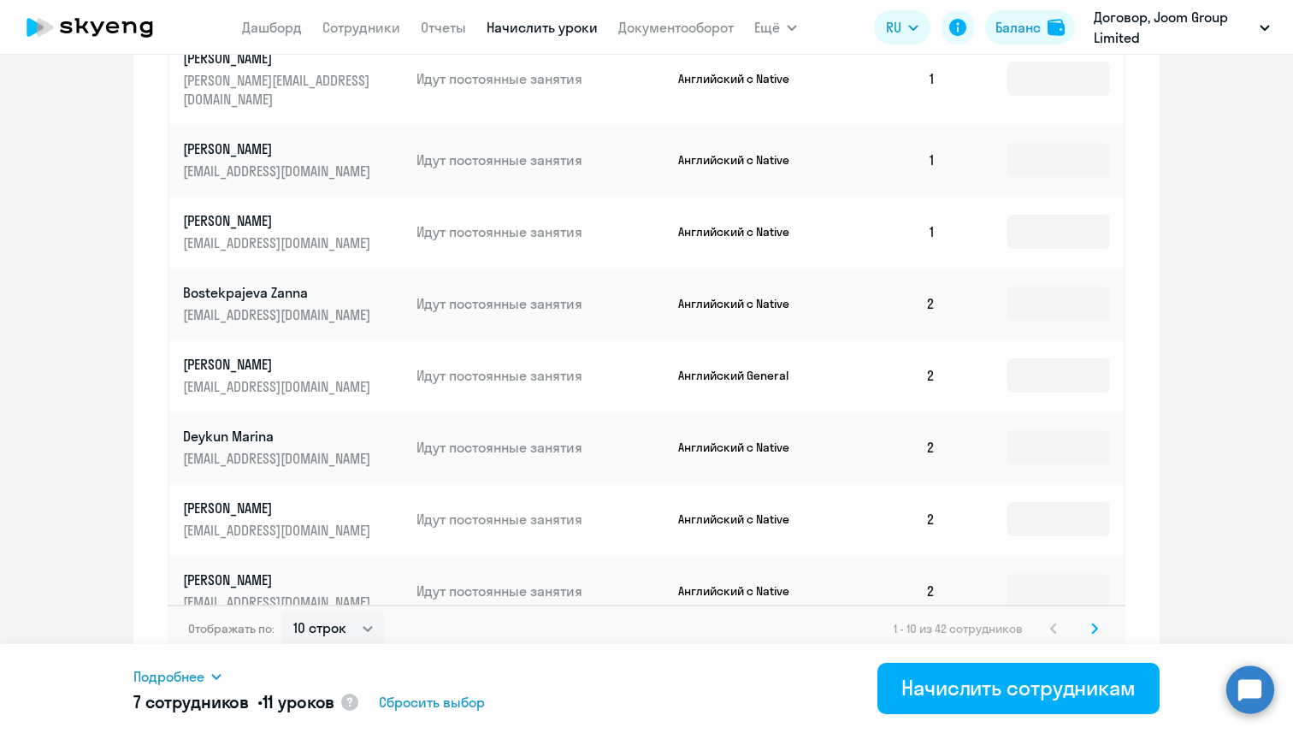
type input "2"
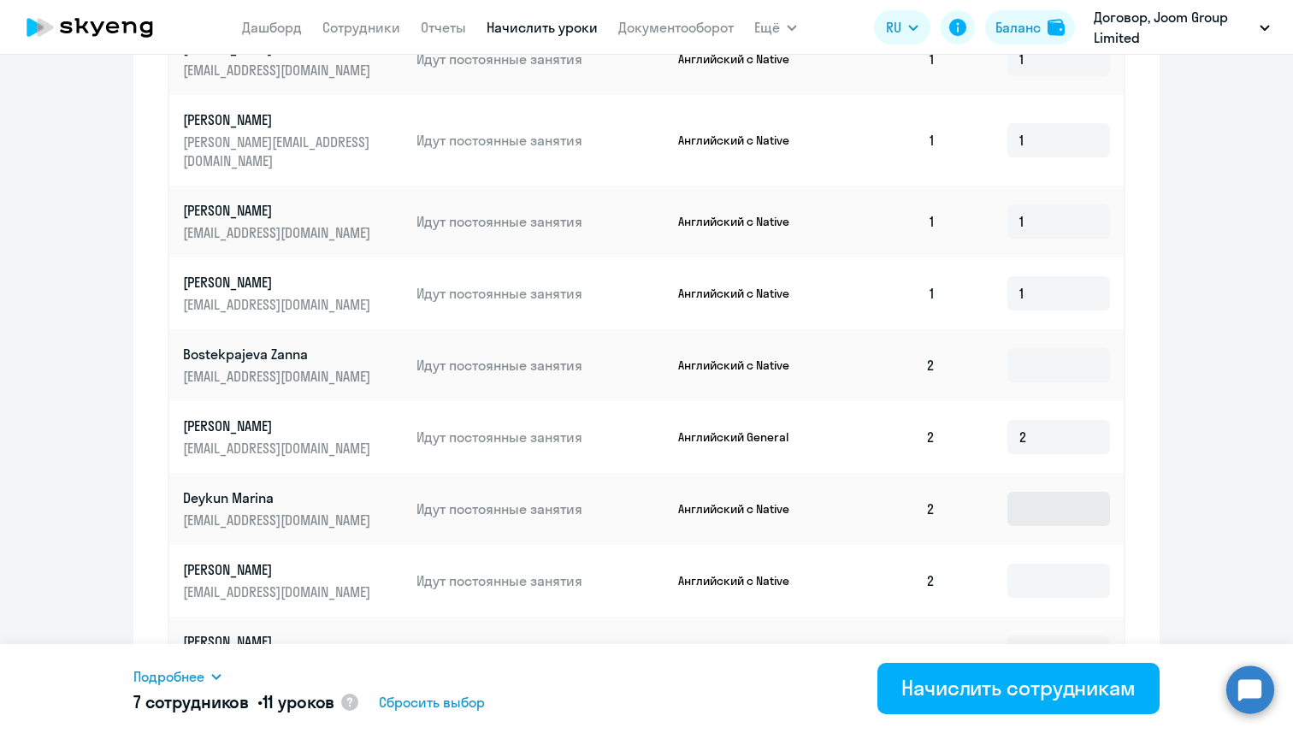
scroll to position [853, 0]
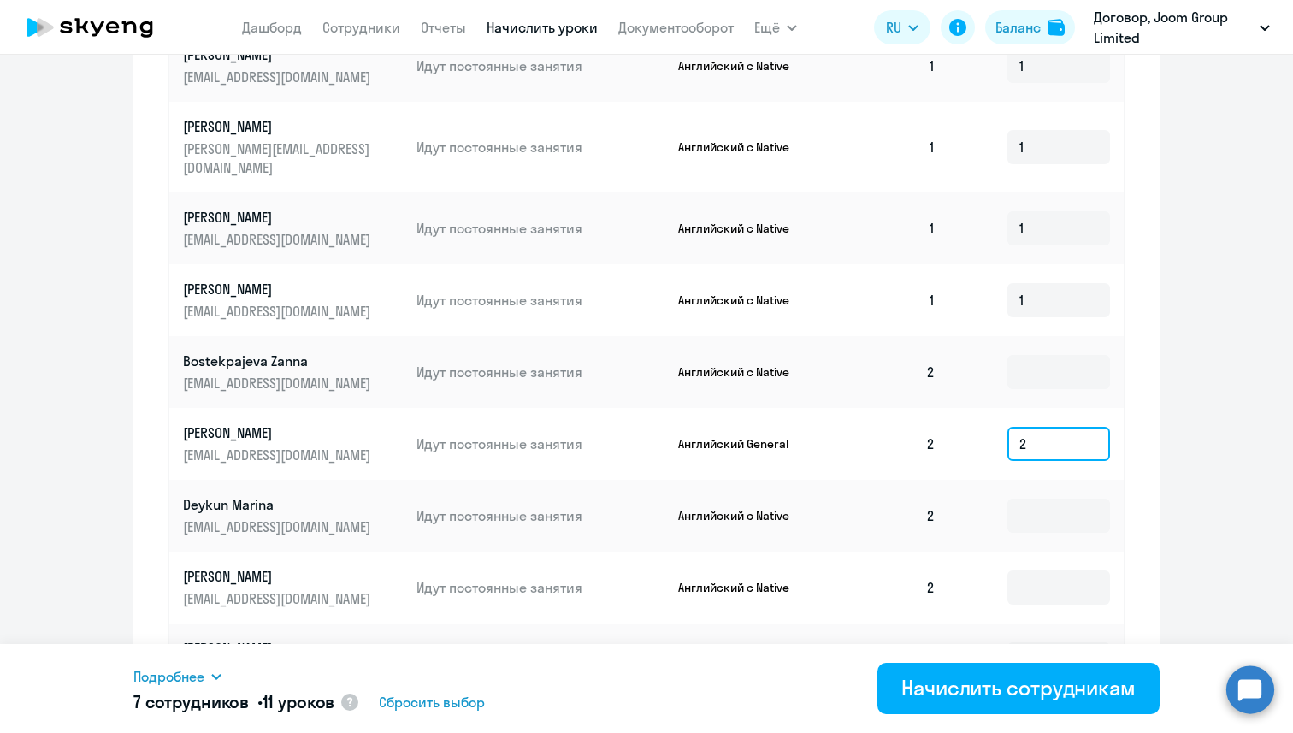
click at [1033, 427] on input "2" at bounding box center [1059, 444] width 103 height 34
type input "2"
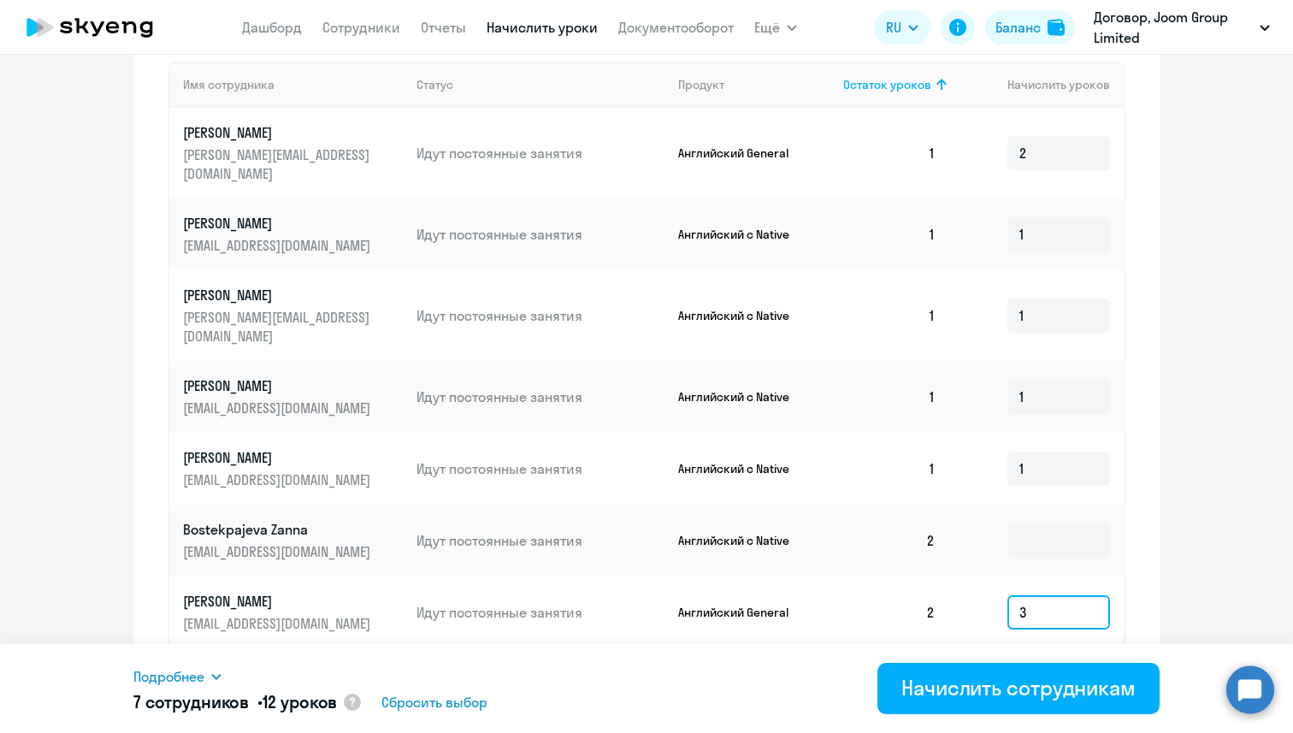
scroll to position [684, 0]
type input "3"
click at [1045, 141] on input "2" at bounding box center [1059, 154] width 103 height 34
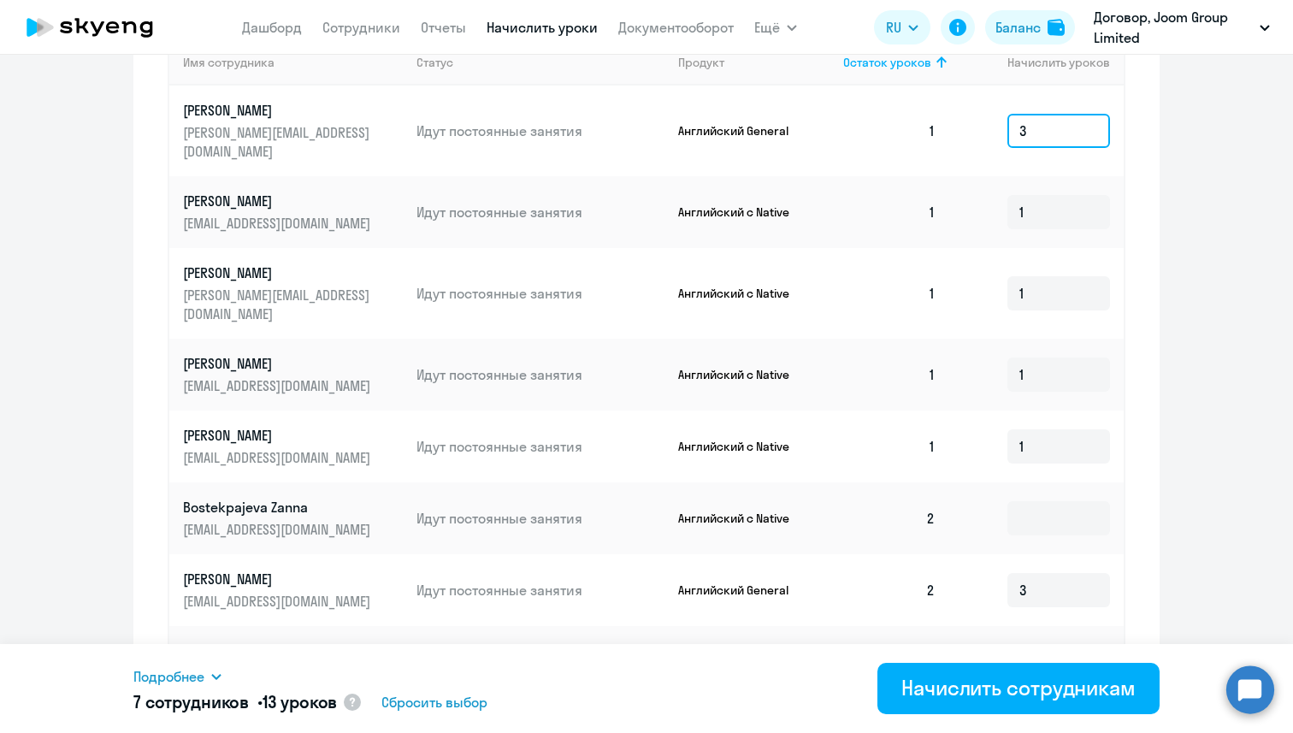
scroll to position [723, 0]
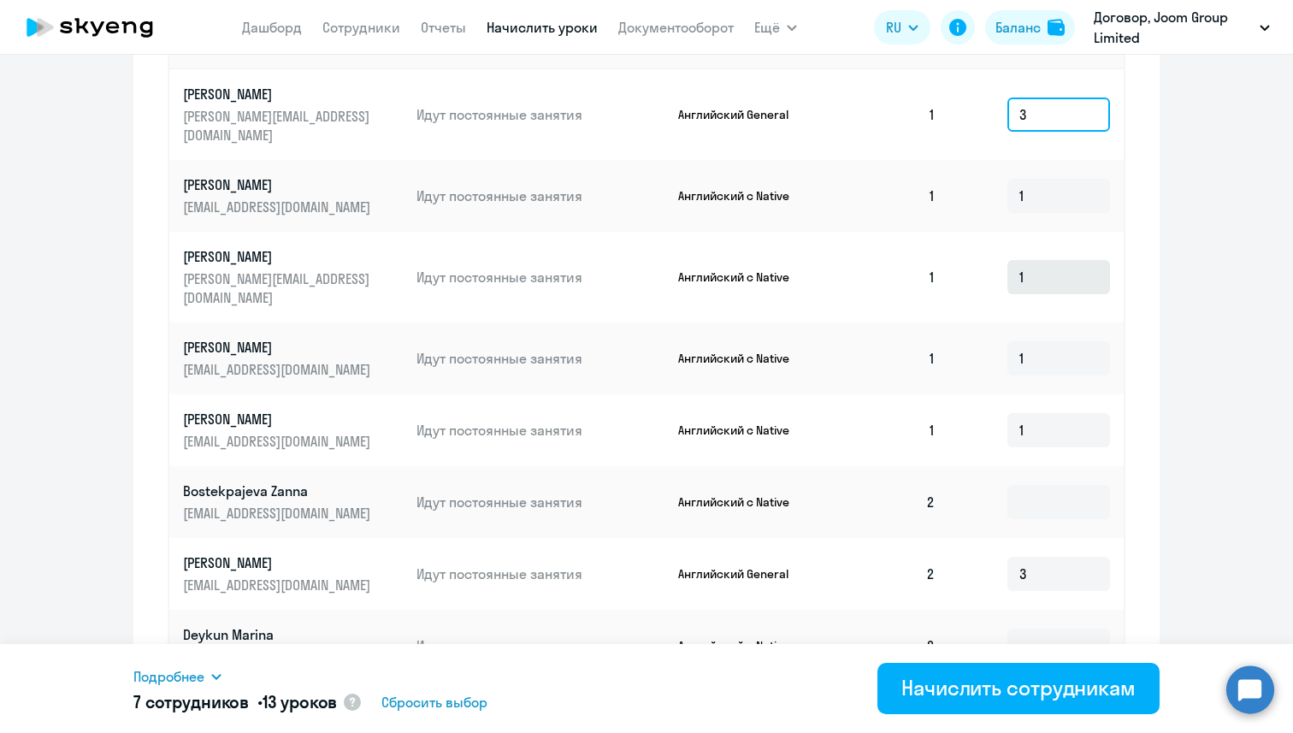
type input "3"
click at [1054, 260] on input "1" at bounding box center [1059, 277] width 103 height 34
click at [1049, 341] on input "1" at bounding box center [1059, 358] width 103 height 34
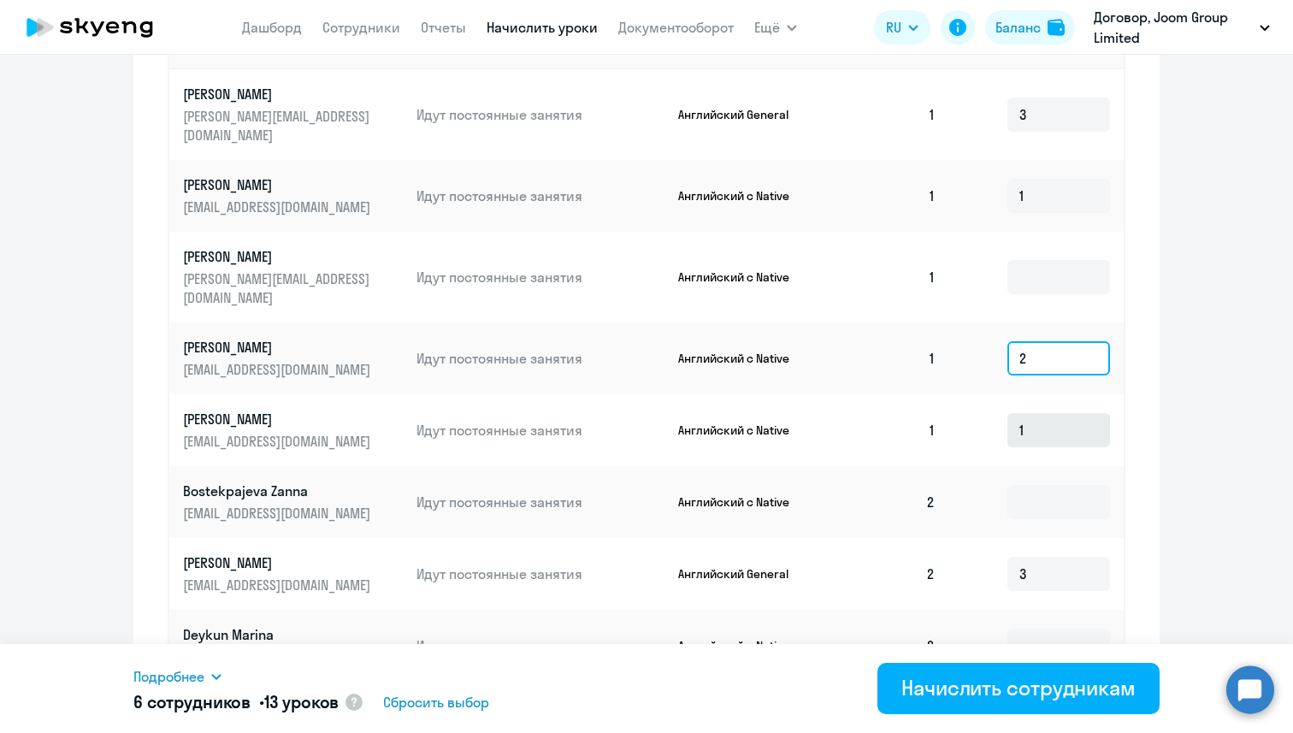
type input "2"
click at [1045, 413] on input "1" at bounding box center [1059, 430] width 103 height 34
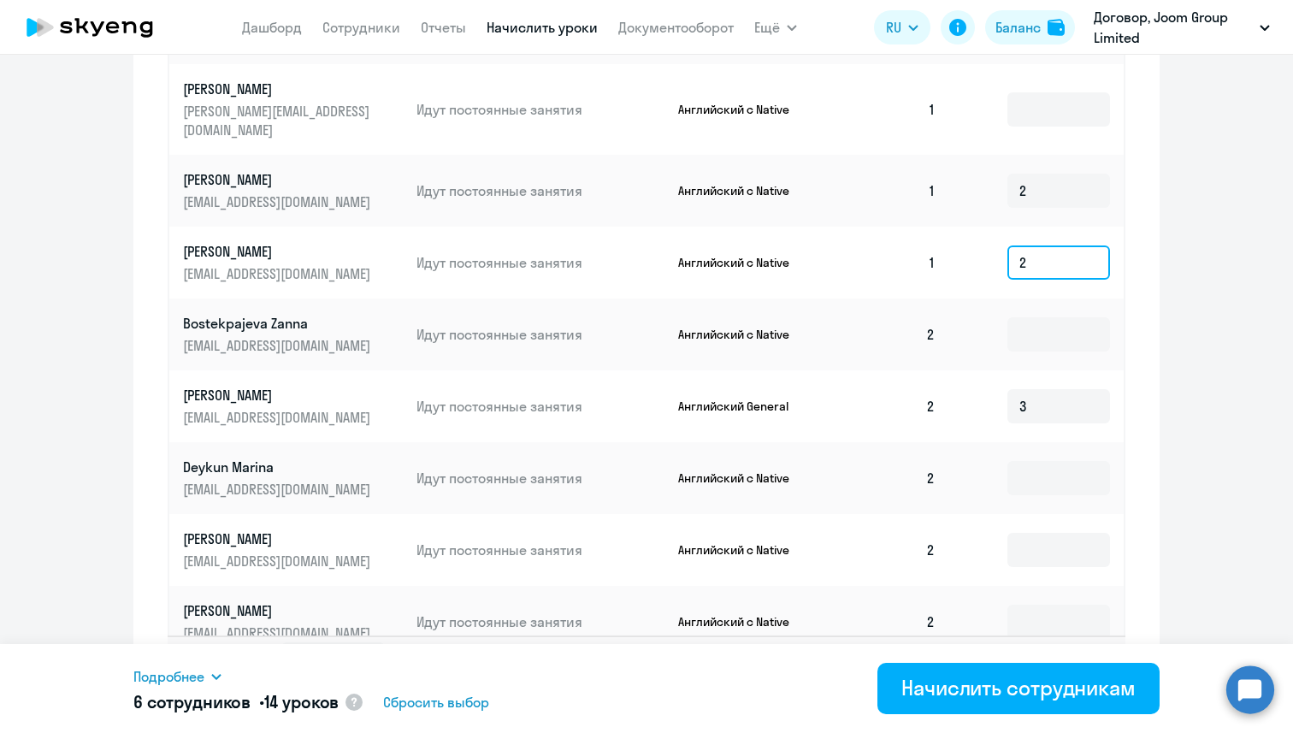
scroll to position [921, 0]
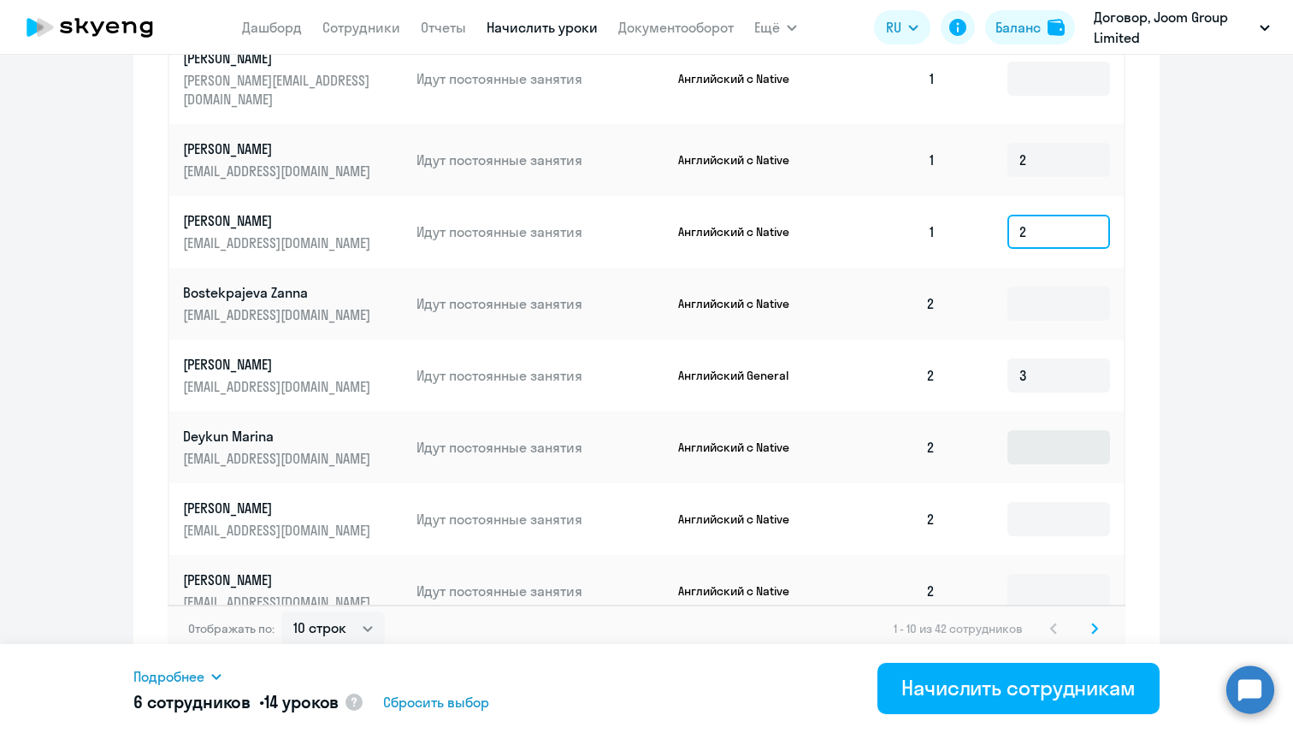
type input "2"
click at [1056, 430] on input at bounding box center [1059, 447] width 103 height 34
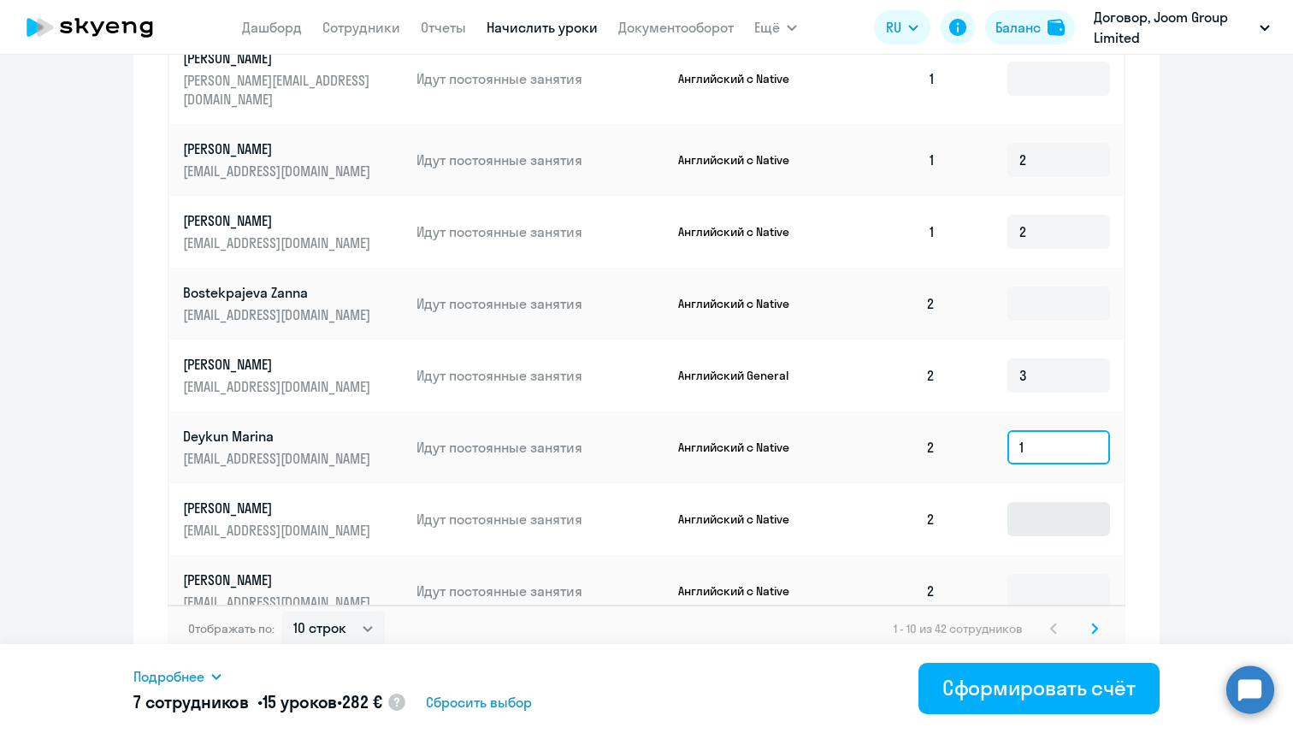
type input "1"
click at [1042, 502] on input at bounding box center [1059, 519] width 103 height 34
type input "1"
click at [1053, 430] on input "1" at bounding box center [1059, 447] width 103 height 34
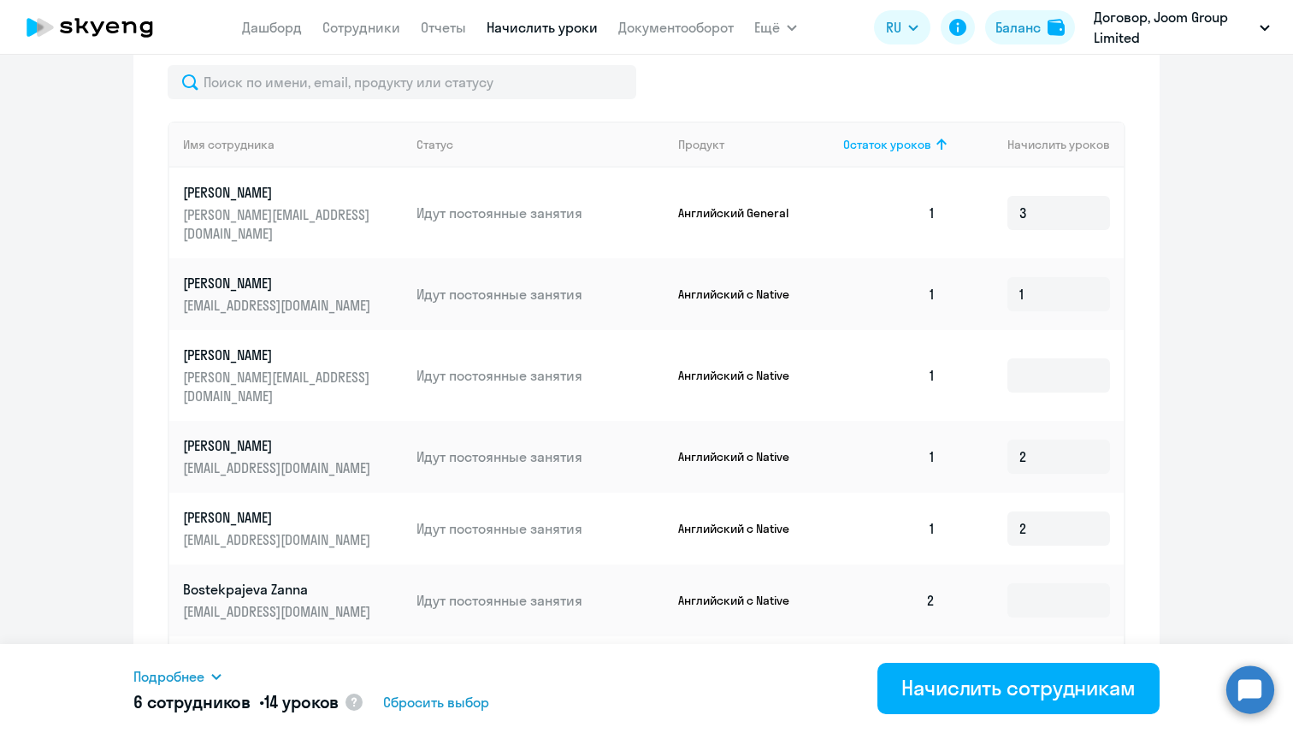
scroll to position [623, 0]
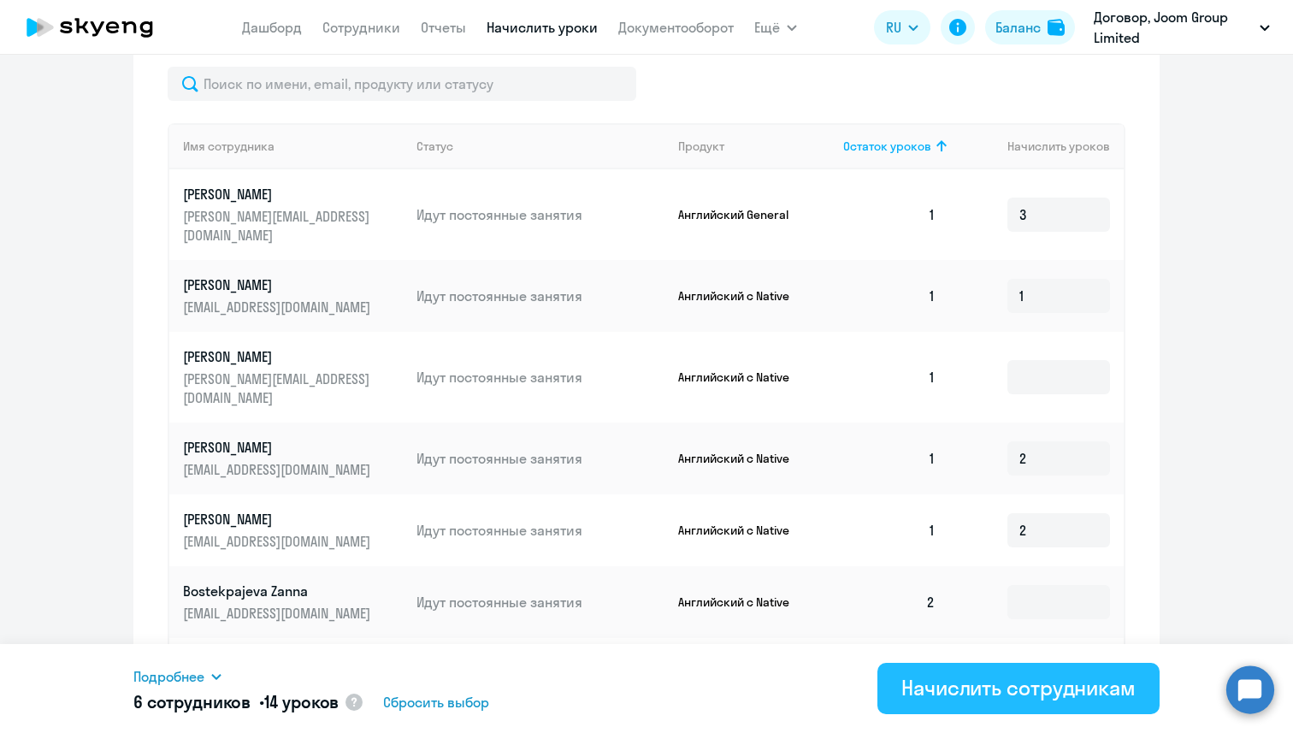
click at [938, 695] on div "Начислить сотрудникам" at bounding box center [1019, 687] width 234 height 27
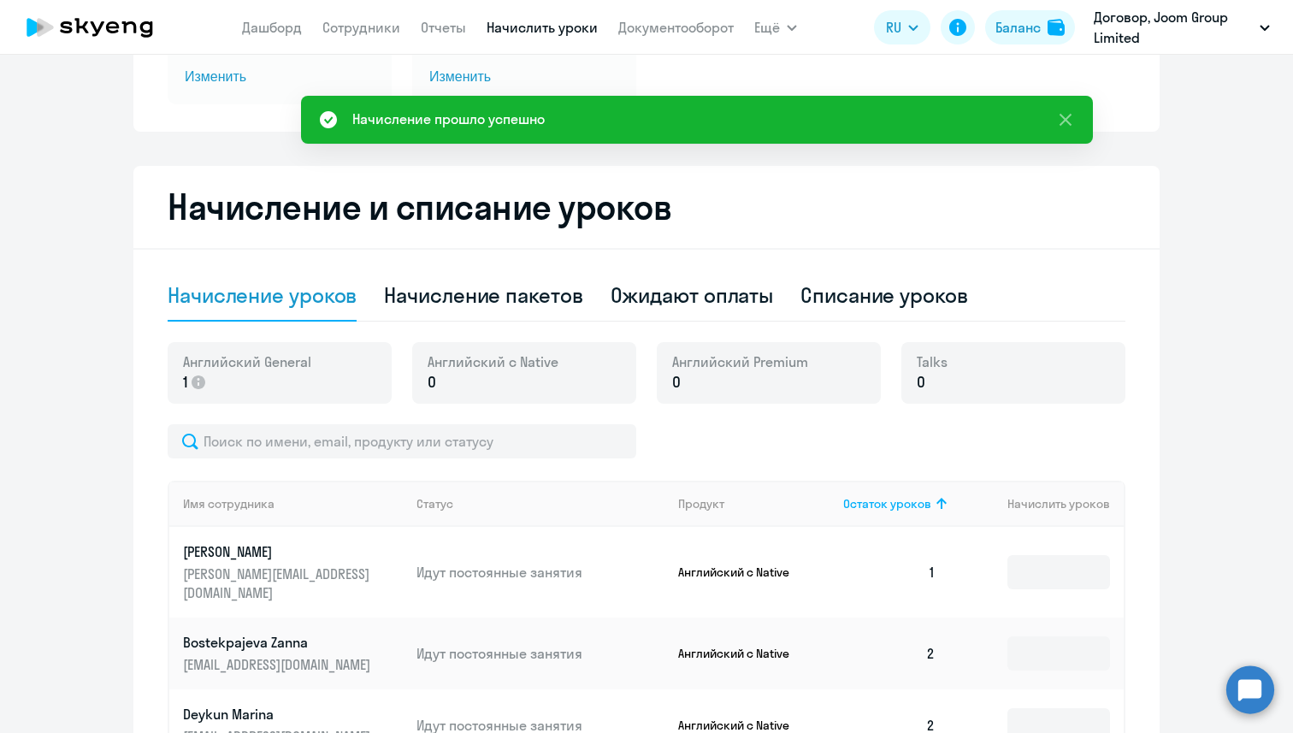
scroll to position [0, 0]
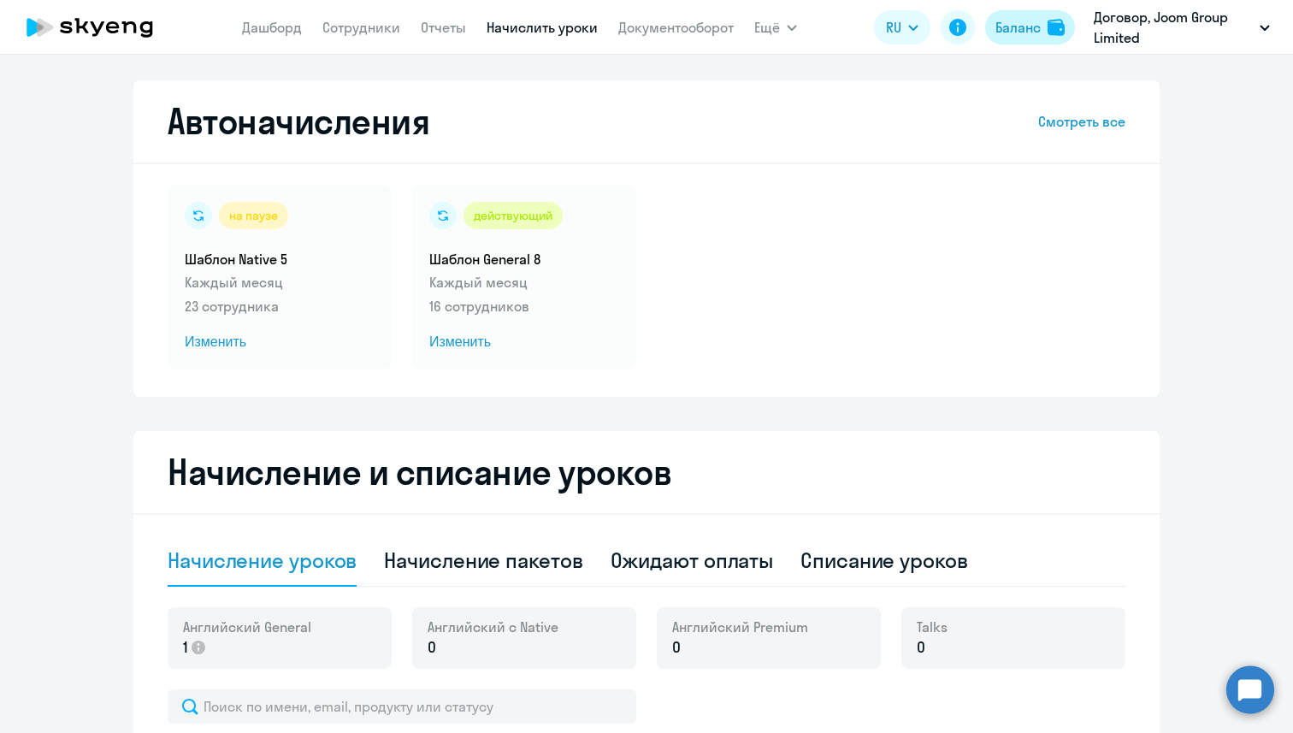
click at [1019, 21] on div "Баланс" at bounding box center [1018, 27] width 45 height 21
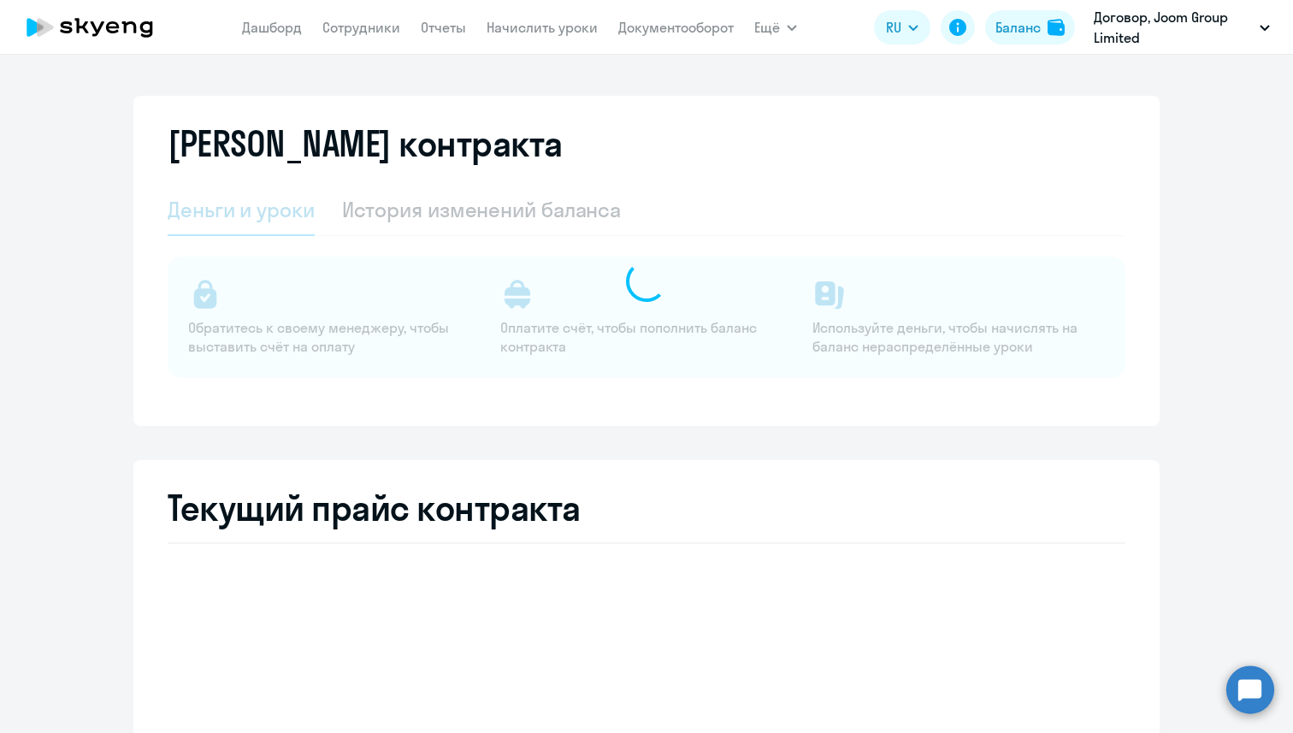
select select "english_adult_not_native_speaker"
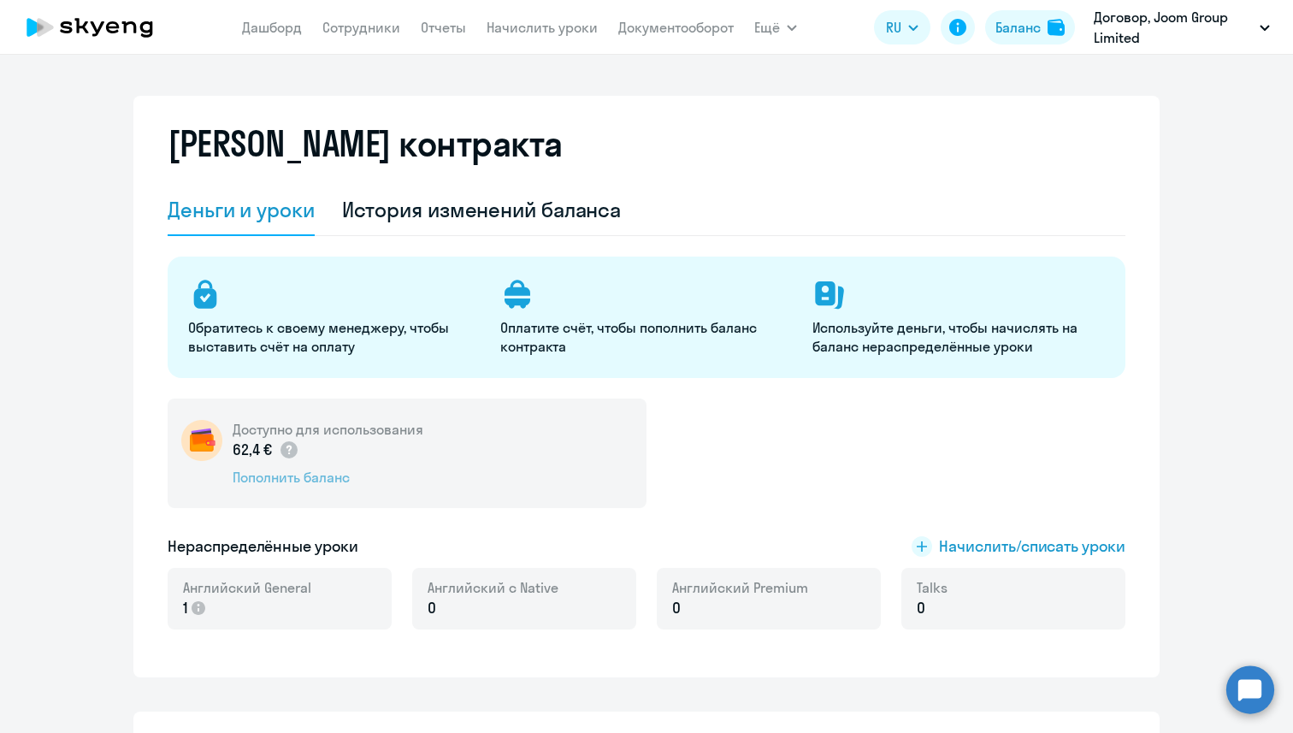
click at [323, 478] on div "Пополнить баланс" at bounding box center [328, 477] width 191 height 19
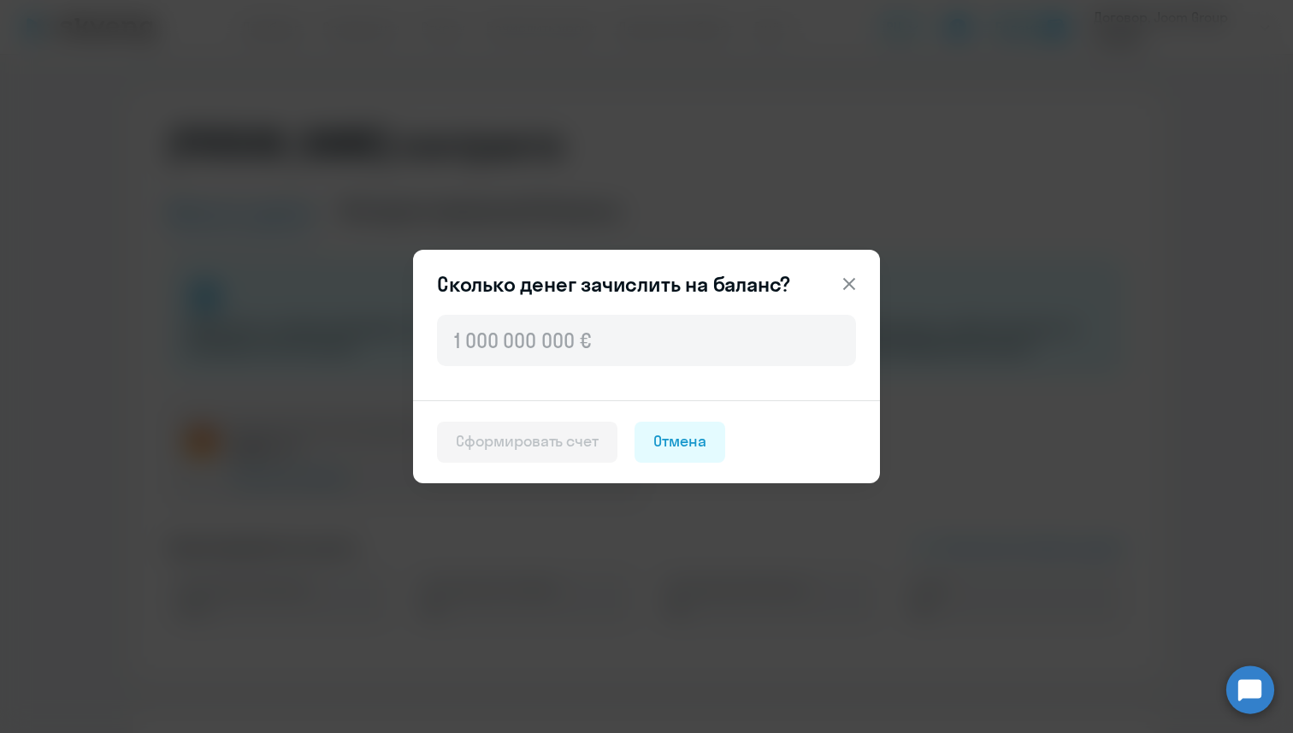
click at [841, 285] on icon at bounding box center [849, 284] width 21 height 21
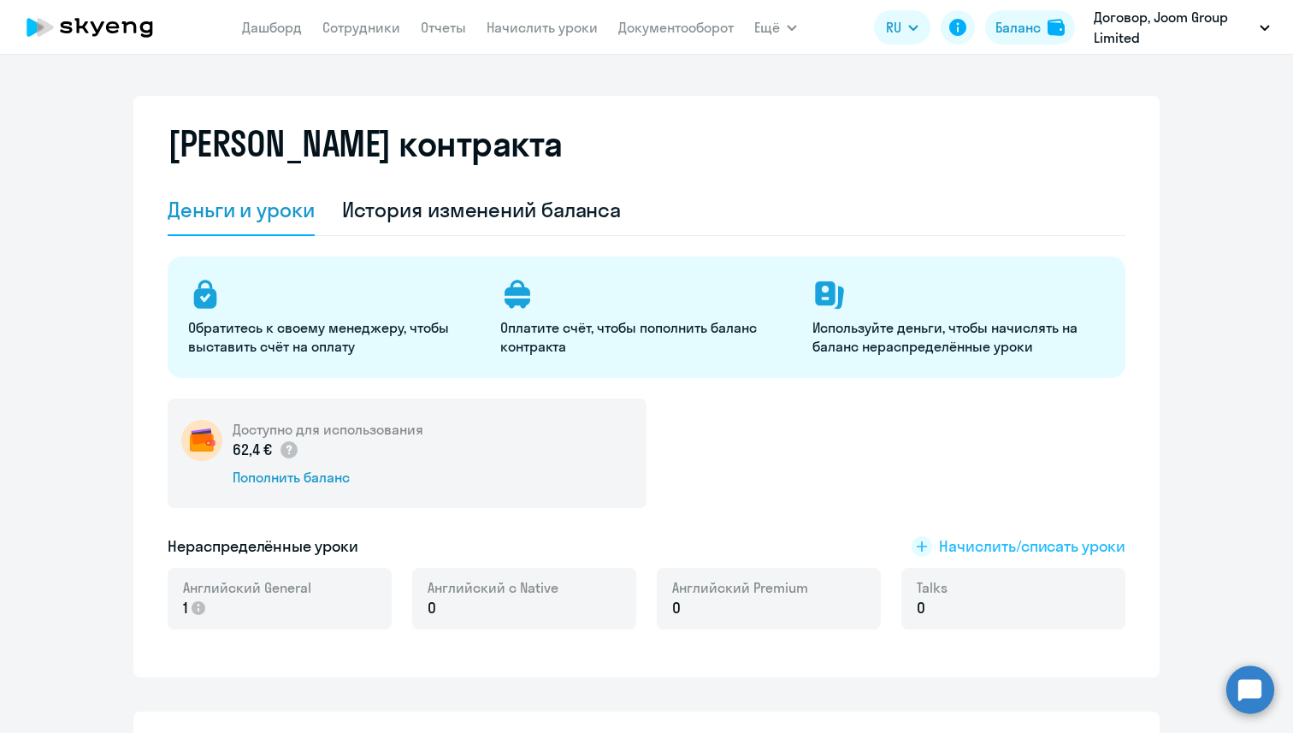
click at [1012, 541] on span "Начислить/списать уроки" at bounding box center [1032, 547] width 186 height 22
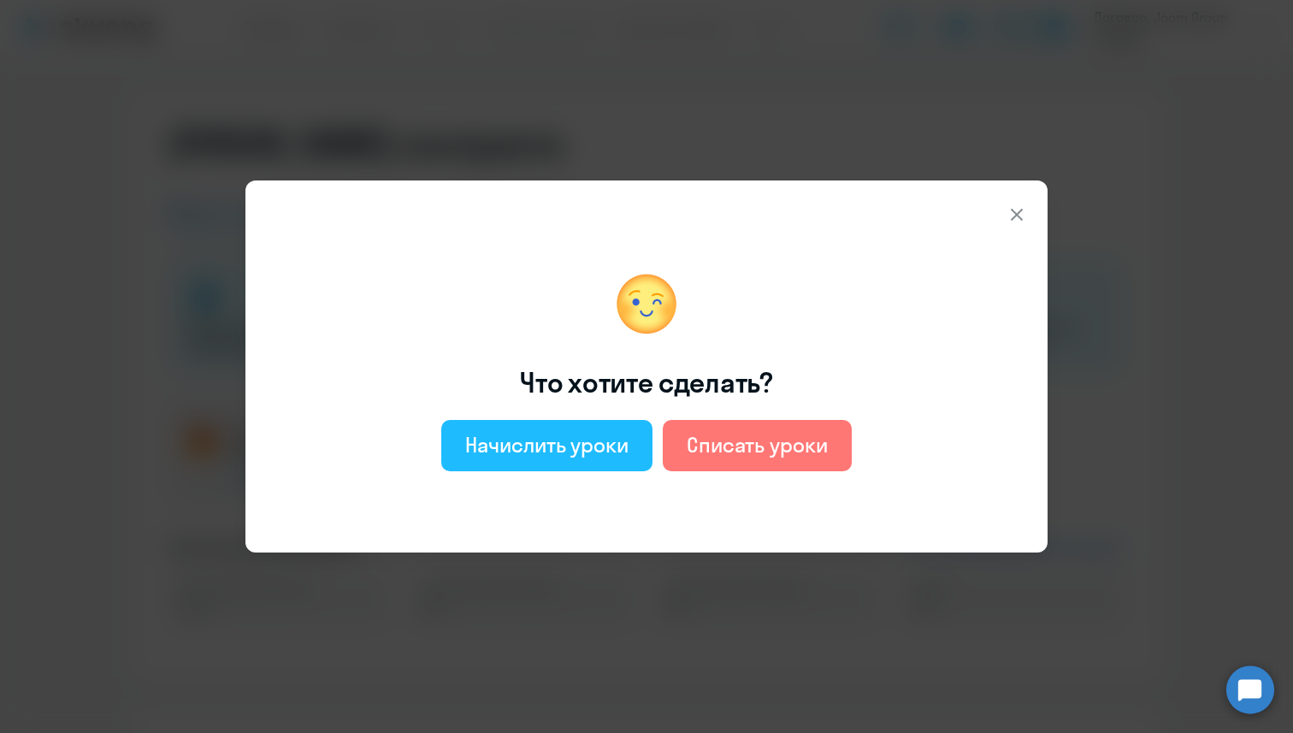
click at [579, 447] on div "Начислить уроки" at bounding box center [546, 444] width 163 height 27
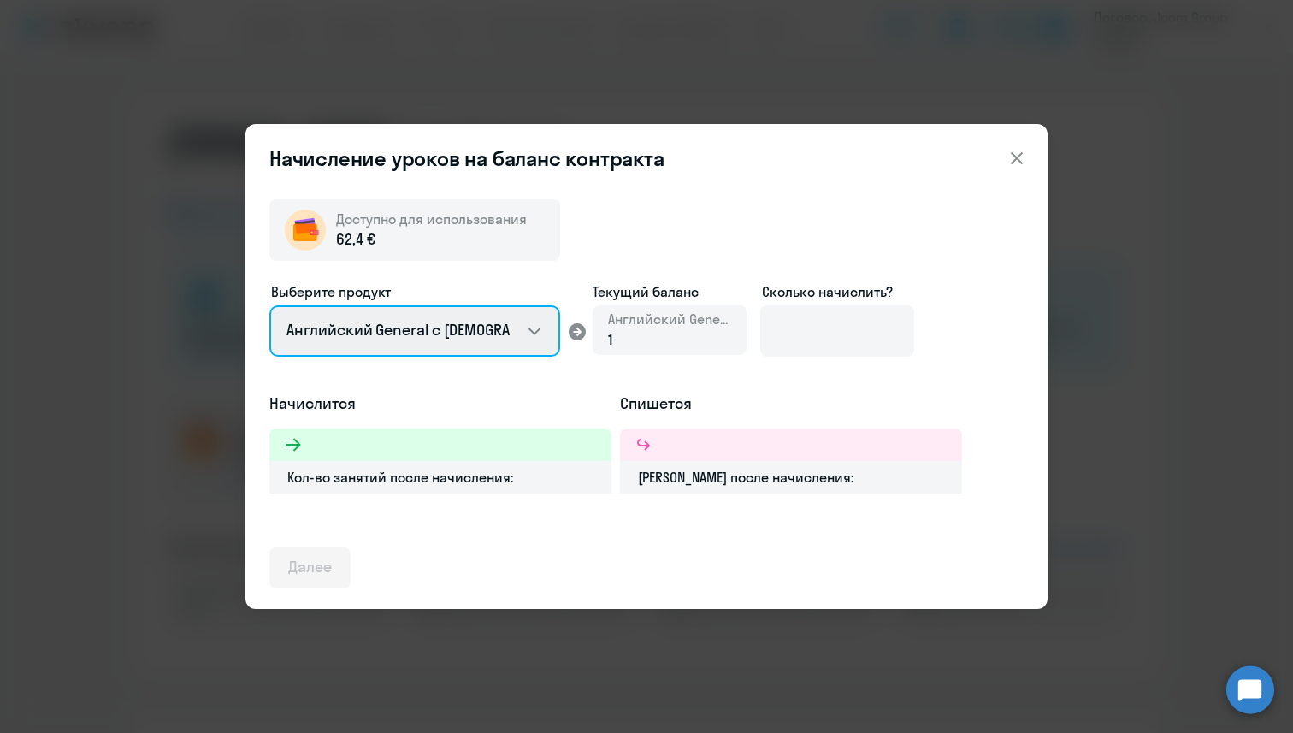
click at [542, 330] on select "Английский General с [DEMOGRAPHIC_DATA] преподавателем Английский General с [DE…" at bounding box center [414, 330] width 291 height 51
select select "english_adult_native_speaker"
click at [269, 305] on select "Английский General с [DEMOGRAPHIC_DATA] преподавателем Английский General с [DE…" at bounding box center [414, 330] width 291 height 51
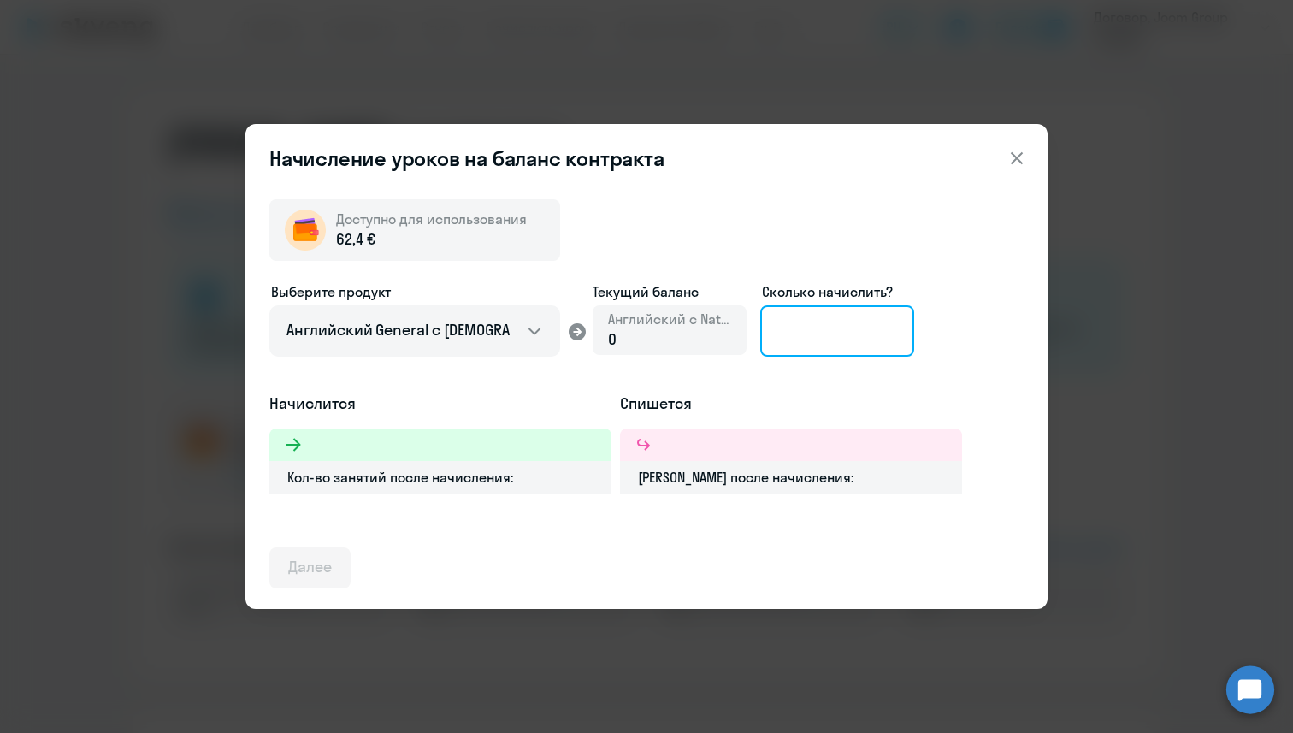
click at [783, 337] on input at bounding box center [838, 330] width 154 height 51
type input "2"
type input "3"
type input "2"
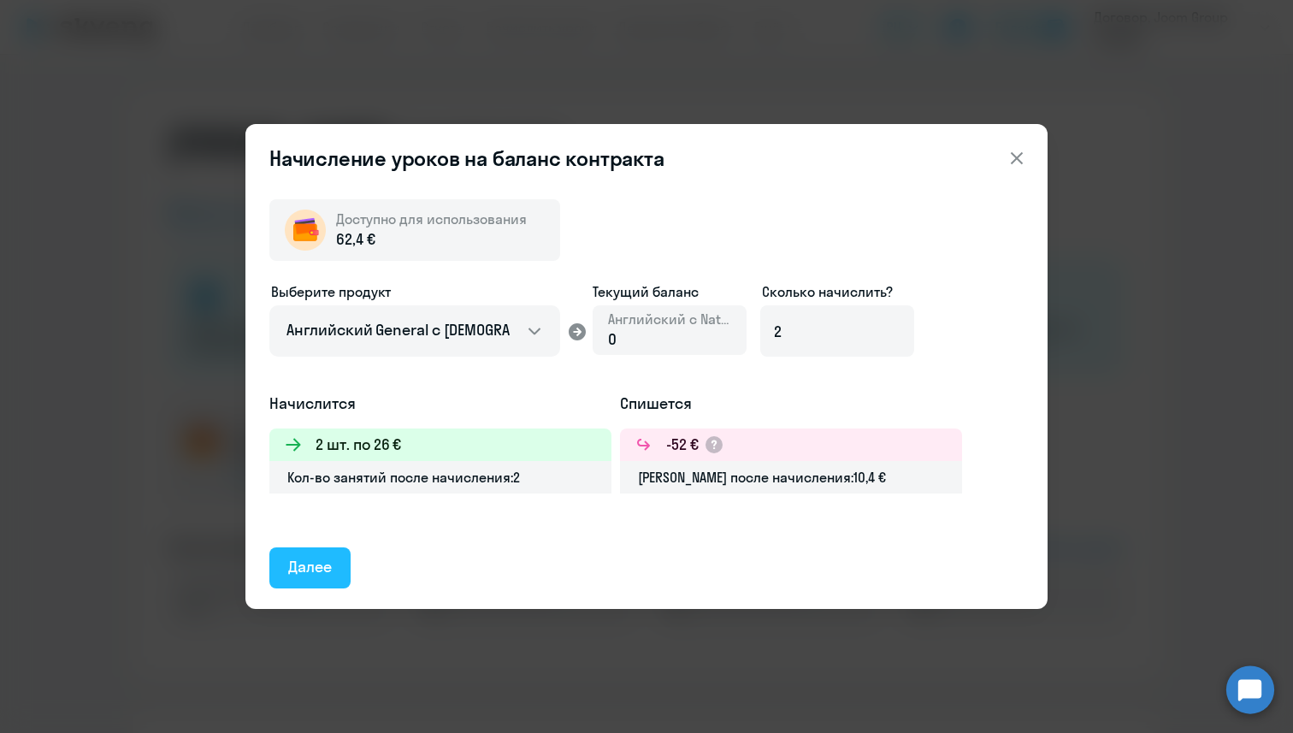
click at [301, 559] on div "Далее" at bounding box center [310, 567] width 44 height 22
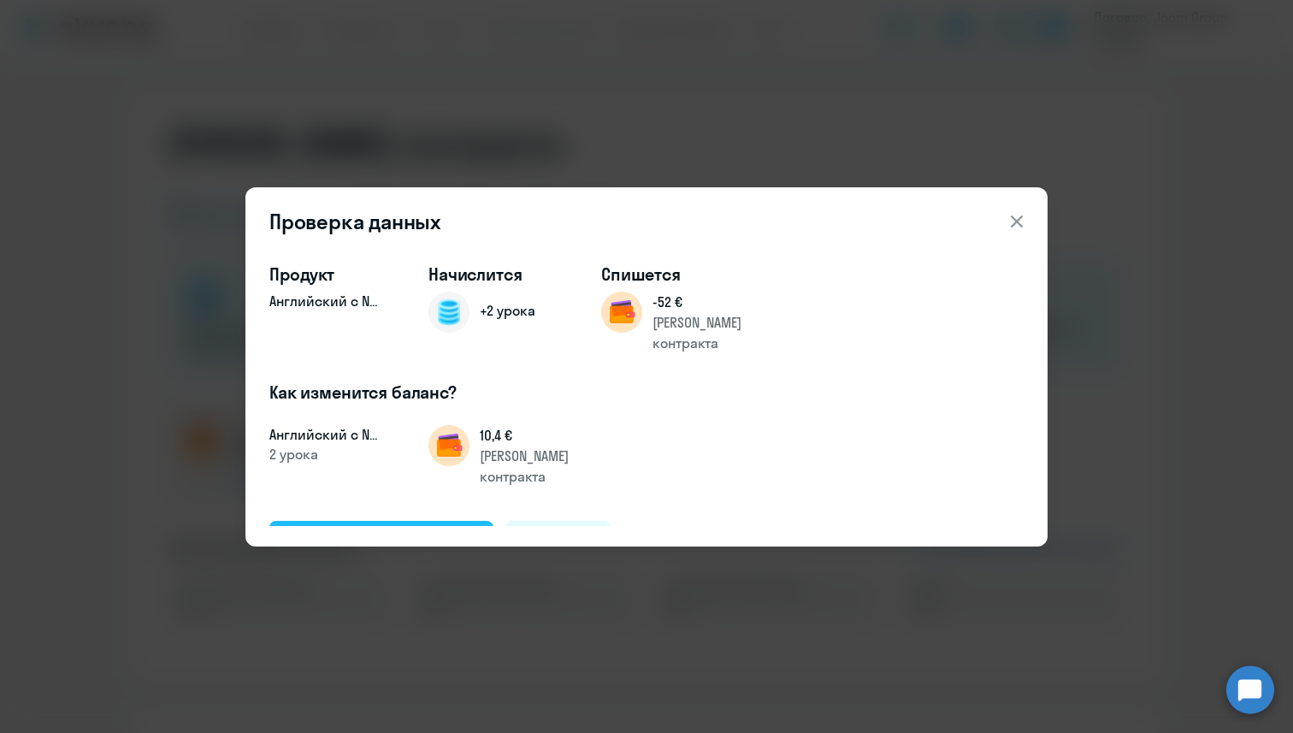
click at [373, 530] on div "Подтвердить и начислить" at bounding box center [381, 541] width 186 height 22
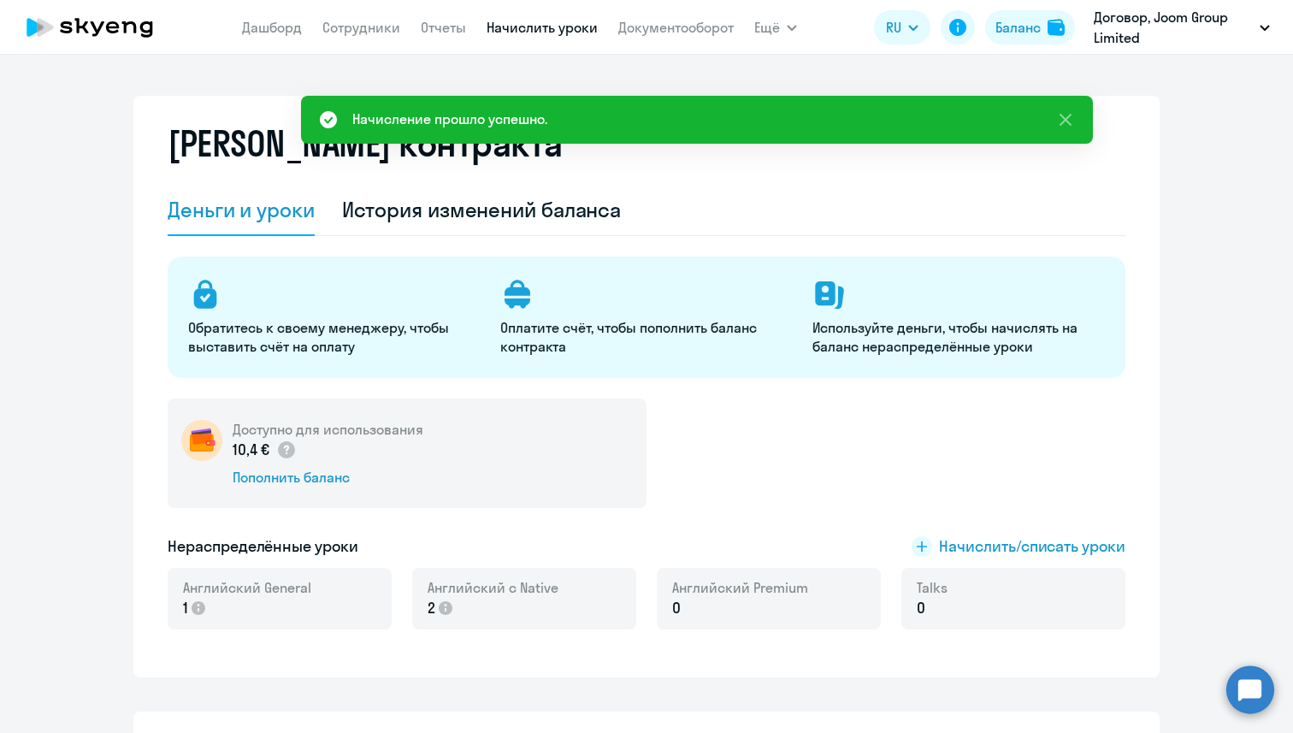
click at [501, 20] on link "Начислить уроки" at bounding box center [542, 27] width 111 height 17
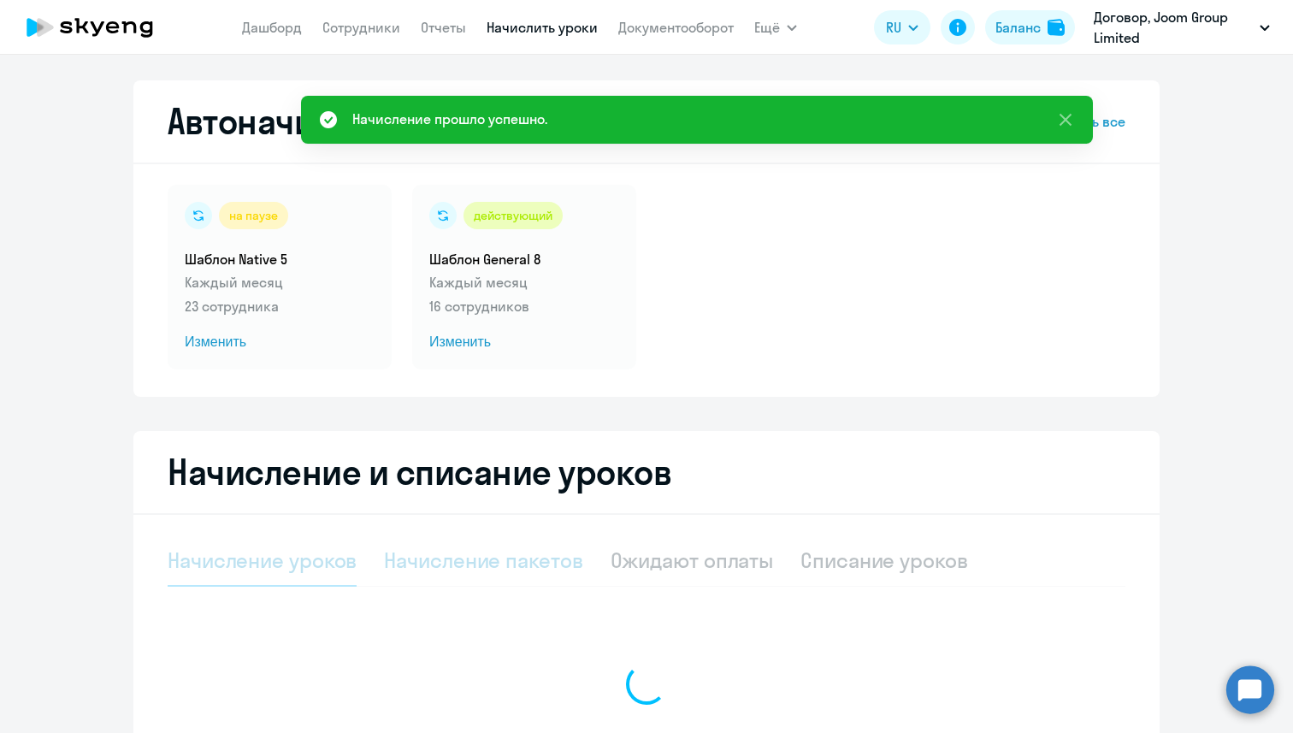
select select "10"
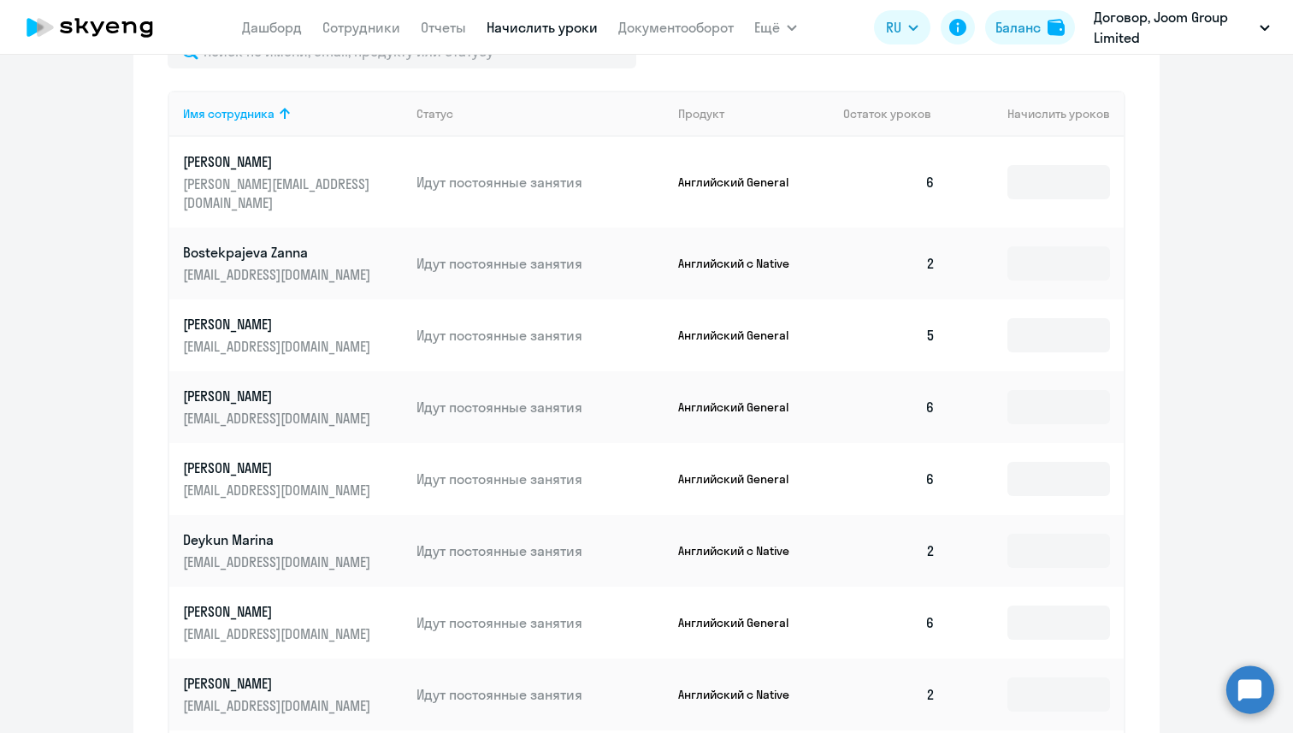
scroll to position [658, 0]
click at [905, 119] on th "Остаток уроков" at bounding box center [890, 111] width 120 height 46
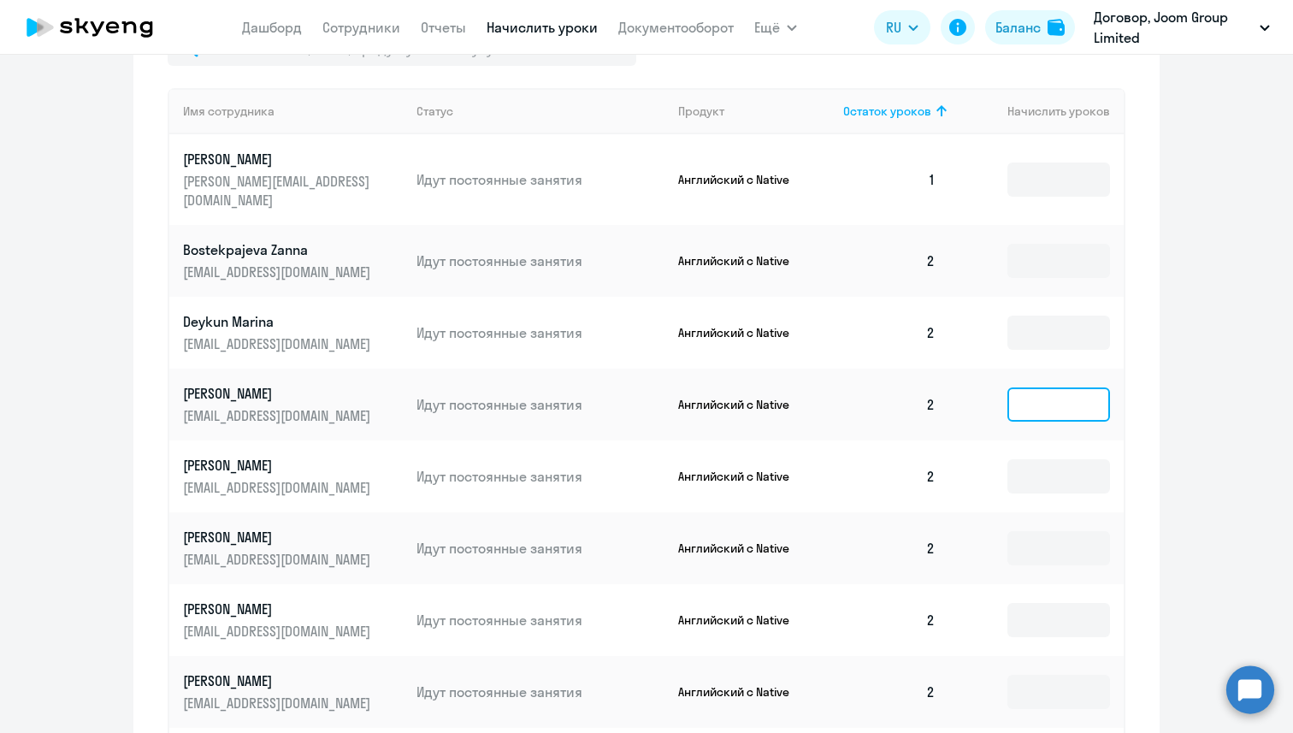
click at [1049, 388] on input at bounding box center [1059, 405] width 103 height 34
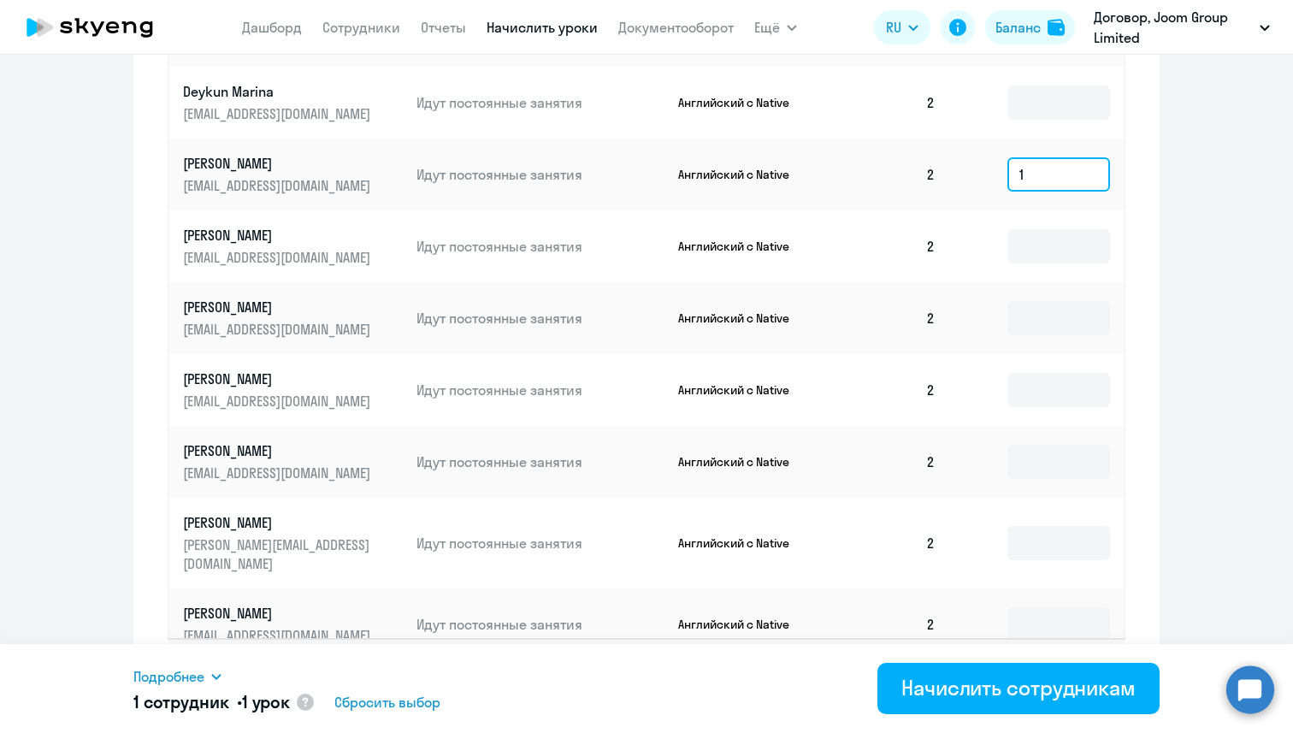
scroll to position [921, 0]
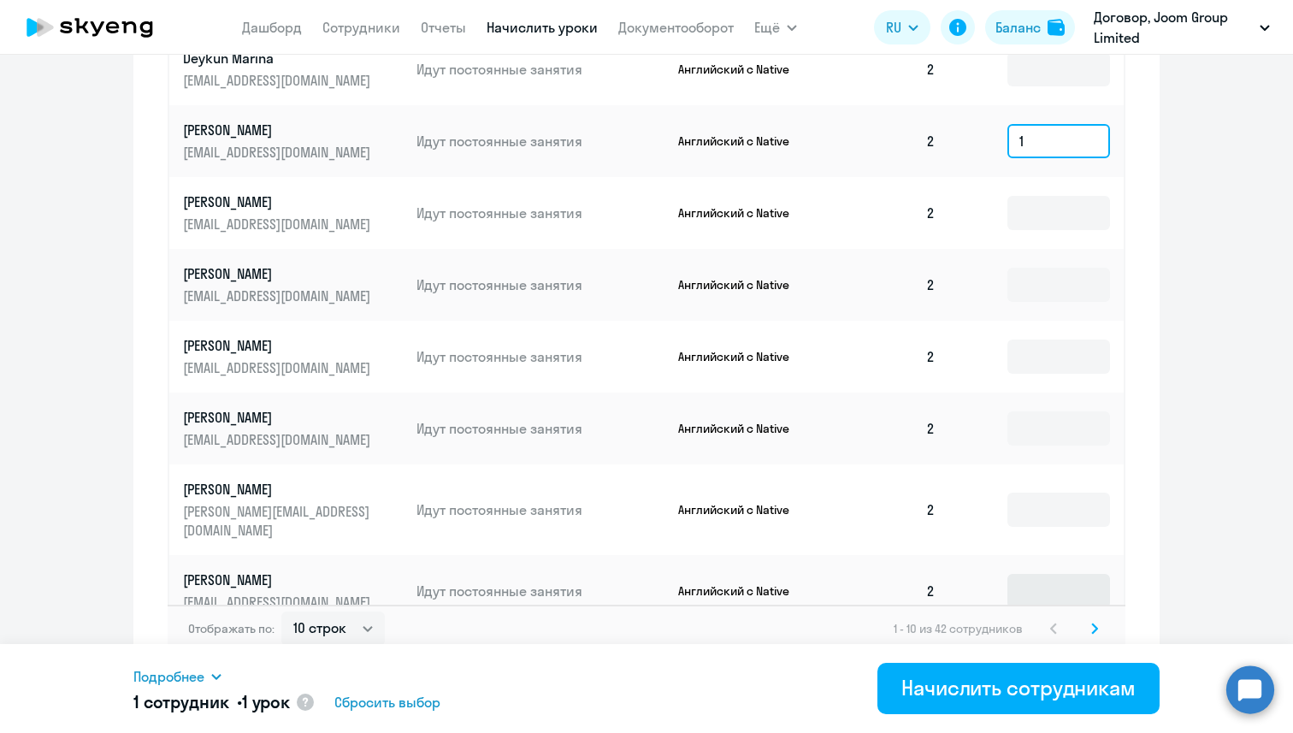
type input "1"
click at [1032, 574] on input at bounding box center [1059, 591] width 103 height 34
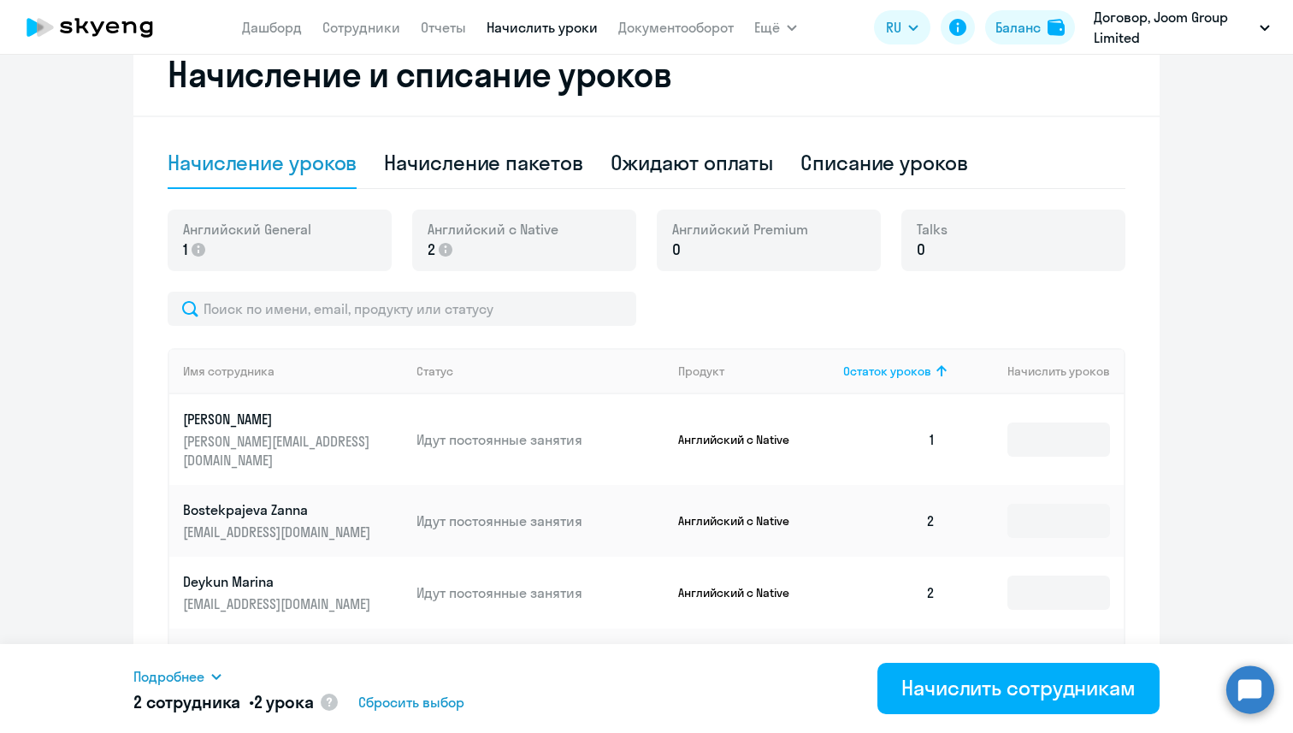
scroll to position [391, 0]
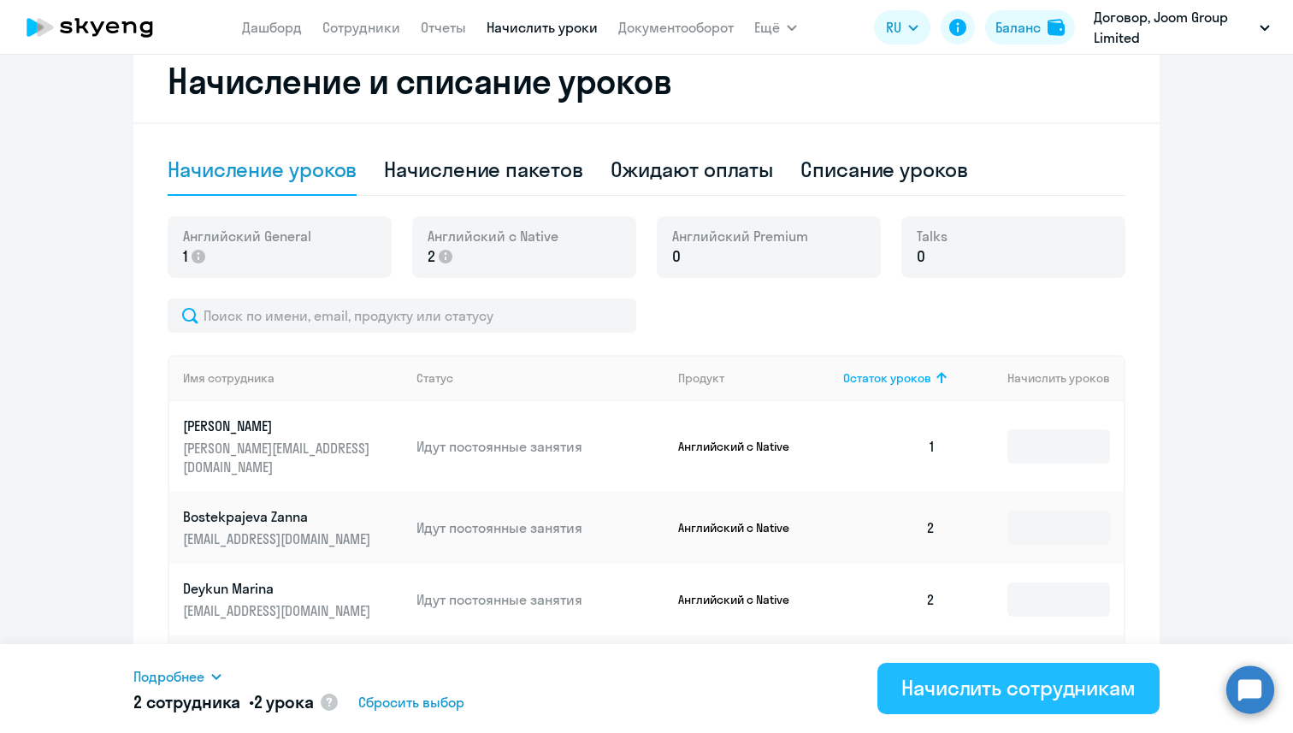
type input "1"
click at [912, 681] on div "Начислить сотрудникам" at bounding box center [1019, 687] width 234 height 27
